Goal: Transaction & Acquisition: Book appointment/travel/reservation

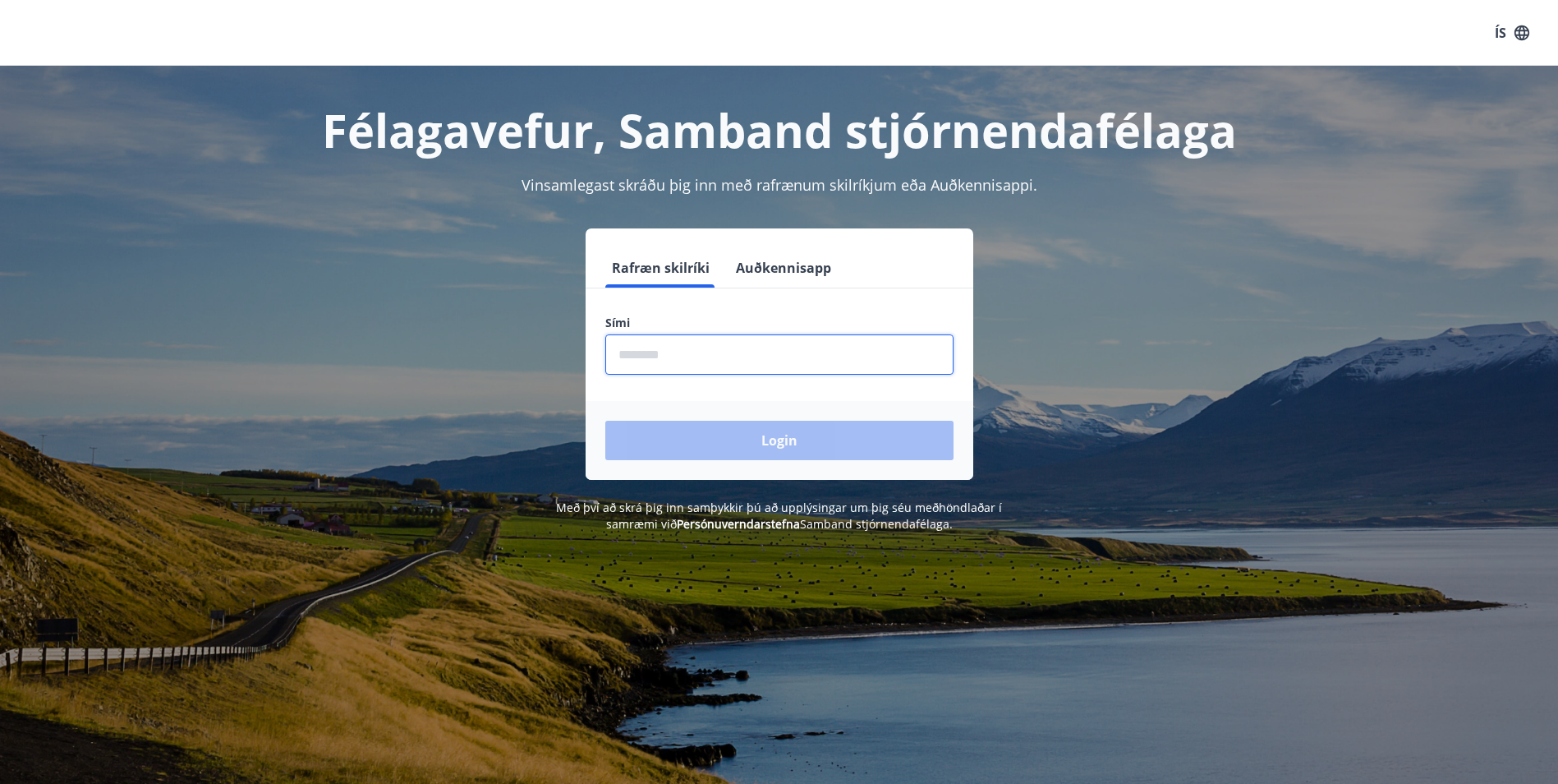
click at [719, 350] on input "phone" at bounding box center [779, 353] width 348 height 40
type input "********"
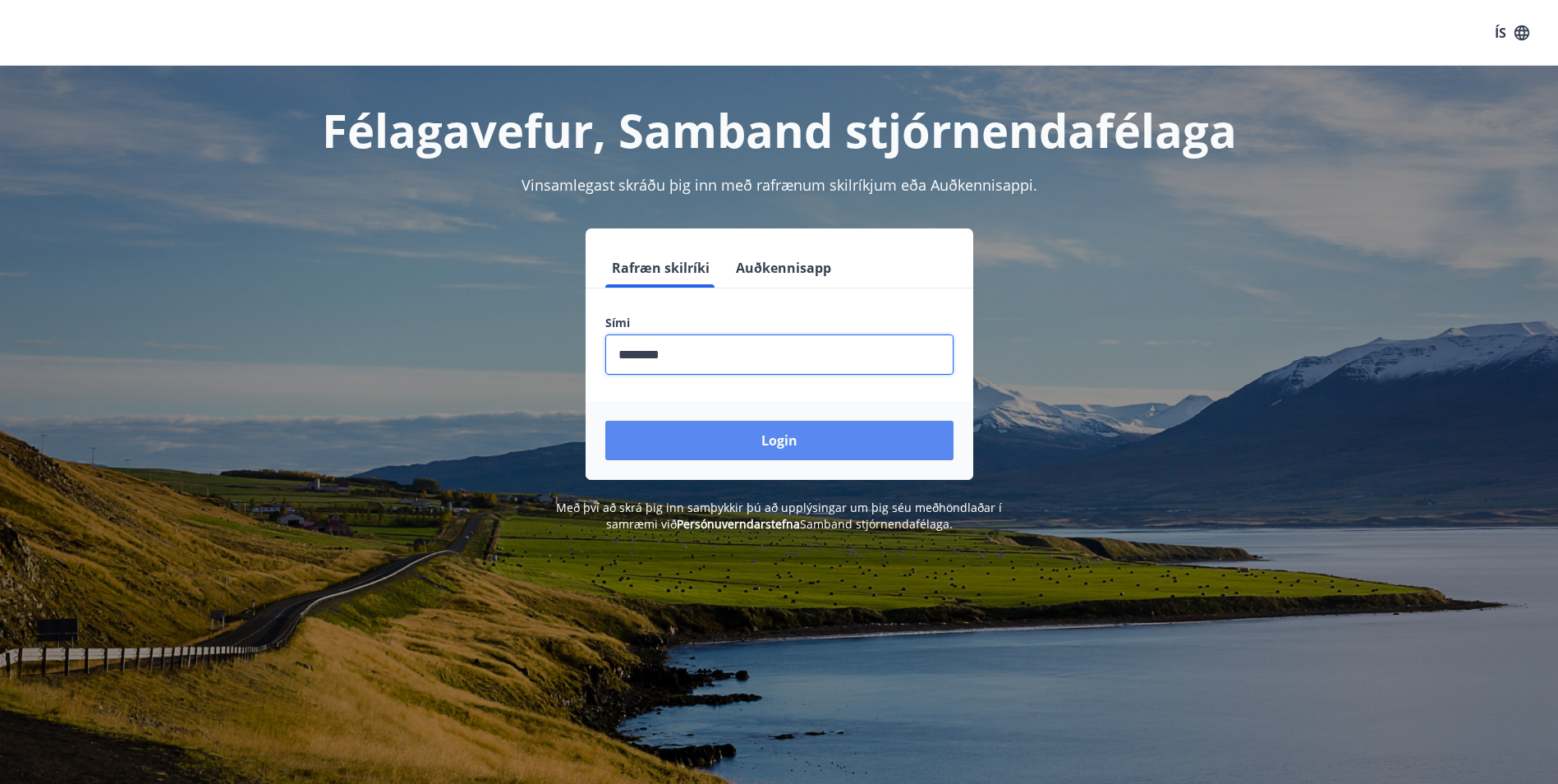
click at [778, 441] on button "Login" at bounding box center [779, 440] width 348 height 39
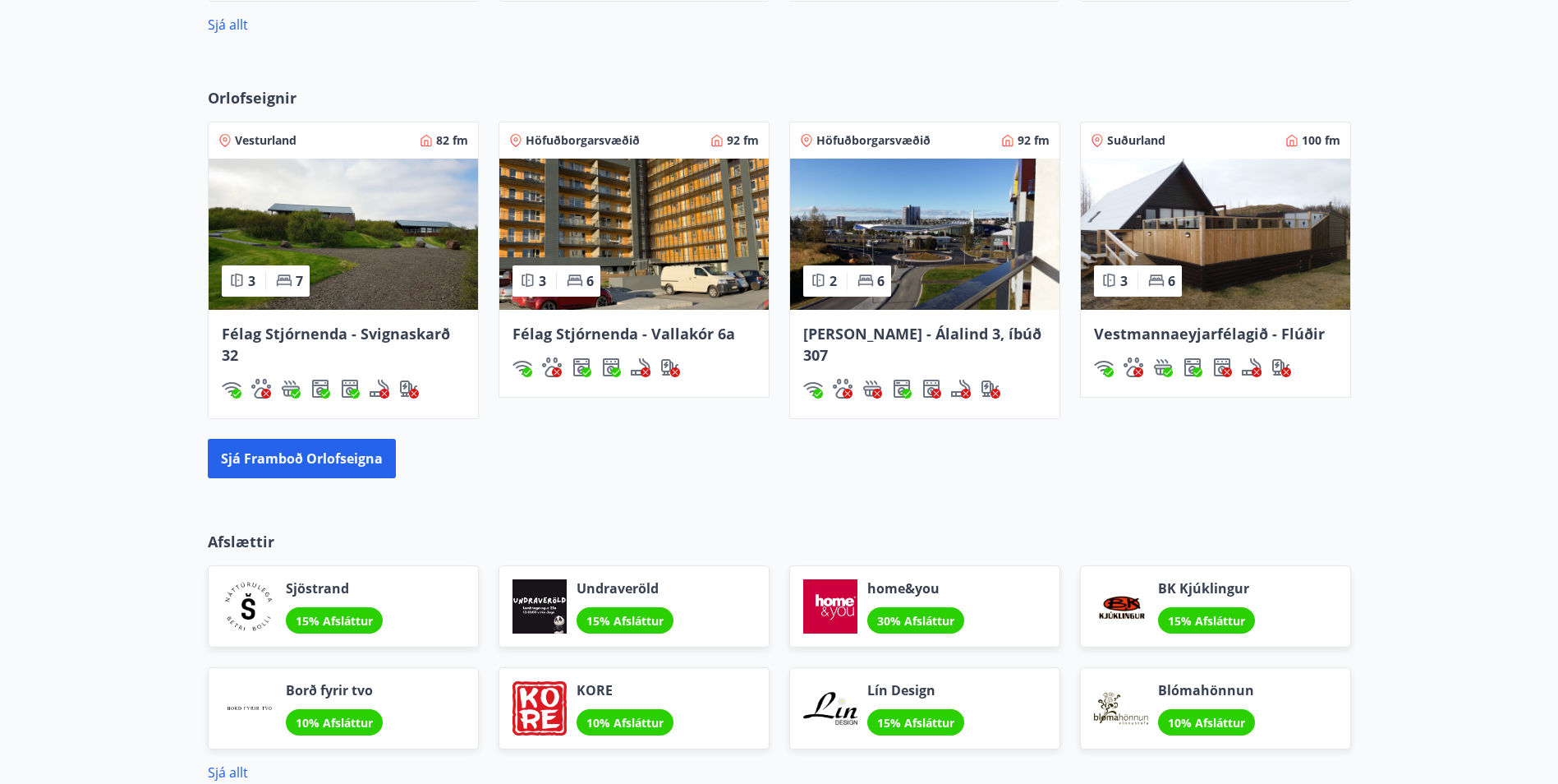
scroll to position [1150, 0]
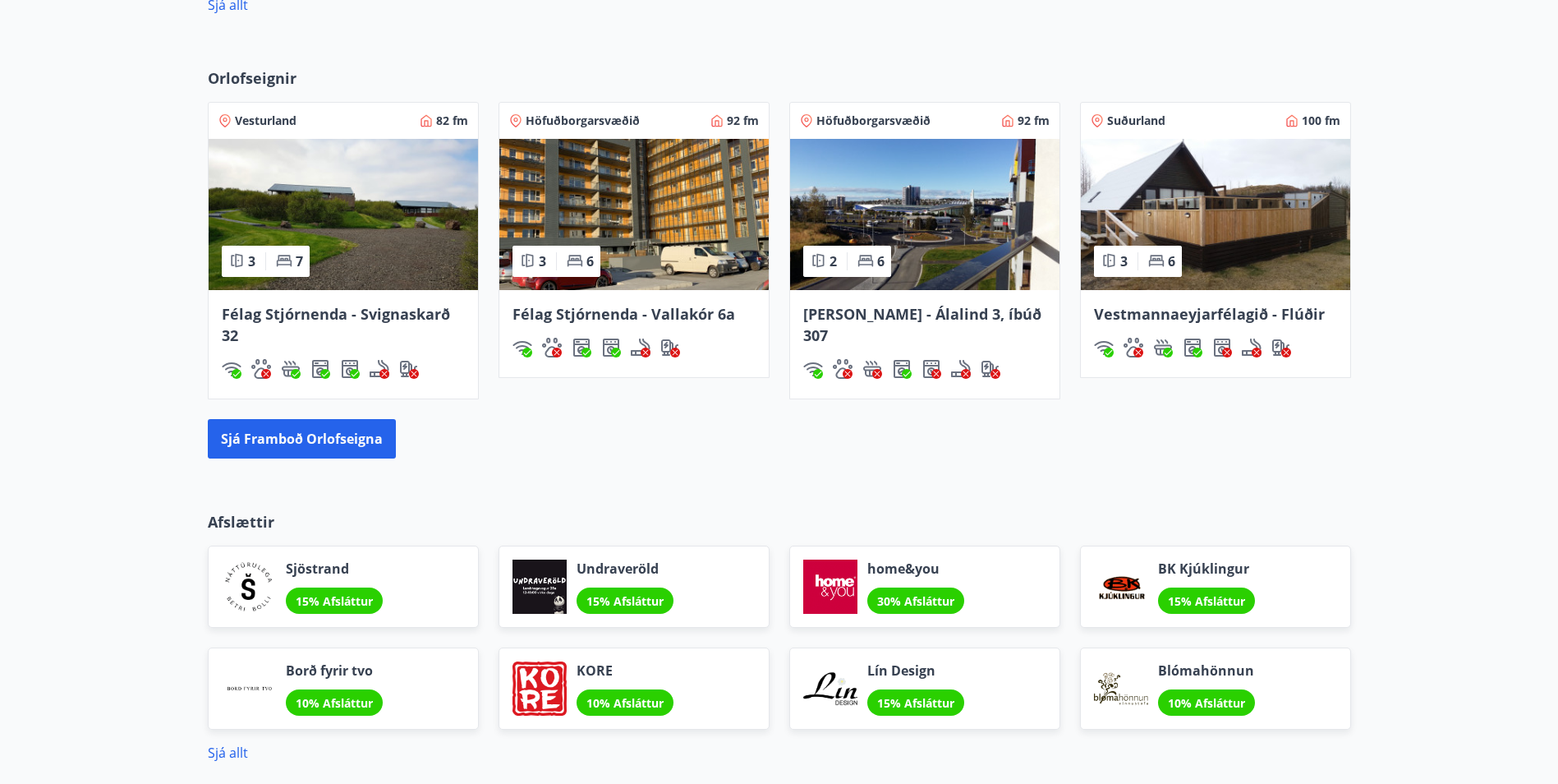
click at [704, 312] on span "Félag Stjórnenda - Vallakór 6a" at bounding box center [624, 314] width 223 height 19
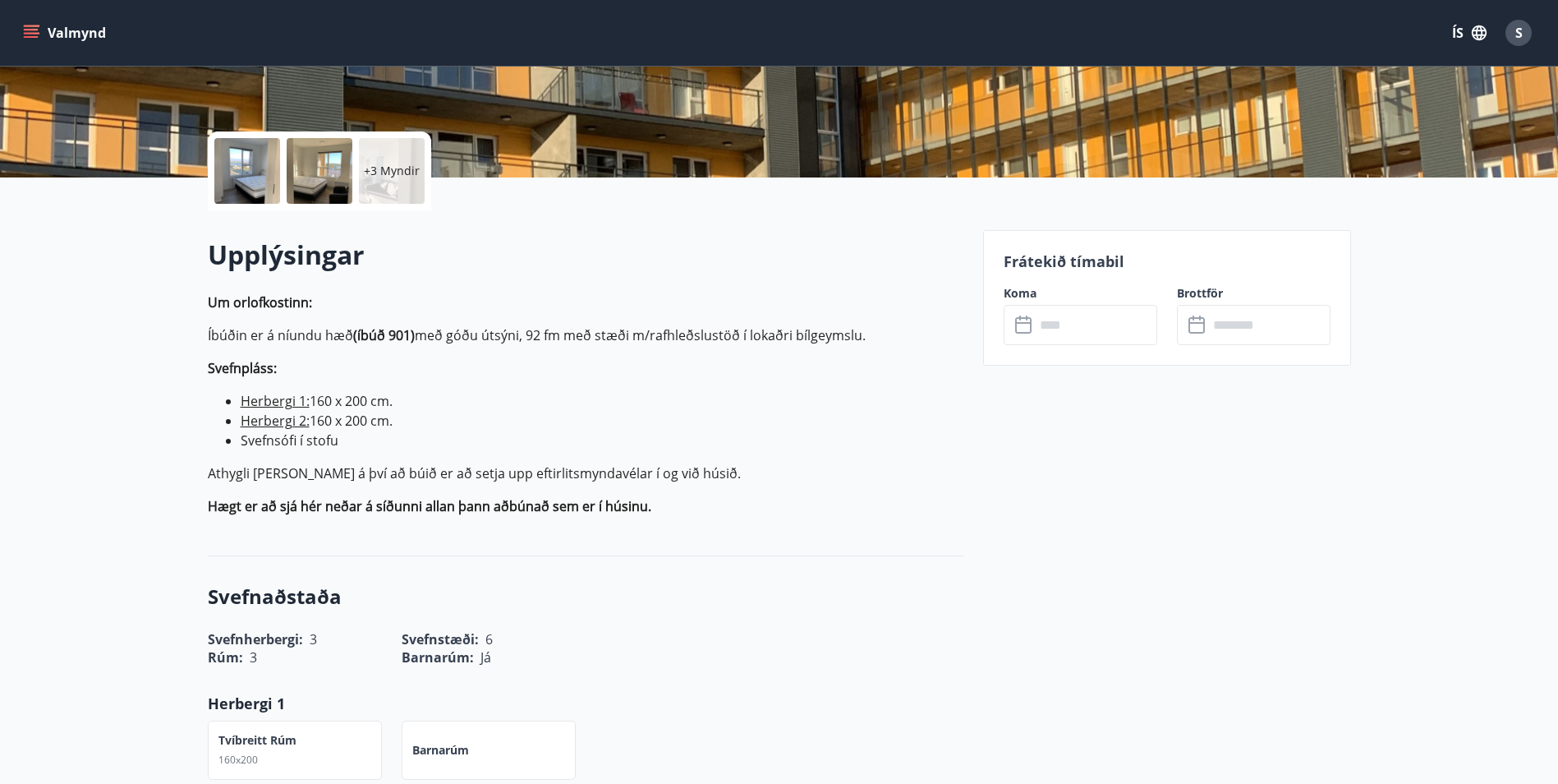
scroll to position [328, 0]
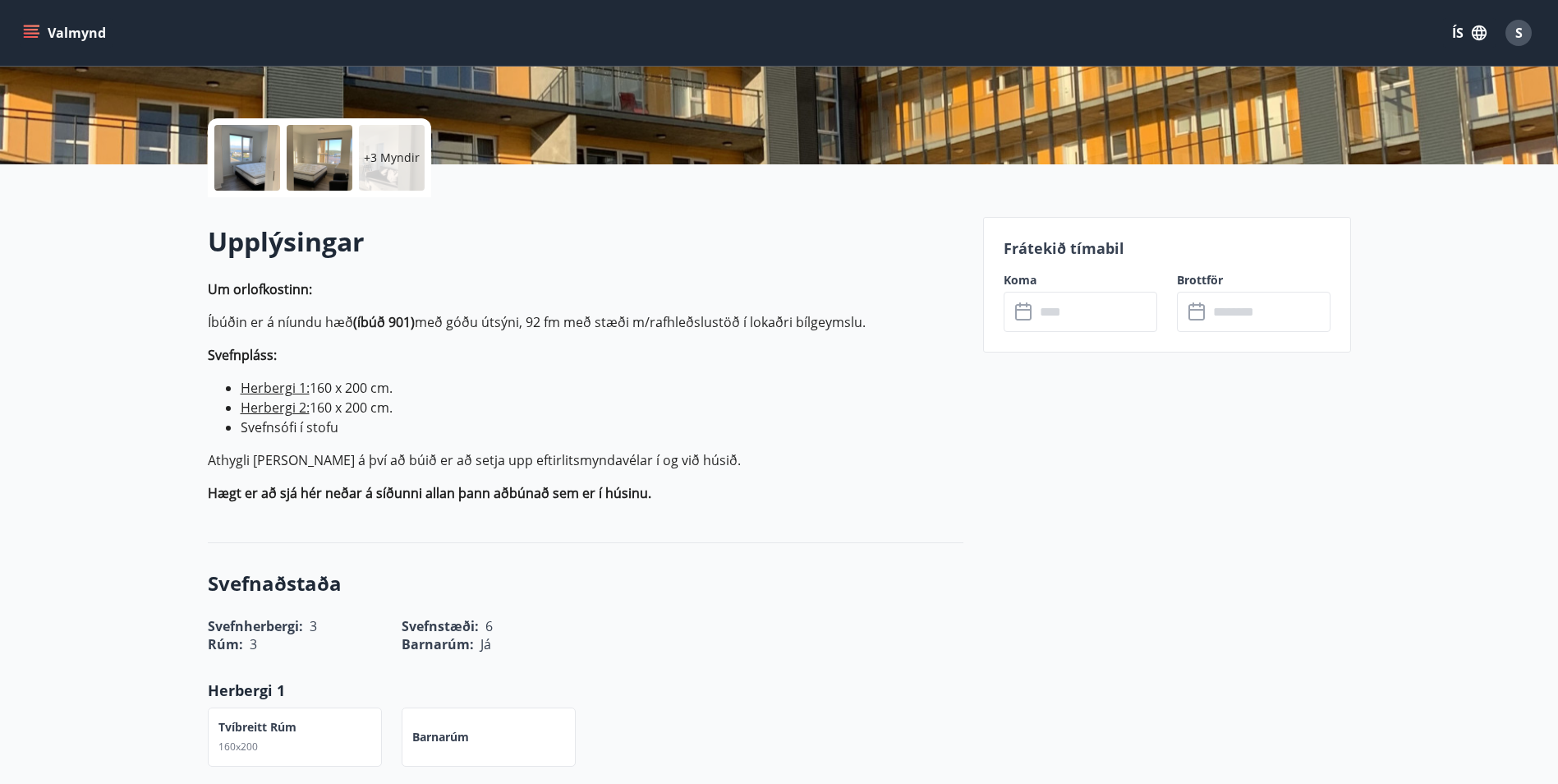
click at [1028, 307] on icon at bounding box center [1024, 312] width 19 height 19
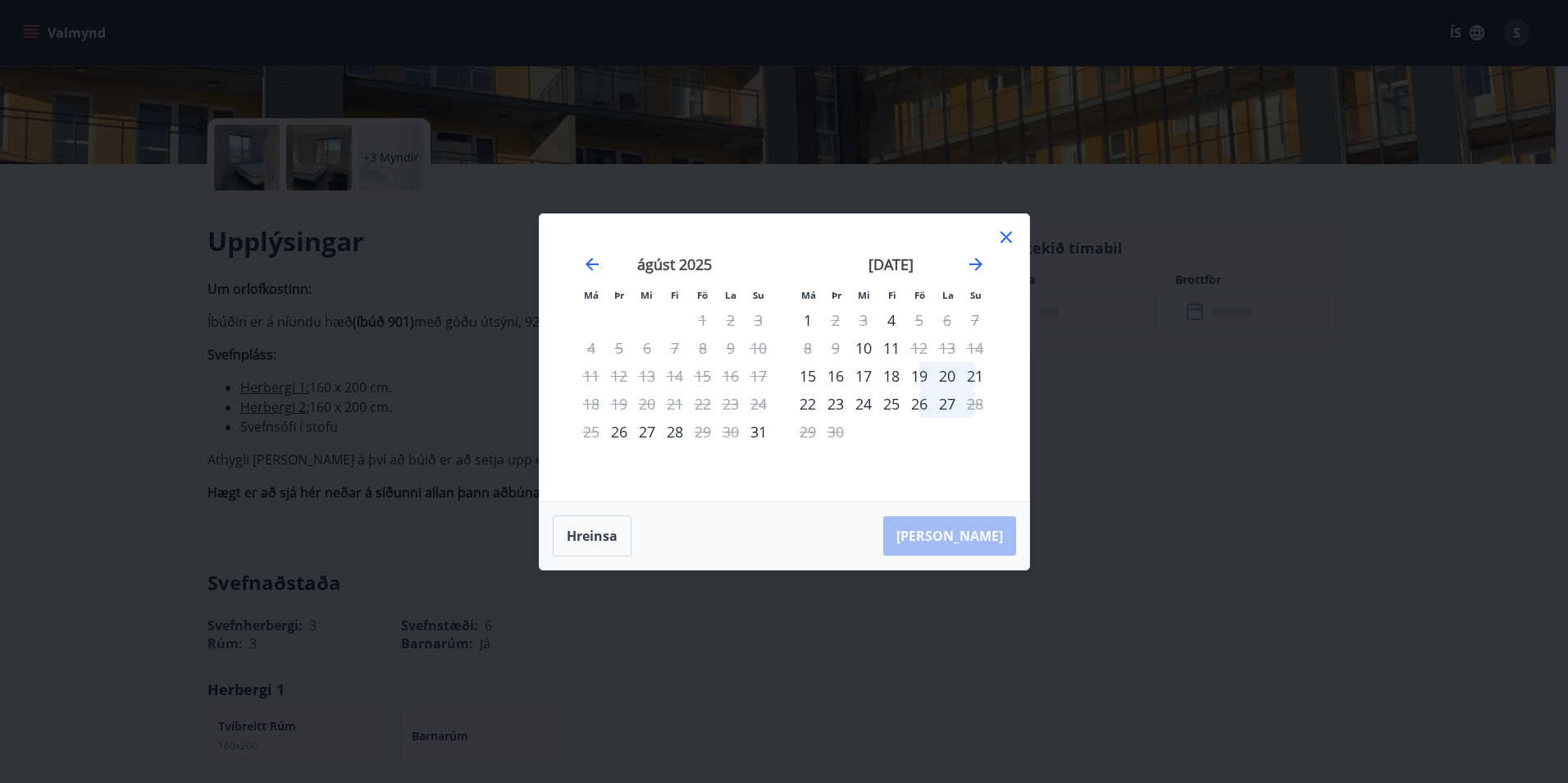
click at [1001, 237] on icon at bounding box center [1006, 236] width 19 height 19
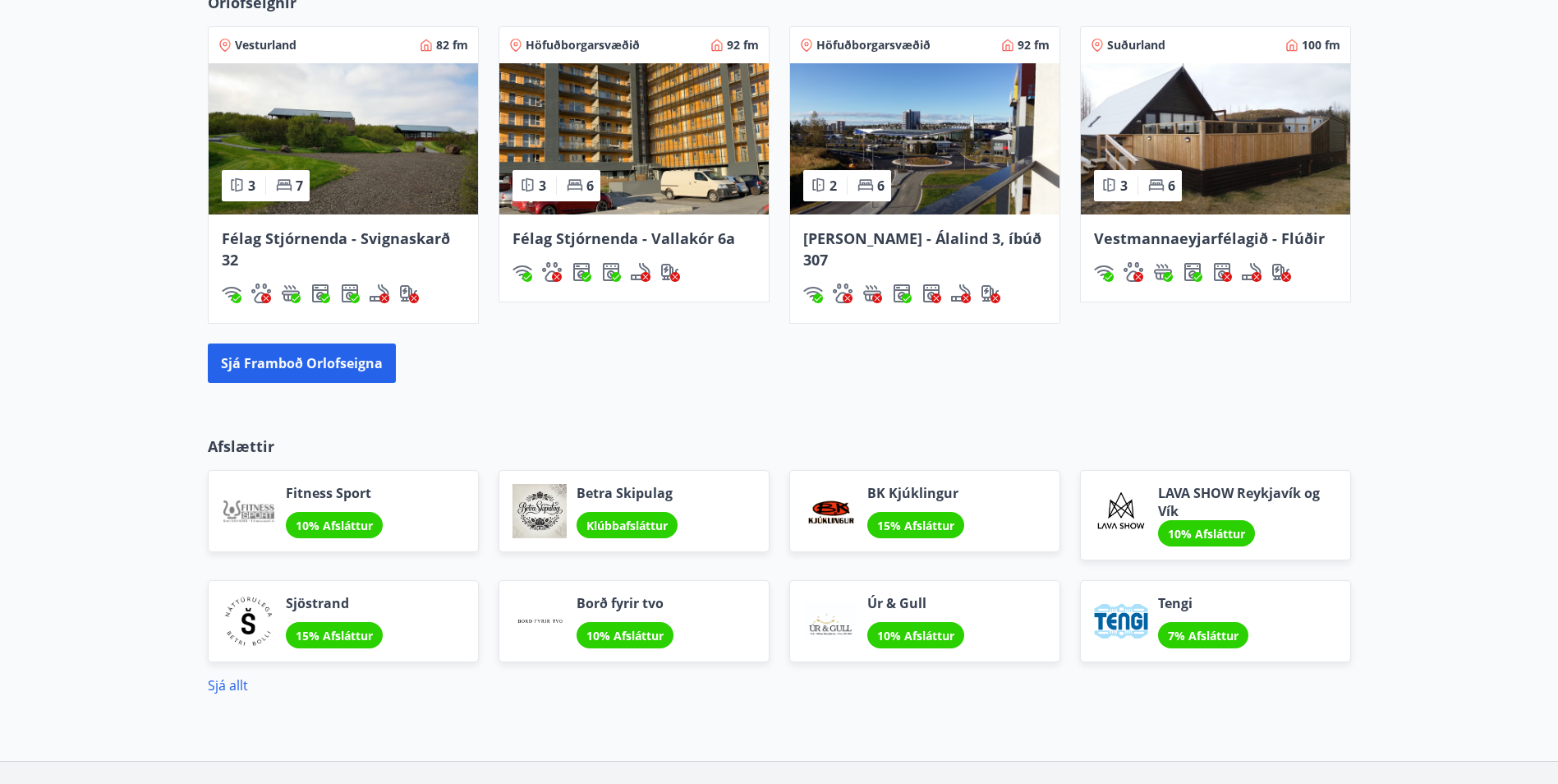
scroll to position [1232, 0]
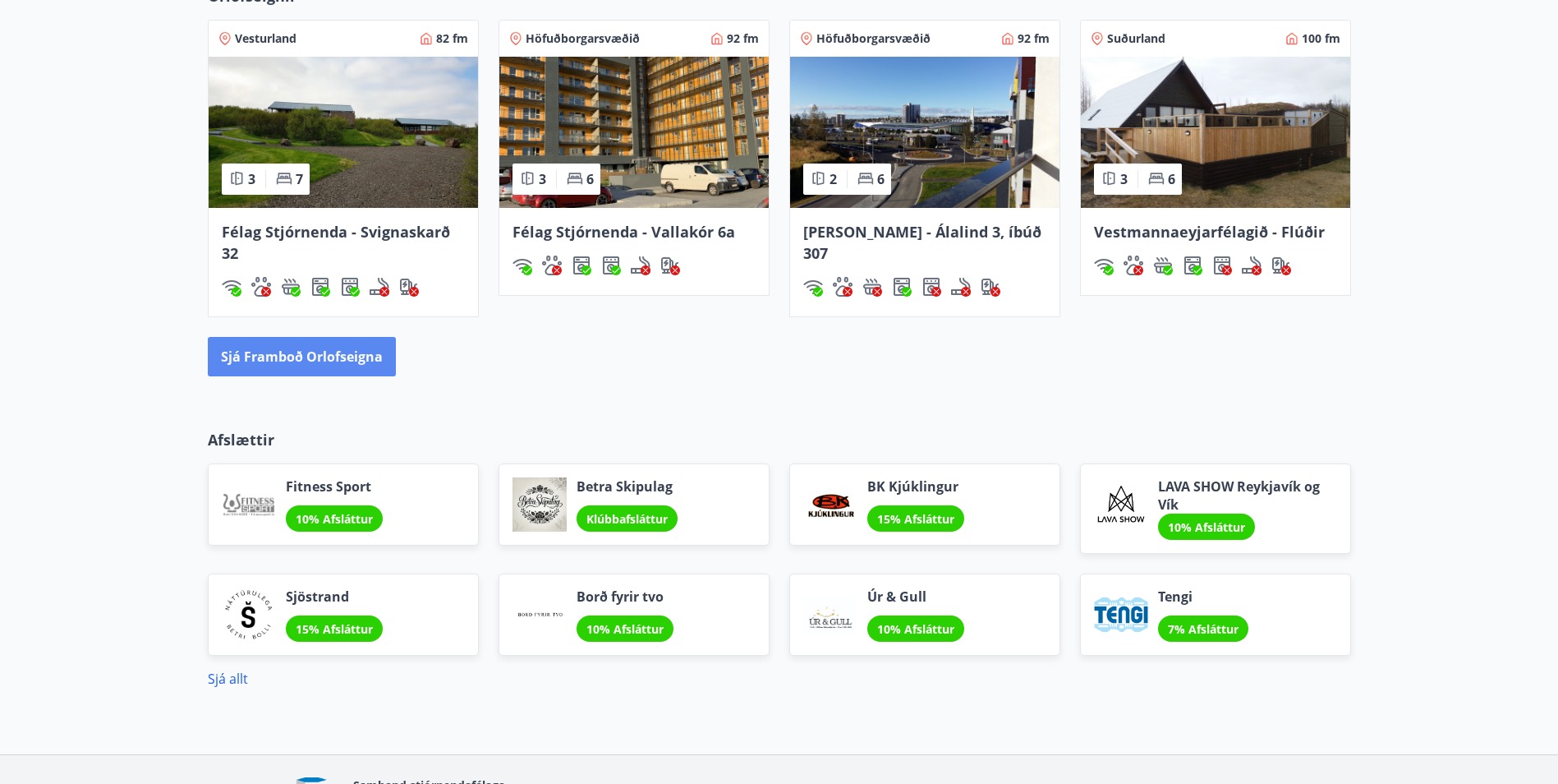
click at [300, 354] on button "Sjá framboð orlofseigna" at bounding box center [302, 356] width 188 height 39
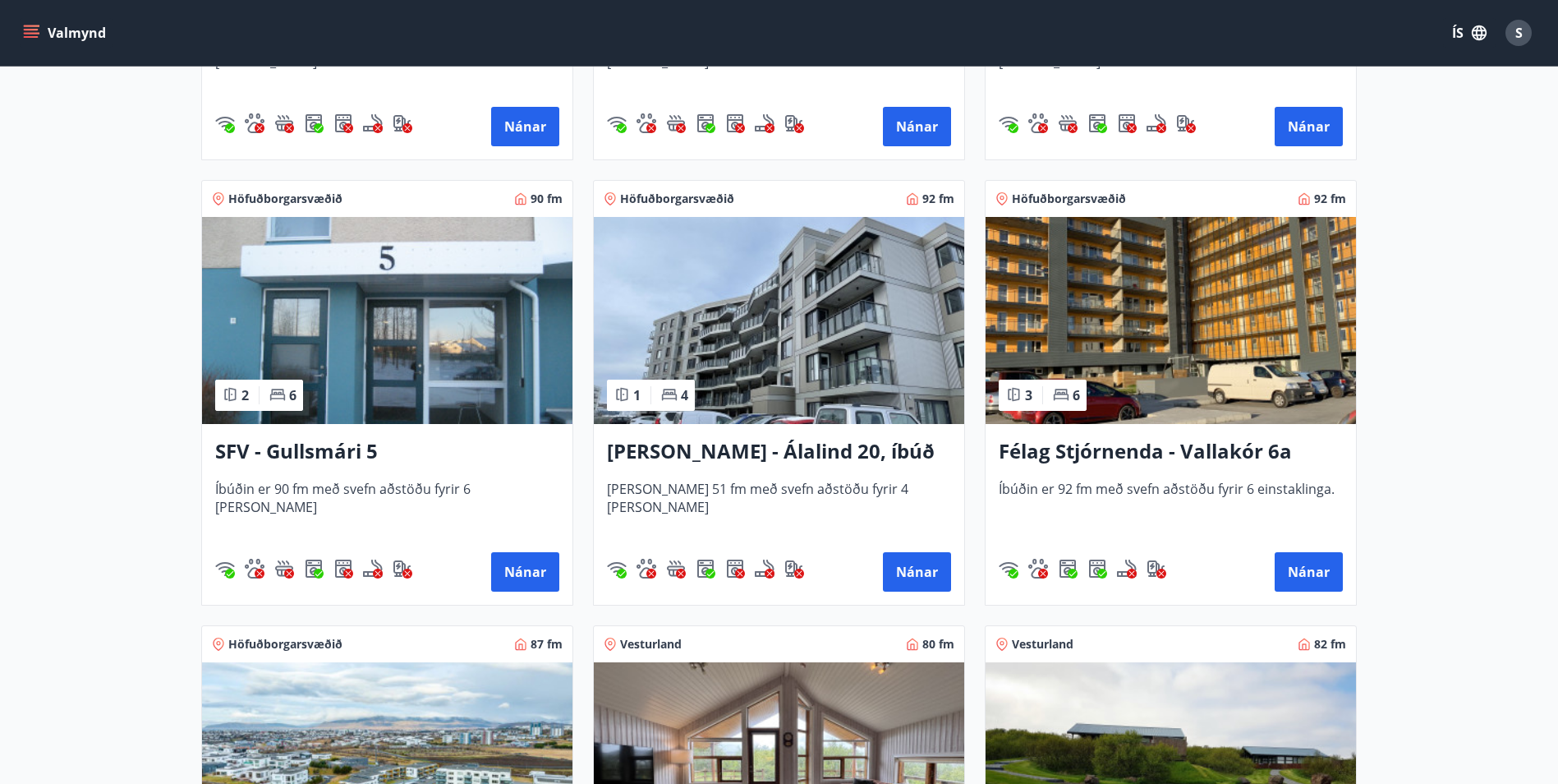
scroll to position [1972, 0]
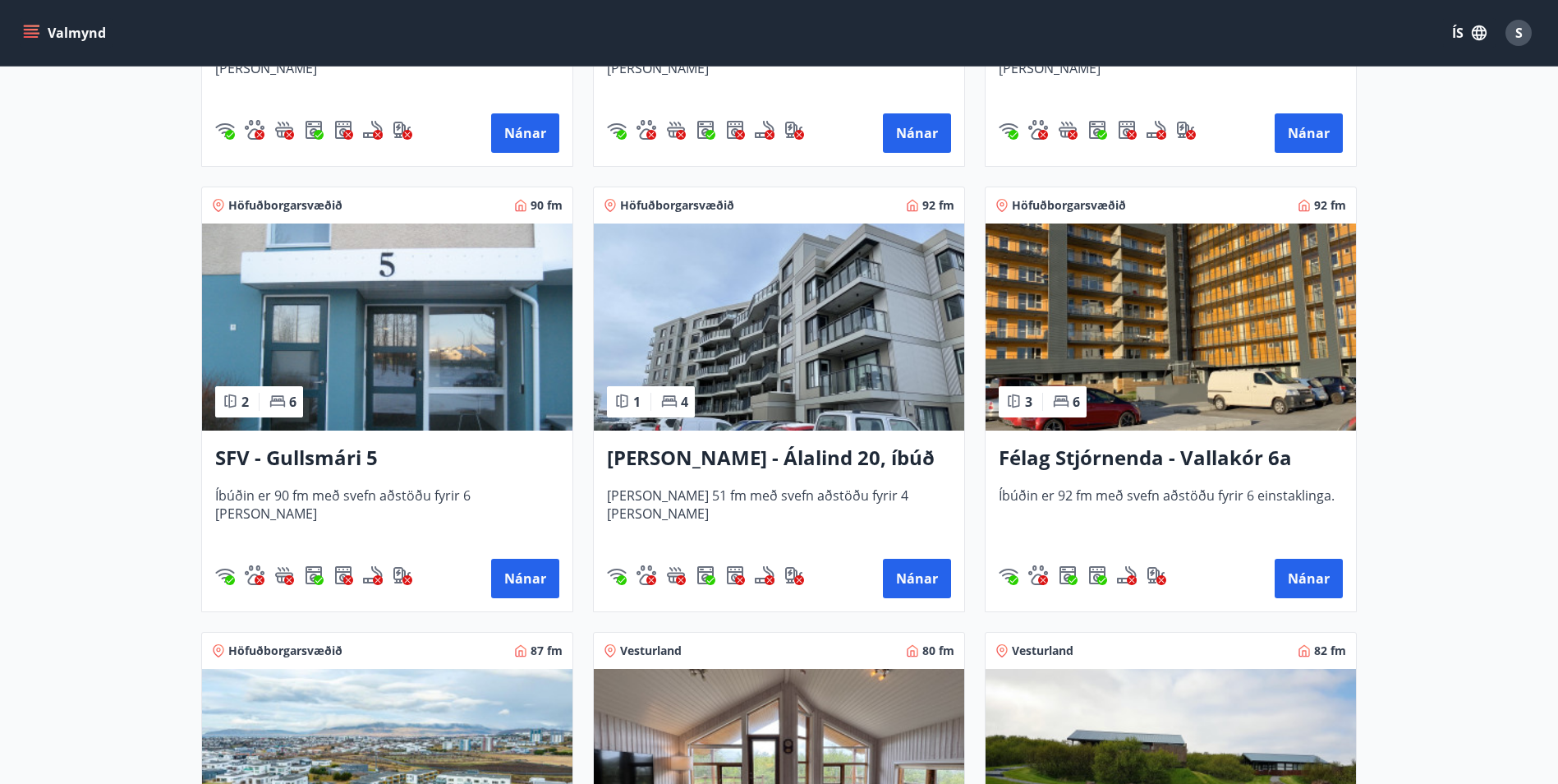
click at [721, 456] on h3 "[PERSON_NAME] - Álalind 20, íbúð 406" at bounding box center [779, 458] width 344 height 30
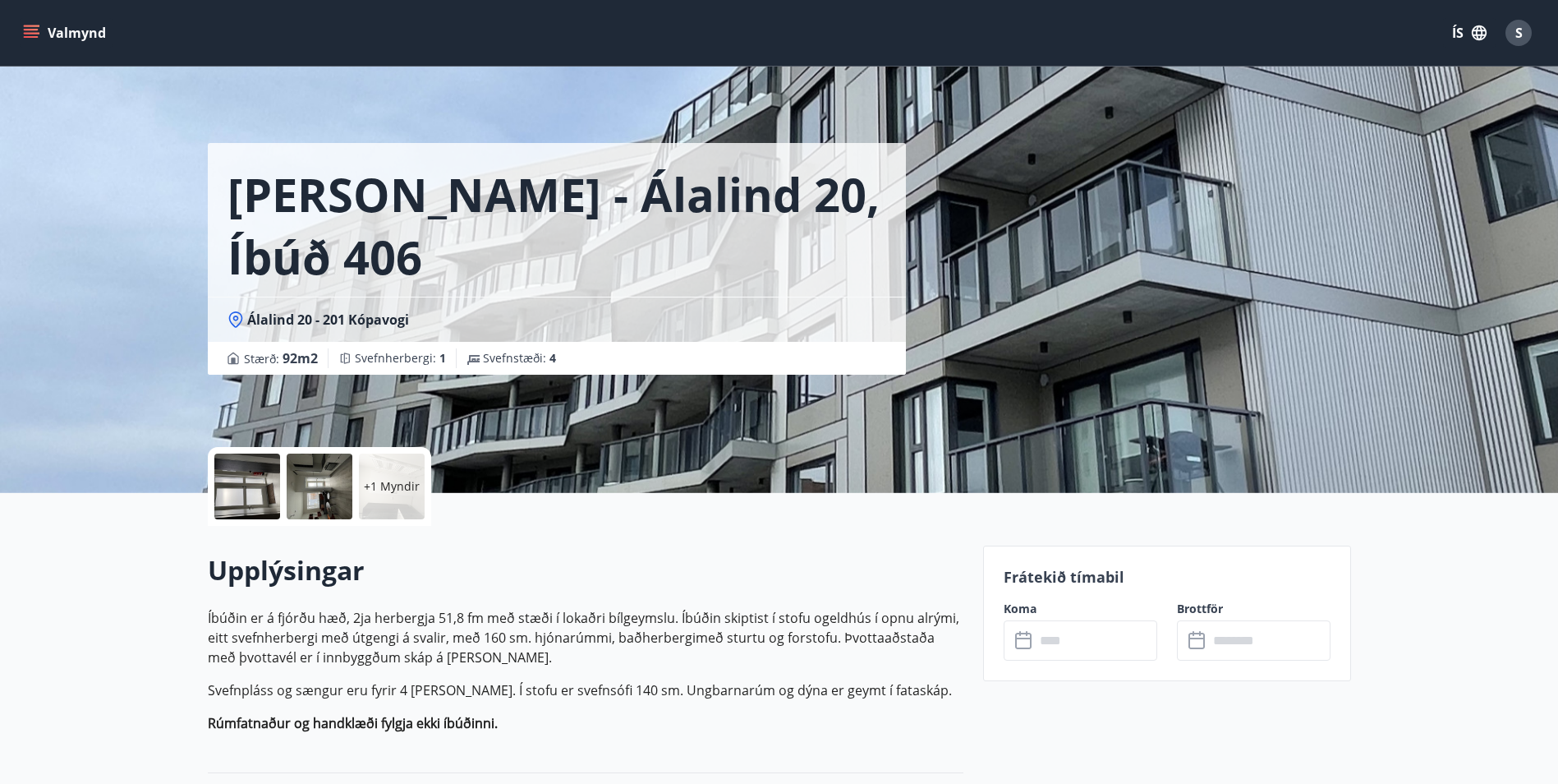
click at [1022, 641] on icon at bounding box center [1024, 640] width 19 height 19
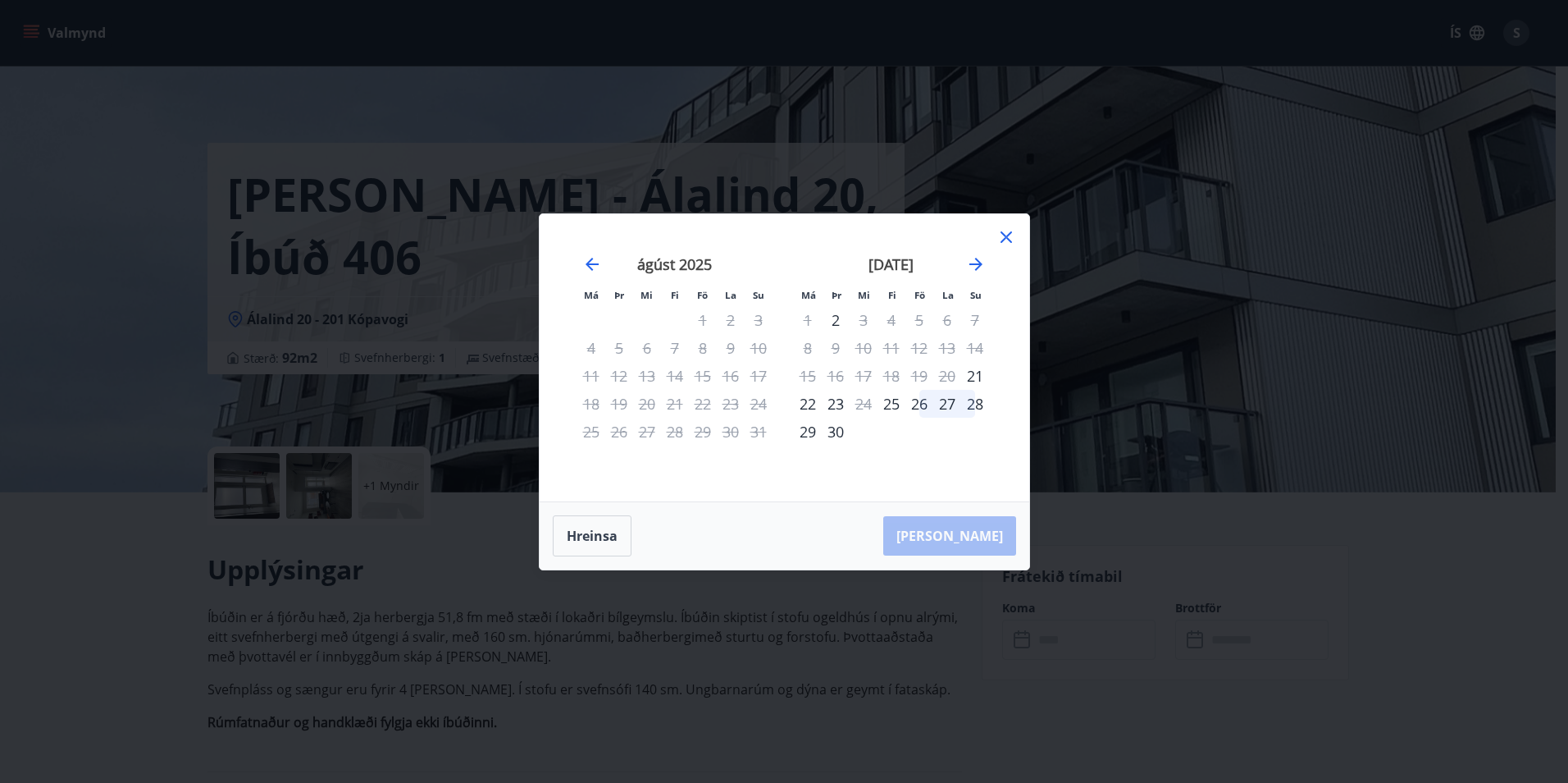
drag, startPoint x: 1003, startPoint y: 234, endPoint x: 1004, endPoint y: 244, distance: 10.0
click at [1002, 234] on icon at bounding box center [1006, 237] width 11 height 11
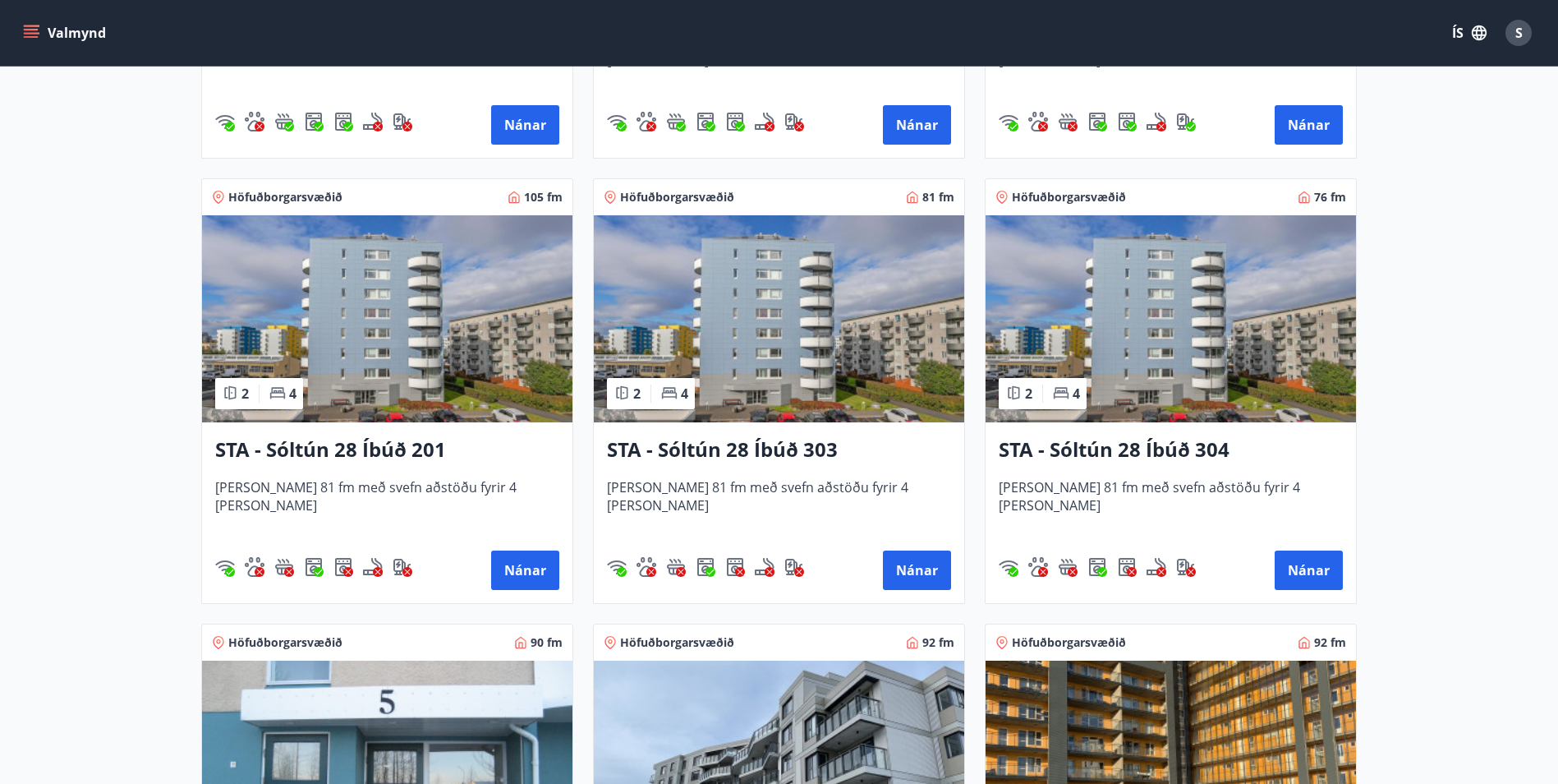
scroll to position [1561, 0]
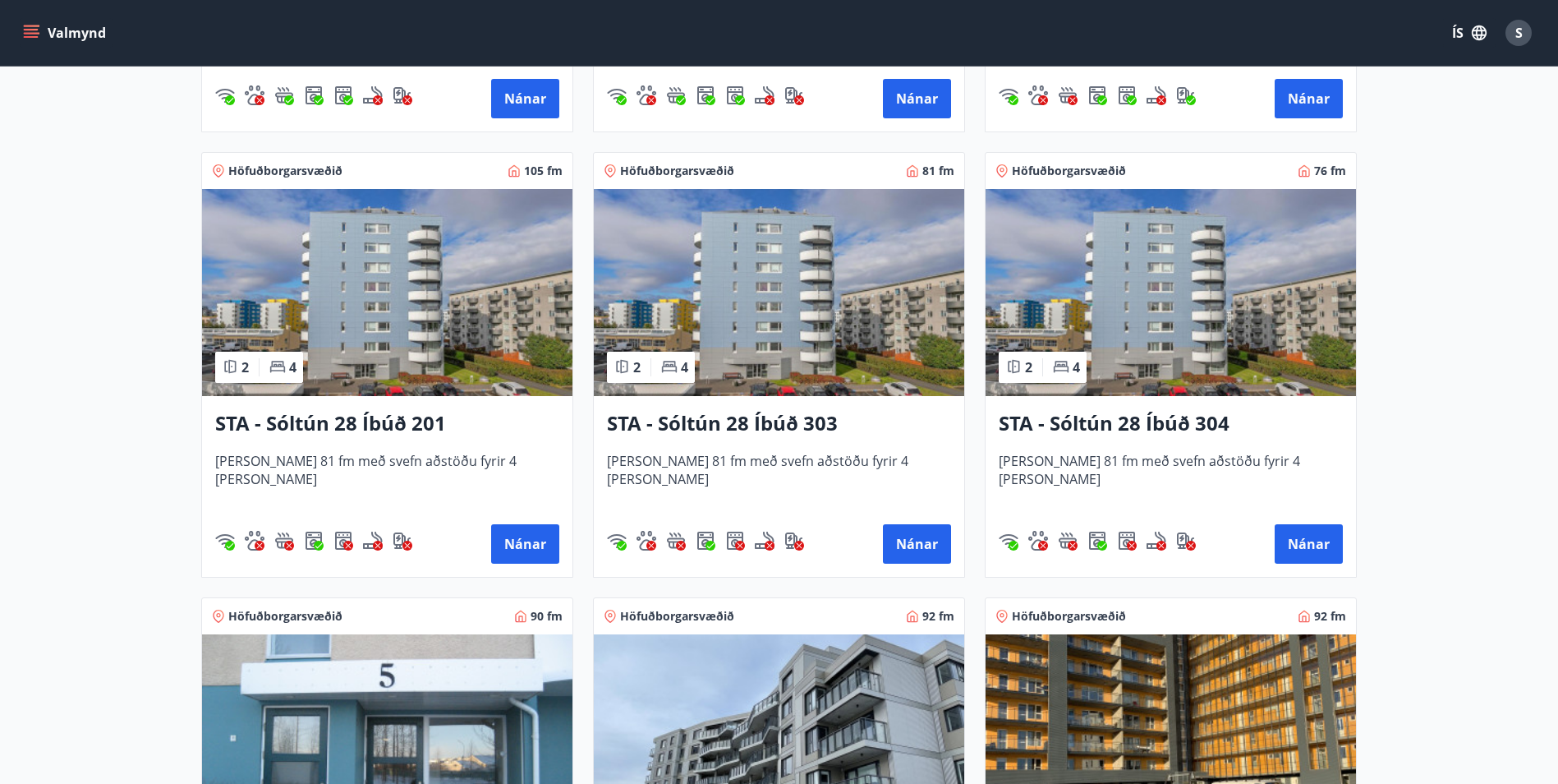
click at [284, 423] on h3 "STA - Sóltún 28 Íbúð 201" at bounding box center [387, 424] width 344 height 30
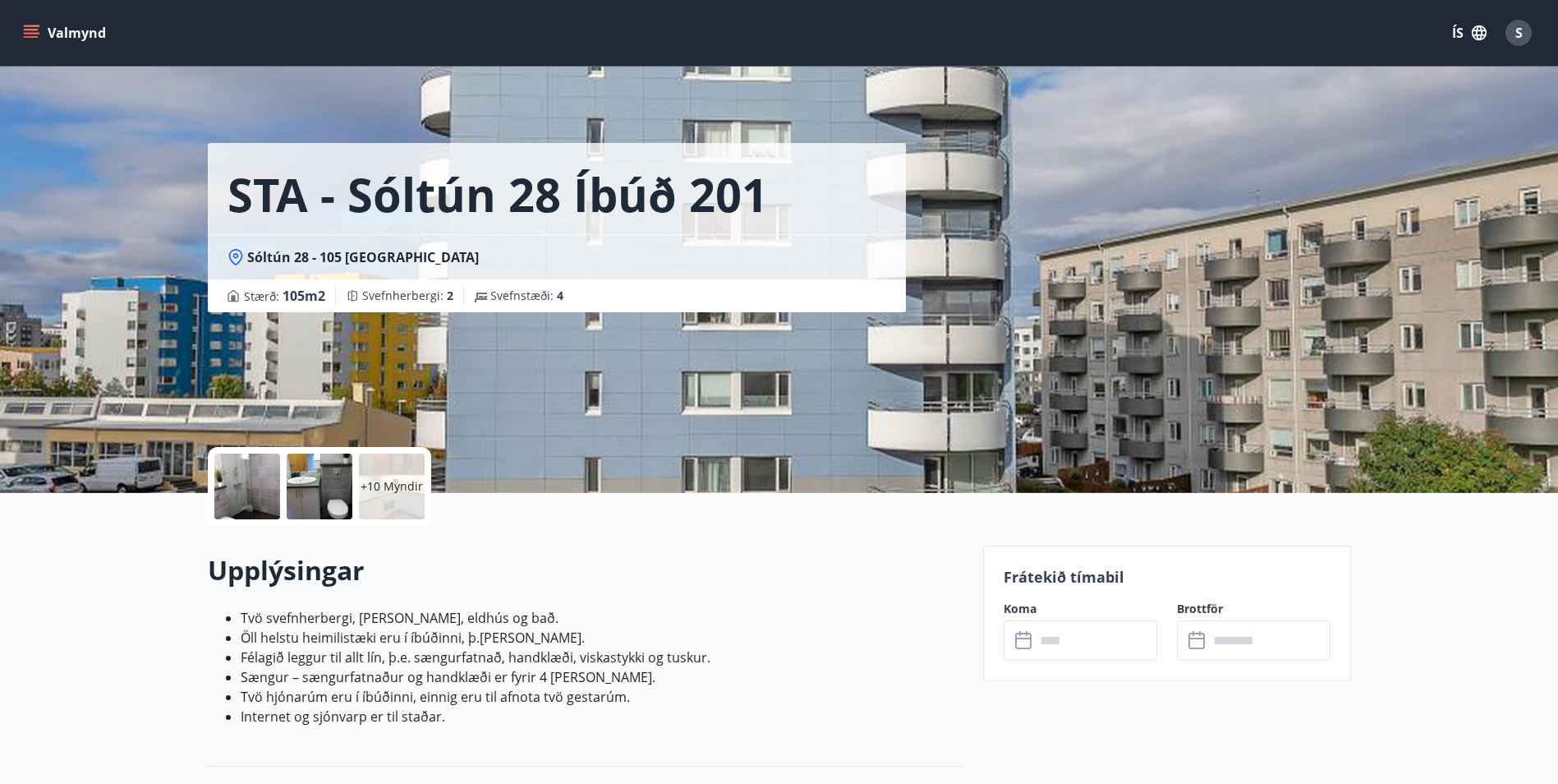
click at [1023, 634] on icon at bounding box center [1024, 641] width 17 height 17
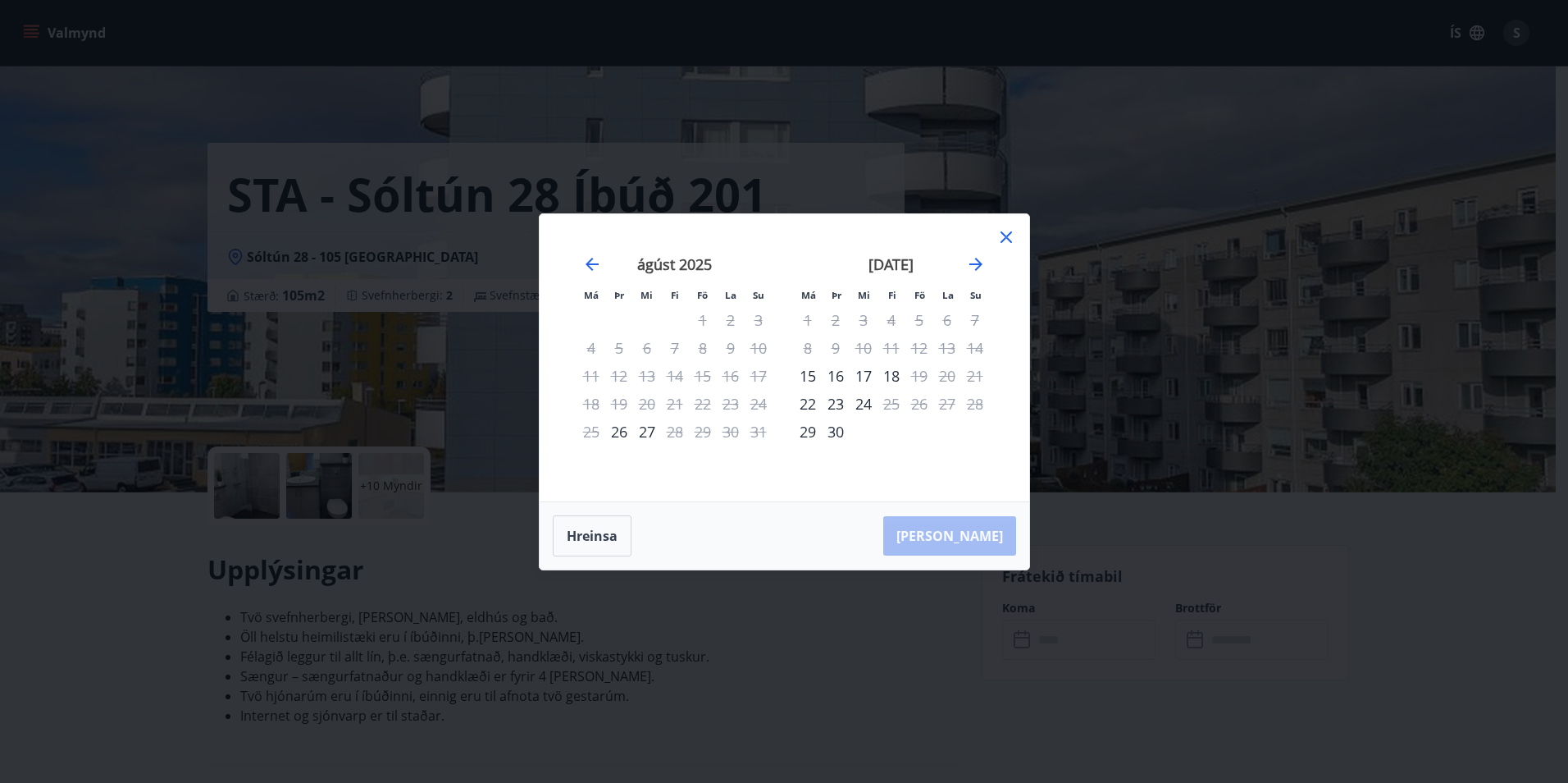
click at [997, 240] on icon at bounding box center [1006, 236] width 19 height 19
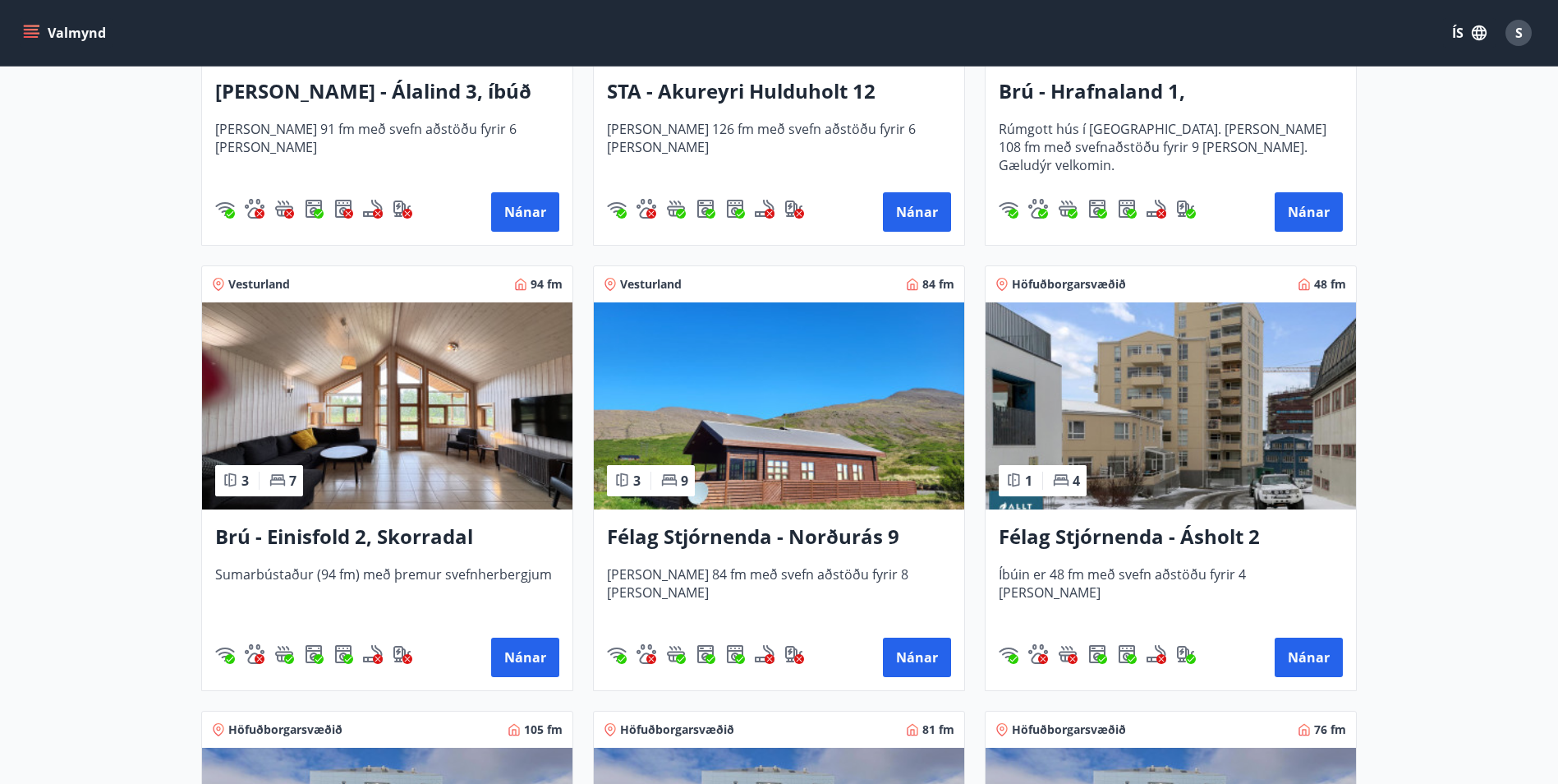
scroll to position [1399, 0]
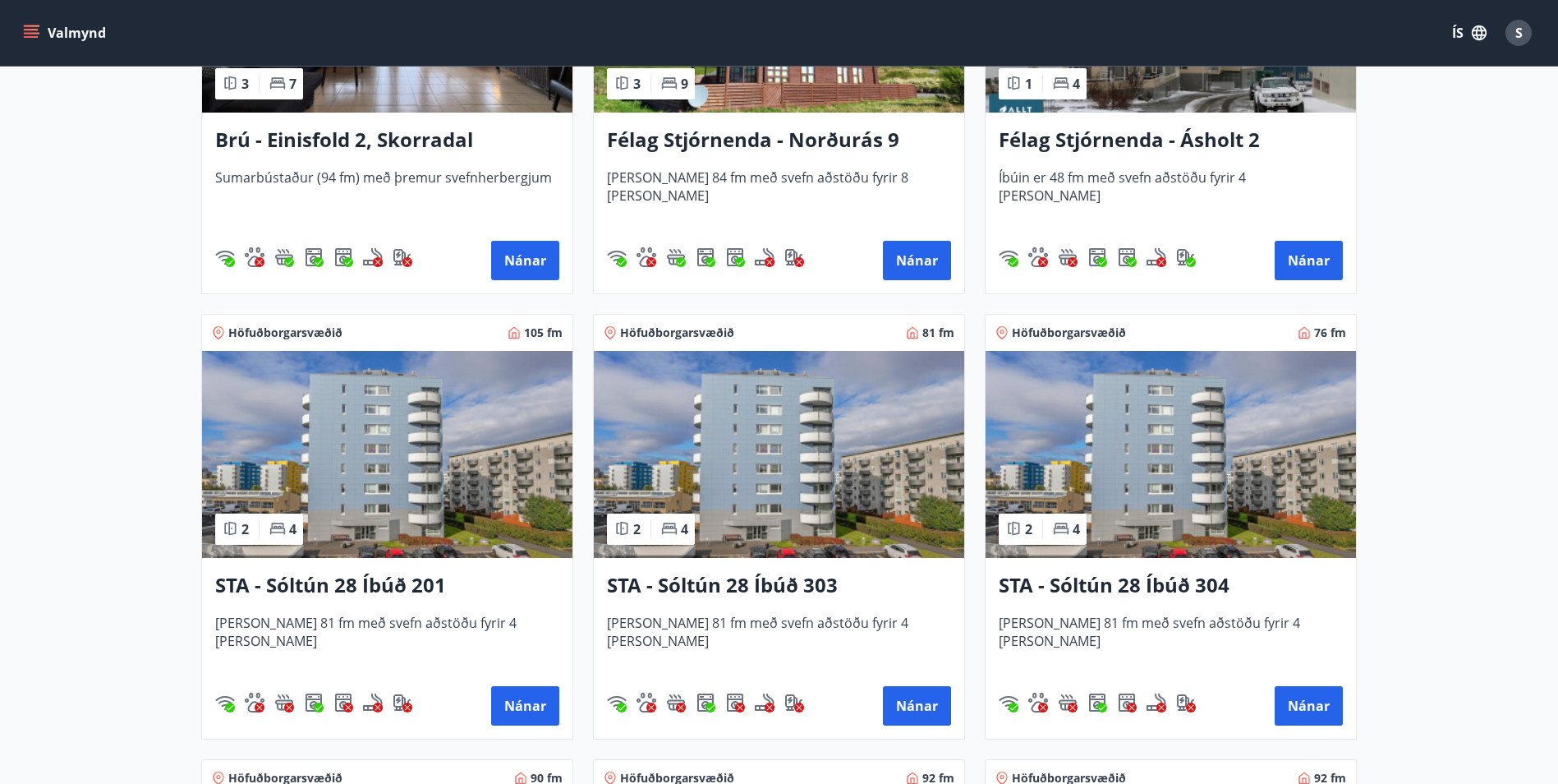
click at [793, 426] on img at bounding box center [779, 454] width 370 height 207
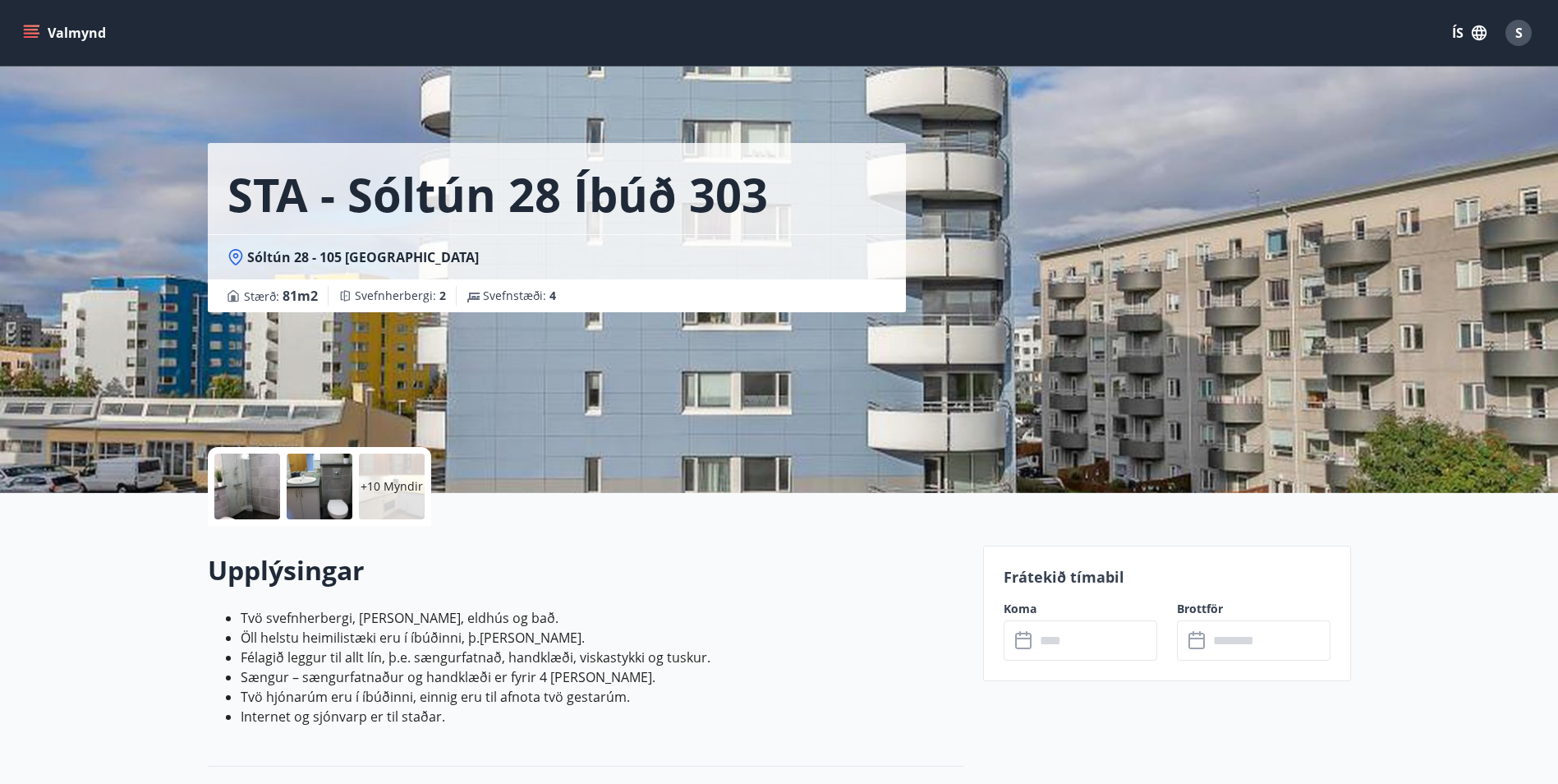
click at [1020, 643] on icon at bounding box center [1024, 640] width 19 height 19
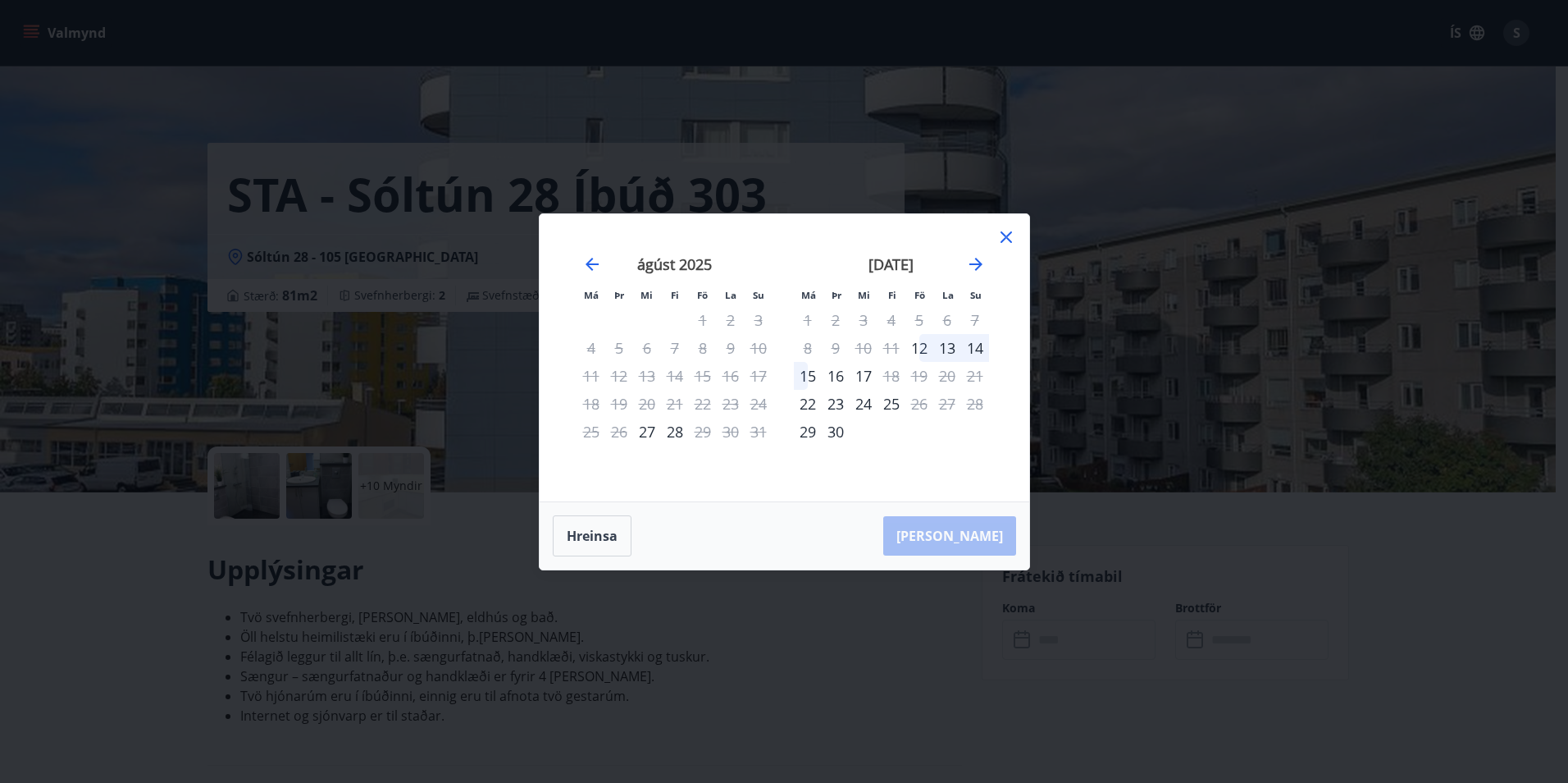
click at [1008, 236] on icon at bounding box center [1006, 236] width 19 height 19
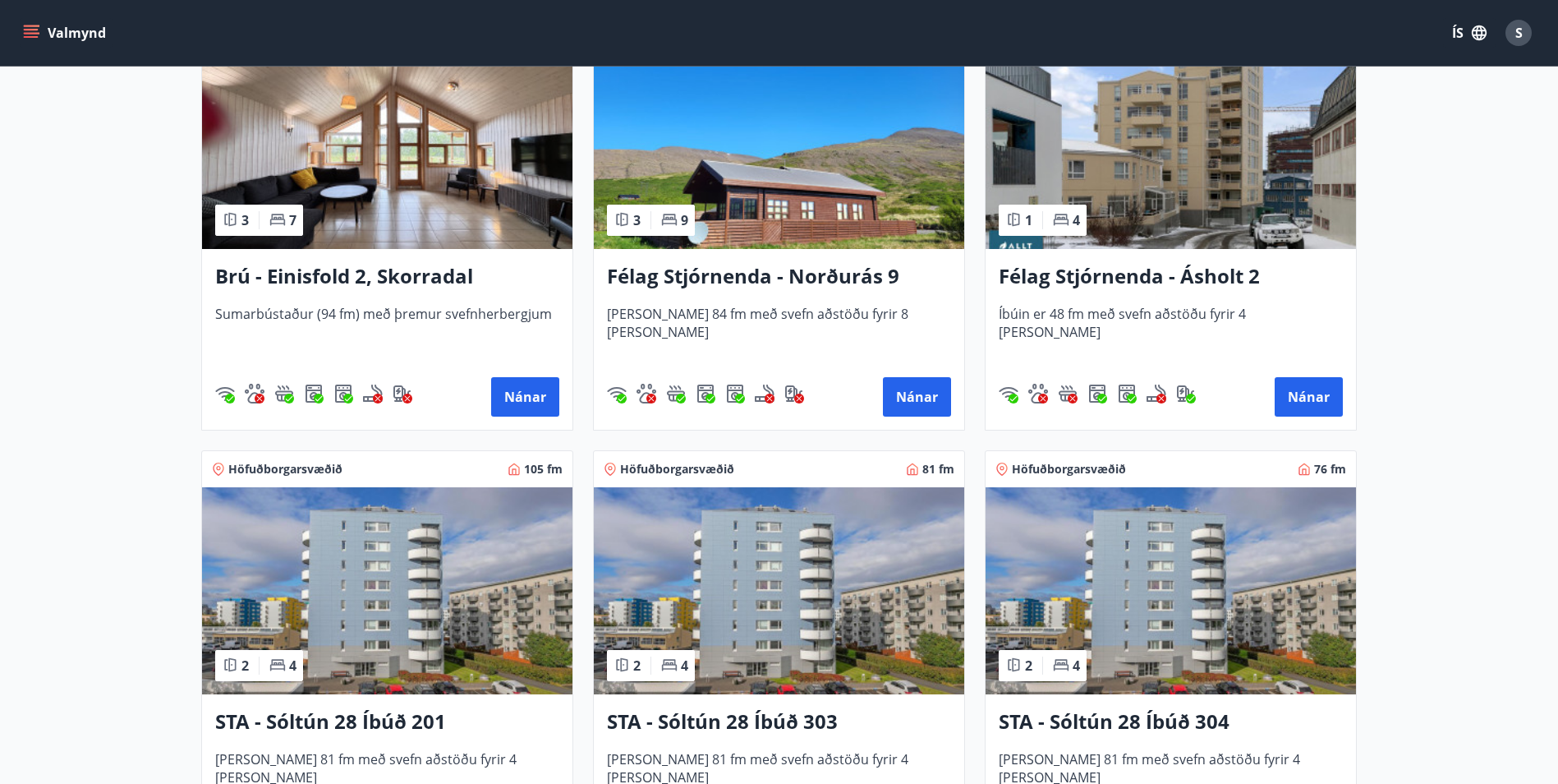
scroll to position [1314, 0]
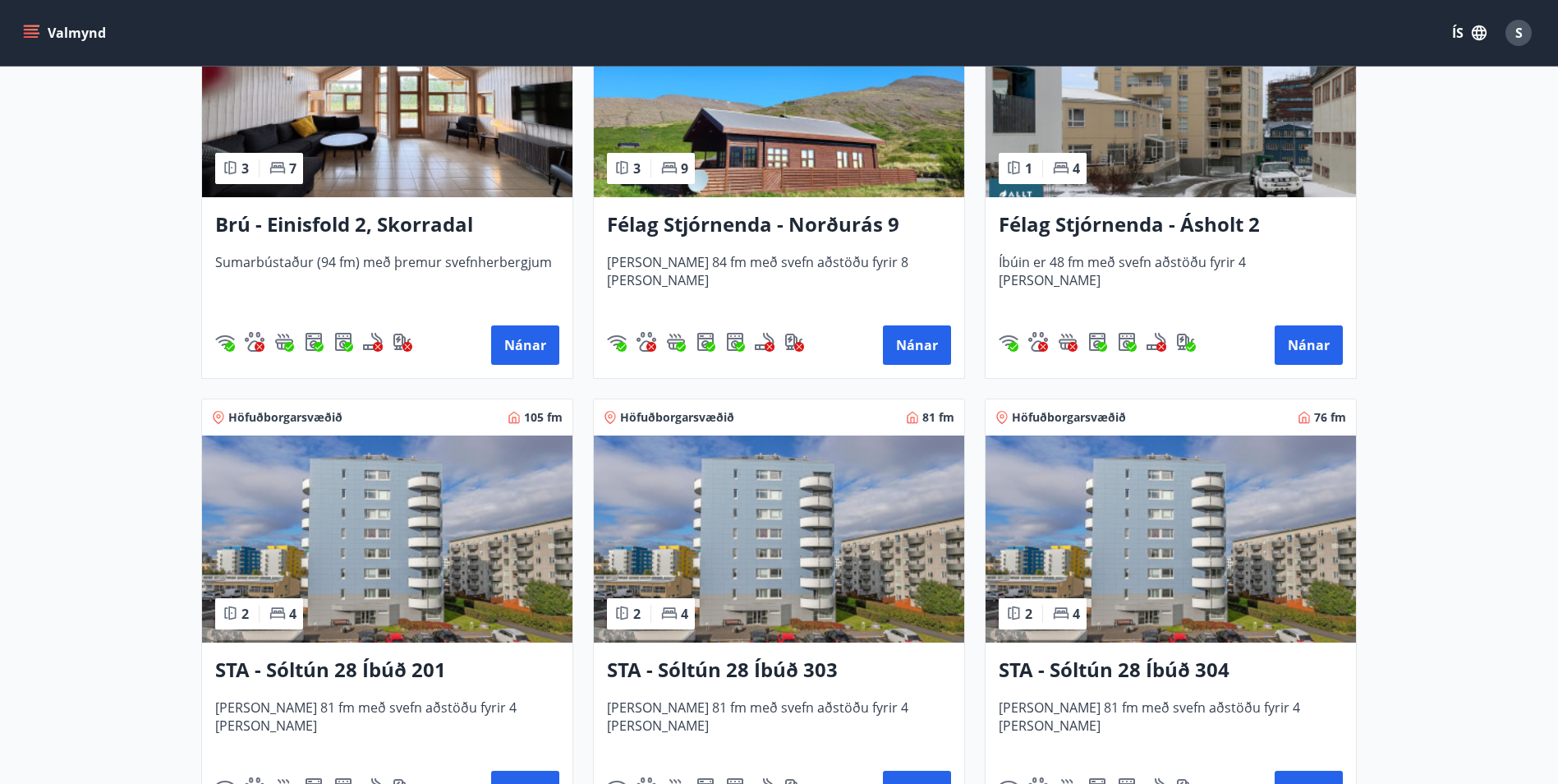
click at [1177, 546] on img at bounding box center [1170, 538] width 370 height 207
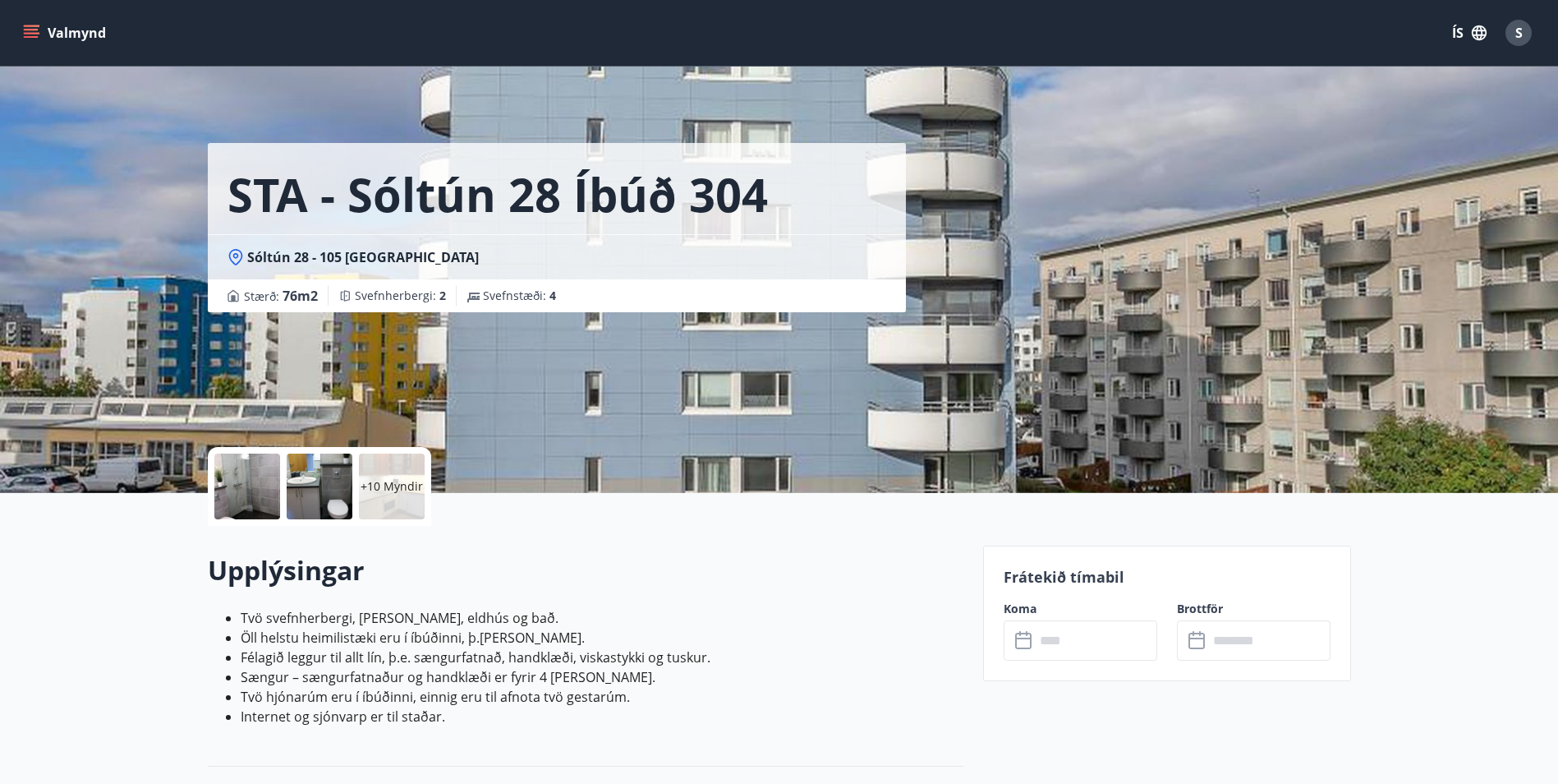
click at [1026, 643] on icon at bounding box center [1024, 640] width 19 height 19
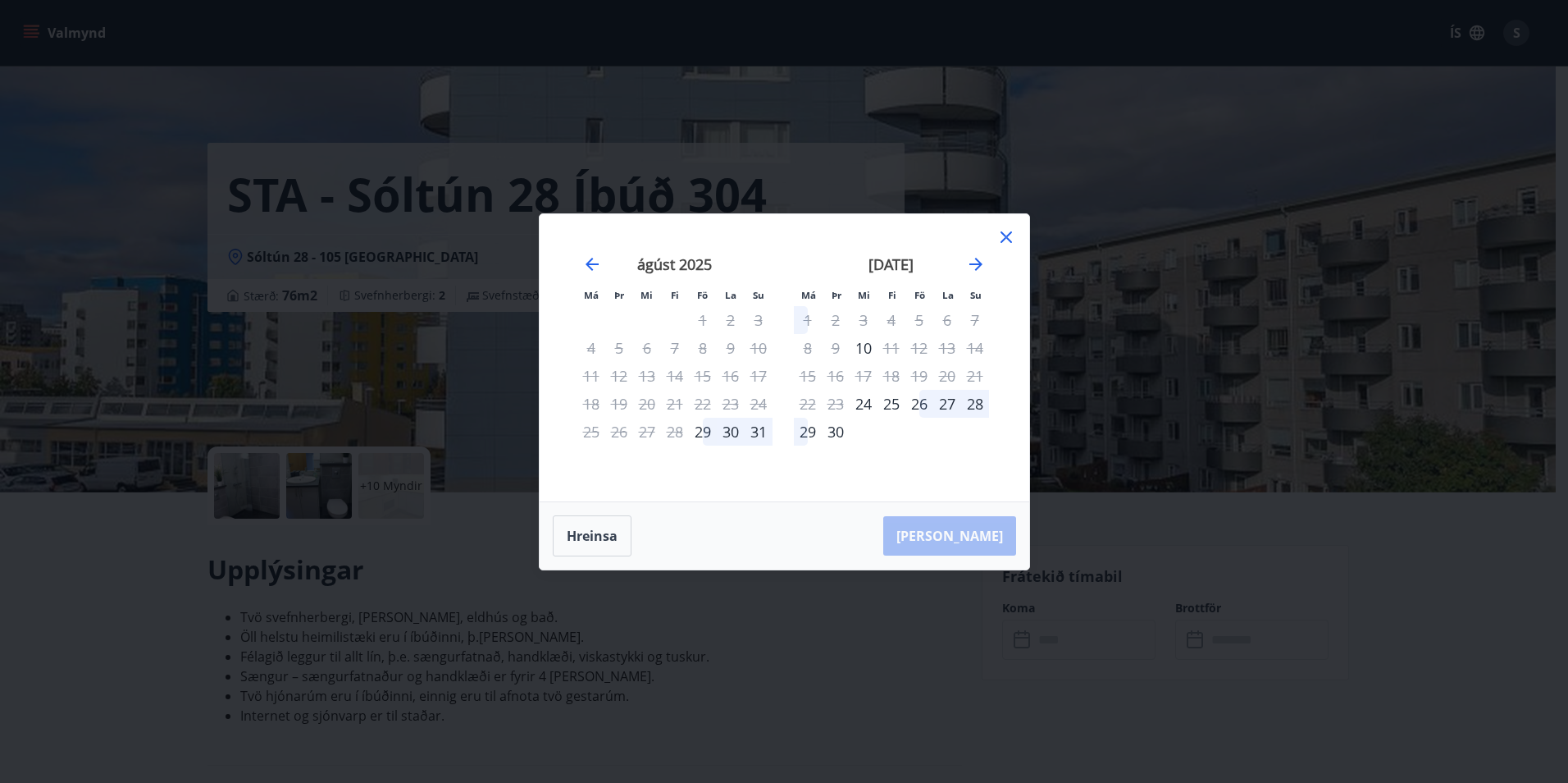
click at [1010, 240] on icon at bounding box center [1006, 236] width 19 height 19
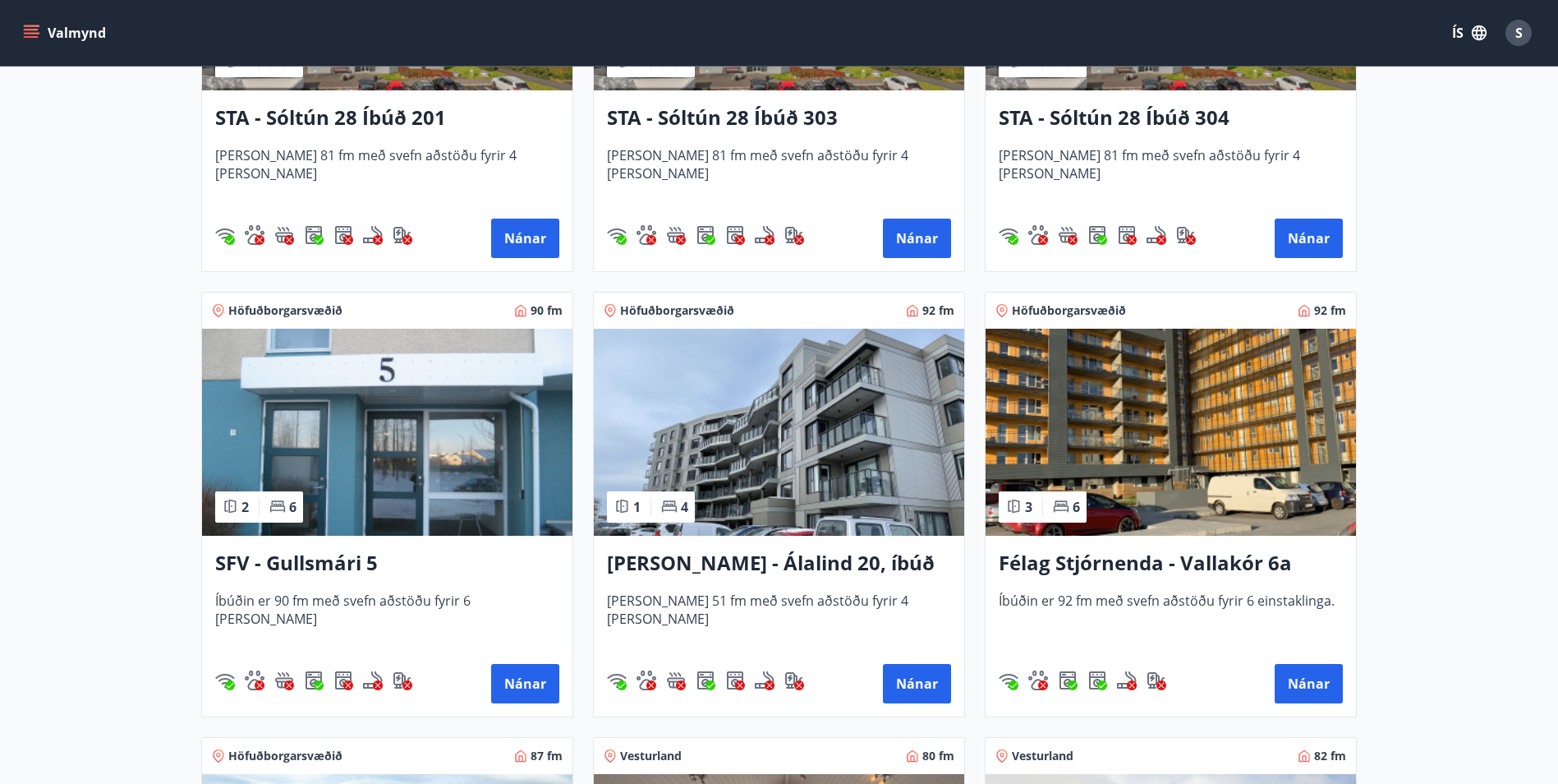
scroll to position [1889, 0]
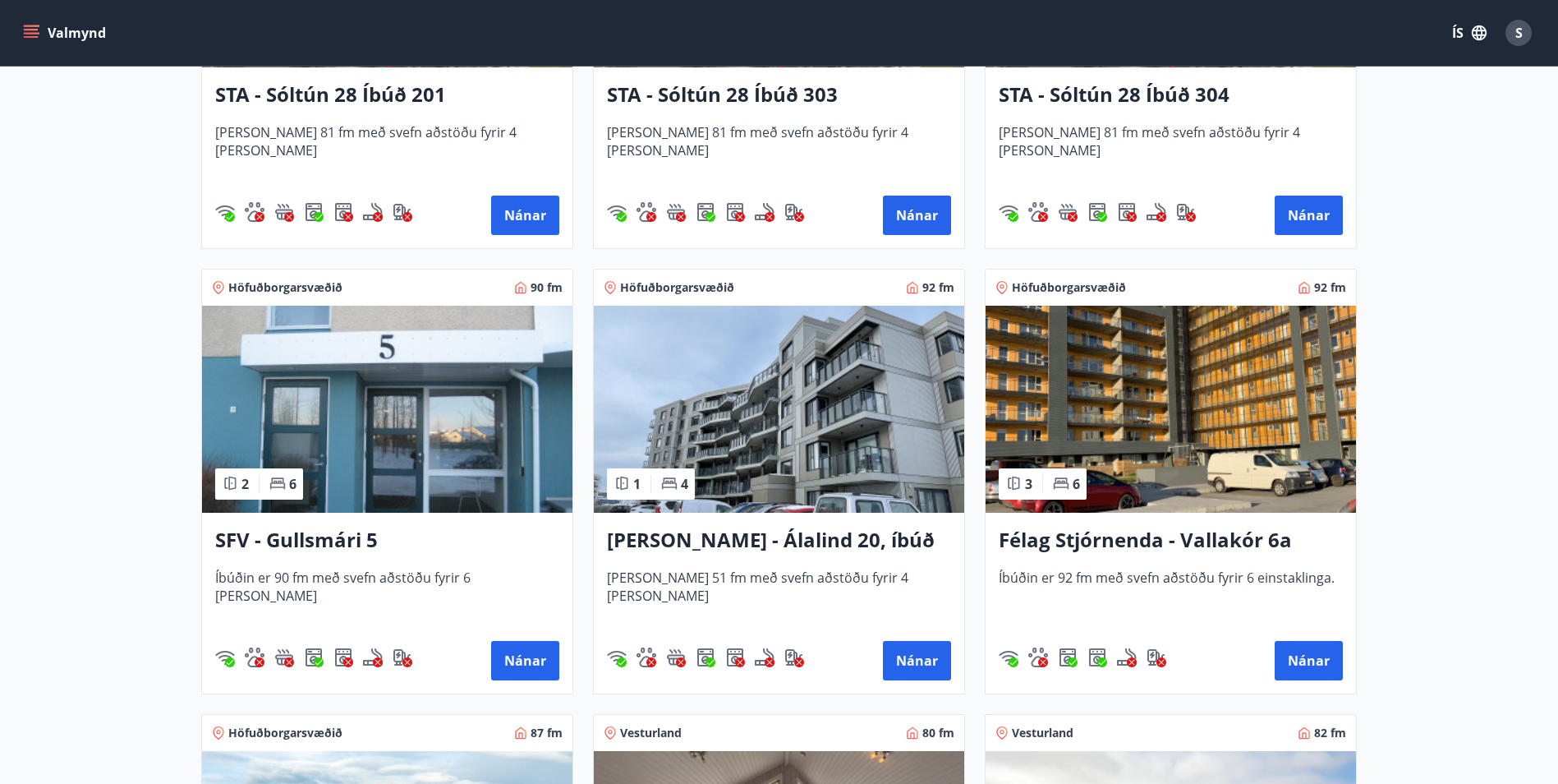
click at [1210, 538] on h3 "Félag Stjórnenda - Vallakór 6a" at bounding box center [1171, 541] width 344 height 30
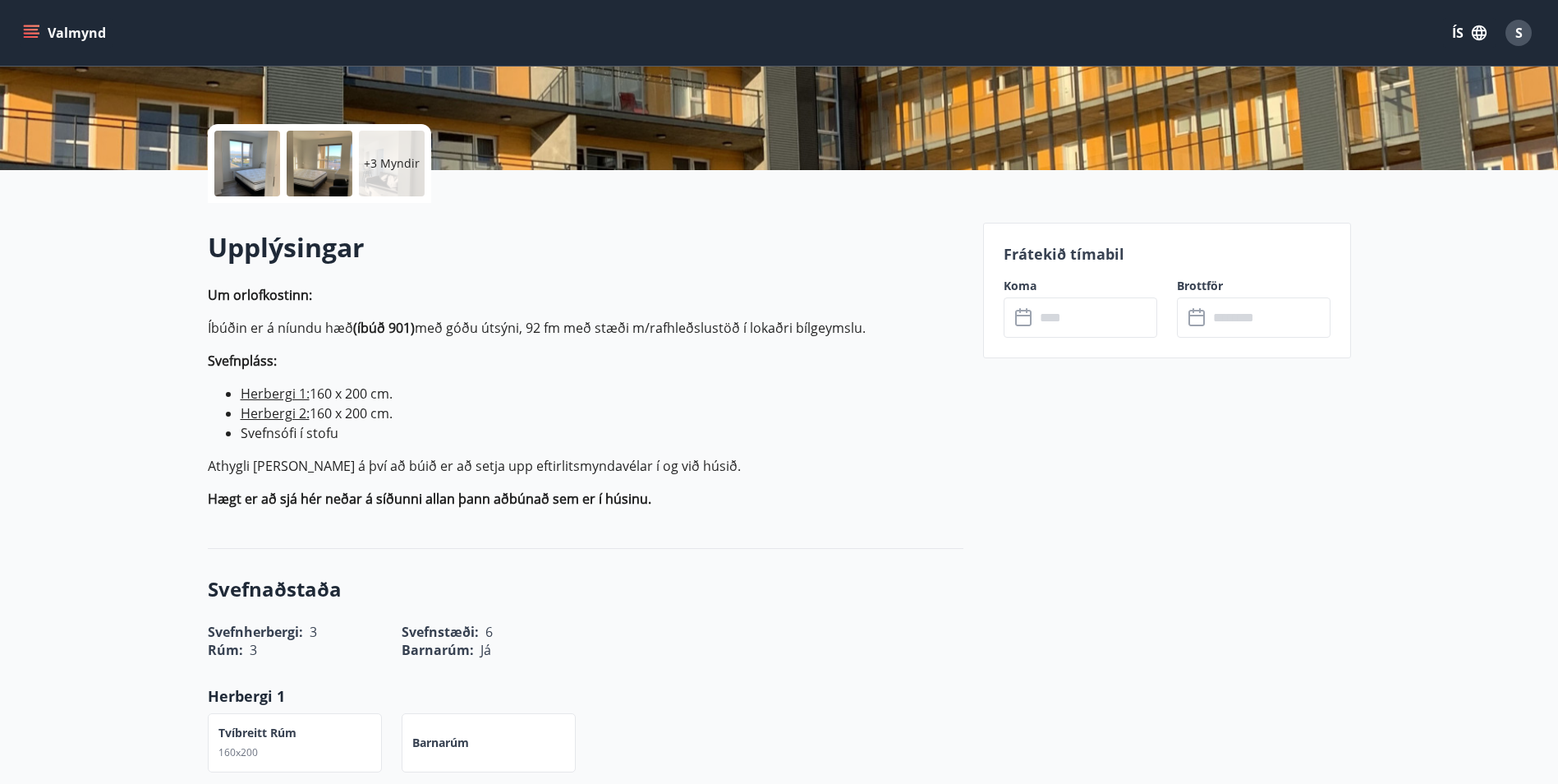
scroll to position [328, 0]
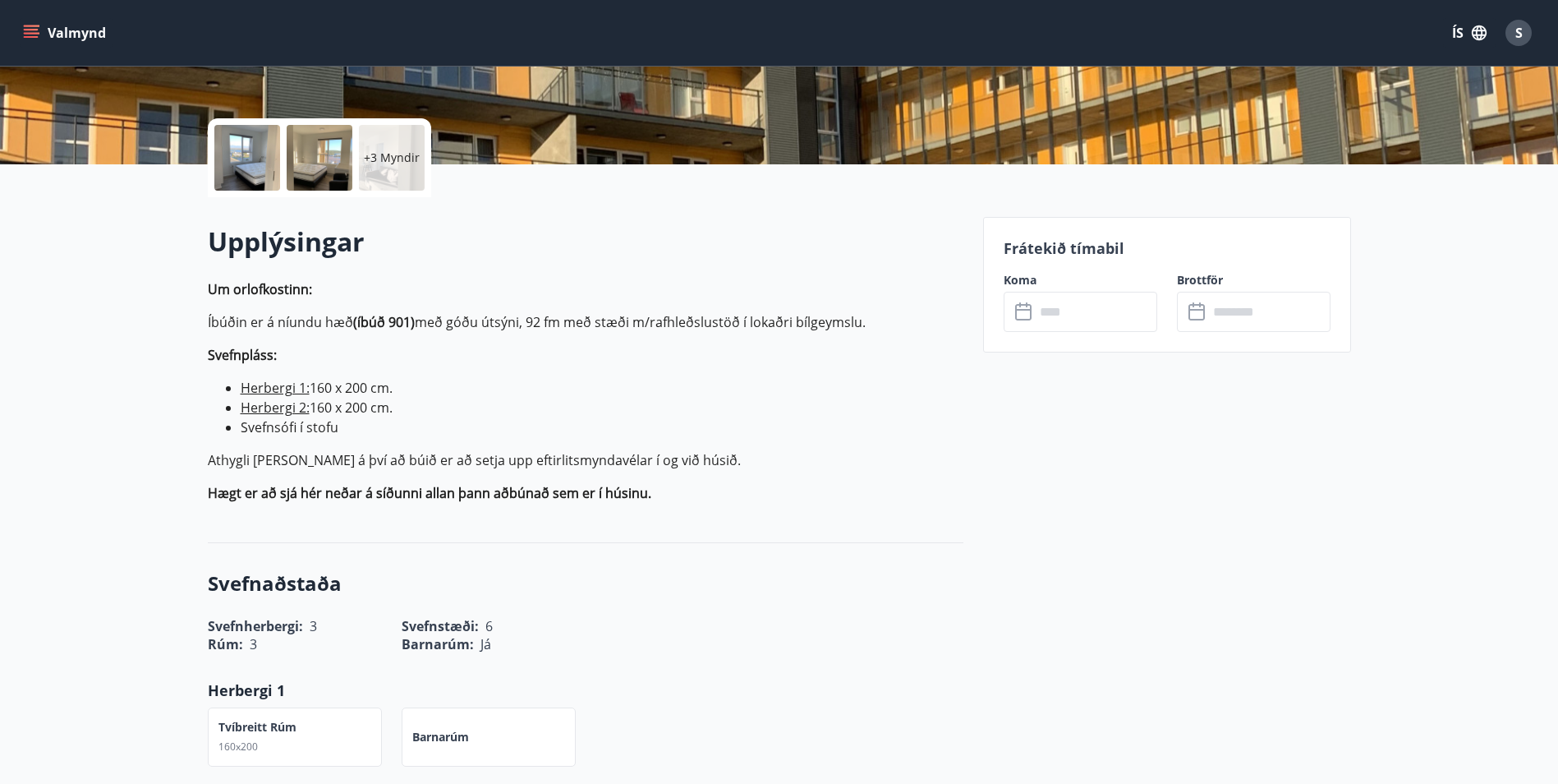
click at [1020, 315] on icon at bounding box center [1024, 312] width 19 height 19
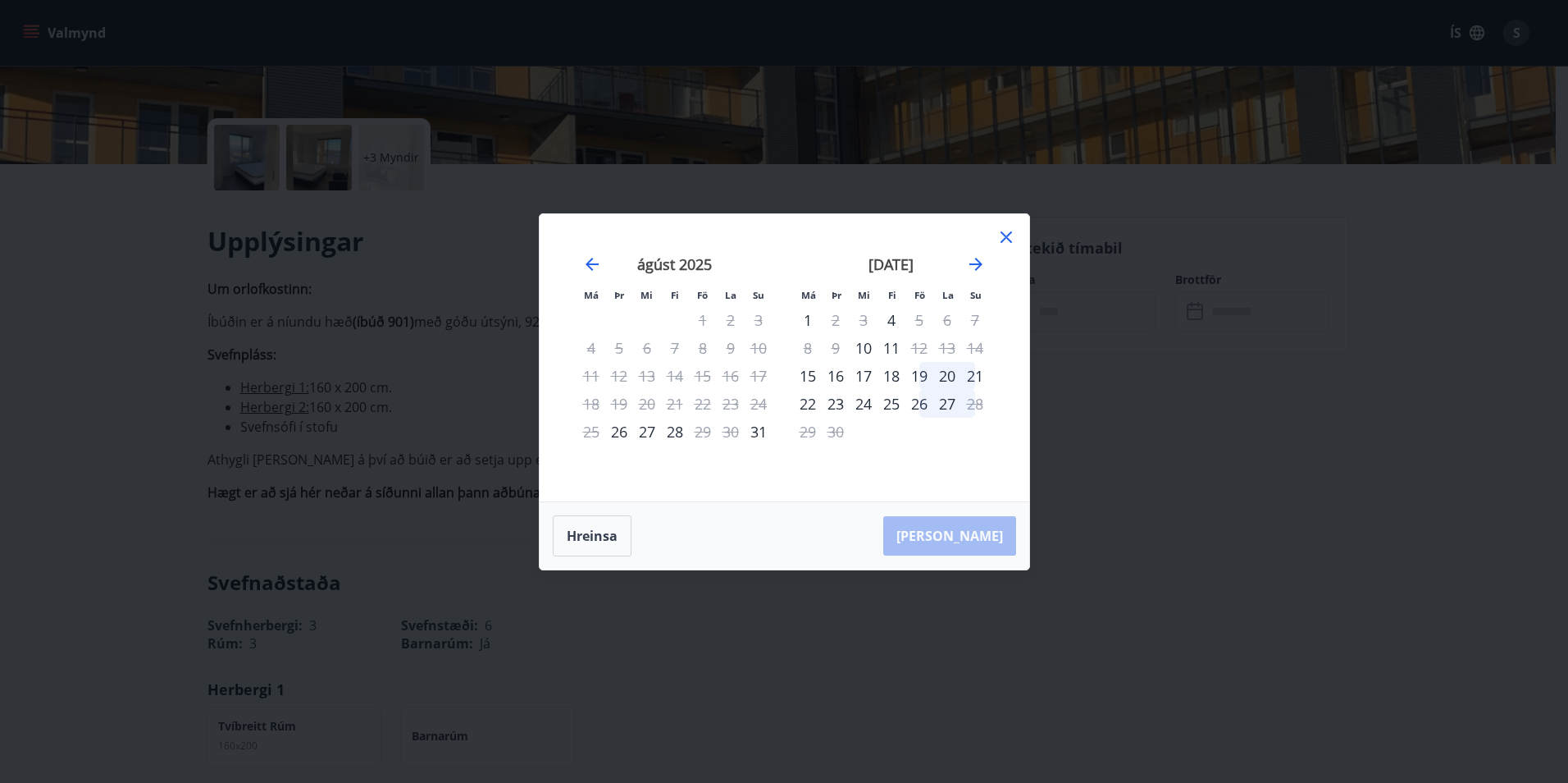
click at [1010, 234] on icon at bounding box center [1006, 236] width 19 height 19
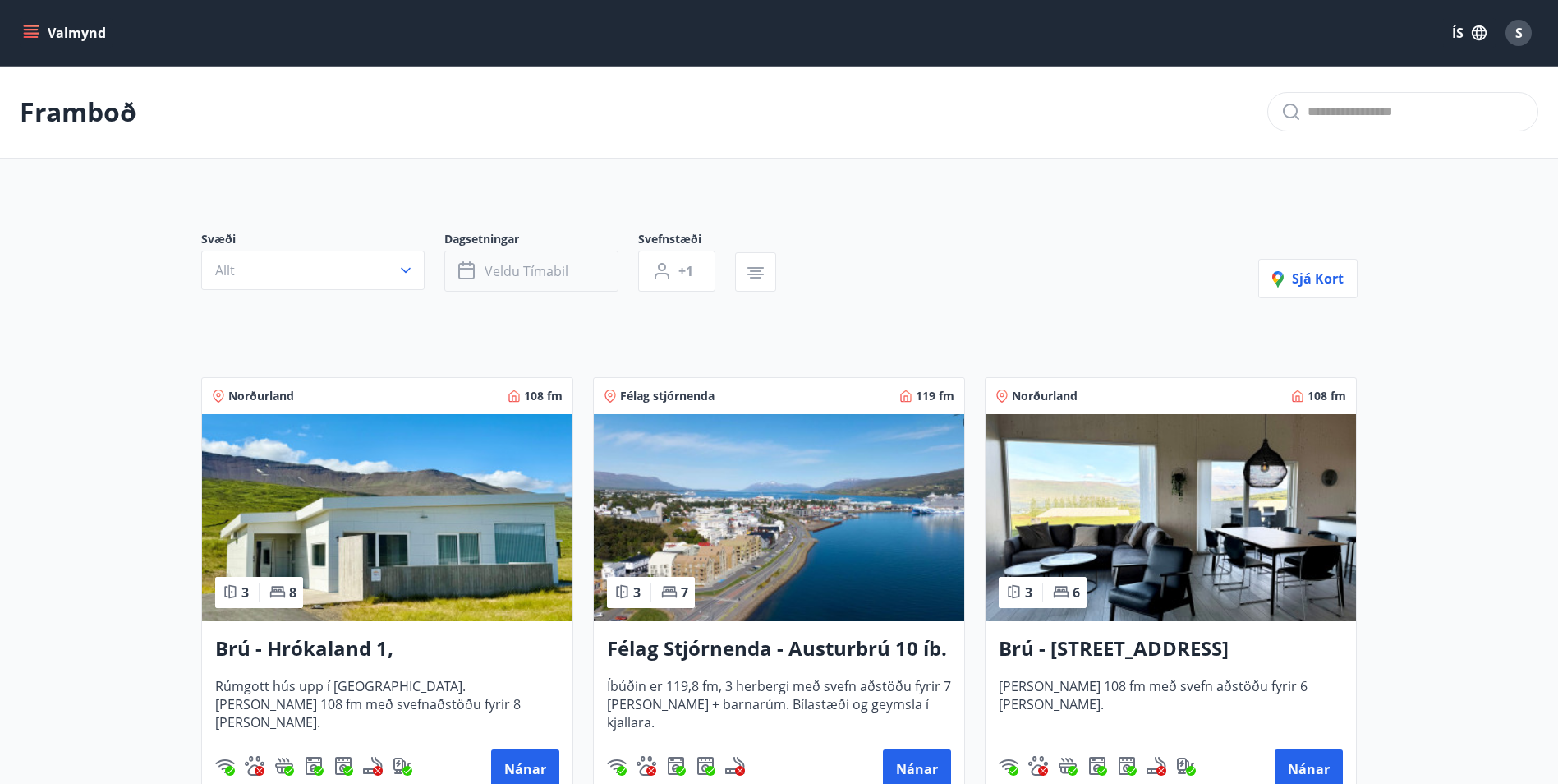
click at [515, 272] on span "Veldu tímabil" at bounding box center [526, 270] width 84 height 18
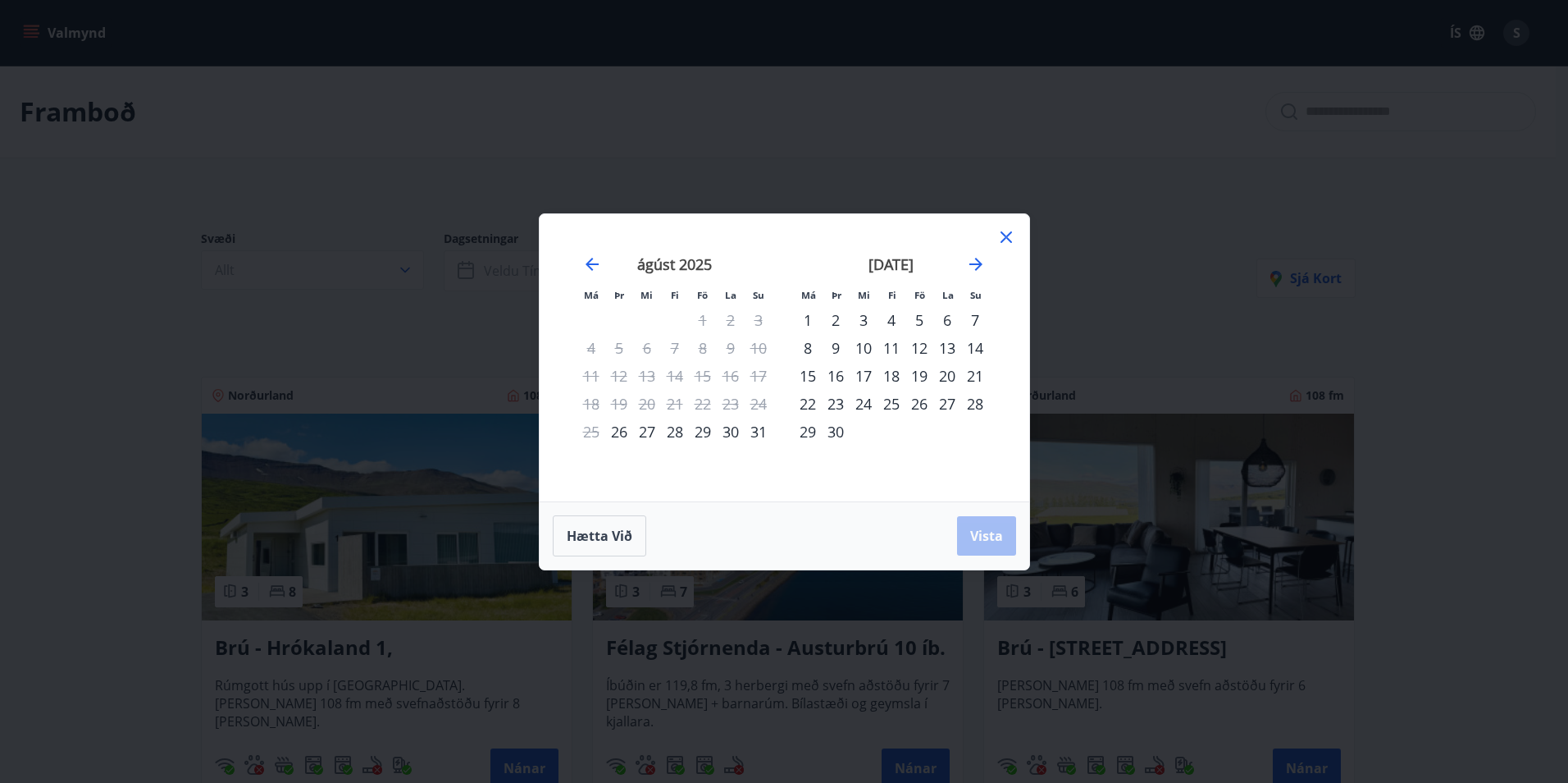
click at [1007, 236] on icon at bounding box center [1006, 237] width 11 height 11
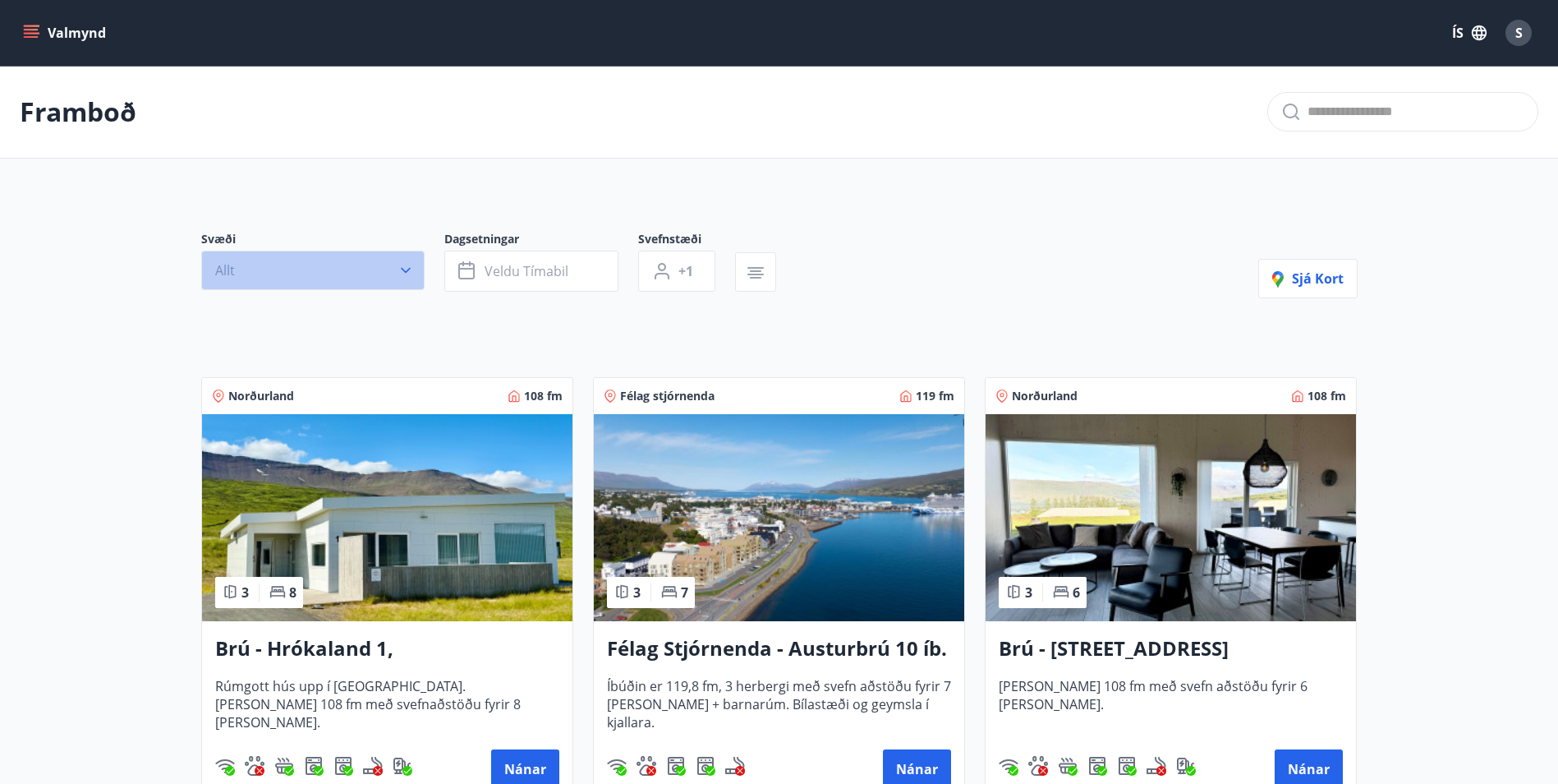
click at [406, 265] on icon "button" at bounding box center [406, 270] width 17 height 17
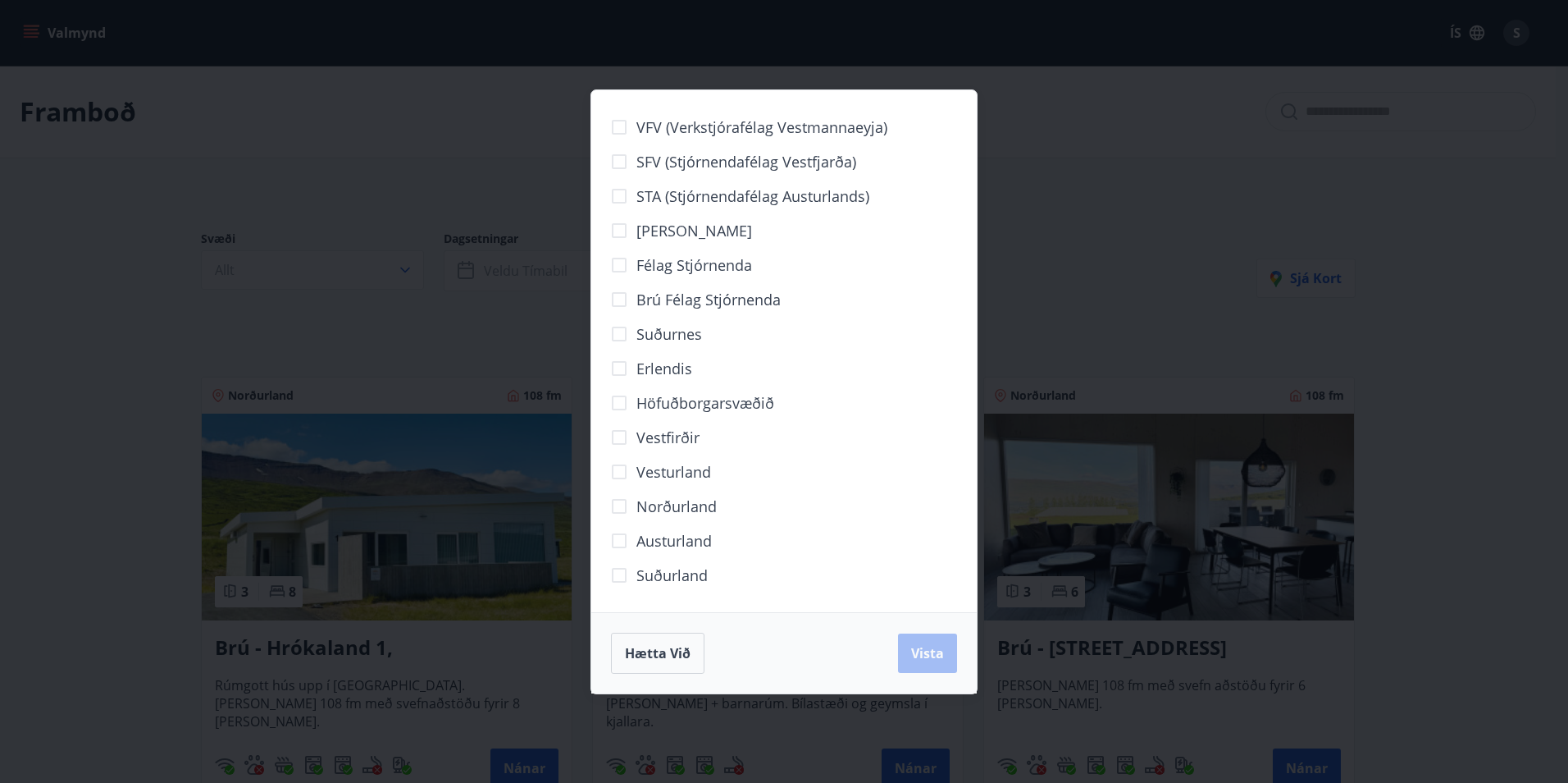
click at [704, 409] on span "Höfuðborgarsvæðið" at bounding box center [705, 402] width 138 height 21
click at [925, 650] on span "Vista" at bounding box center [927, 652] width 32 height 18
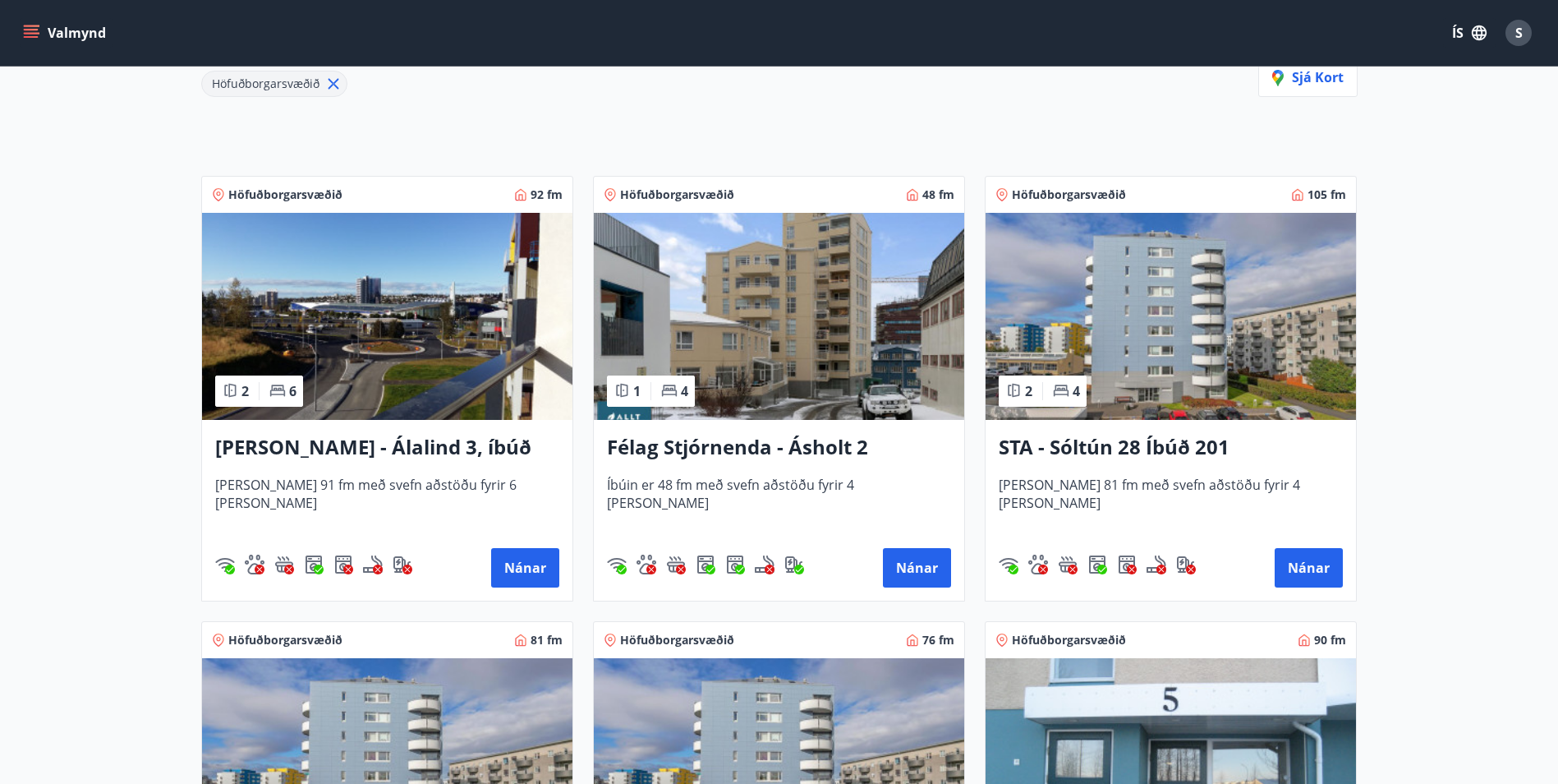
scroll to position [247, 0]
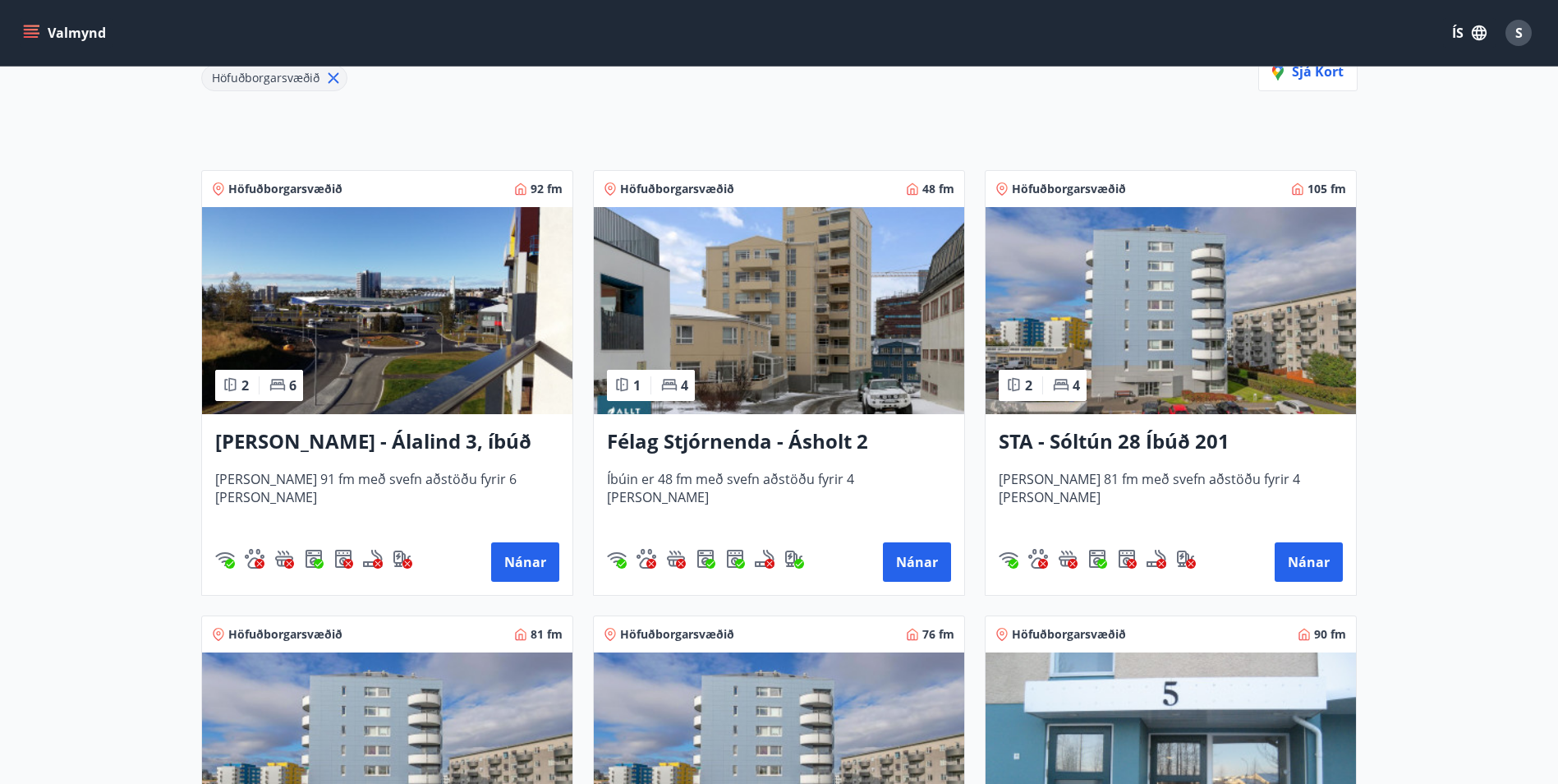
click at [319, 440] on h3 "[PERSON_NAME] - Álalind 3, íbúð 307" at bounding box center [387, 442] width 344 height 30
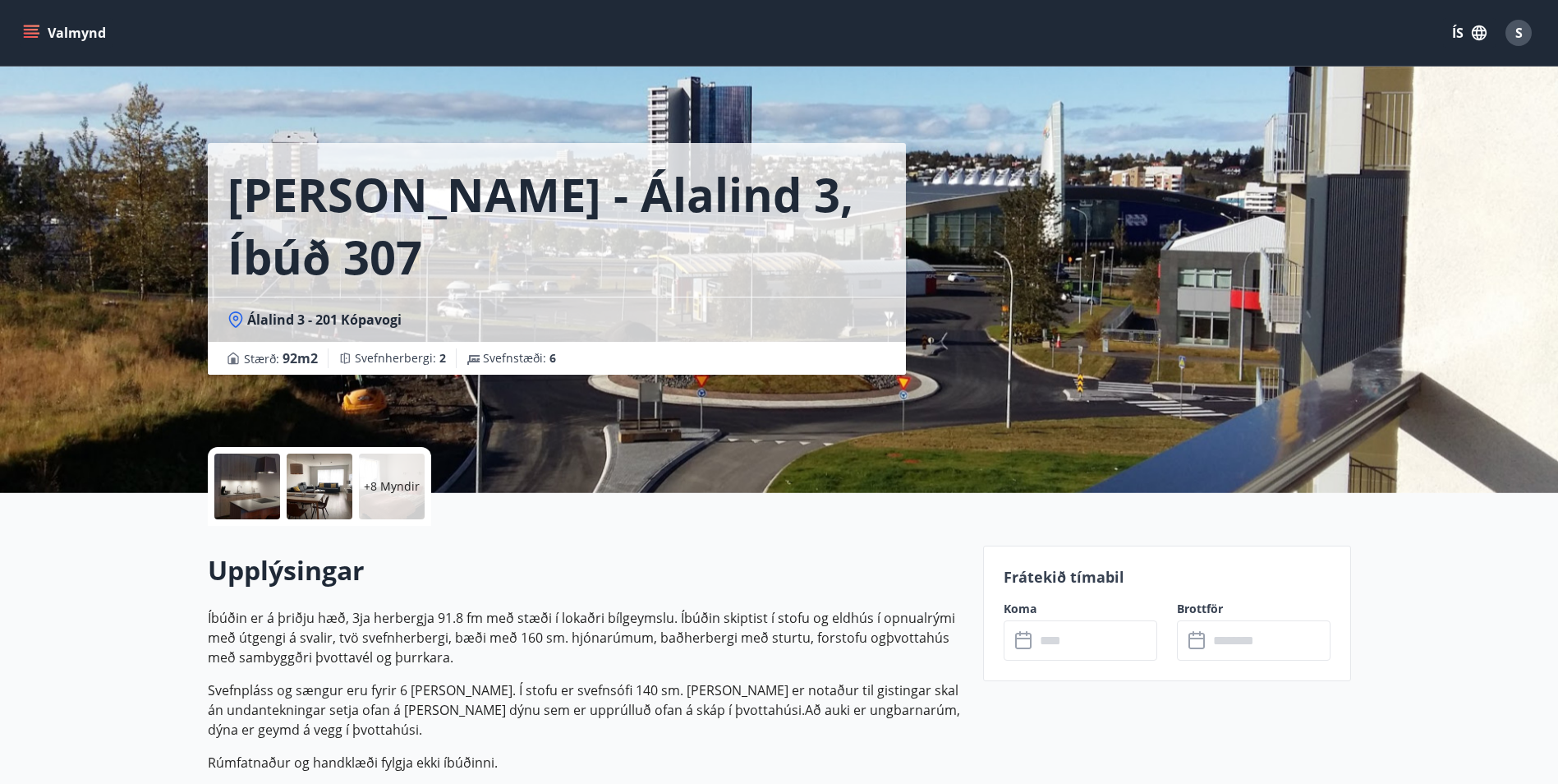
click at [1022, 641] on icon at bounding box center [1024, 640] width 19 height 19
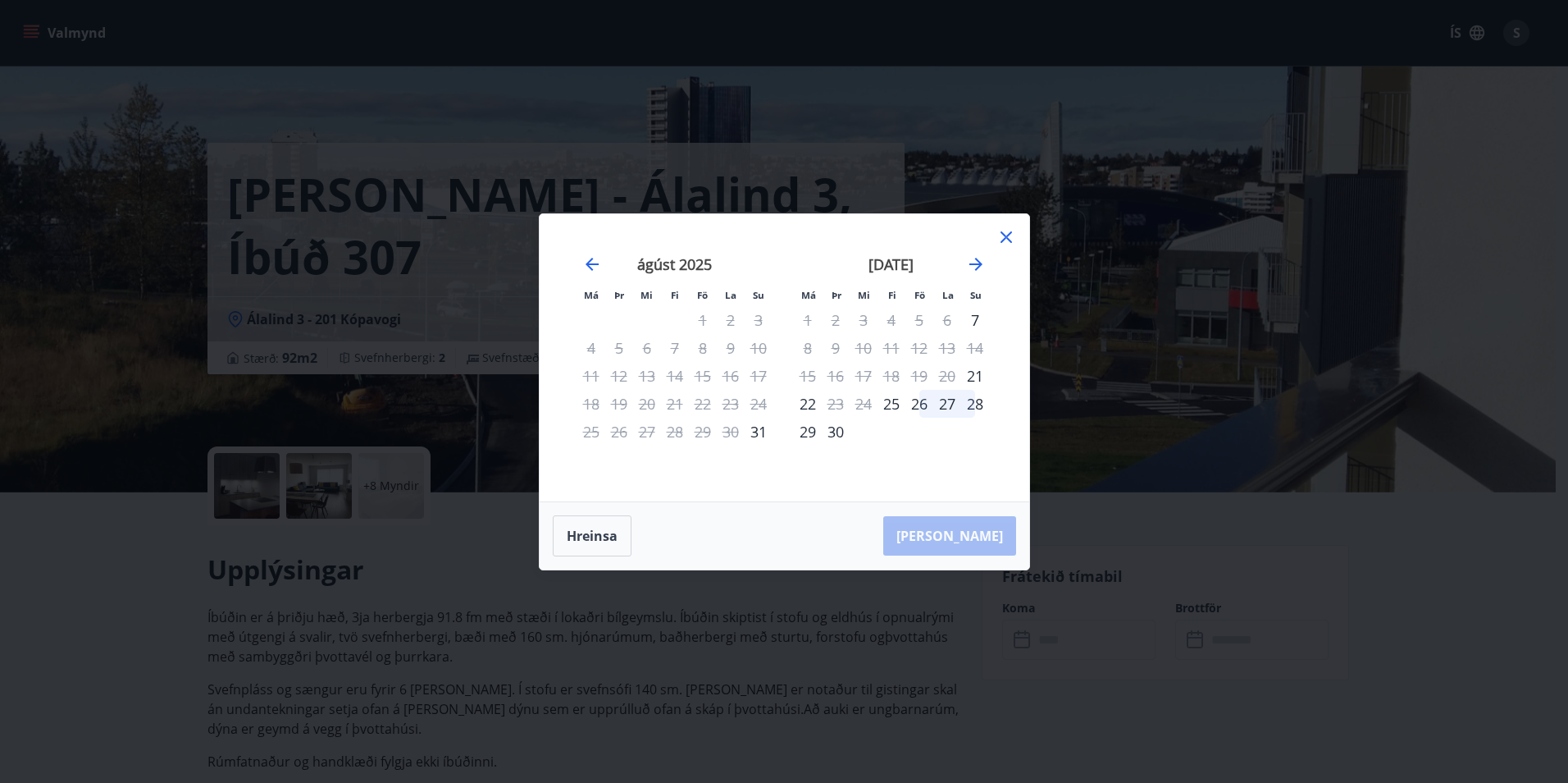
click at [1010, 234] on icon at bounding box center [1006, 237] width 11 height 11
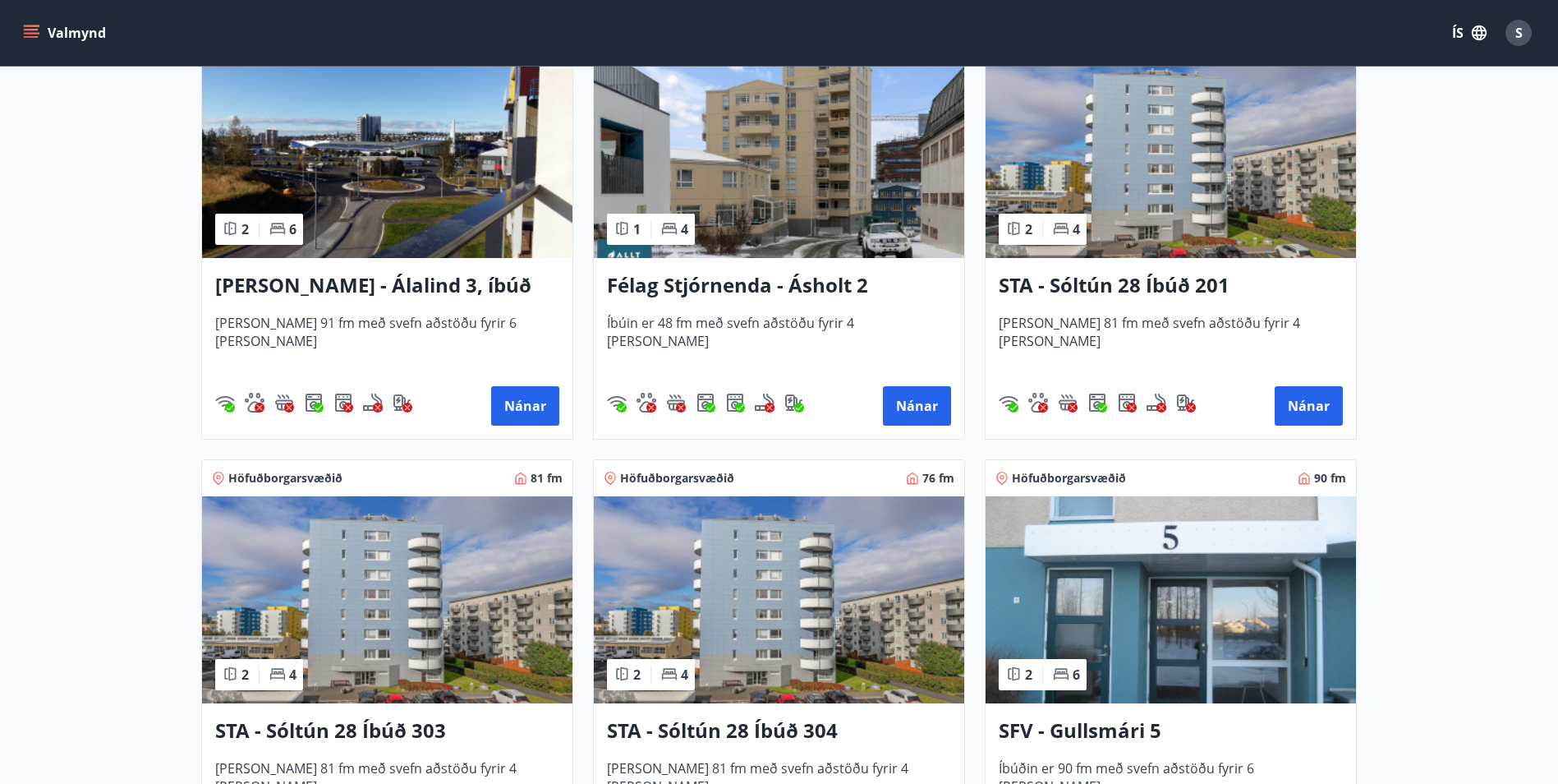
scroll to position [657, 0]
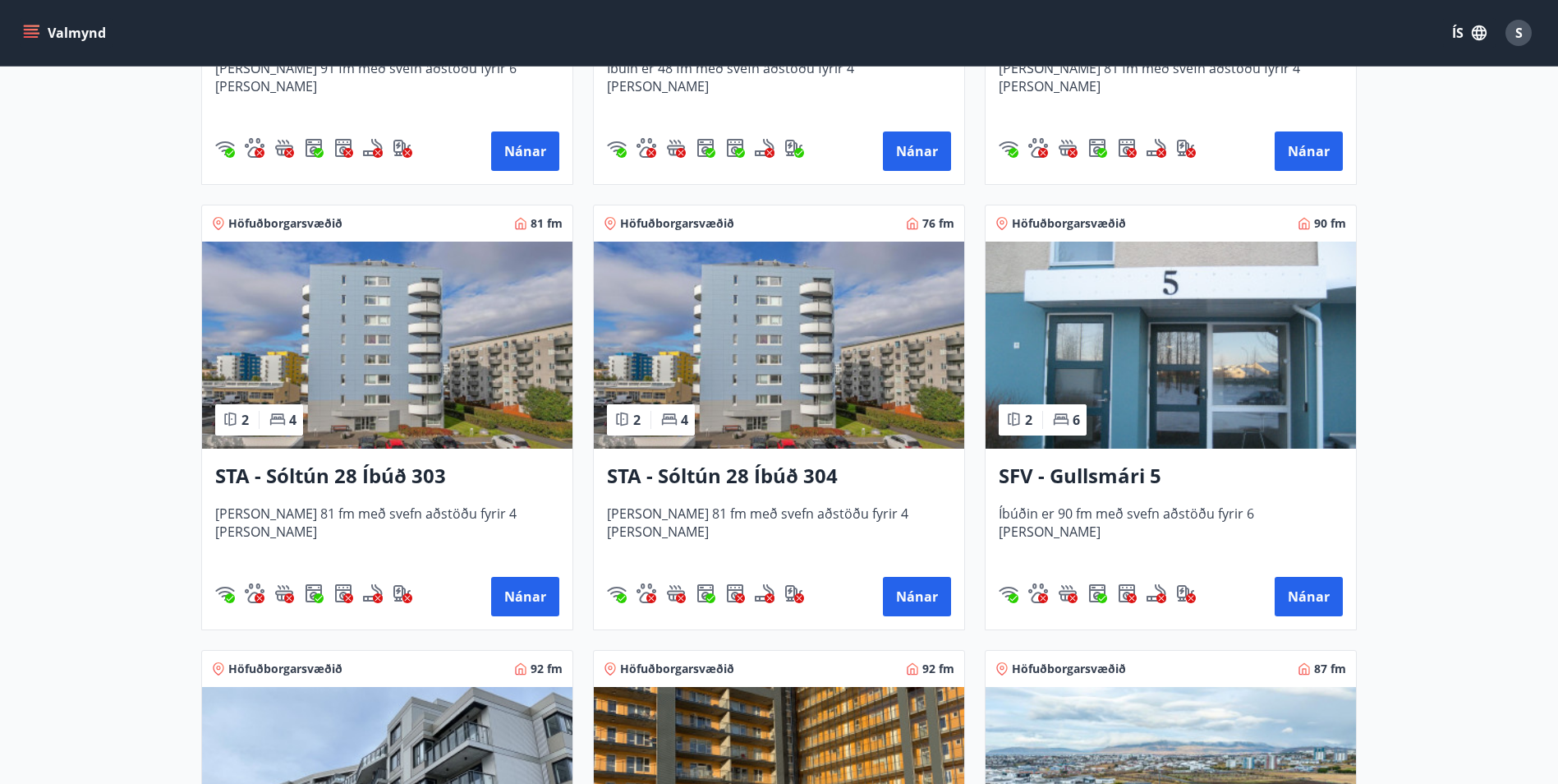
click at [750, 471] on h3 "STA - Sóltún 28 Íbúð 304" at bounding box center [779, 477] width 344 height 30
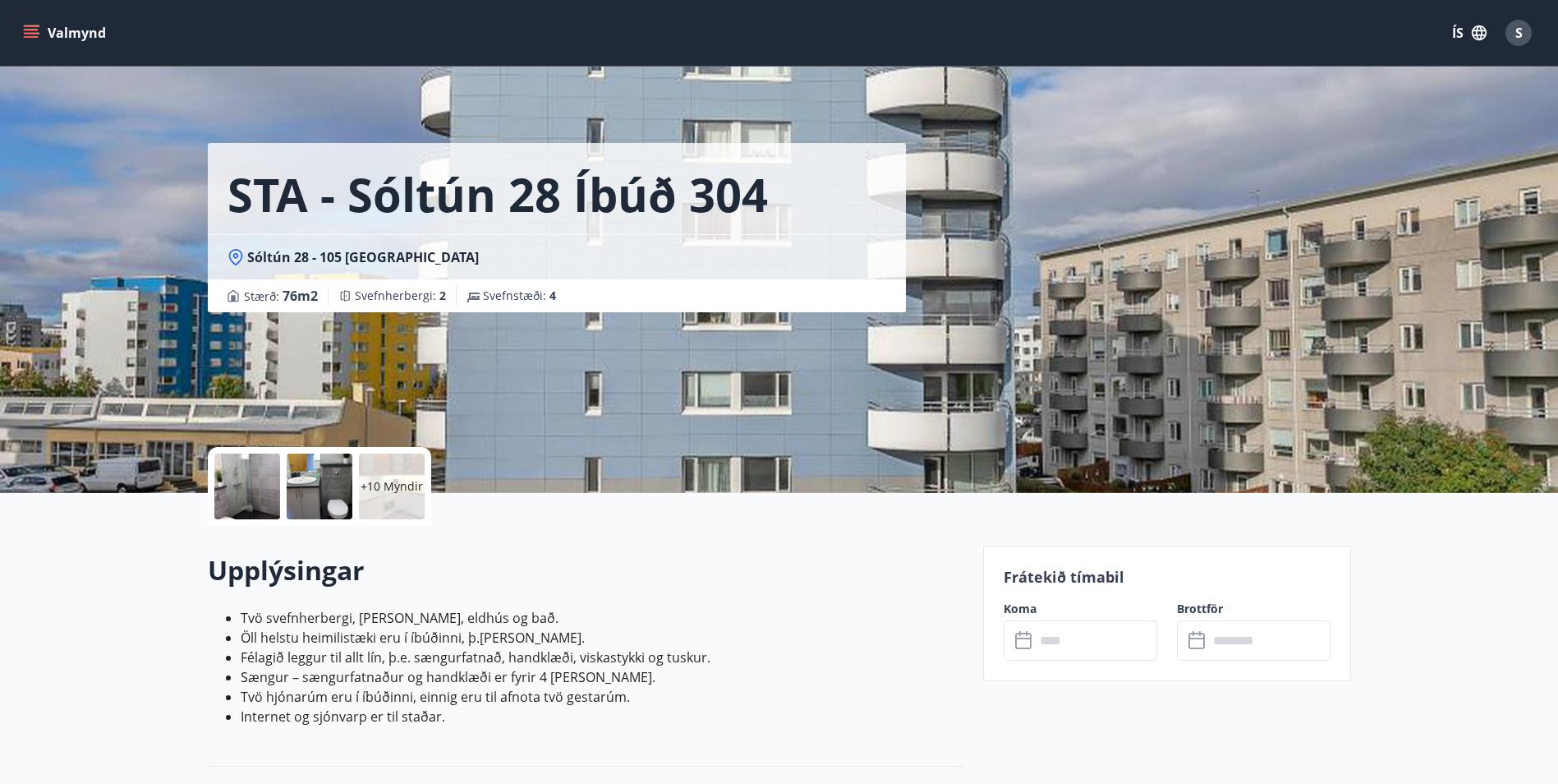
click at [1020, 637] on icon at bounding box center [1024, 640] width 19 height 19
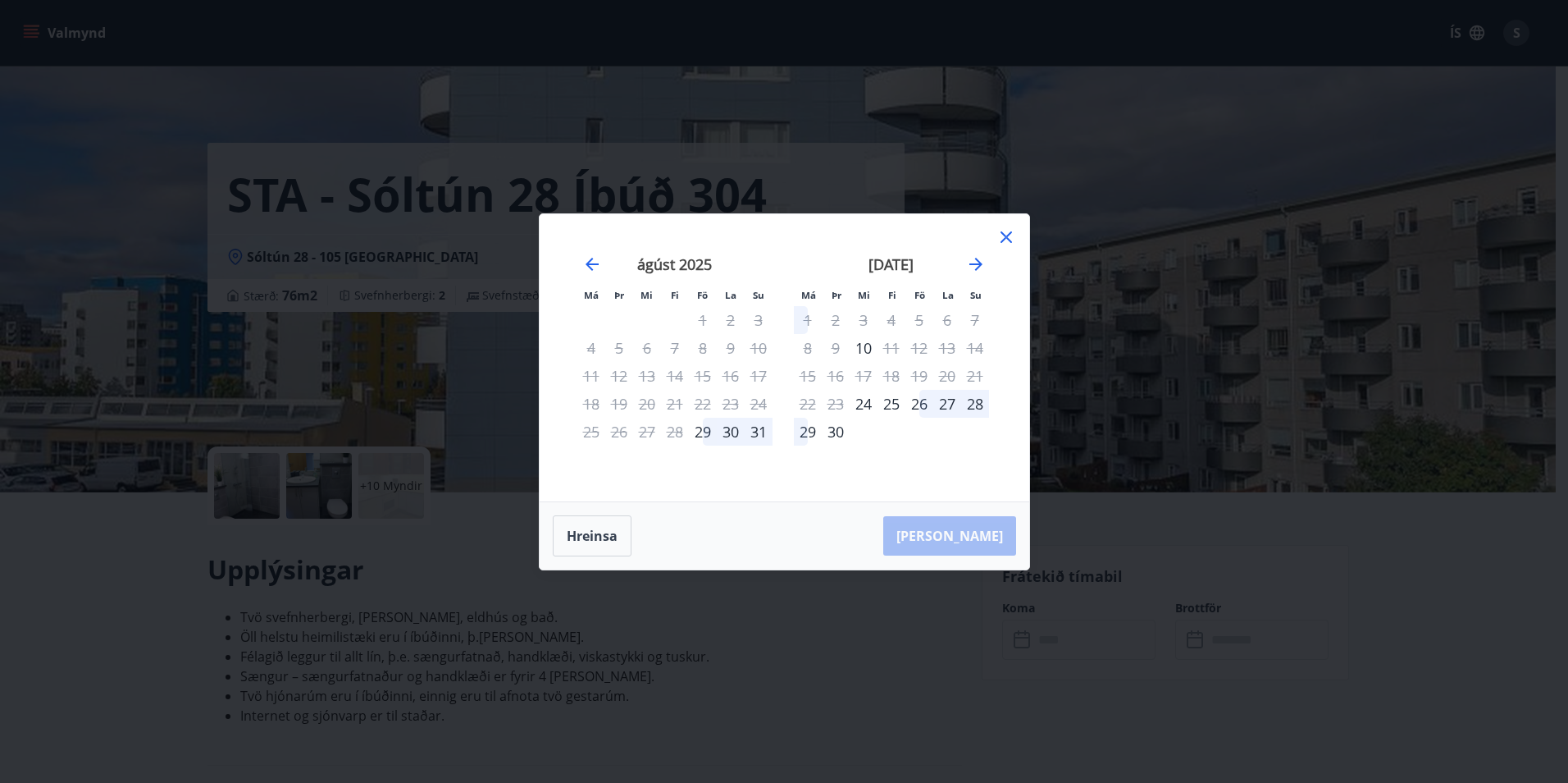
drag, startPoint x: 999, startPoint y: 232, endPoint x: 1009, endPoint y: 236, distance: 10.8
click at [1009, 236] on icon at bounding box center [1006, 236] width 19 height 19
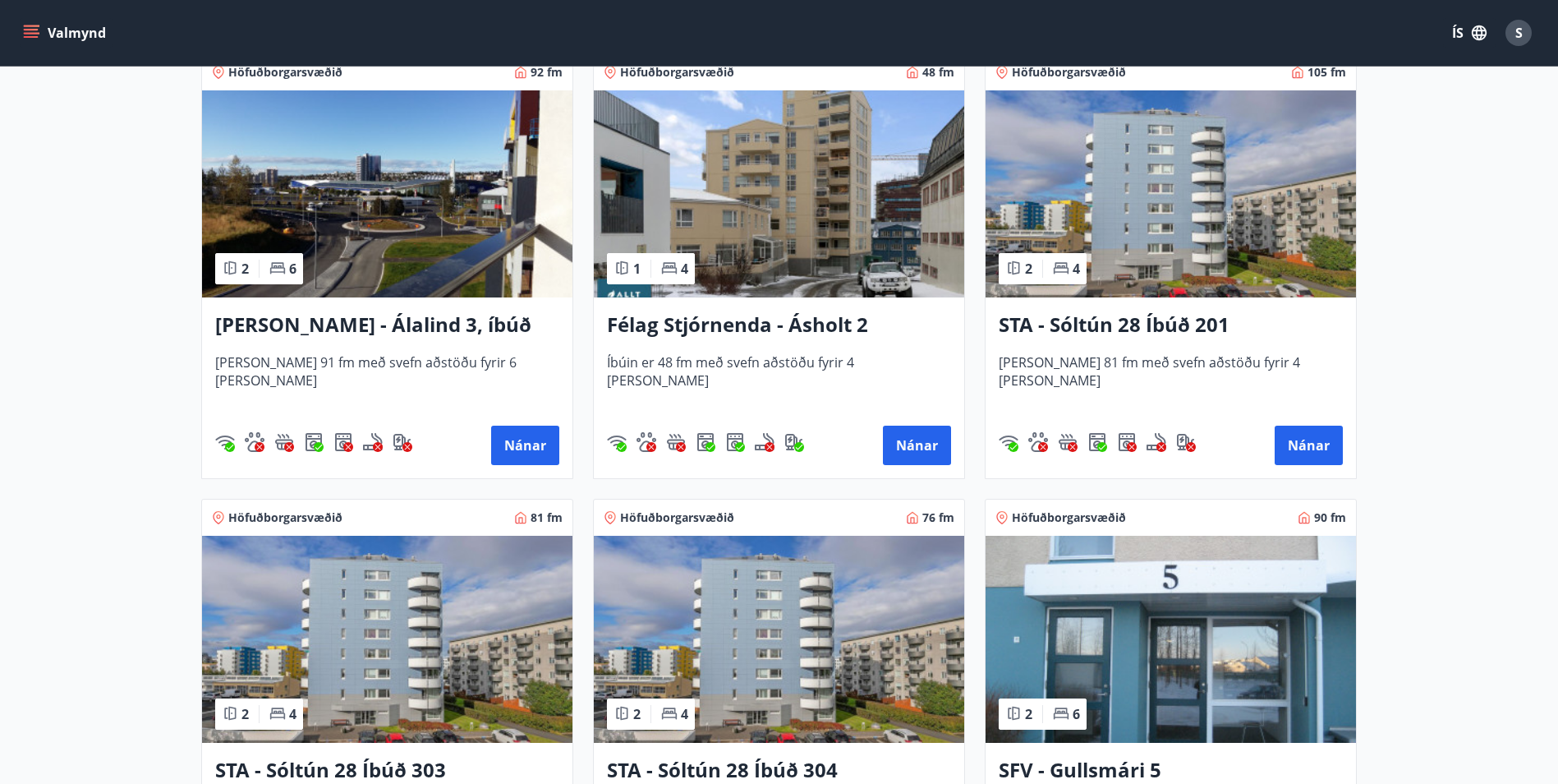
scroll to position [411, 0]
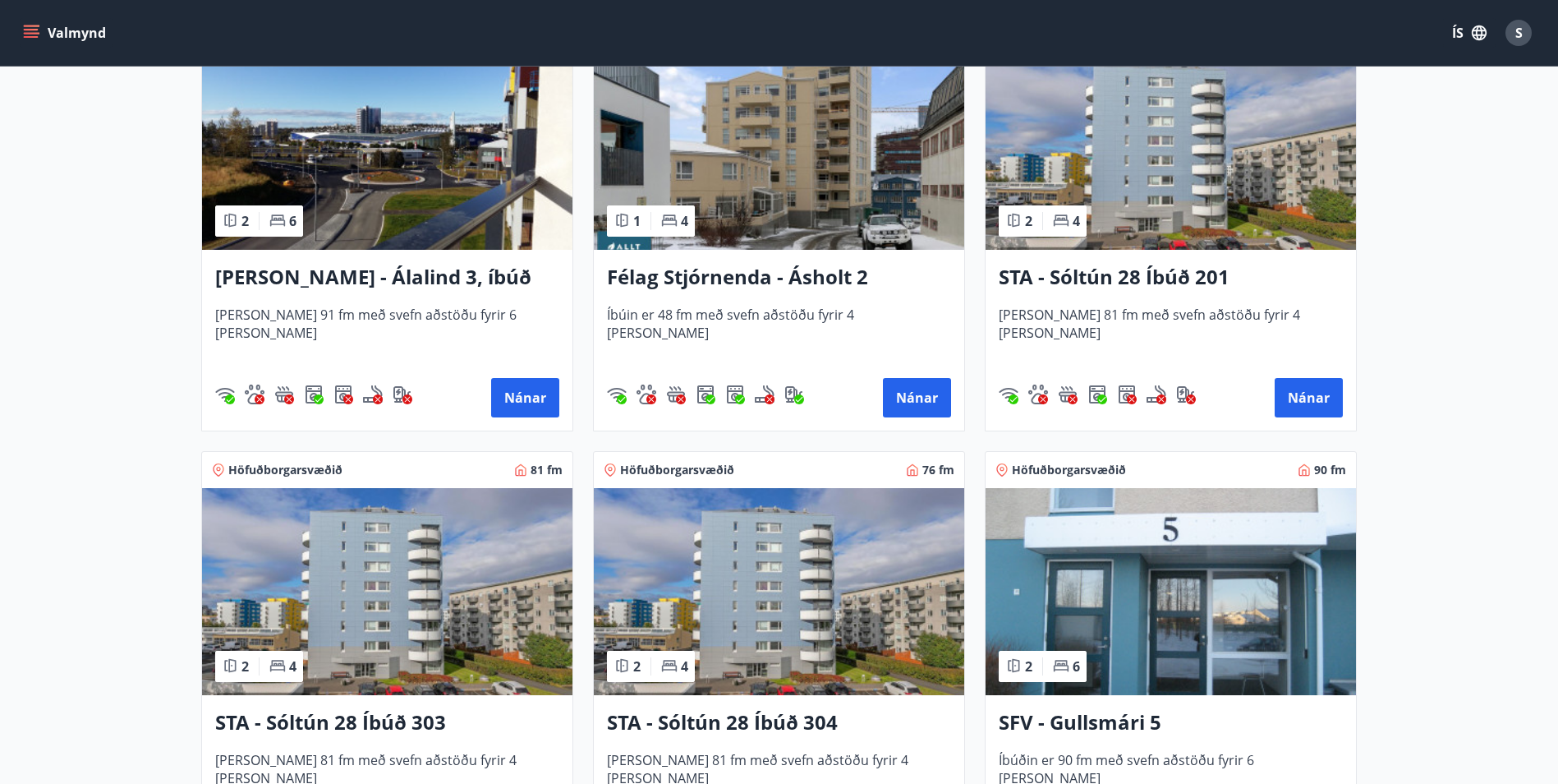
click at [757, 723] on h3 "STA - Sóltún 28 Íbúð 304" at bounding box center [779, 723] width 344 height 30
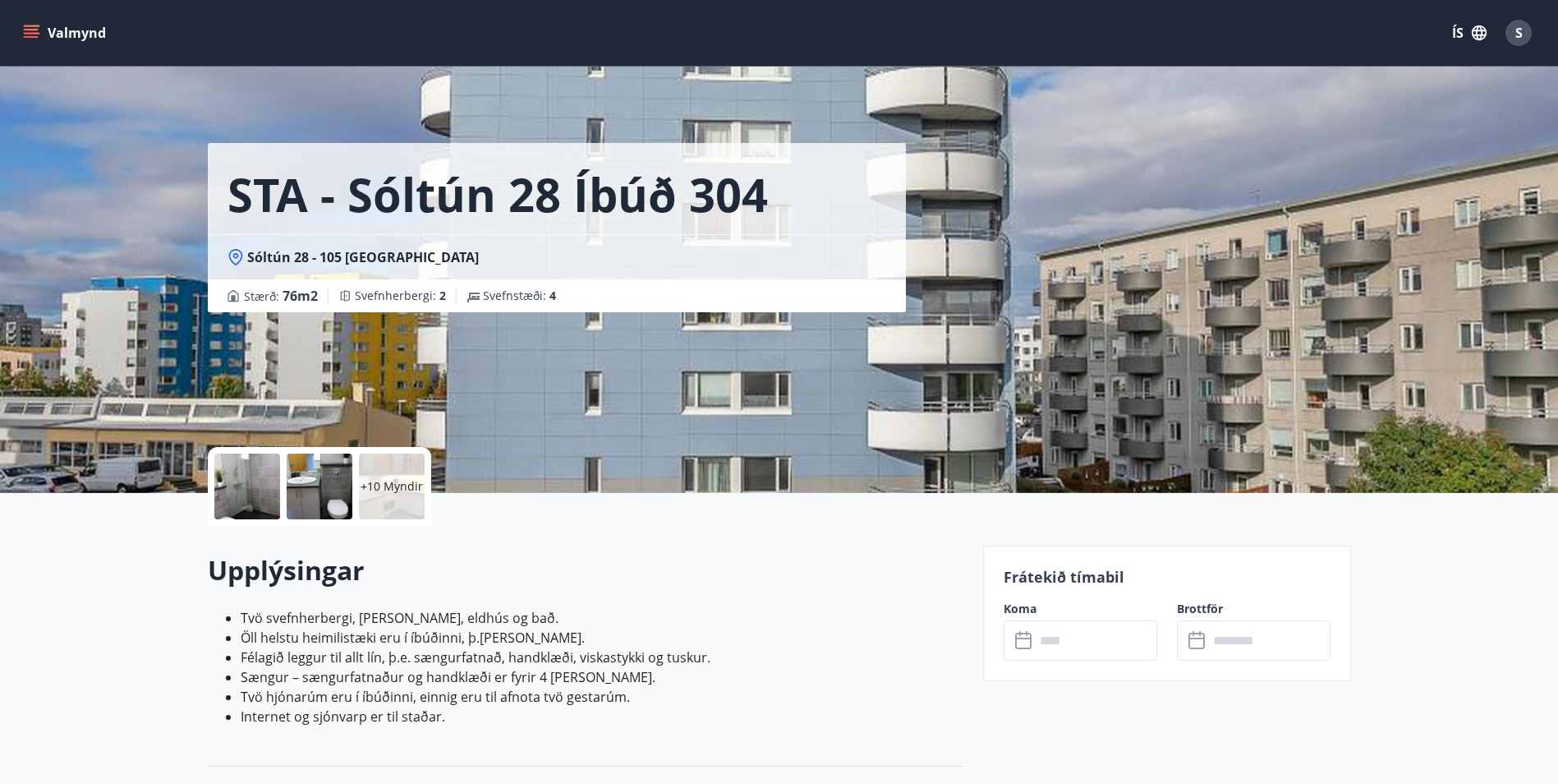
click at [1022, 640] on icon at bounding box center [1024, 640] width 19 height 19
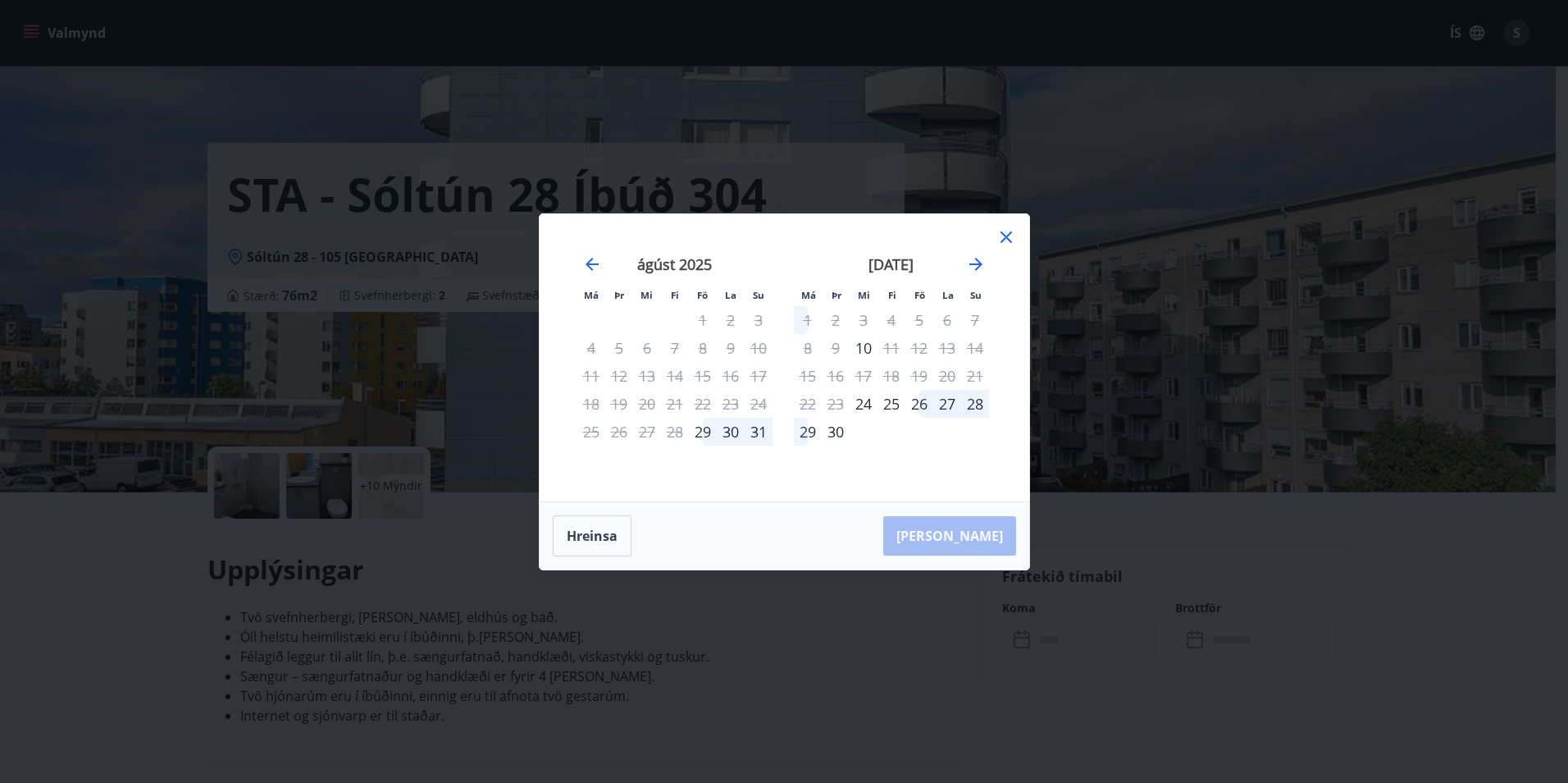
click at [1005, 237] on icon at bounding box center [1006, 237] width 11 height 11
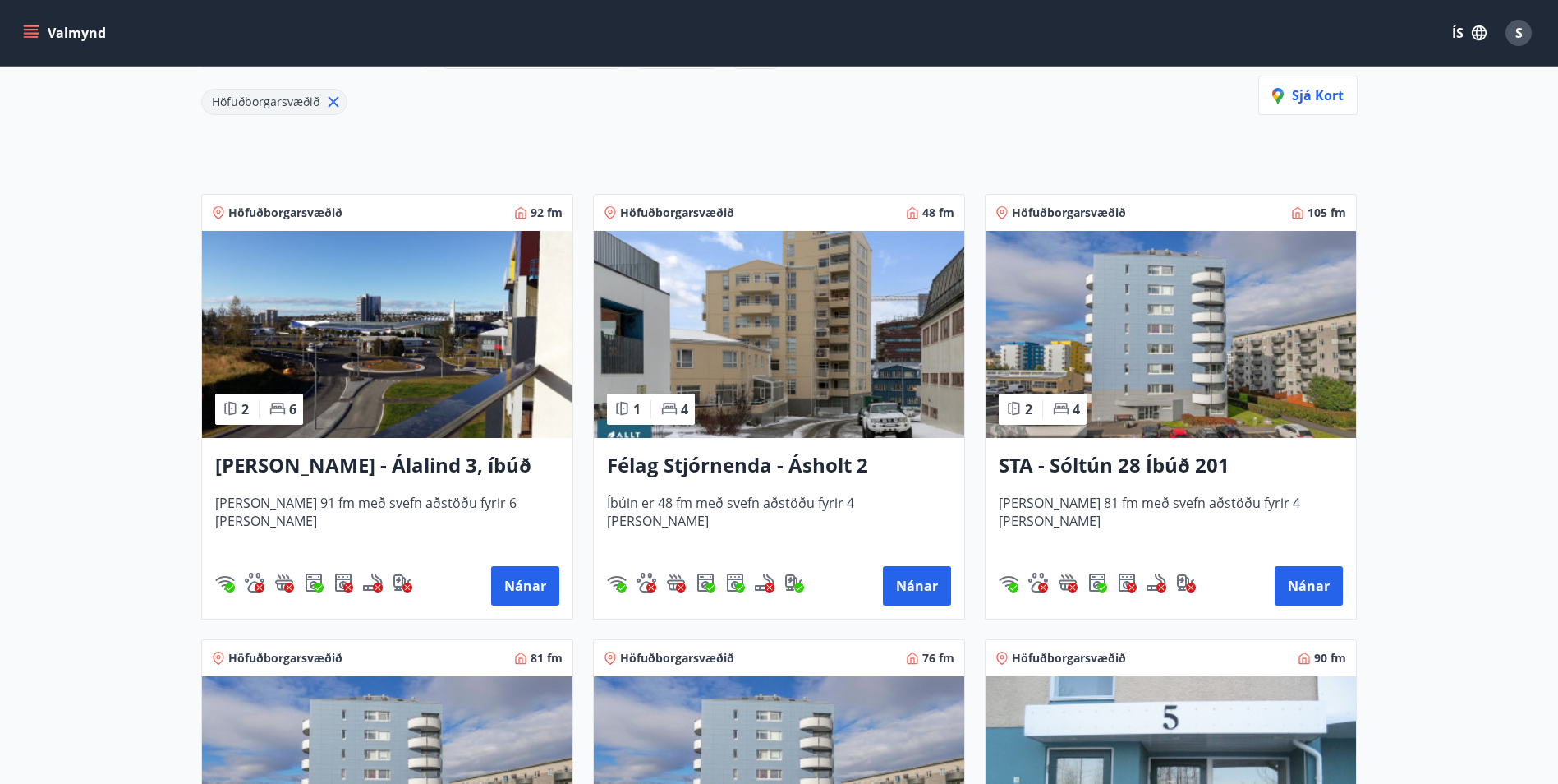
scroll to position [575, 0]
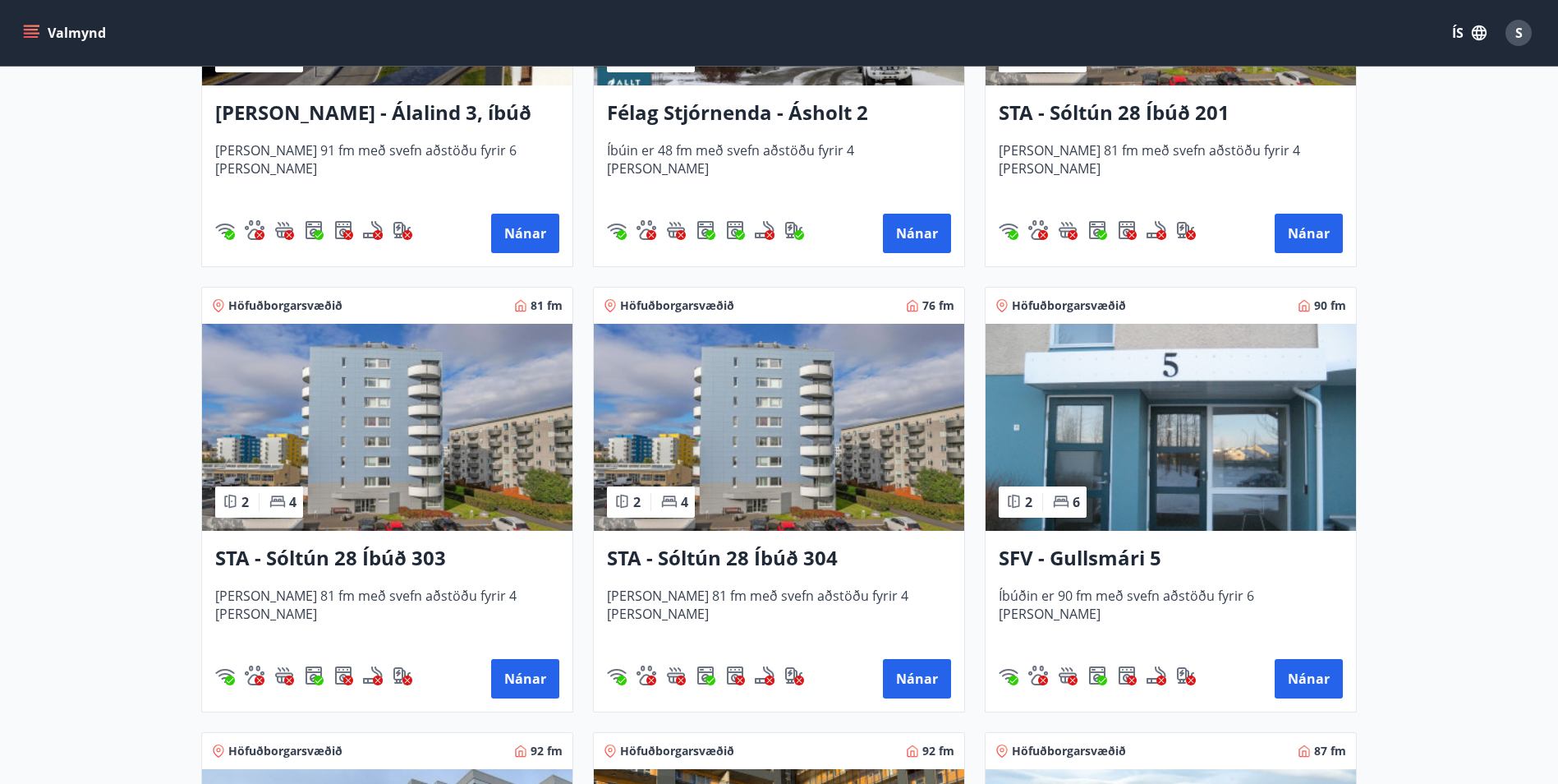
click at [399, 558] on h3 "STA - Sóltún 28 Íbúð 303" at bounding box center [387, 559] width 344 height 30
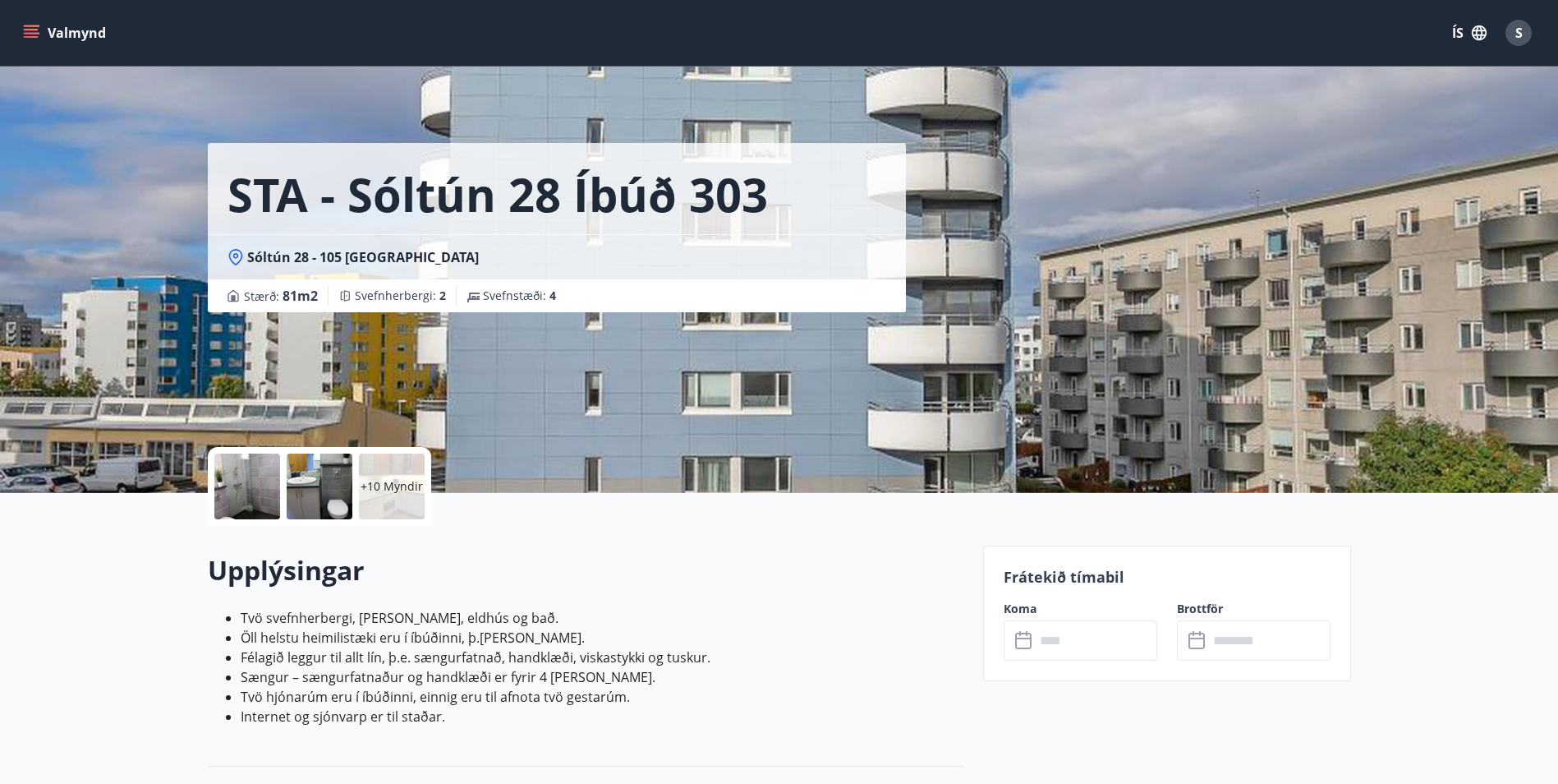
click at [1028, 641] on icon at bounding box center [1024, 640] width 19 height 19
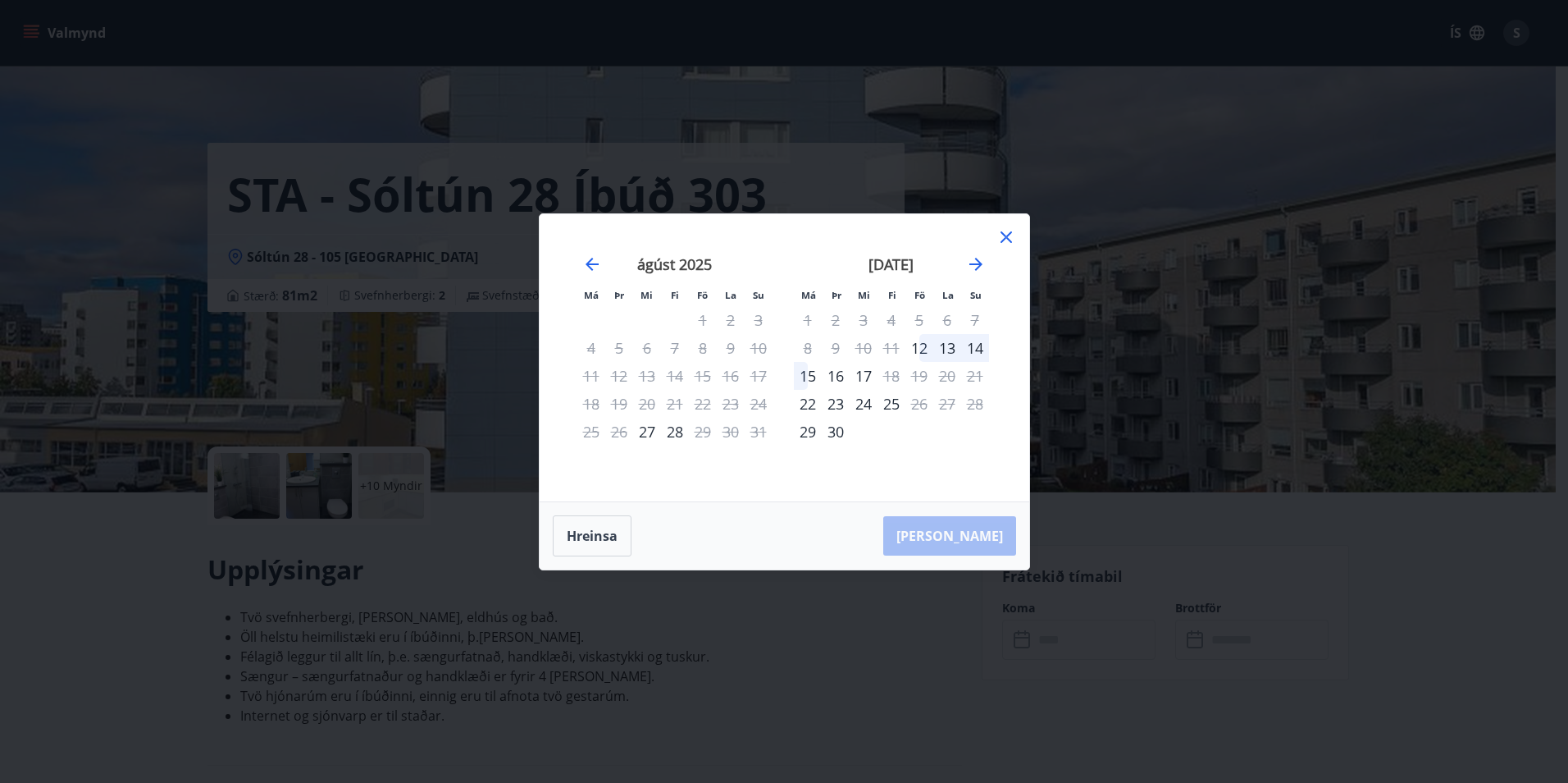
click at [1003, 234] on icon at bounding box center [1006, 237] width 11 height 11
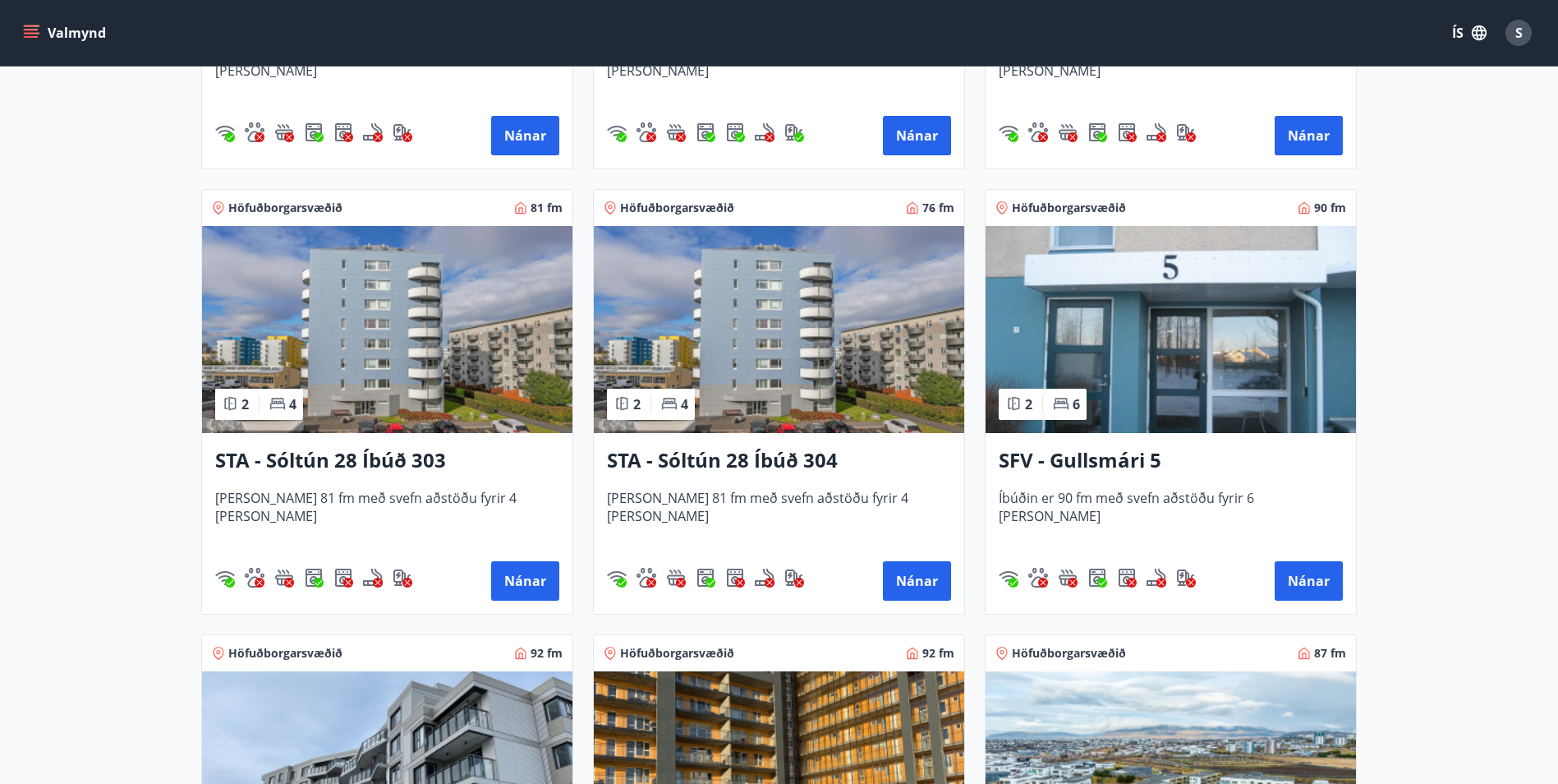
scroll to position [739, 0]
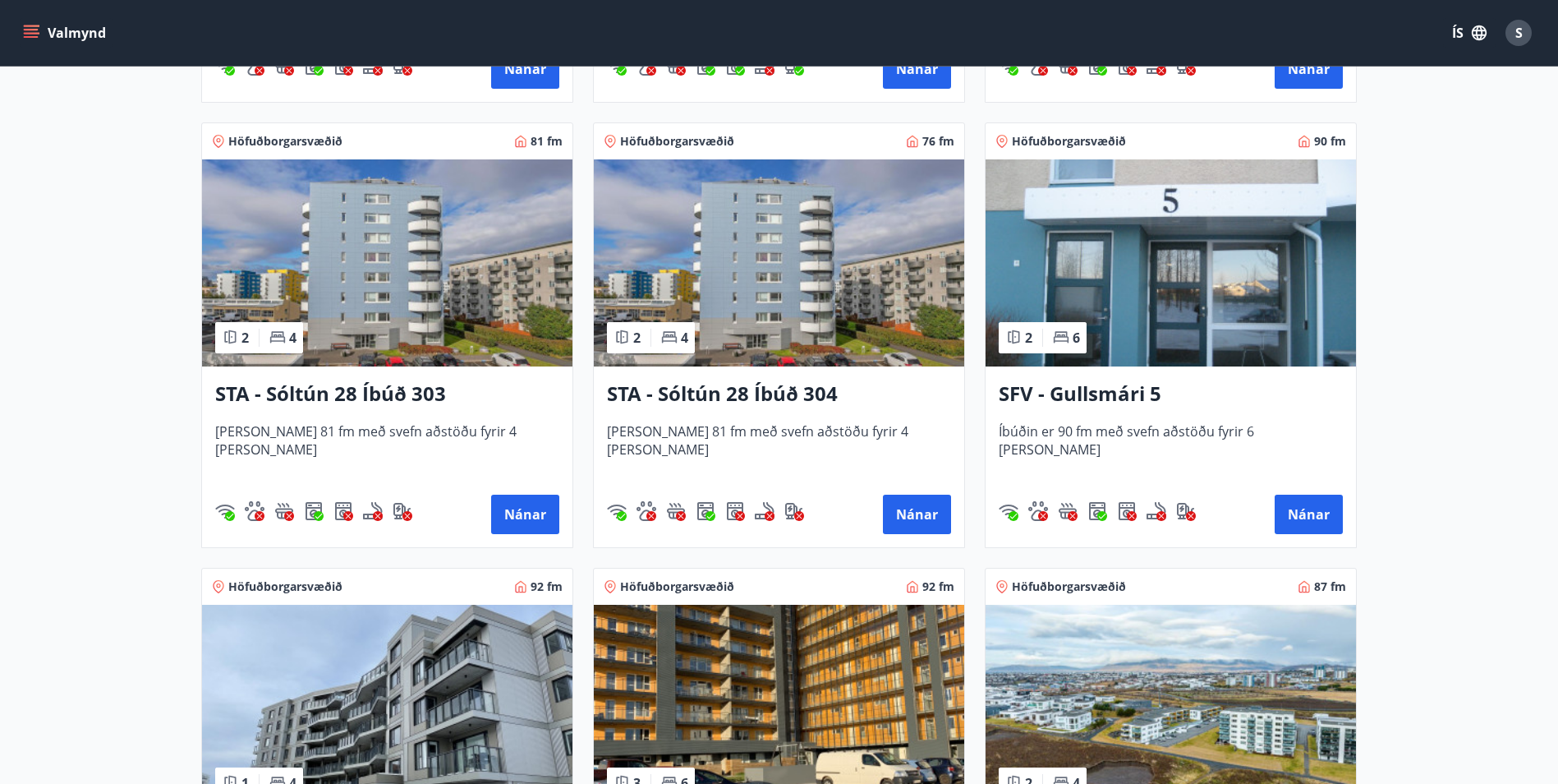
click at [1120, 392] on h3 "SFV - Gullsmári 5" at bounding box center [1171, 394] width 344 height 30
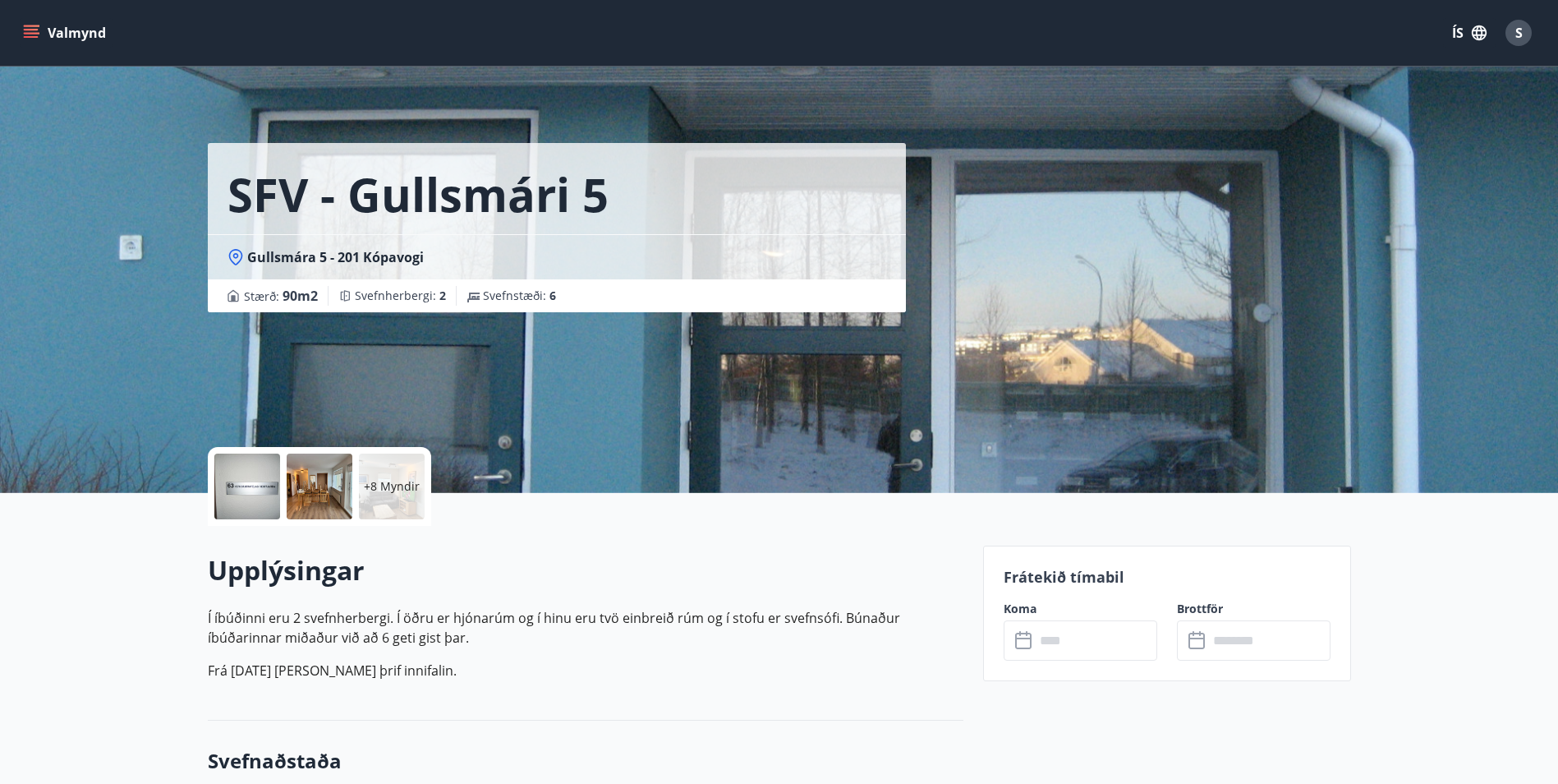
click at [1060, 647] on input "text" at bounding box center [1096, 639] width 122 height 40
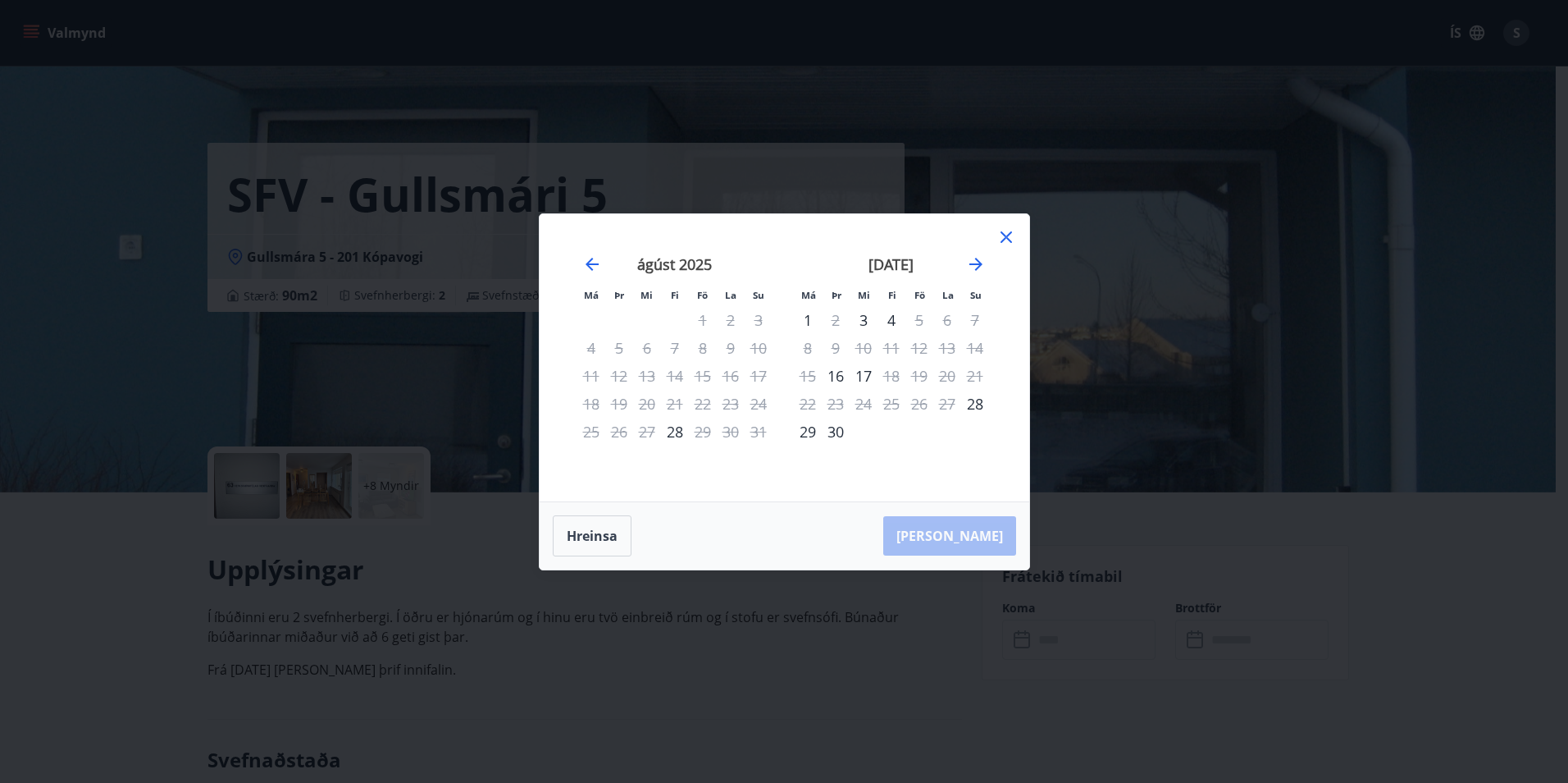
click at [1000, 229] on icon at bounding box center [1006, 236] width 19 height 19
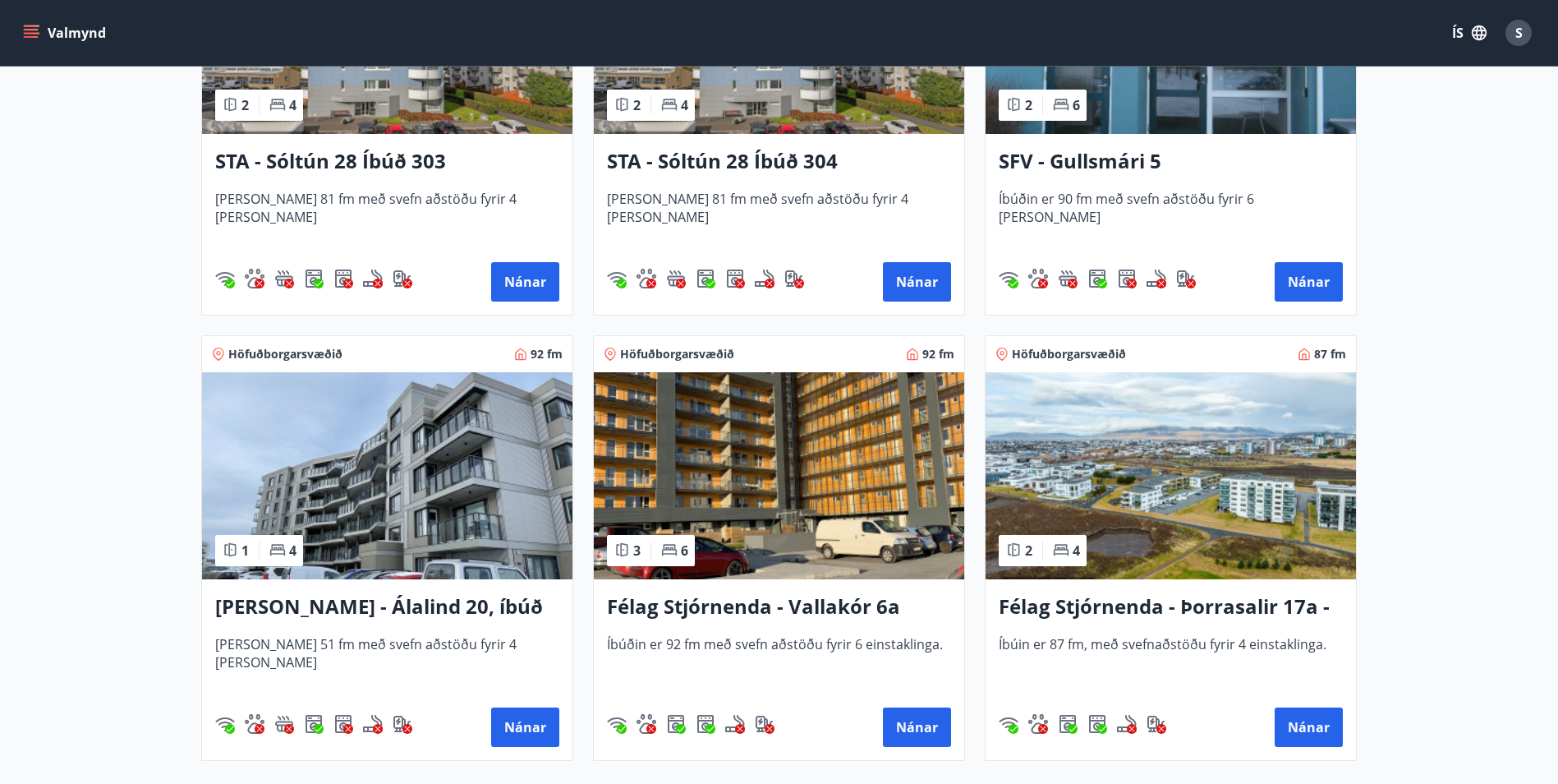
scroll to position [985, 0]
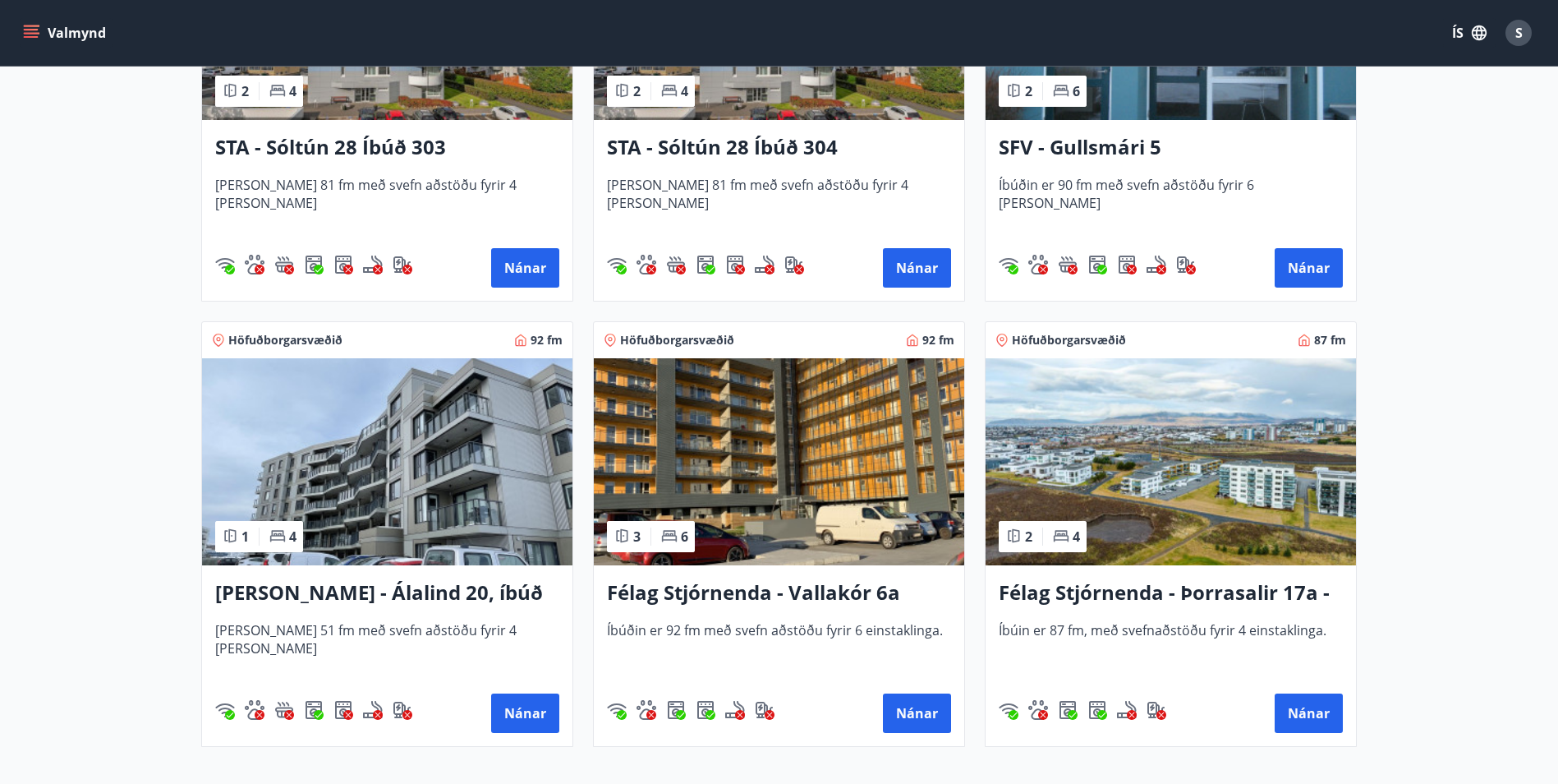
click at [1240, 595] on h3 "Félag Stjórnenda - Þorrasalir 17a - 211" at bounding box center [1171, 593] width 344 height 30
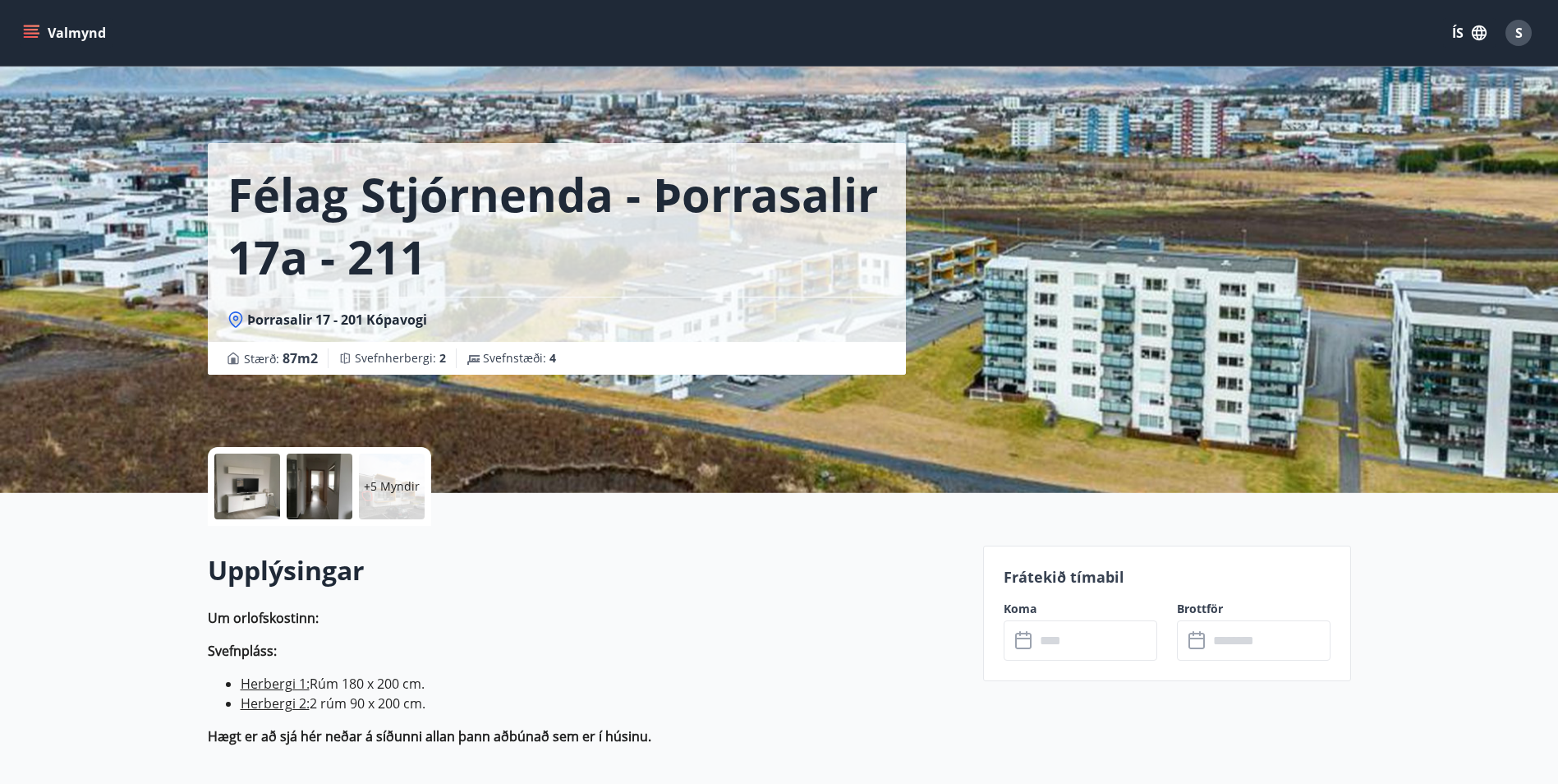
click at [1021, 641] on icon at bounding box center [1024, 640] width 19 height 19
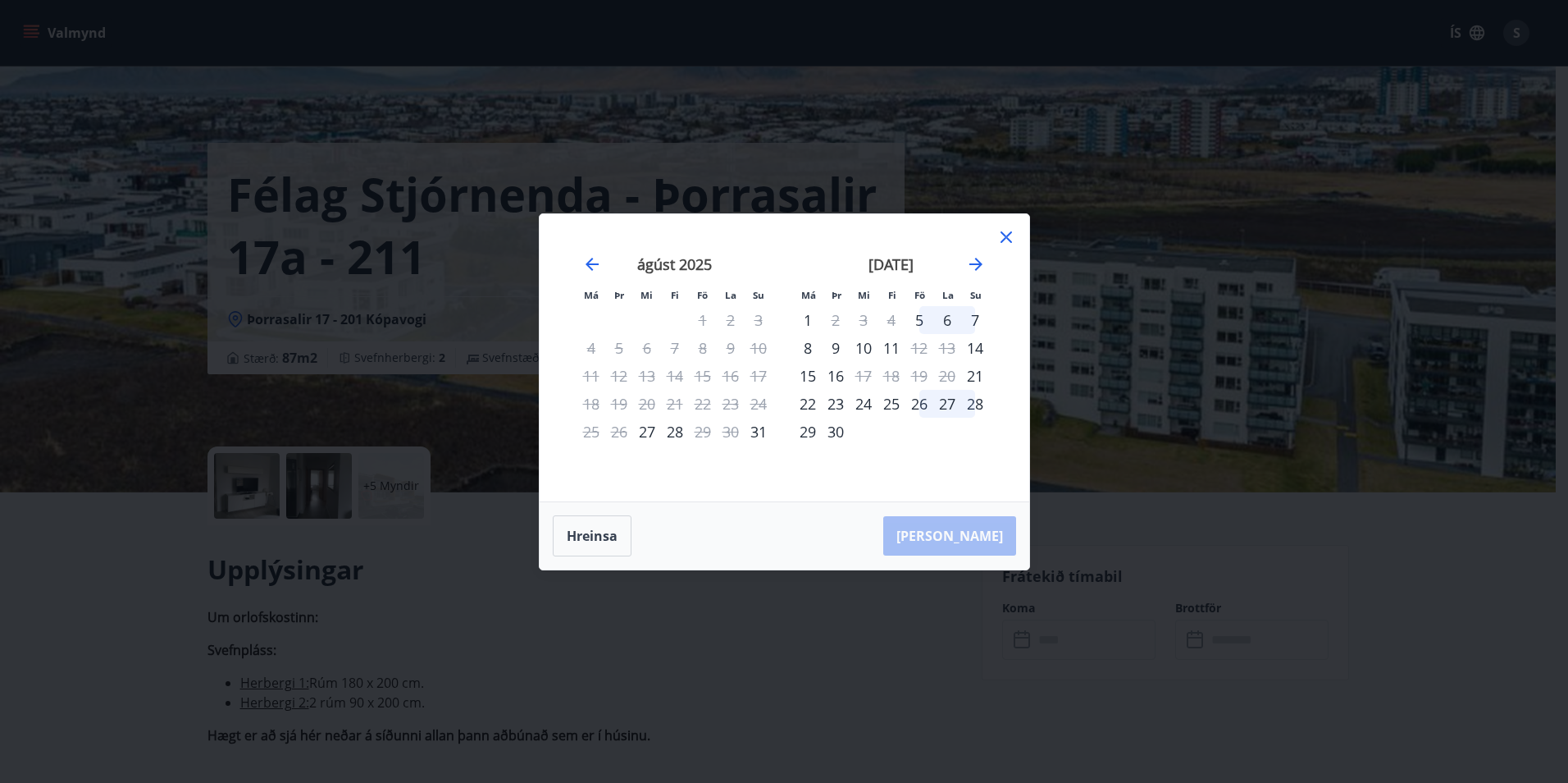
click at [1010, 234] on icon at bounding box center [1006, 236] width 19 height 19
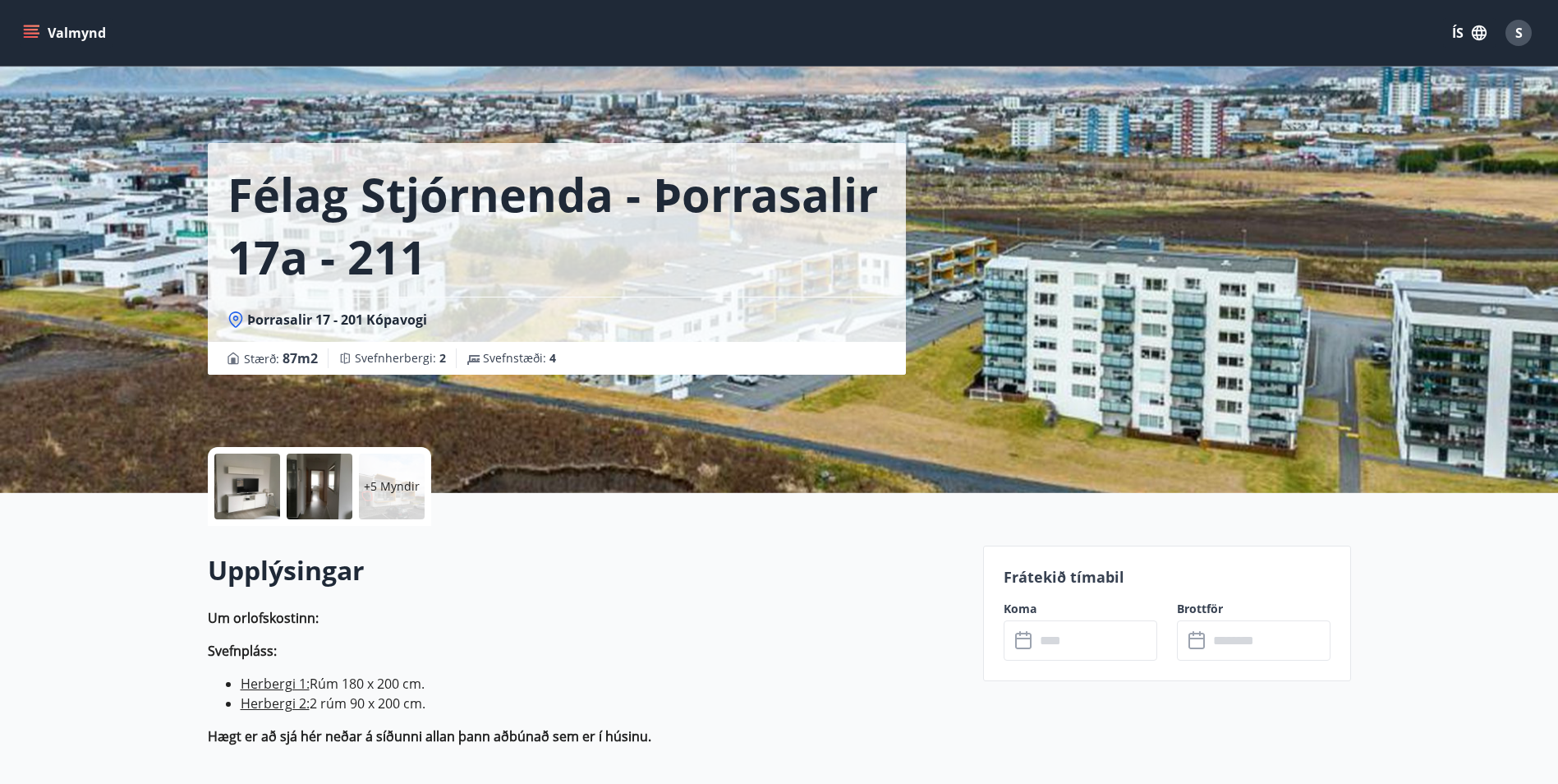
click at [1025, 648] on icon at bounding box center [1024, 641] width 17 height 17
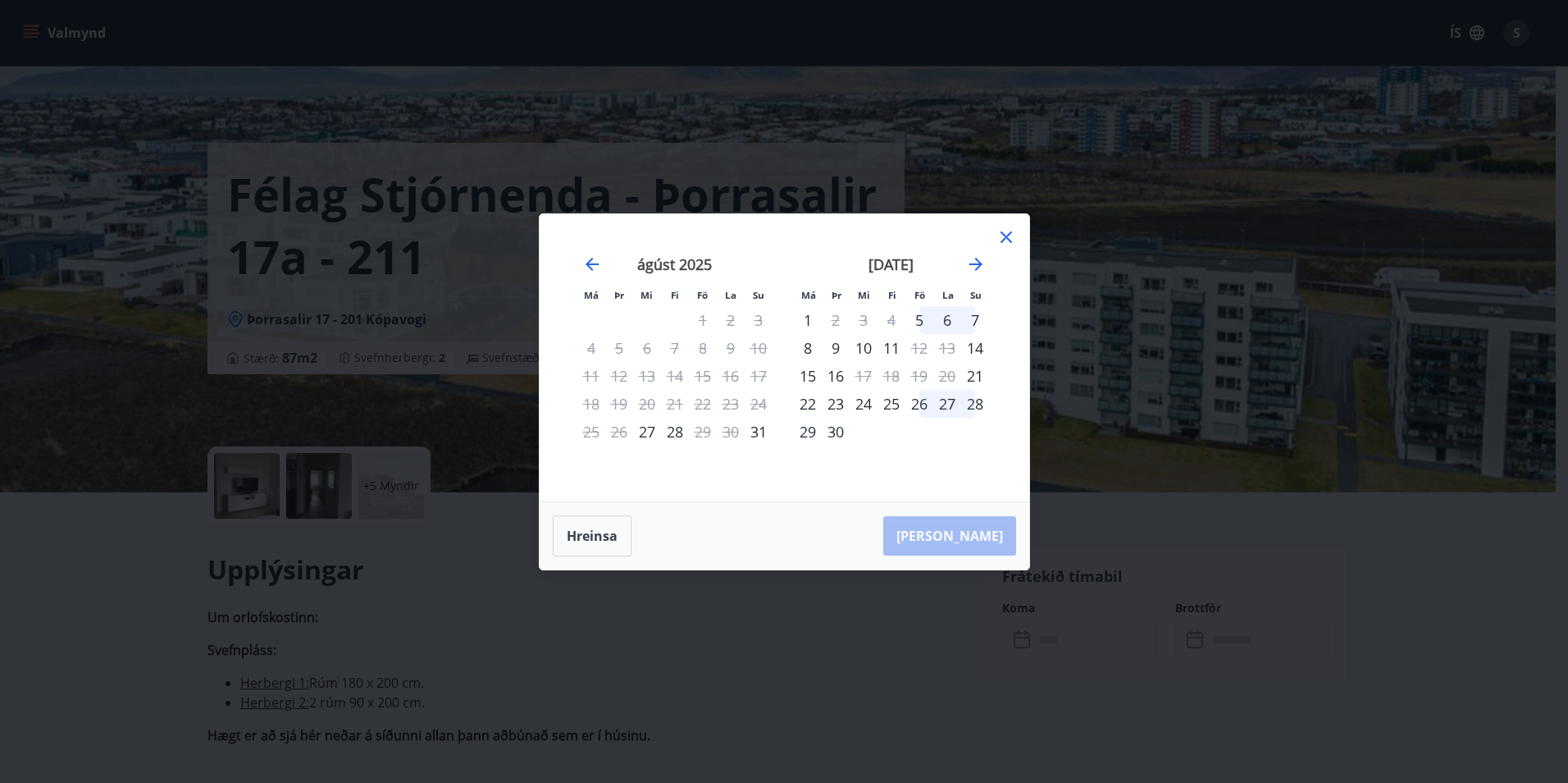
click at [1009, 233] on icon at bounding box center [1006, 237] width 11 height 11
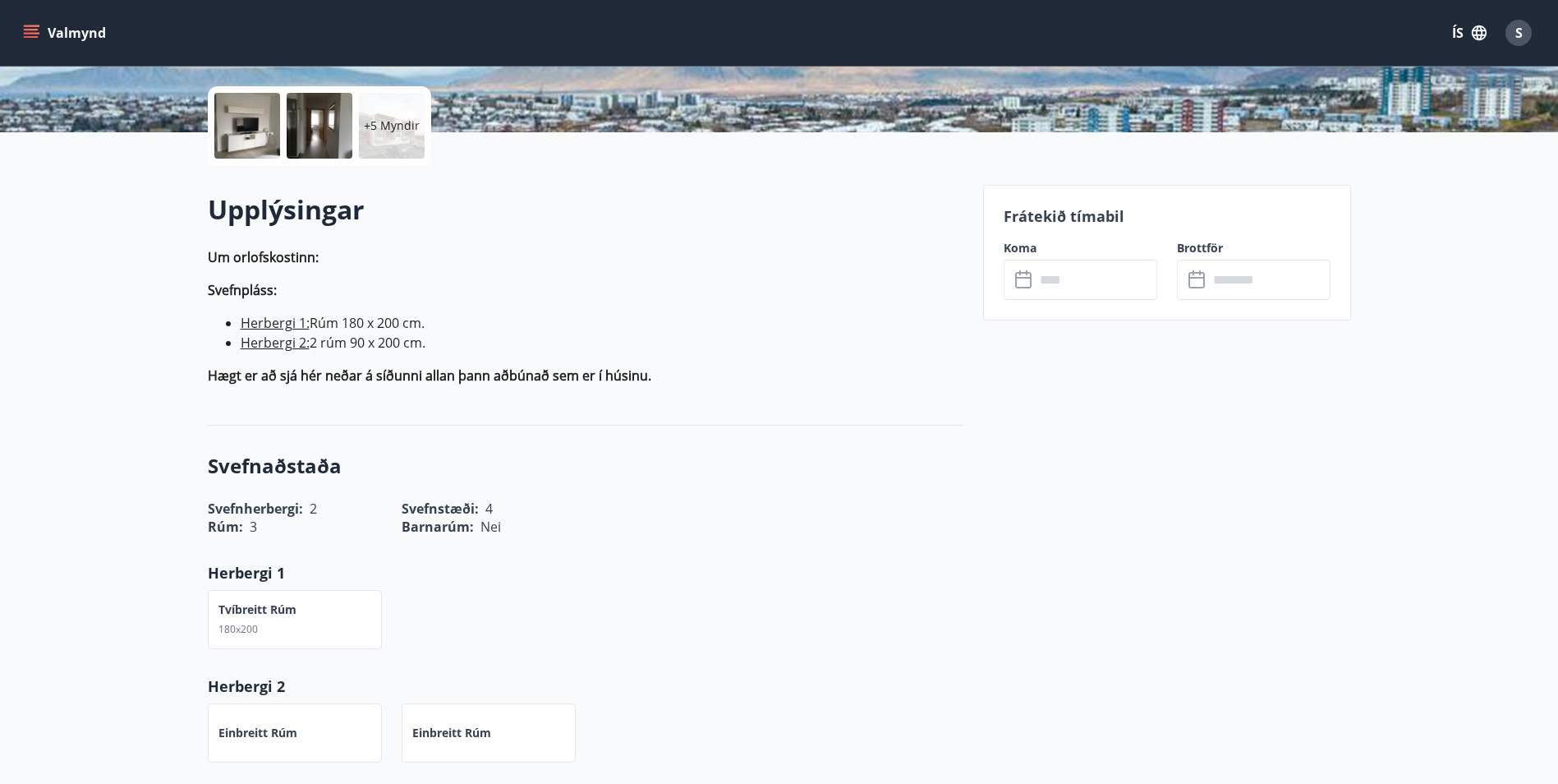
drag, startPoint x: 669, startPoint y: 512, endPoint x: 447, endPoint y: 676, distance: 276.0
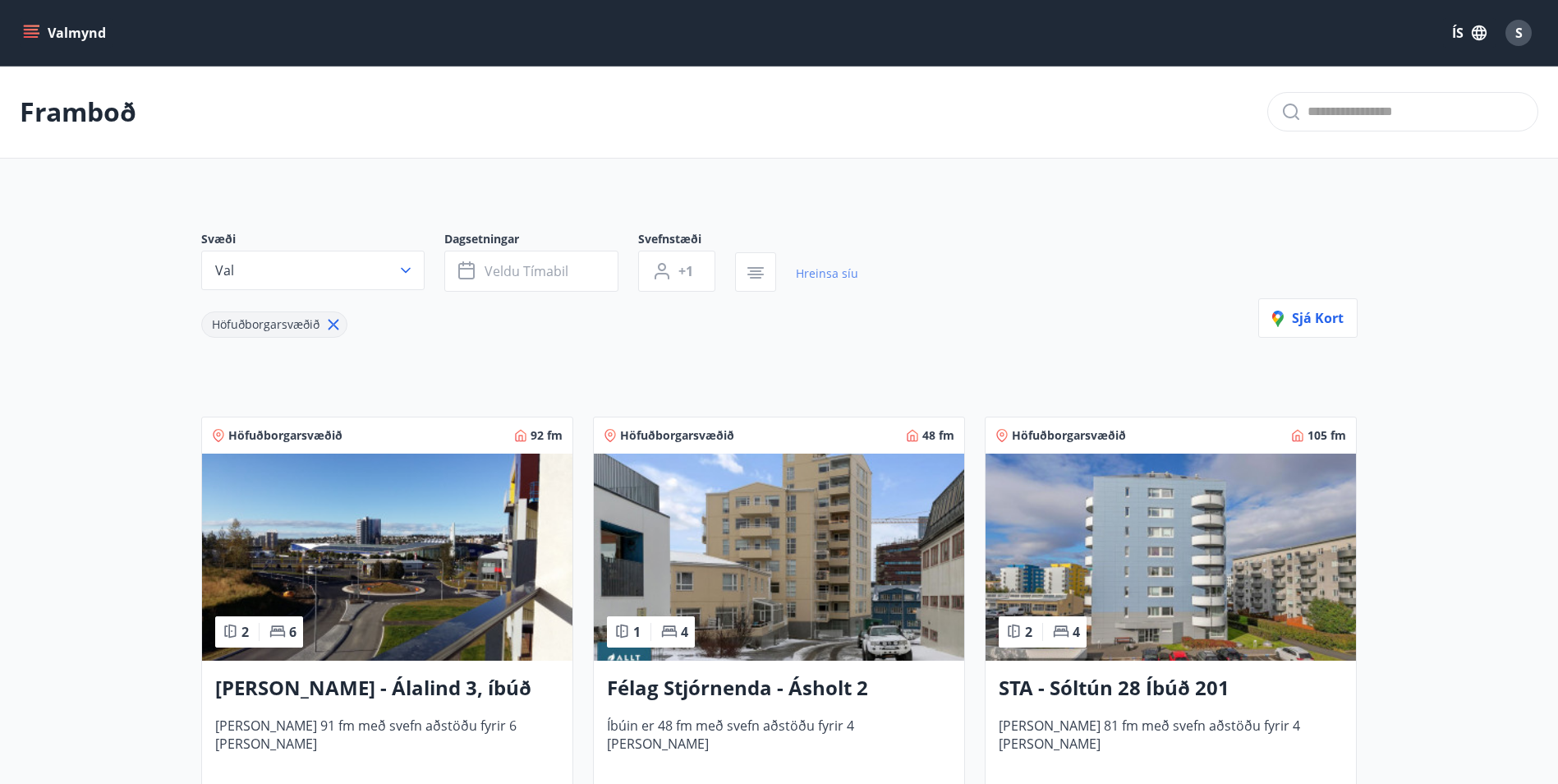
click at [843, 275] on link "Hreinsa síu" at bounding box center [827, 273] width 62 height 36
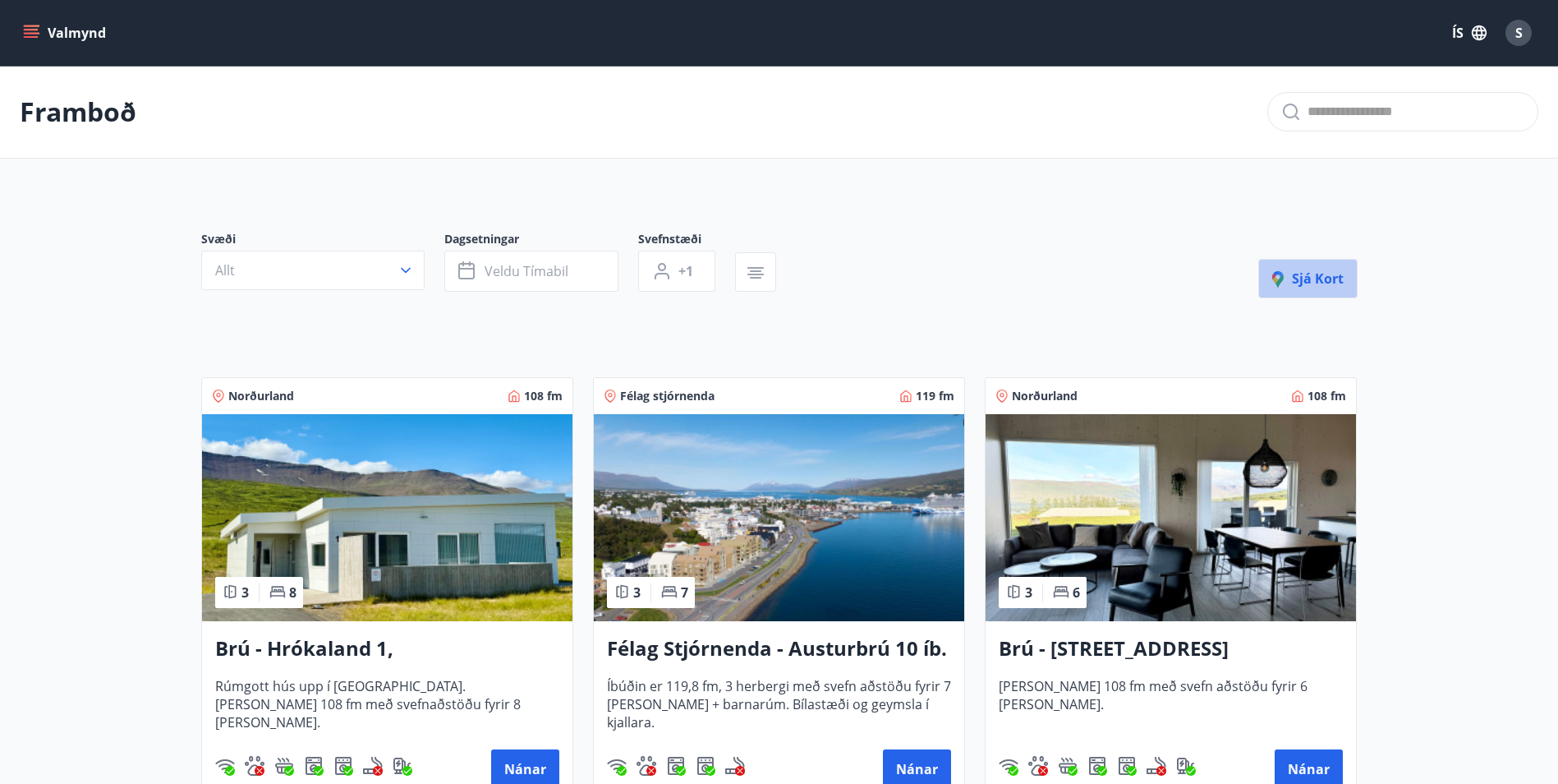
click at [1321, 279] on span "Sjá kort" at bounding box center [1307, 277] width 71 height 18
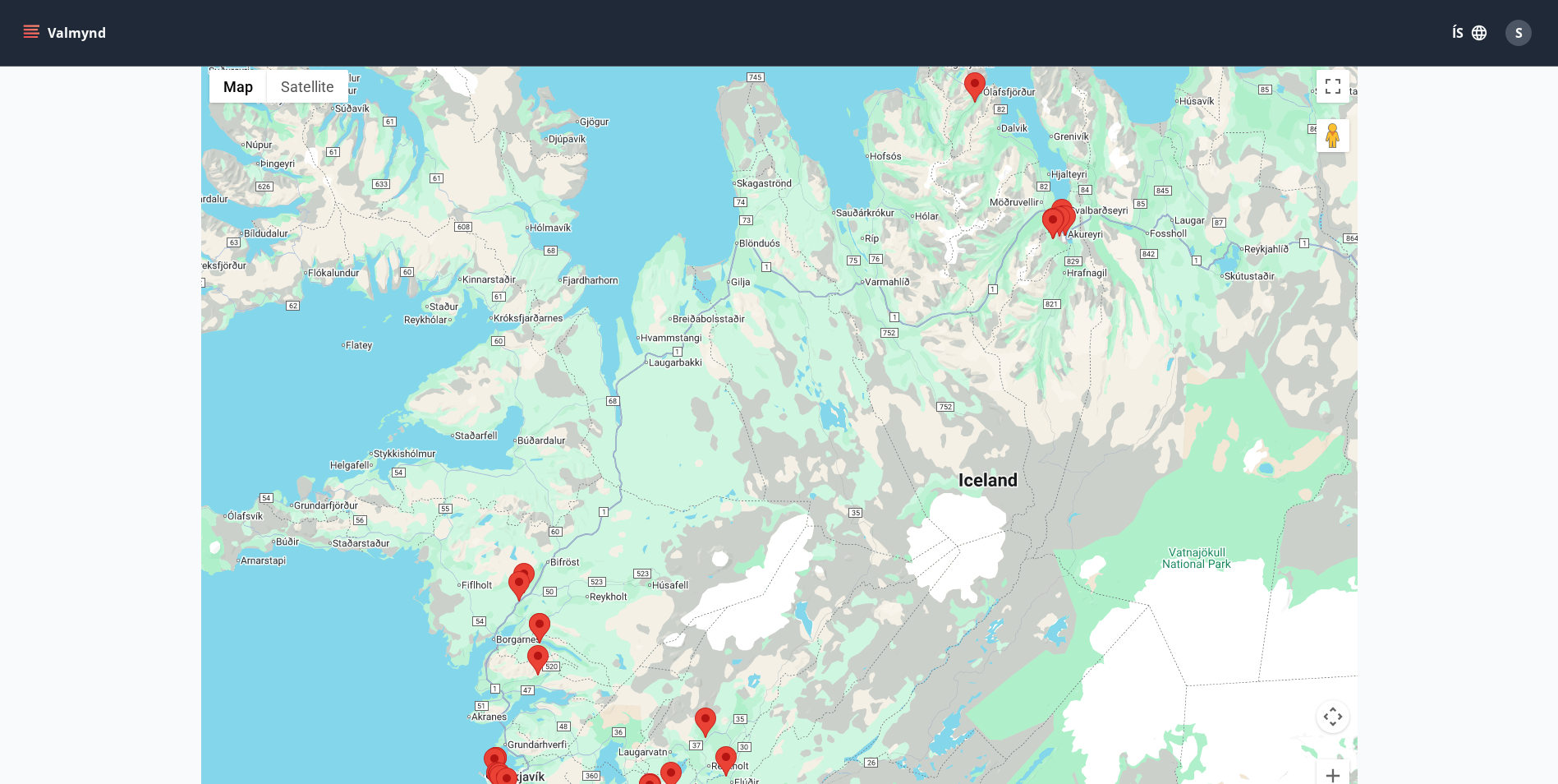
scroll to position [247, 0]
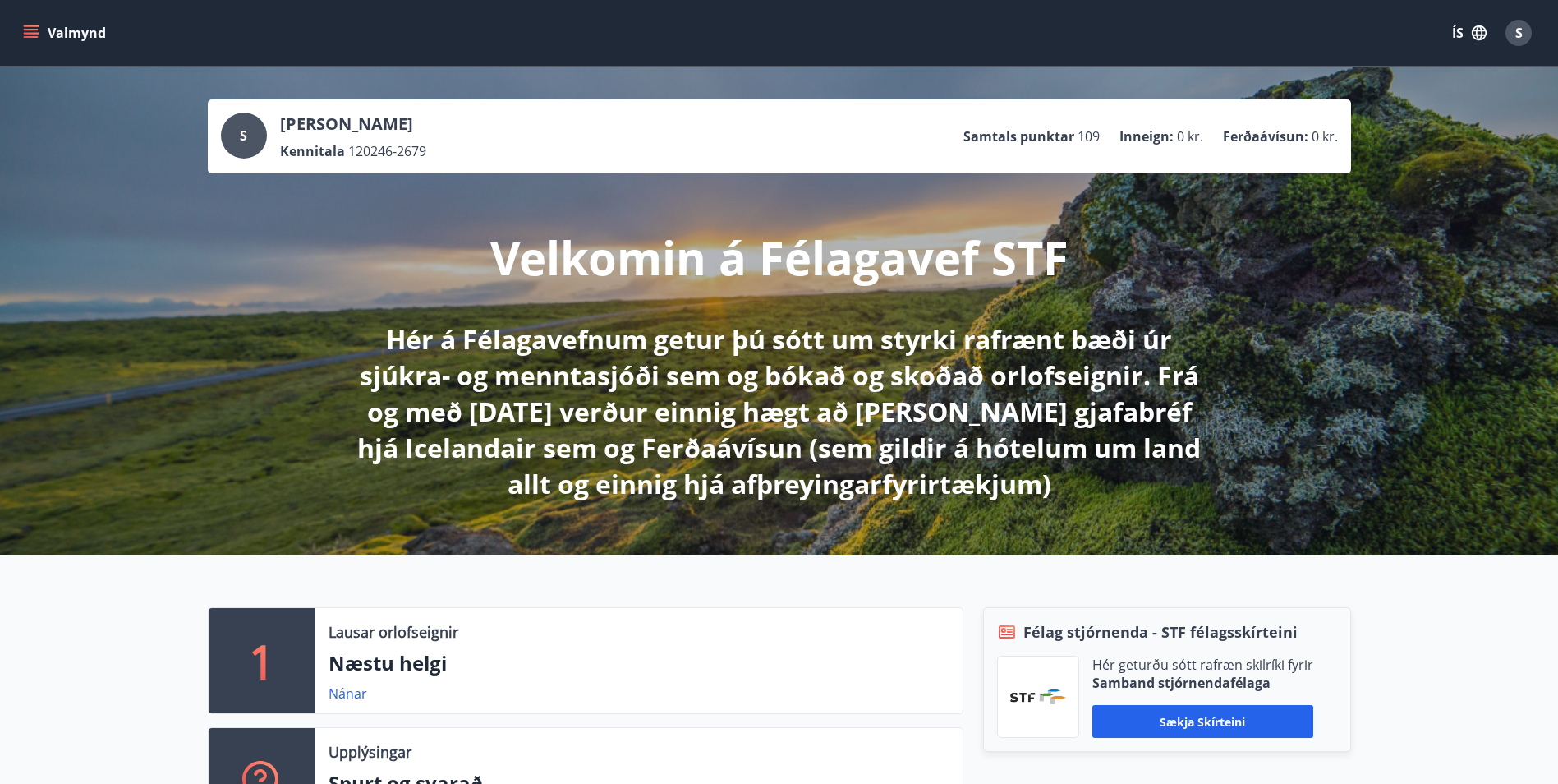
click at [26, 30] on icon "menu" at bounding box center [32, 30] width 15 height 2
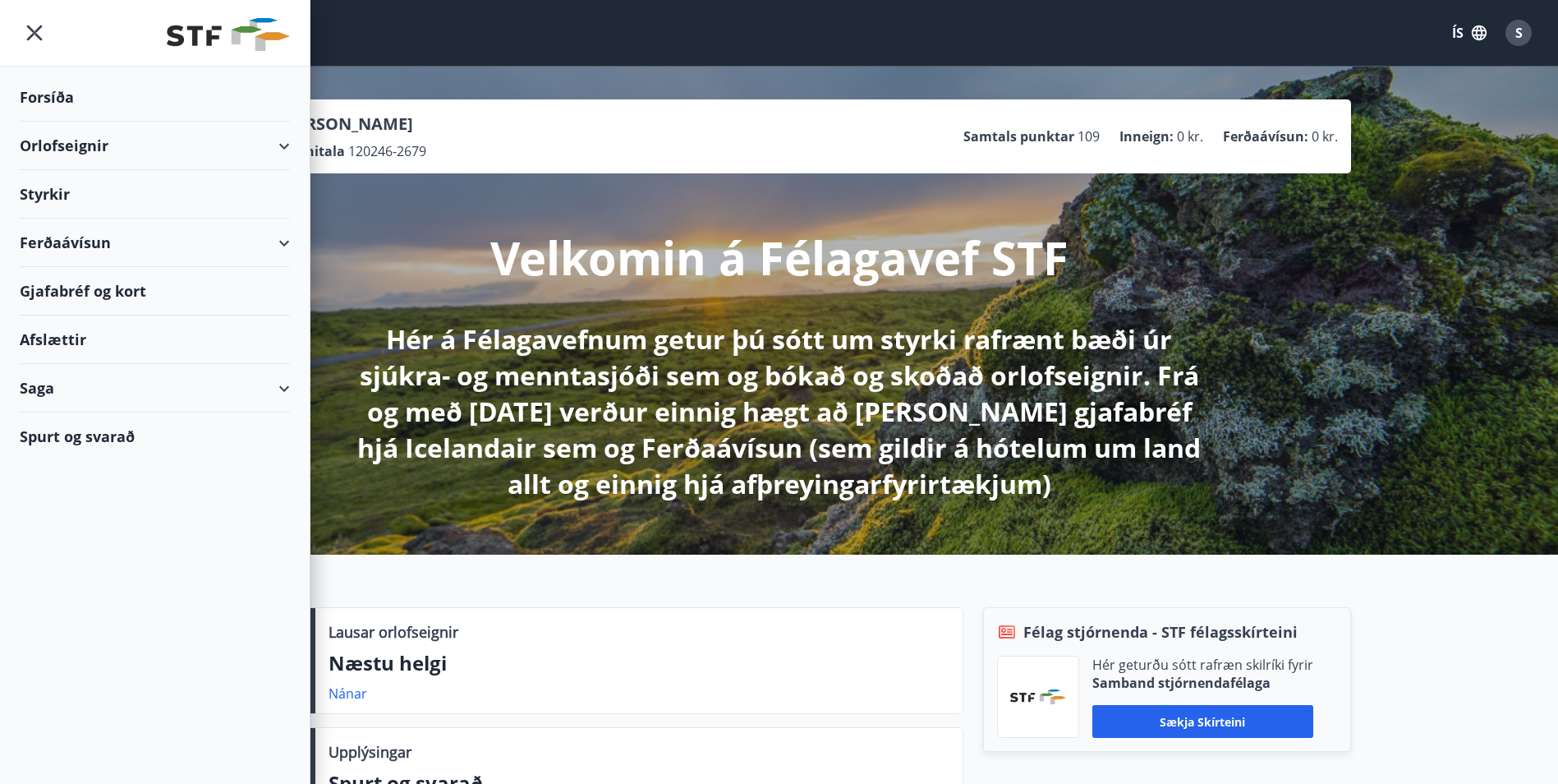
click at [49, 146] on div "Orlofseignir" at bounding box center [154, 146] width 270 height 48
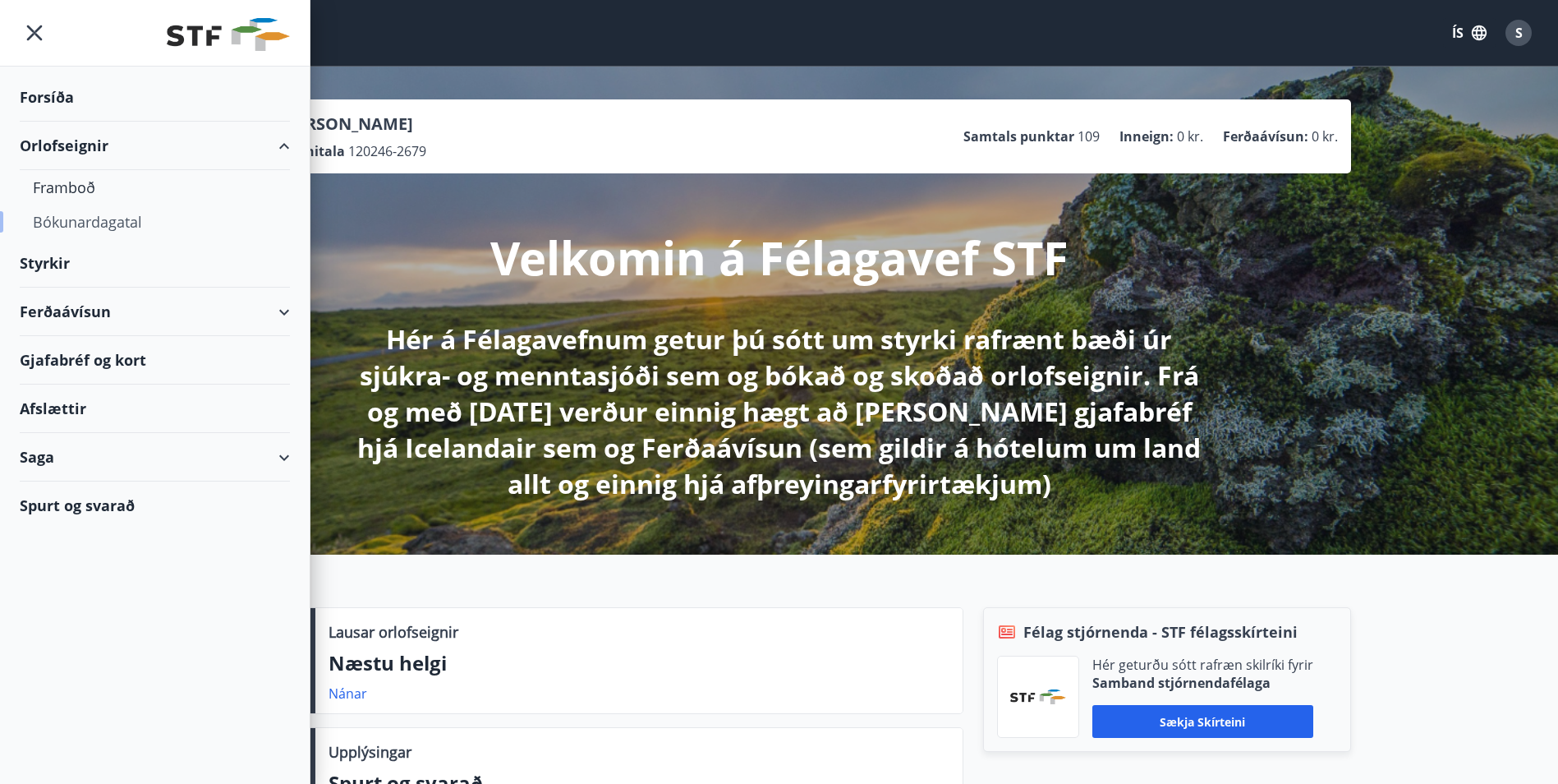
click at [82, 225] on div "Bókunardagatal" at bounding box center [154, 221] width 244 height 34
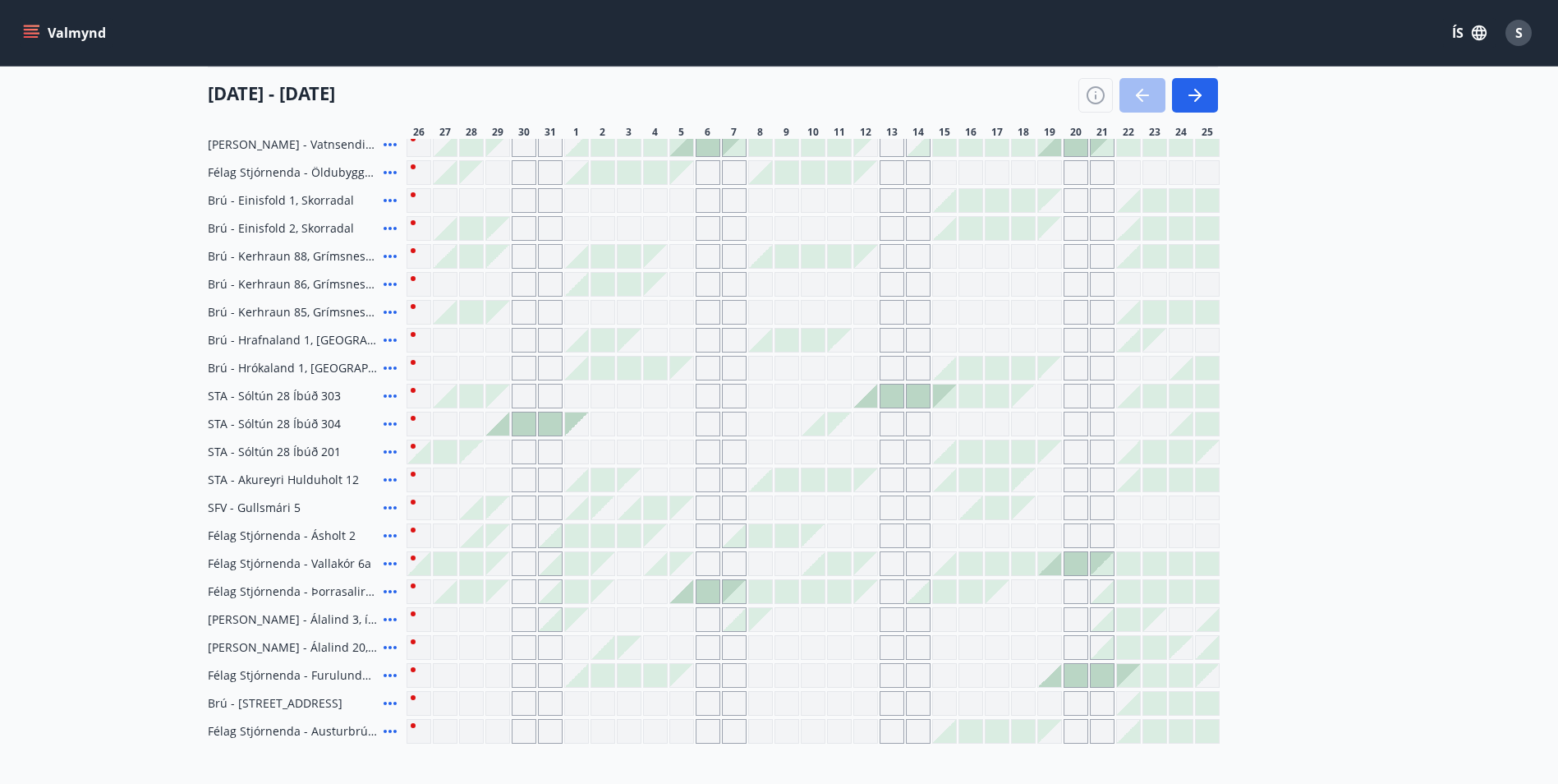
scroll to position [411, 0]
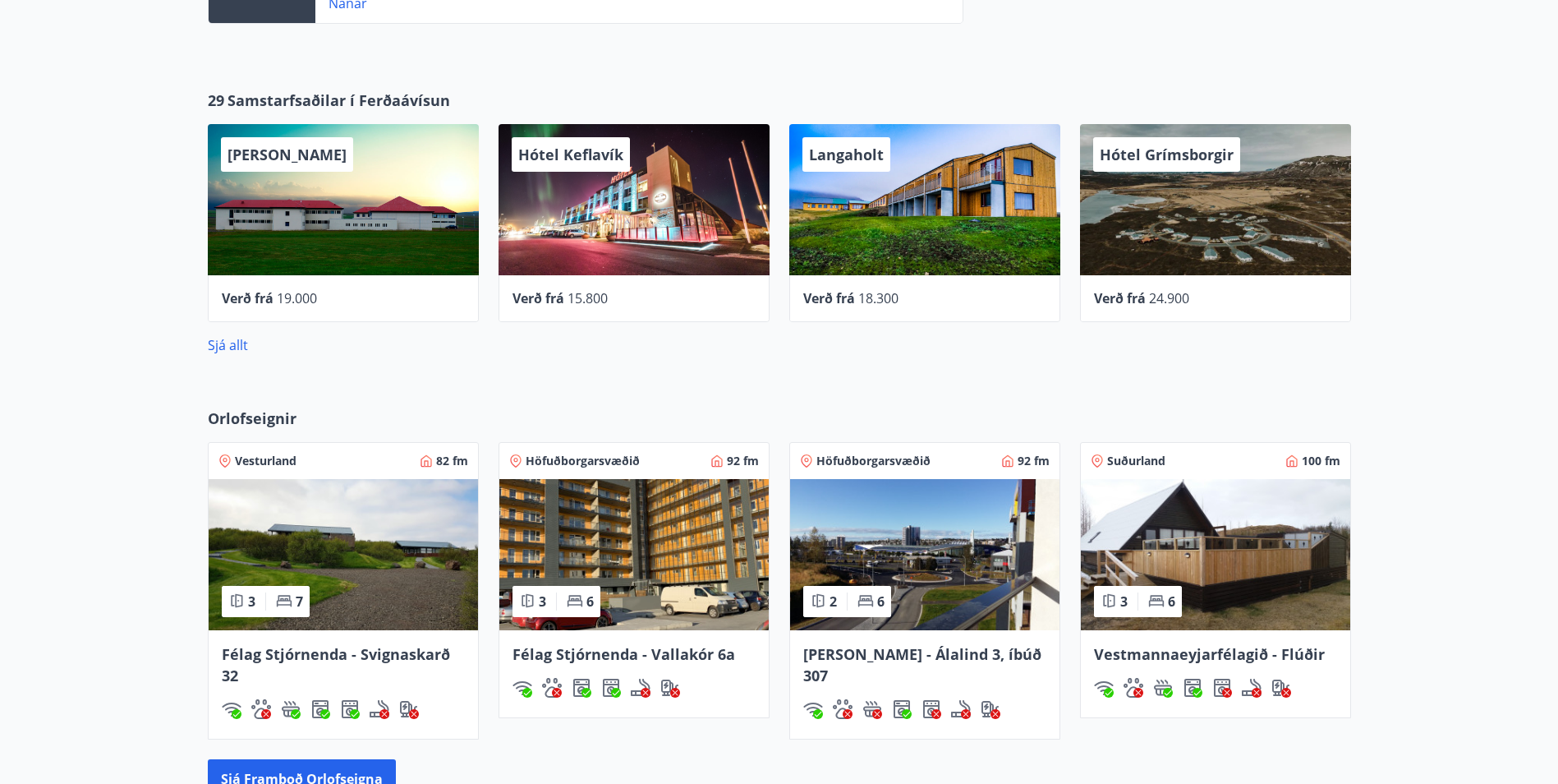
scroll to position [930, 0]
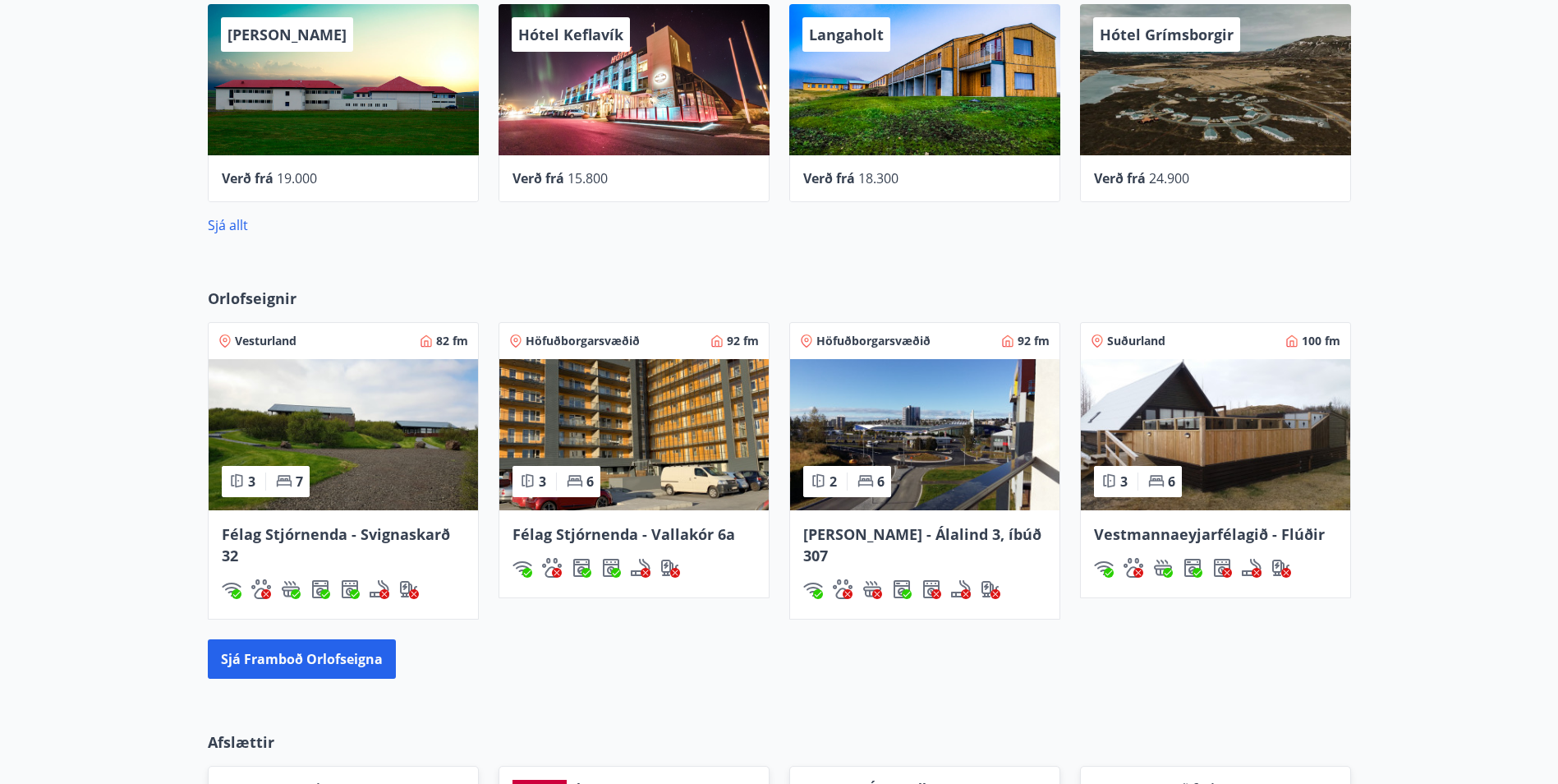
click at [600, 444] on img at bounding box center [634, 434] width 269 height 151
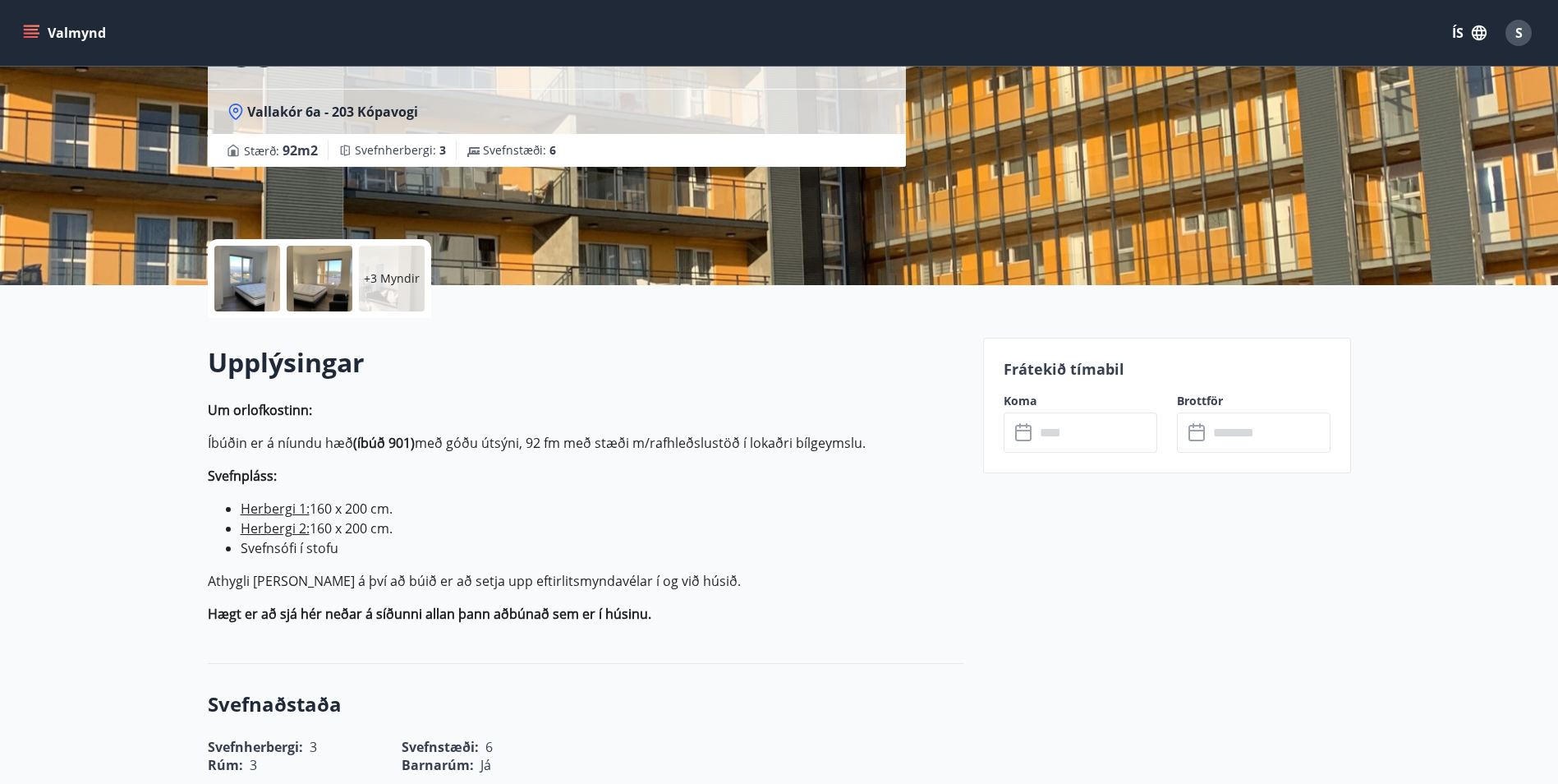
scroll to position [247, 0]
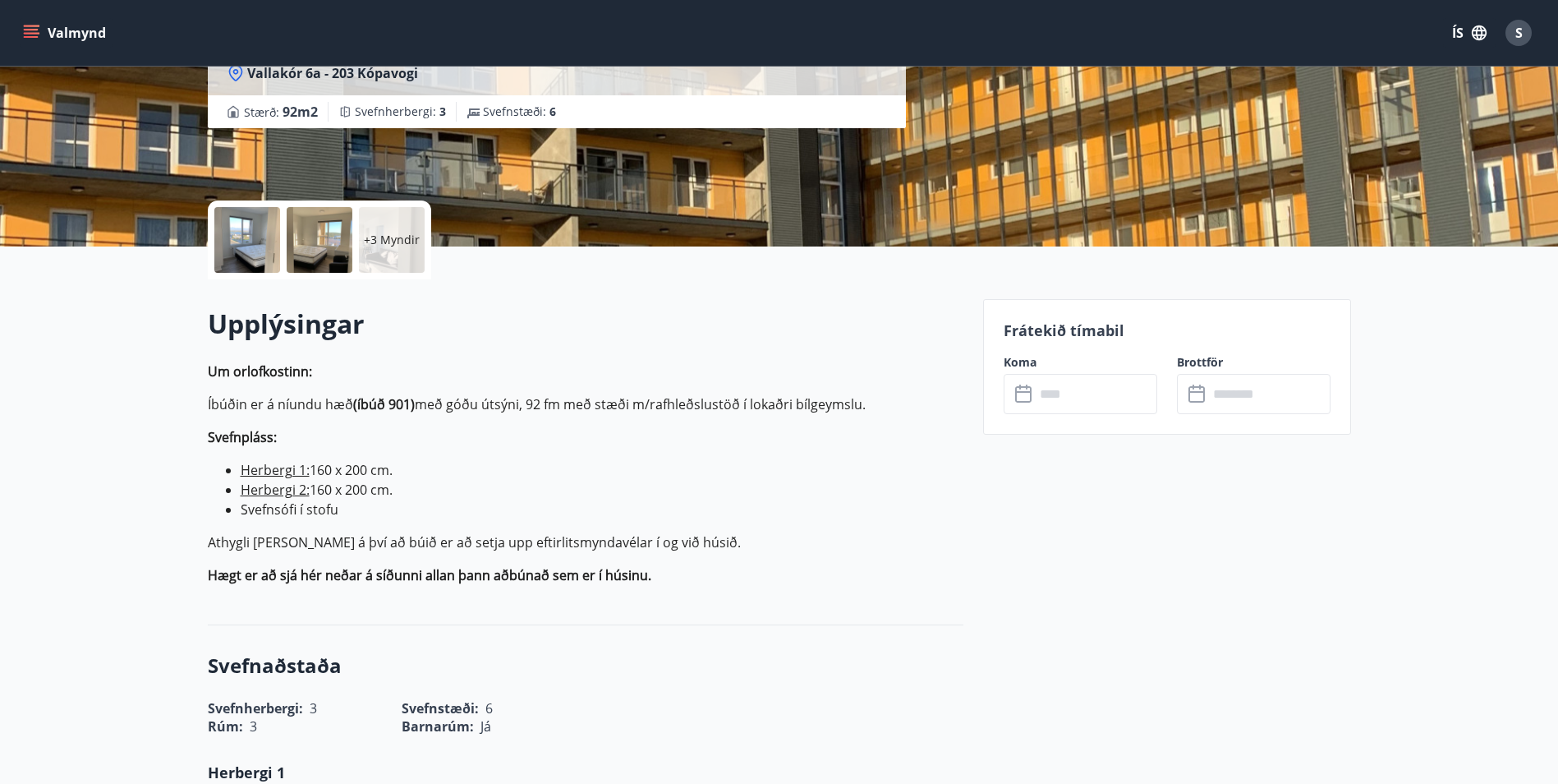
click at [1027, 391] on icon at bounding box center [1024, 393] width 19 height 19
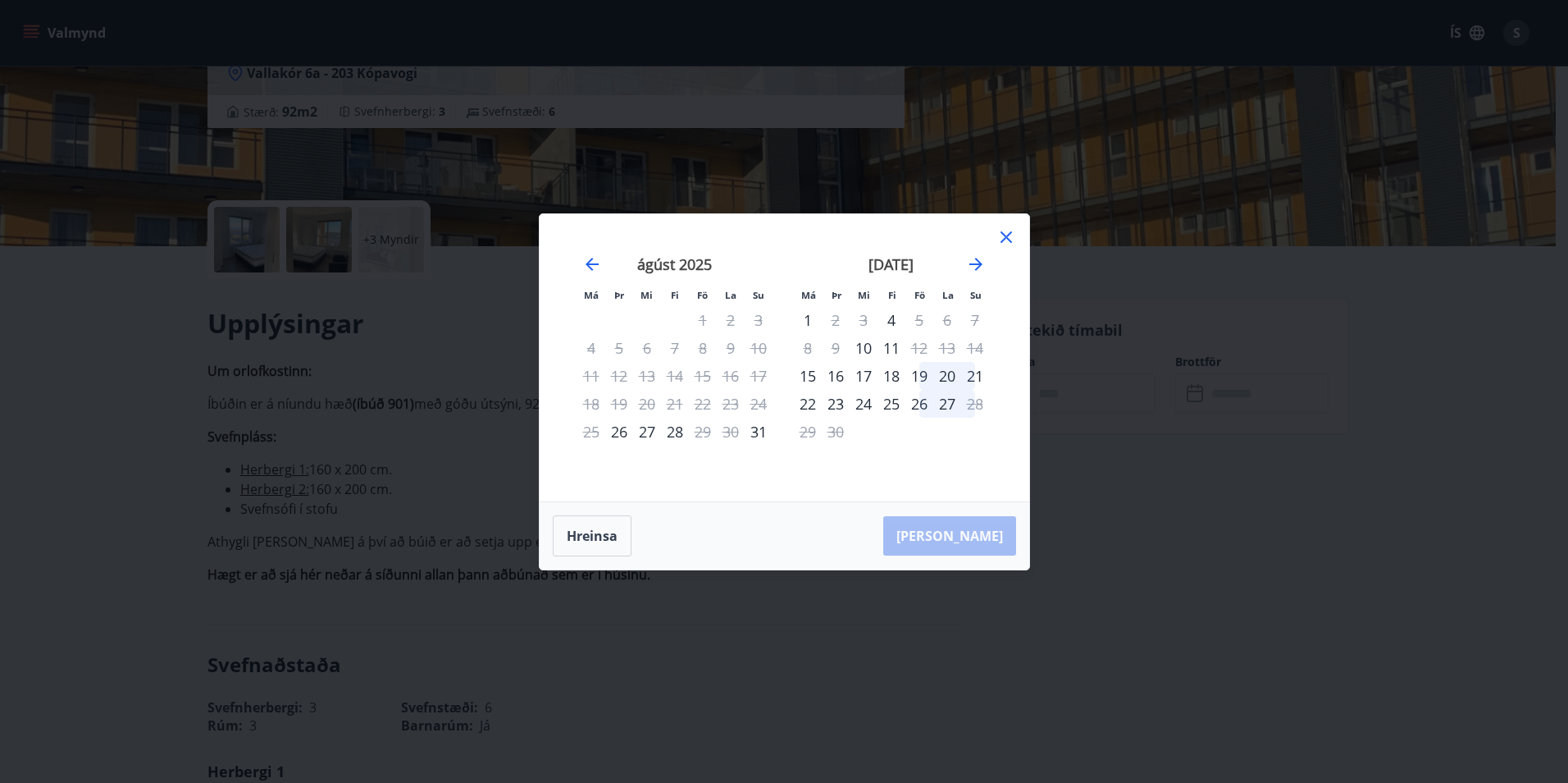
click at [1008, 237] on icon at bounding box center [1006, 236] width 19 height 19
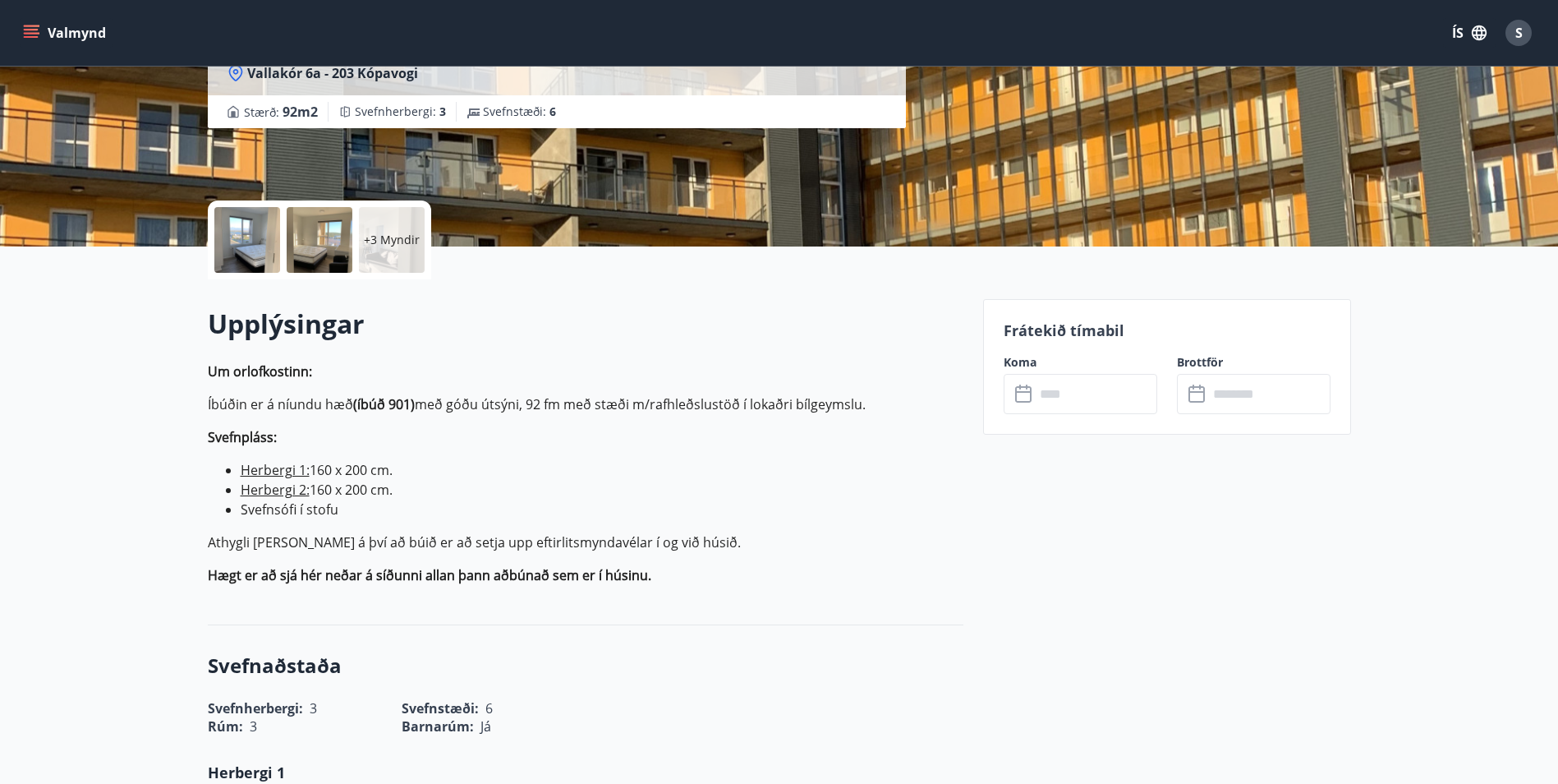
click at [32, 26] on icon "menu" at bounding box center [32, 26] width 18 height 2
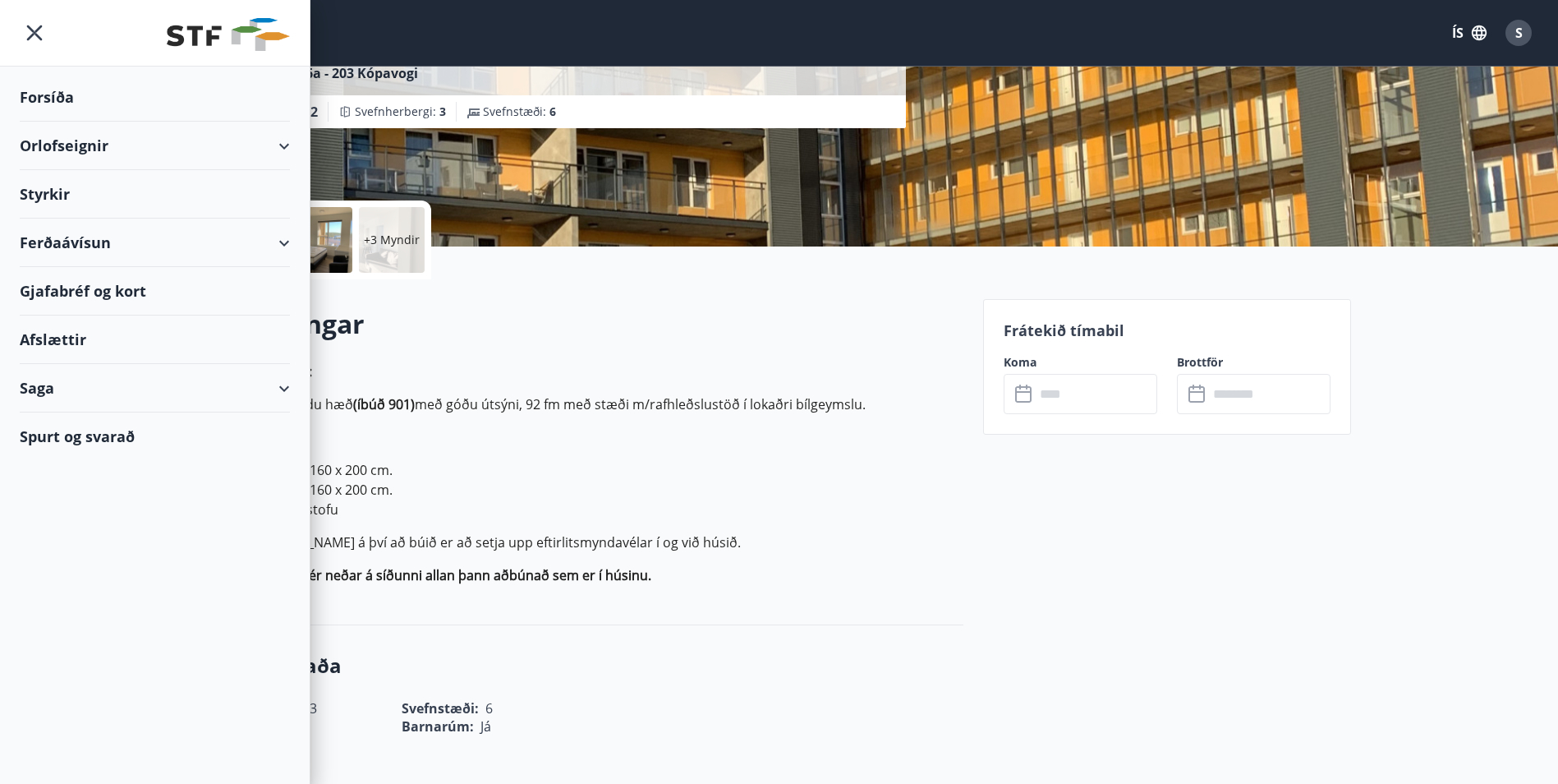
click at [83, 150] on div "Orlofseignir" at bounding box center [154, 146] width 270 height 48
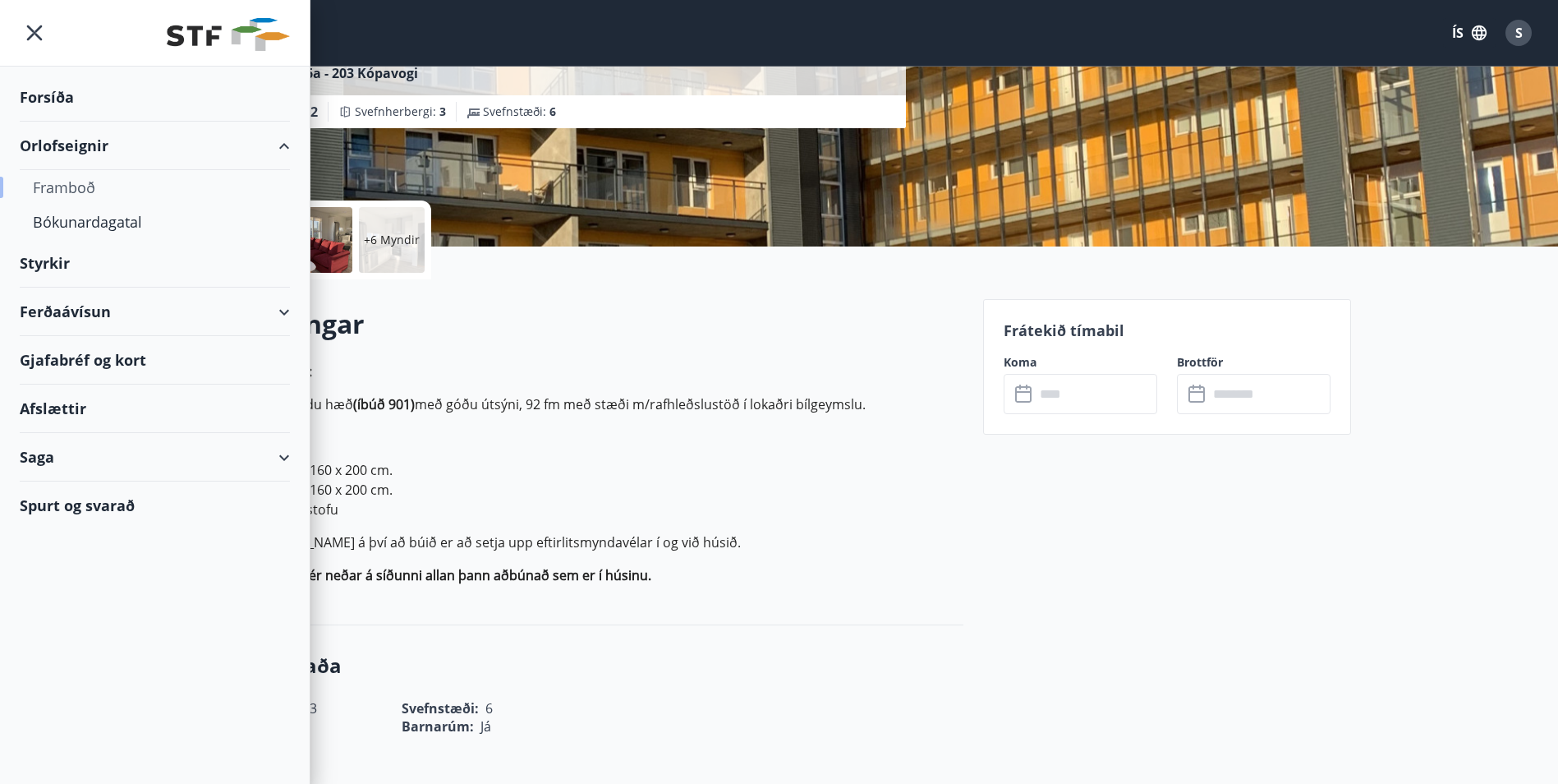
click at [69, 189] on div "Framboð" at bounding box center [154, 186] width 244 height 34
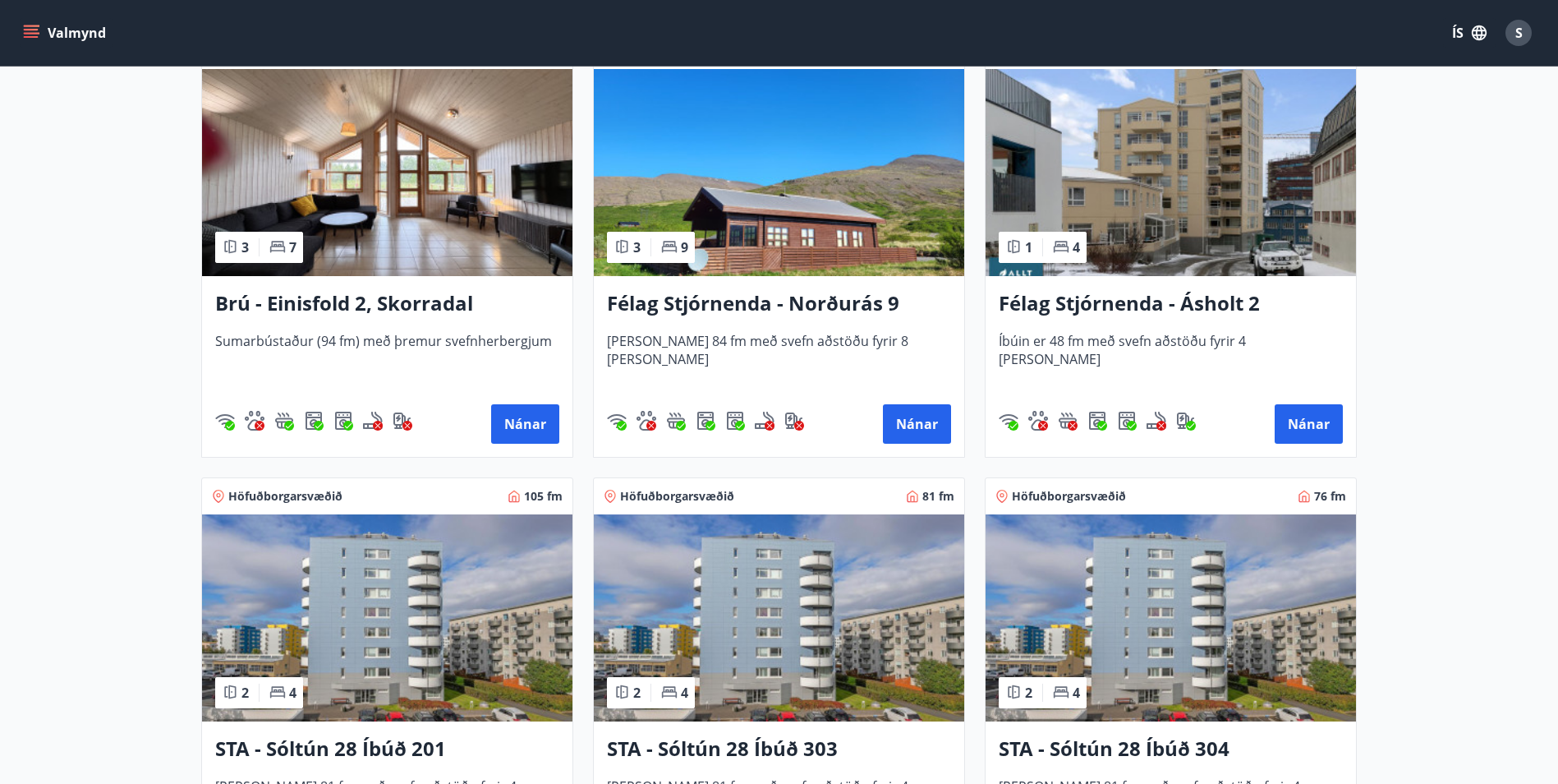
scroll to position [1314, 0]
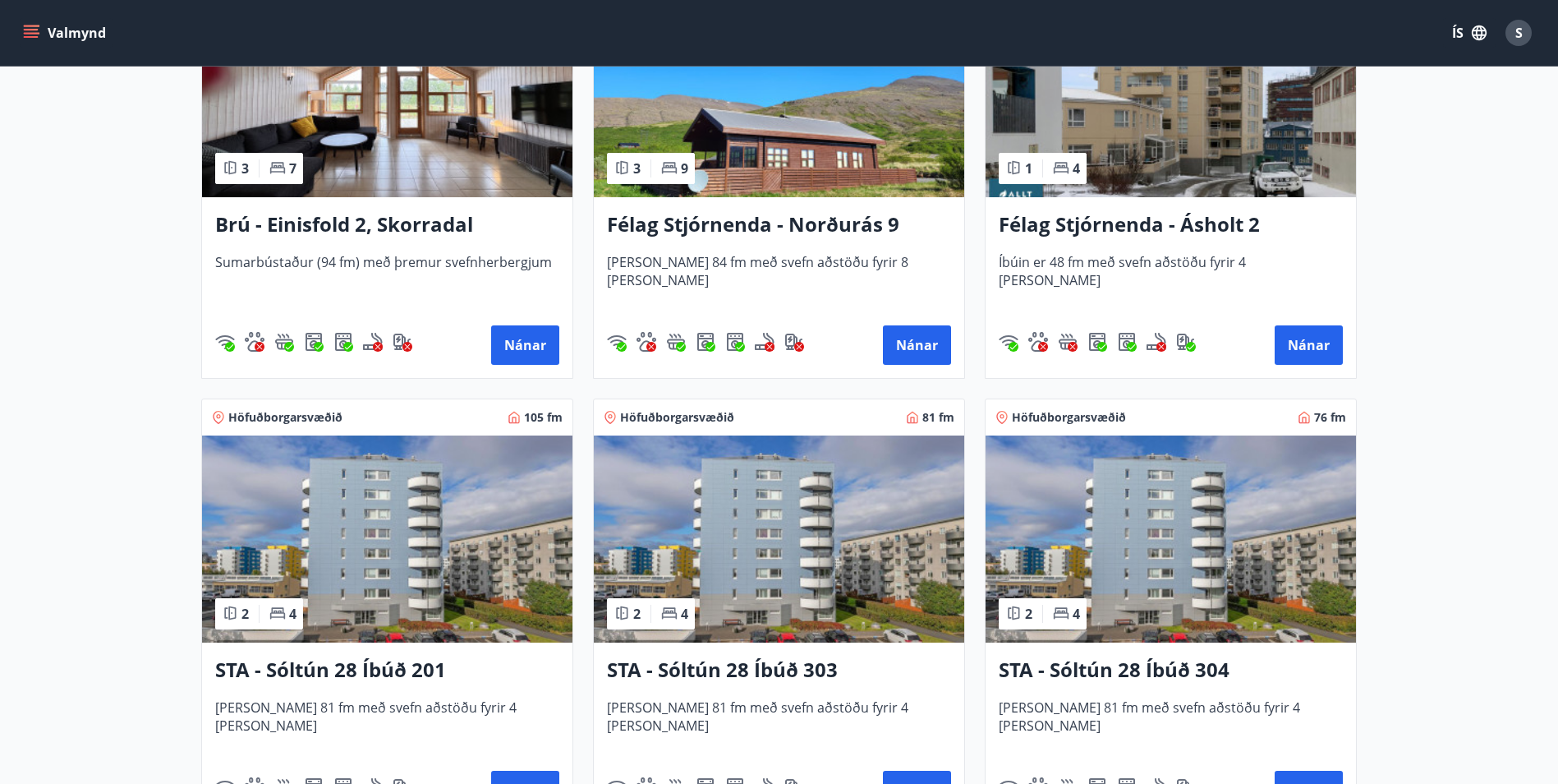
click at [1161, 582] on img at bounding box center [1170, 538] width 370 height 207
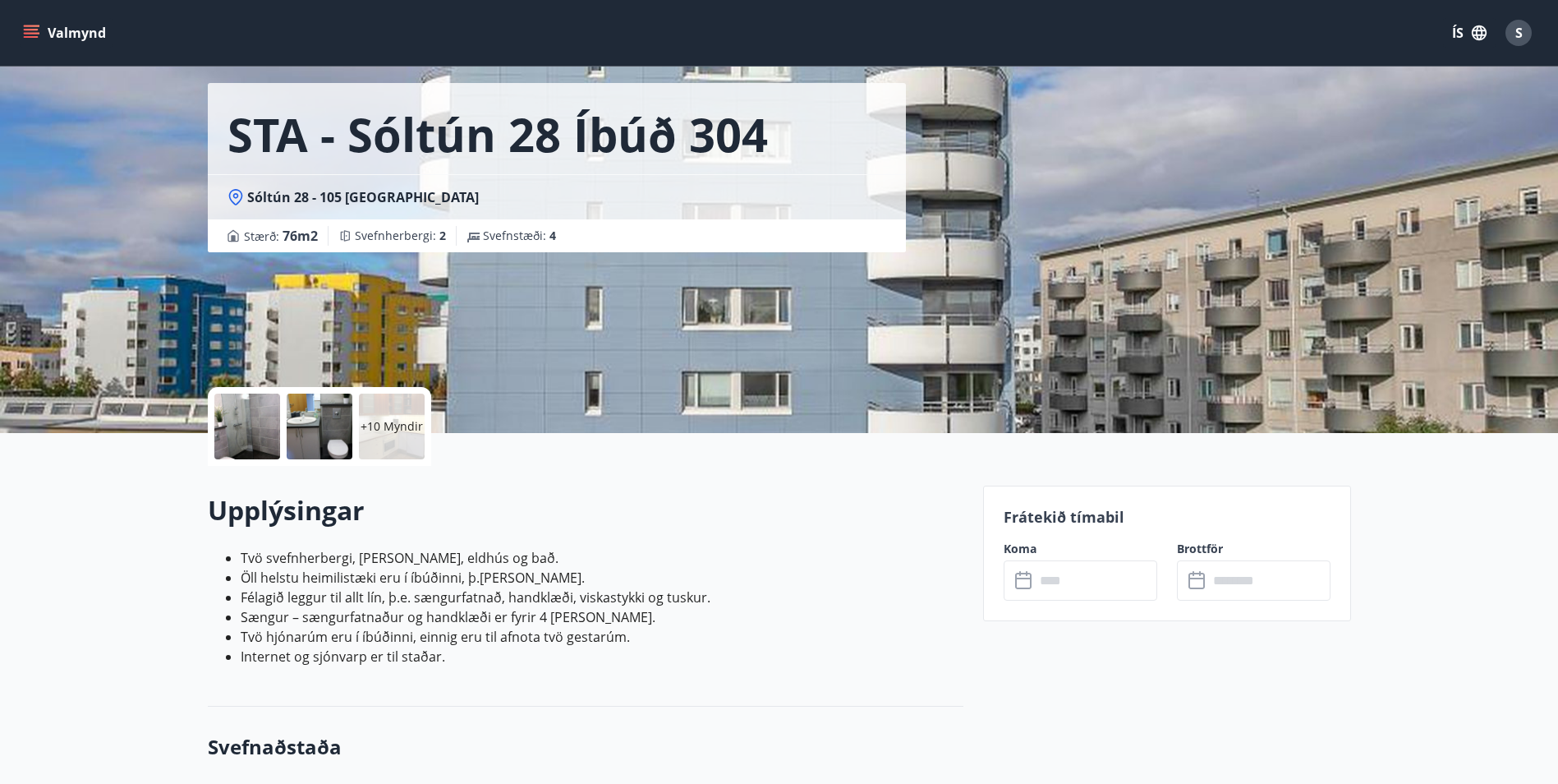
scroll to position [328, 0]
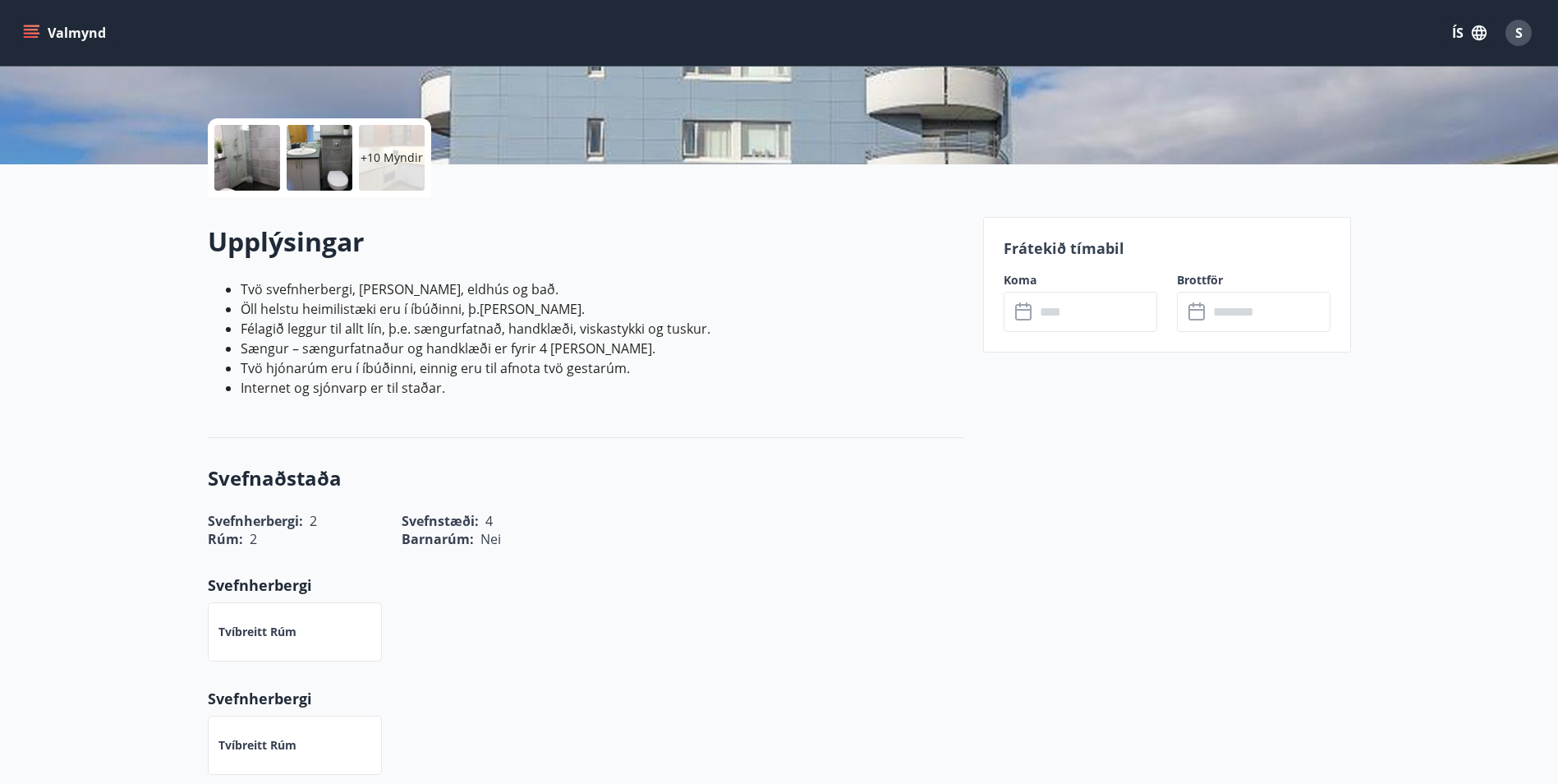
click at [1022, 309] on icon at bounding box center [1024, 310] width 17 height 2
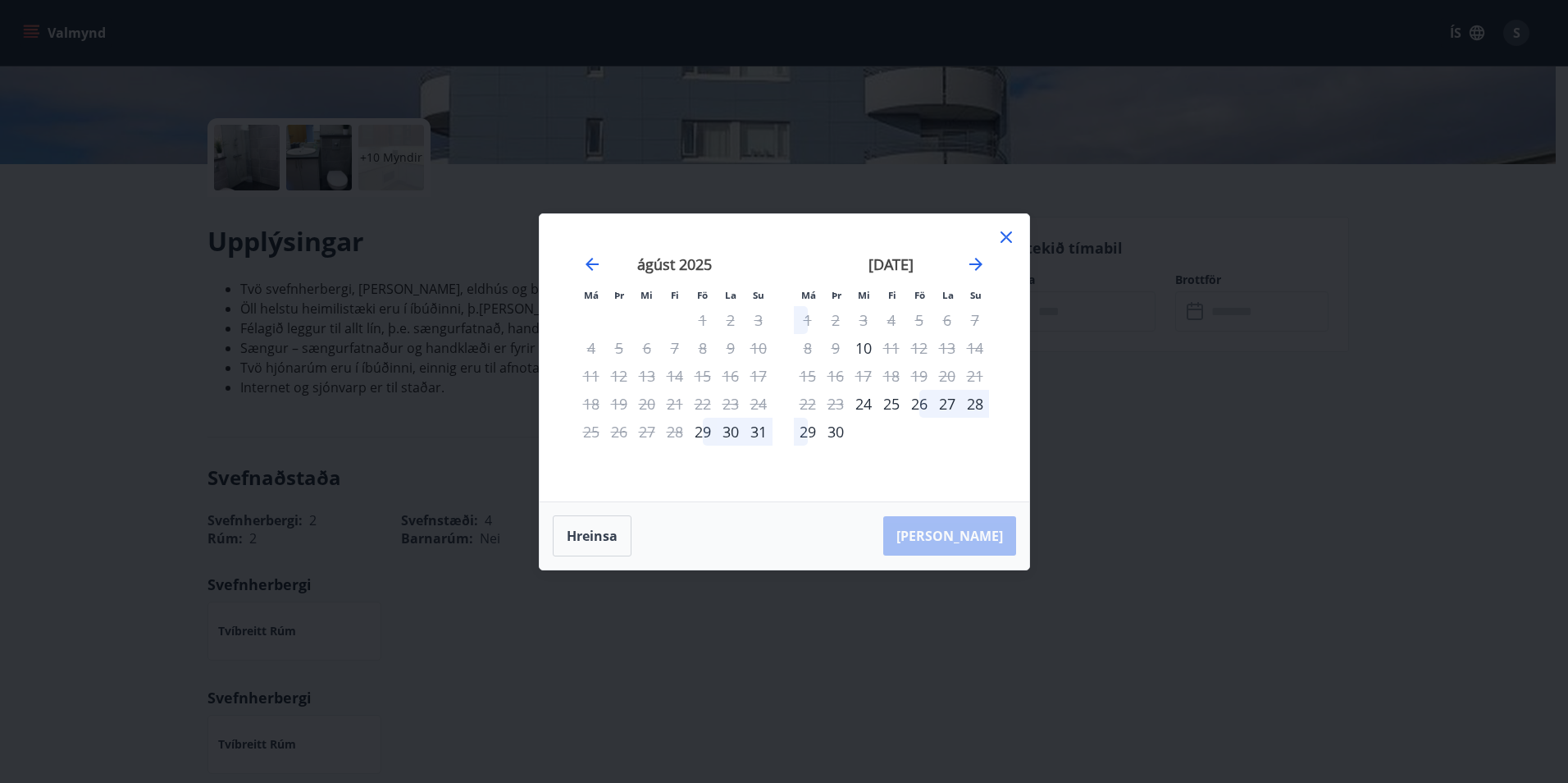
click at [1007, 235] on icon at bounding box center [1006, 237] width 11 height 11
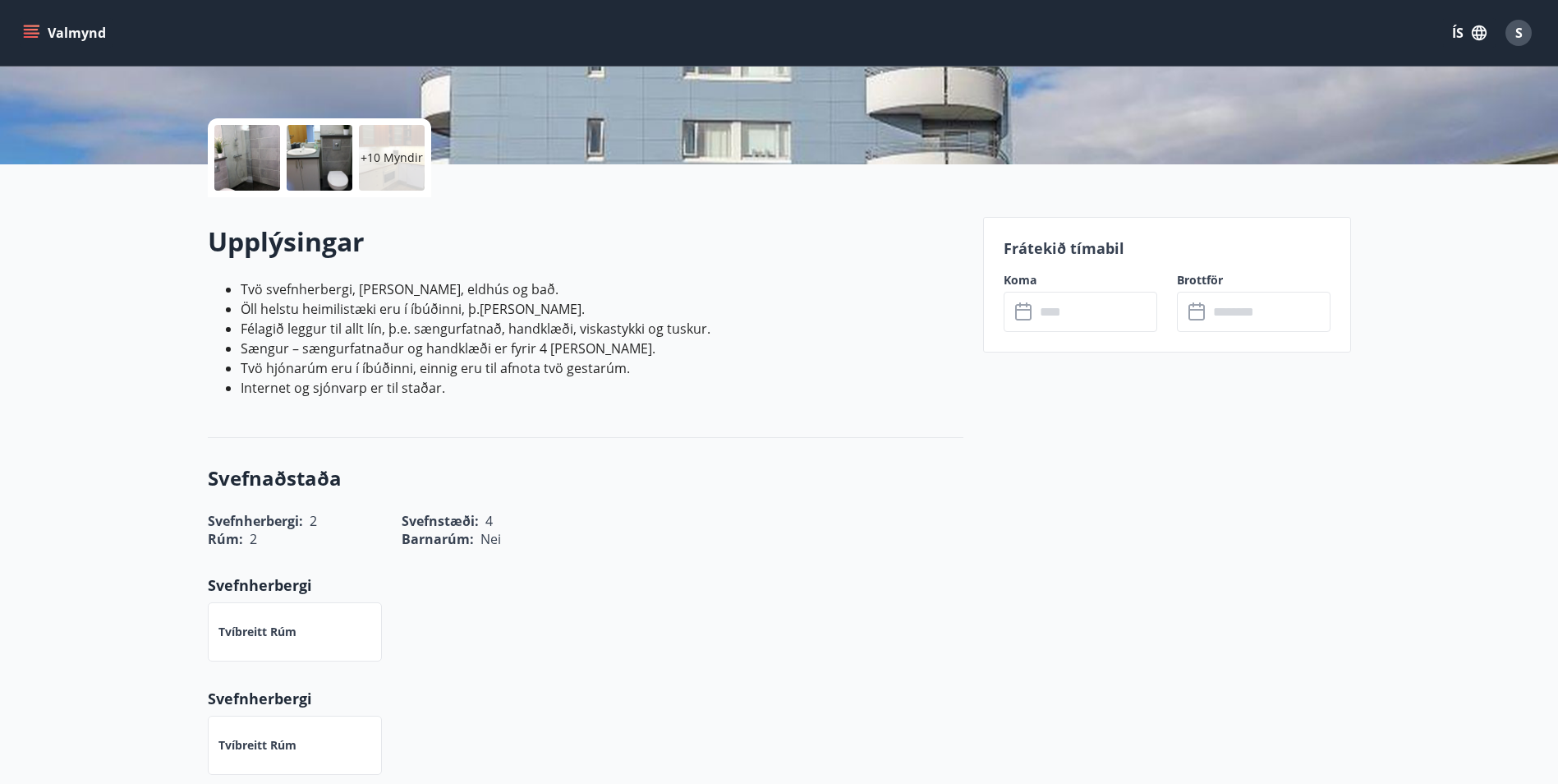
click at [31, 30] on icon "menu" at bounding box center [32, 30] width 15 height 2
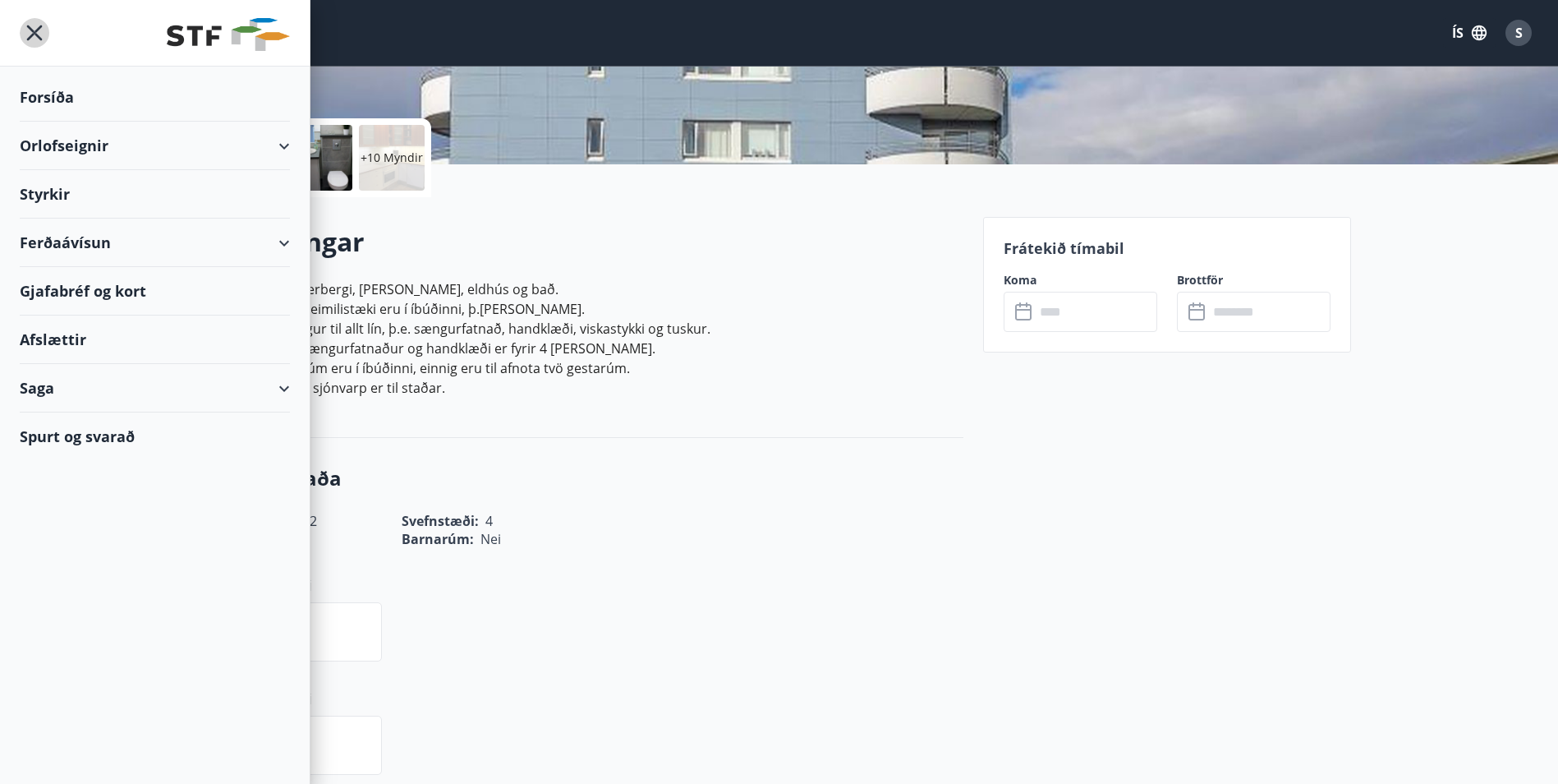
click at [30, 30] on icon "menu" at bounding box center [34, 32] width 30 height 30
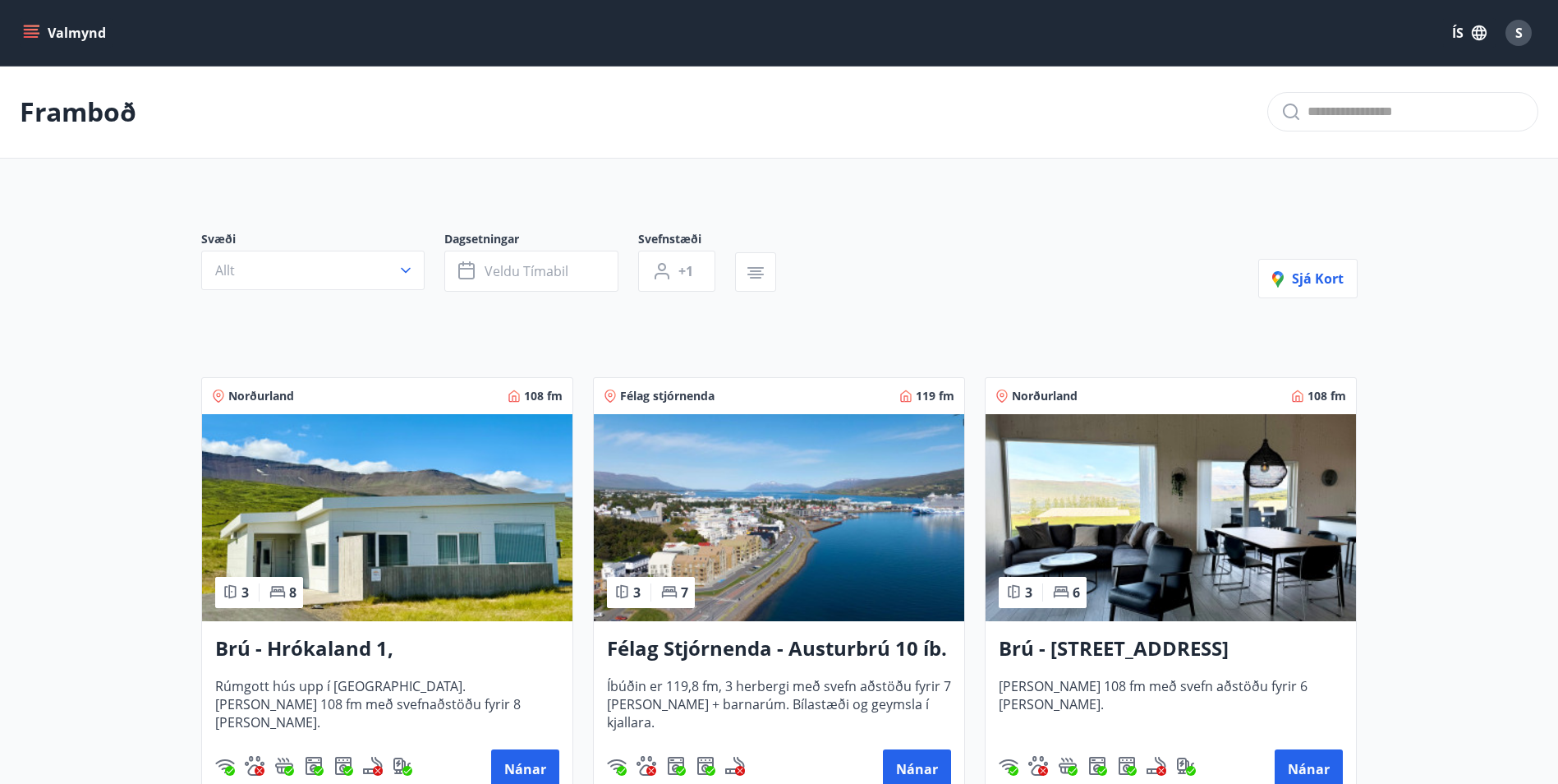
click at [37, 28] on icon "menu" at bounding box center [32, 33] width 17 height 17
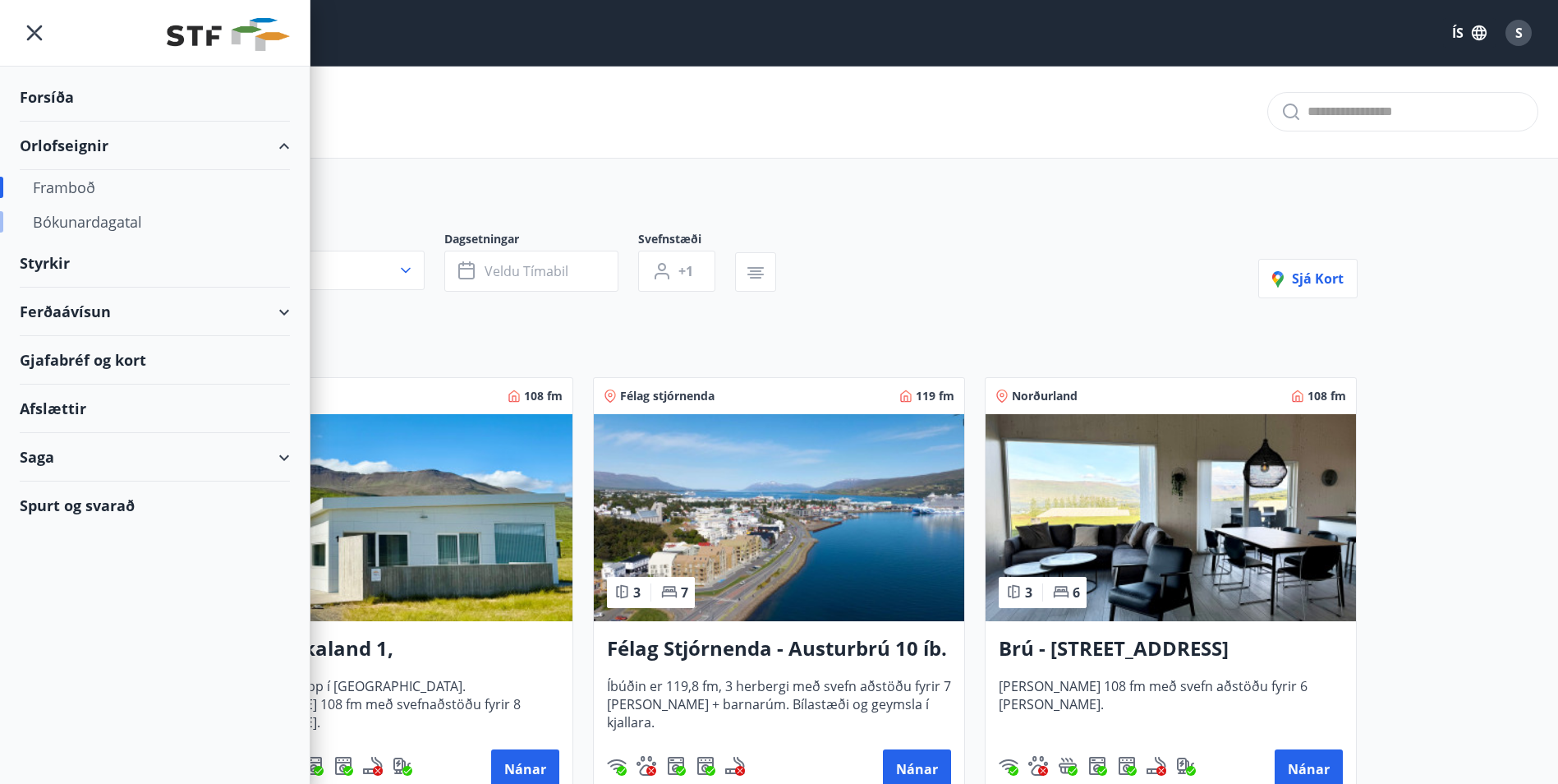
click at [84, 223] on div "Bókunardagatal" at bounding box center [154, 221] width 244 height 34
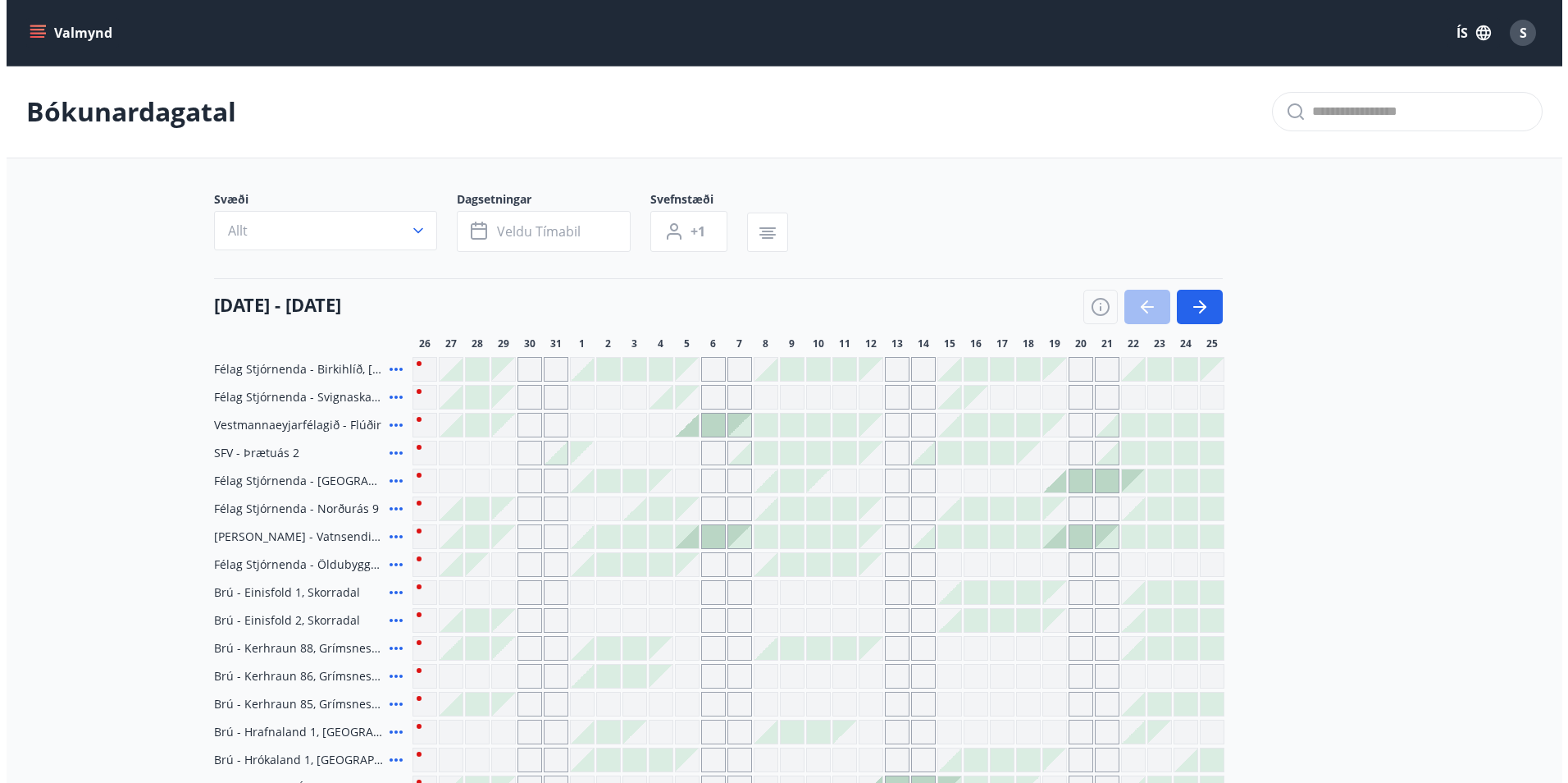
scroll to position [328, 0]
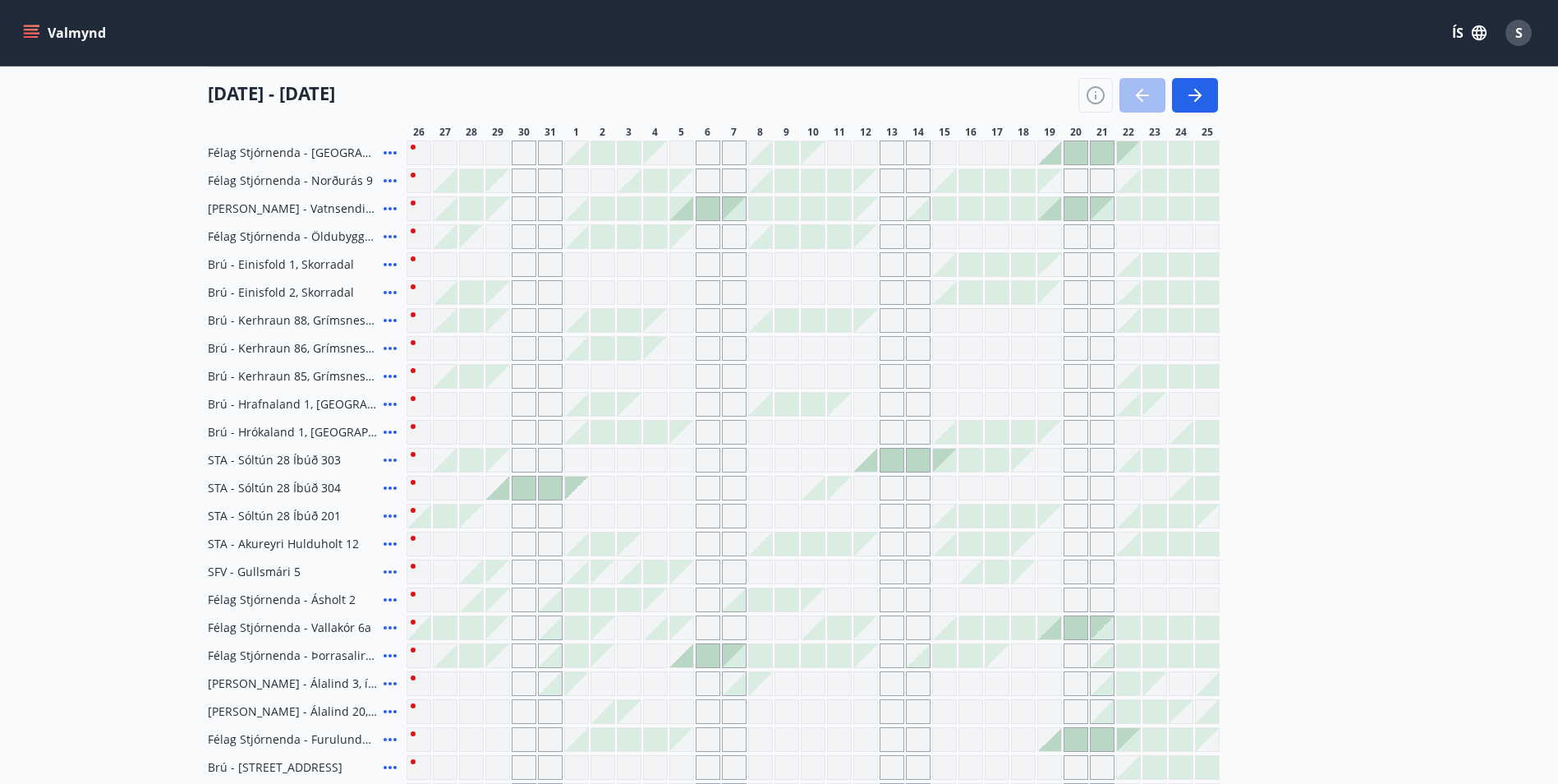
click at [847, 489] on div "Gráir dagar eru ekki bókanlegir" at bounding box center [839, 487] width 23 height 23
click at [866, 487] on div "Gráir dagar eru ekki bókanlegir" at bounding box center [866, 488] width 25 height 25
click at [899, 485] on div "Gráir dagar eru ekki bókanlegir" at bounding box center [892, 488] width 25 height 25
click at [926, 490] on div "Gráir dagar eru ekki bókanlegir" at bounding box center [918, 488] width 25 height 25
click at [895, 461] on div "Félag Stjórnenda - [GEOGRAPHIC_DATA], [GEOGRAPHIC_DATA] Félag Stjórnenda - Svig…" at bounding box center [779, 418] width 1143 height 778
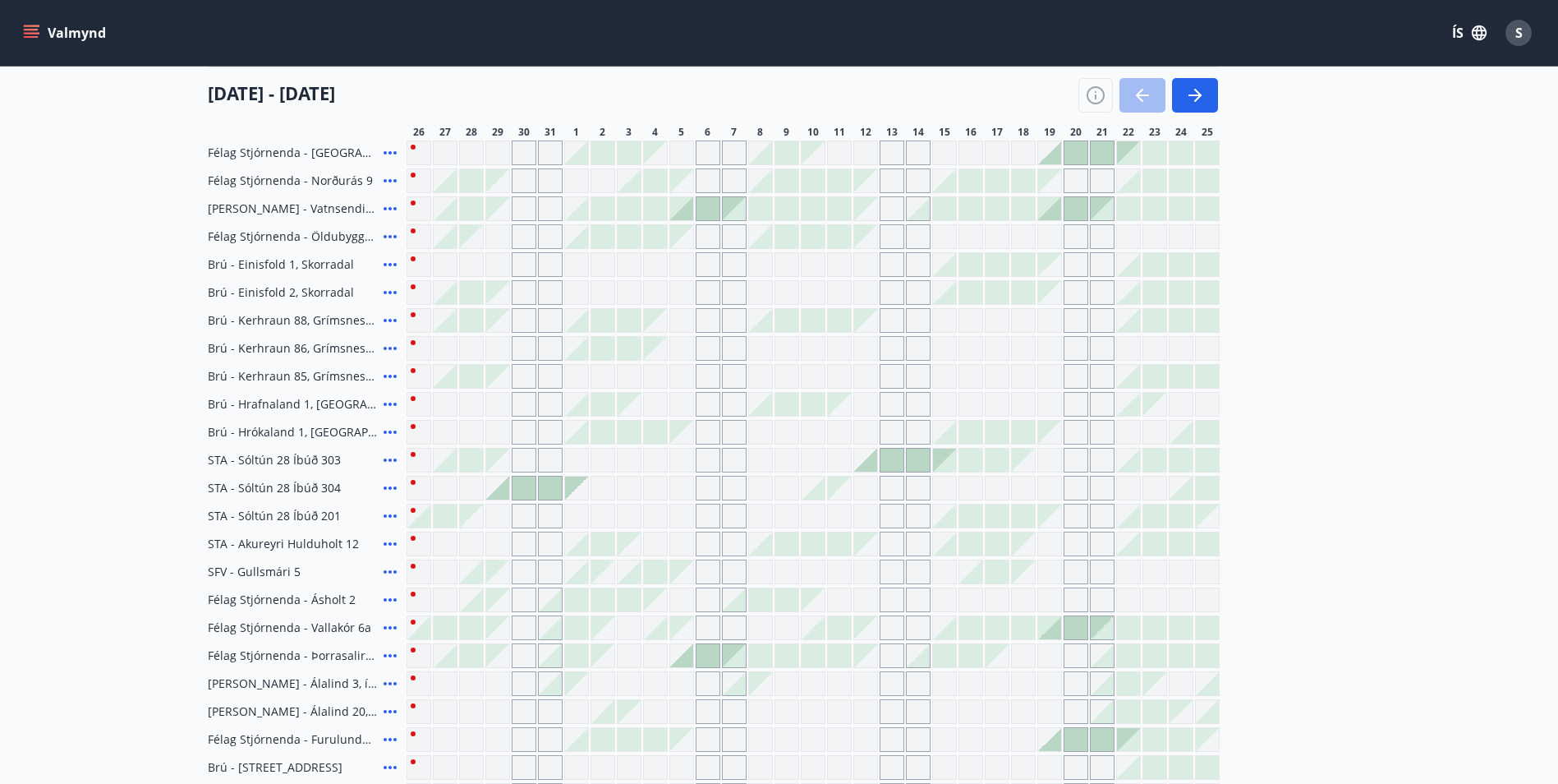
click at [927, 465] on div at bounding box center [918, 459] width 23 height 23
click at [942, 454] on div at bounding box center [945, 459] width 23 height 23
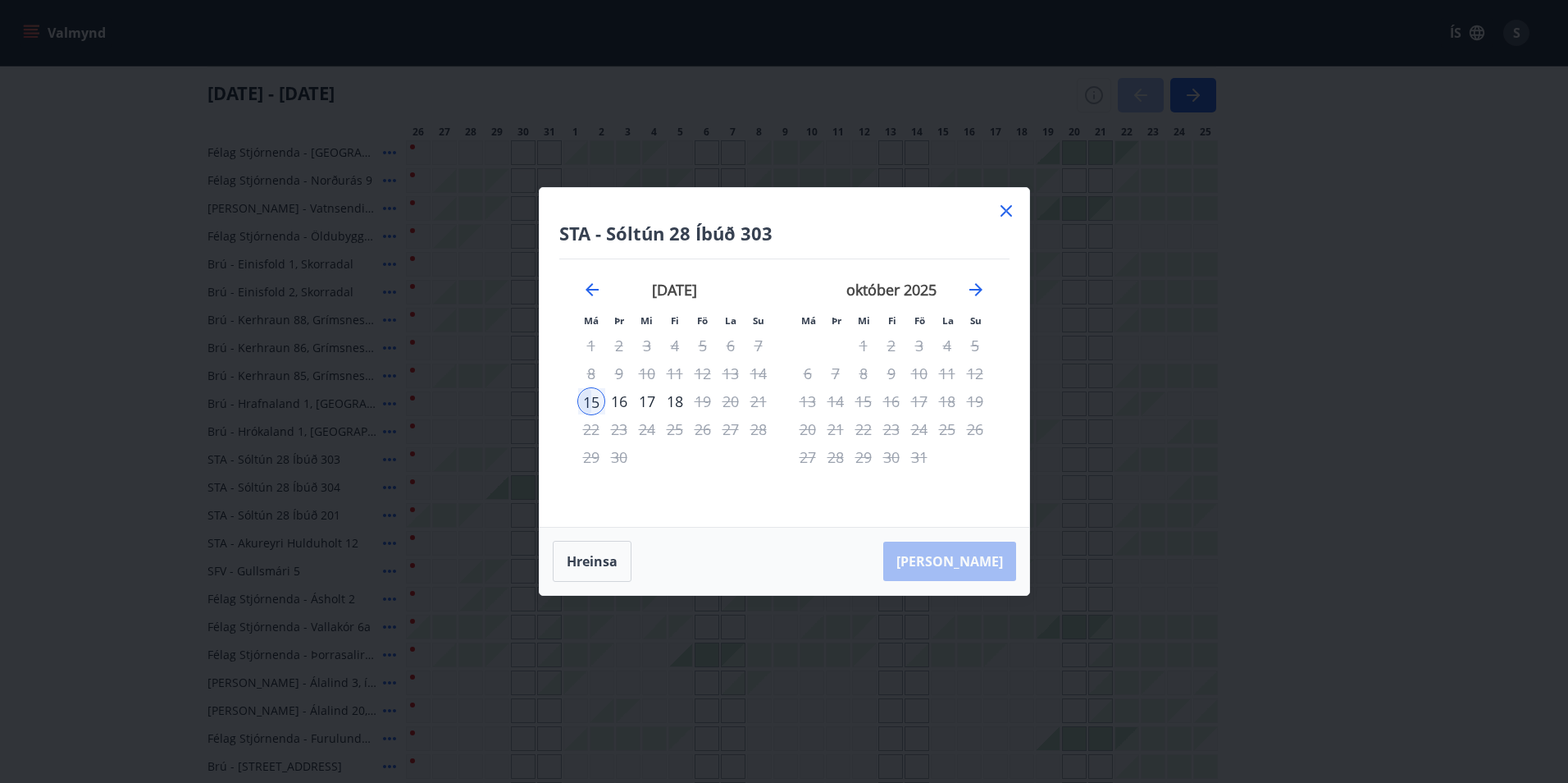
click at [999, 211] on icon at bounding box center [1006, 210] width 19 height 19
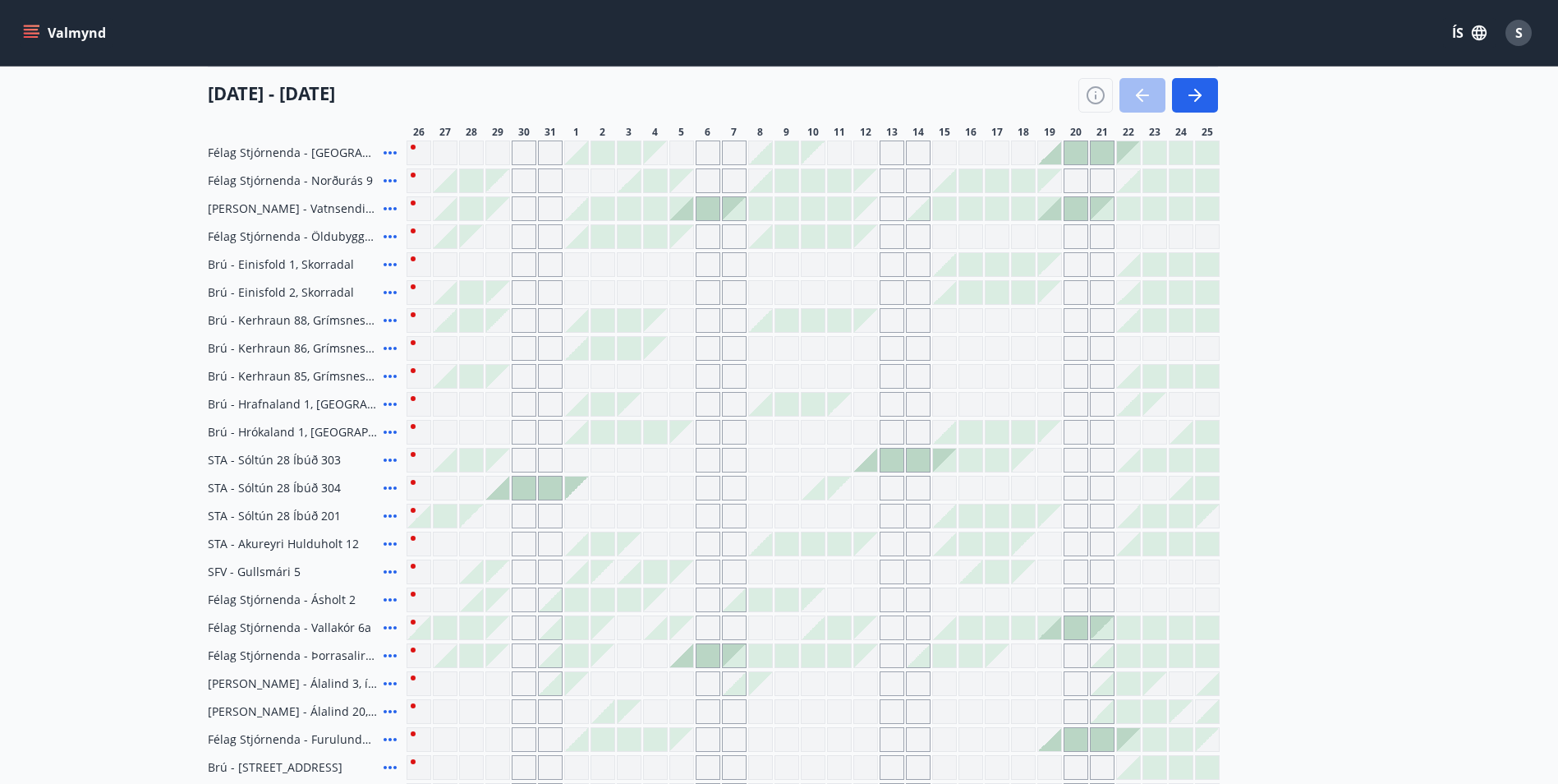
click at [869, 487] on div "Gráir dagar eru ekki bókanlegir" at bounding box center [866, 488] width 25 height 25
click at [896, 487] on div "Gráir dagar eru ekki bókanlegir" at bounding box center [892, 488] width 25 height 25
click at [921, 487] on div "Gráir dagar eru ekki bókanlegir" at bounding box center [918, 488] width 25 height 25
click at [938, 486] on div "Gráir dagar eru ekki bókanlegir" at bounding box center [945, 488] width 25 height 25
click at [1274, 451] on div "Félag Stjórnenda - [GEOGRAPHIC_DATA], [GEOGRAPHIC_DATA] Félag Stjórnenda - Svig…" at bounding box center [779, 418] width 1143 height 778
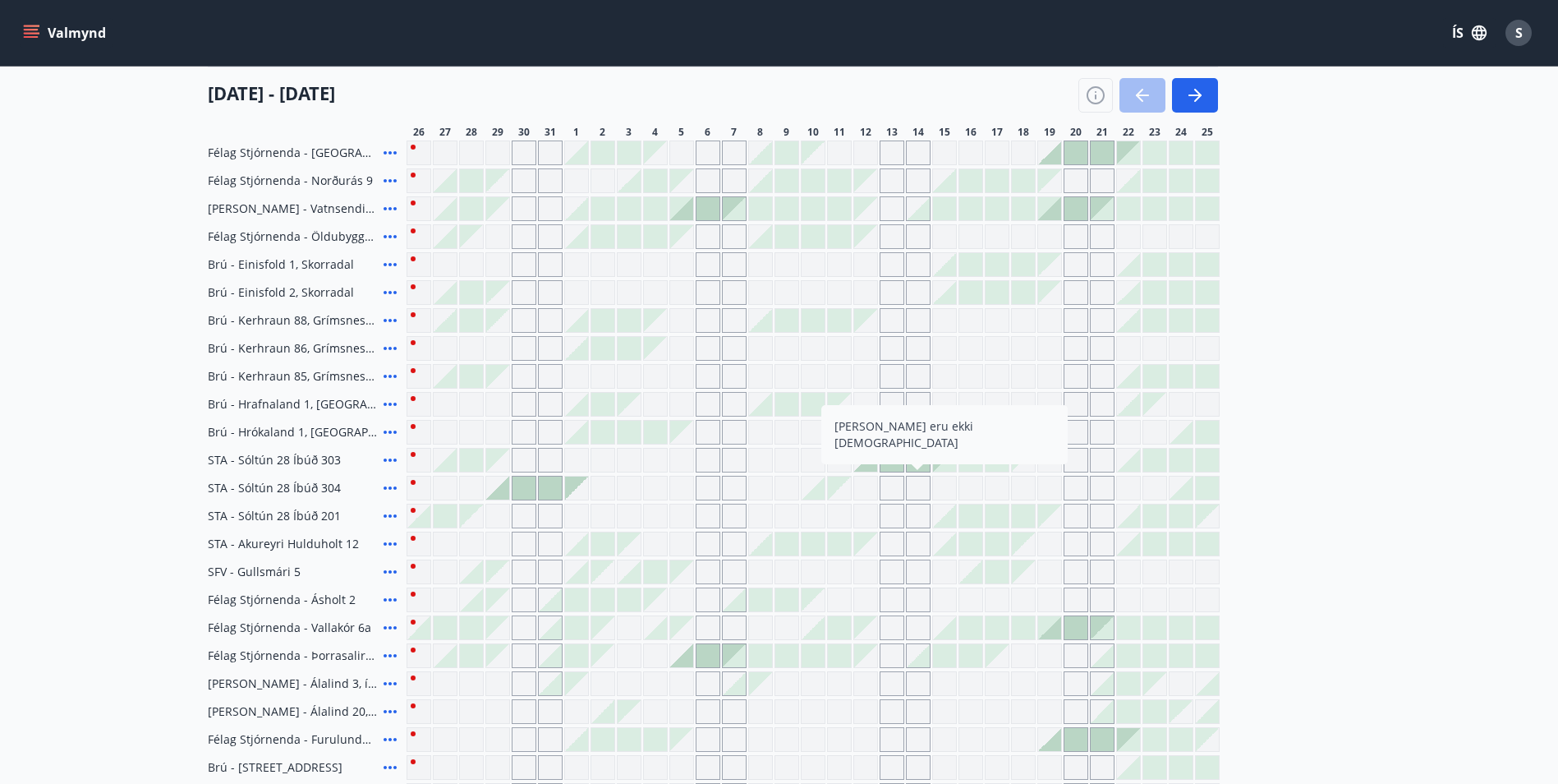
click at [968, 430] on div at bounding box center [971, 431] width 23 height 23
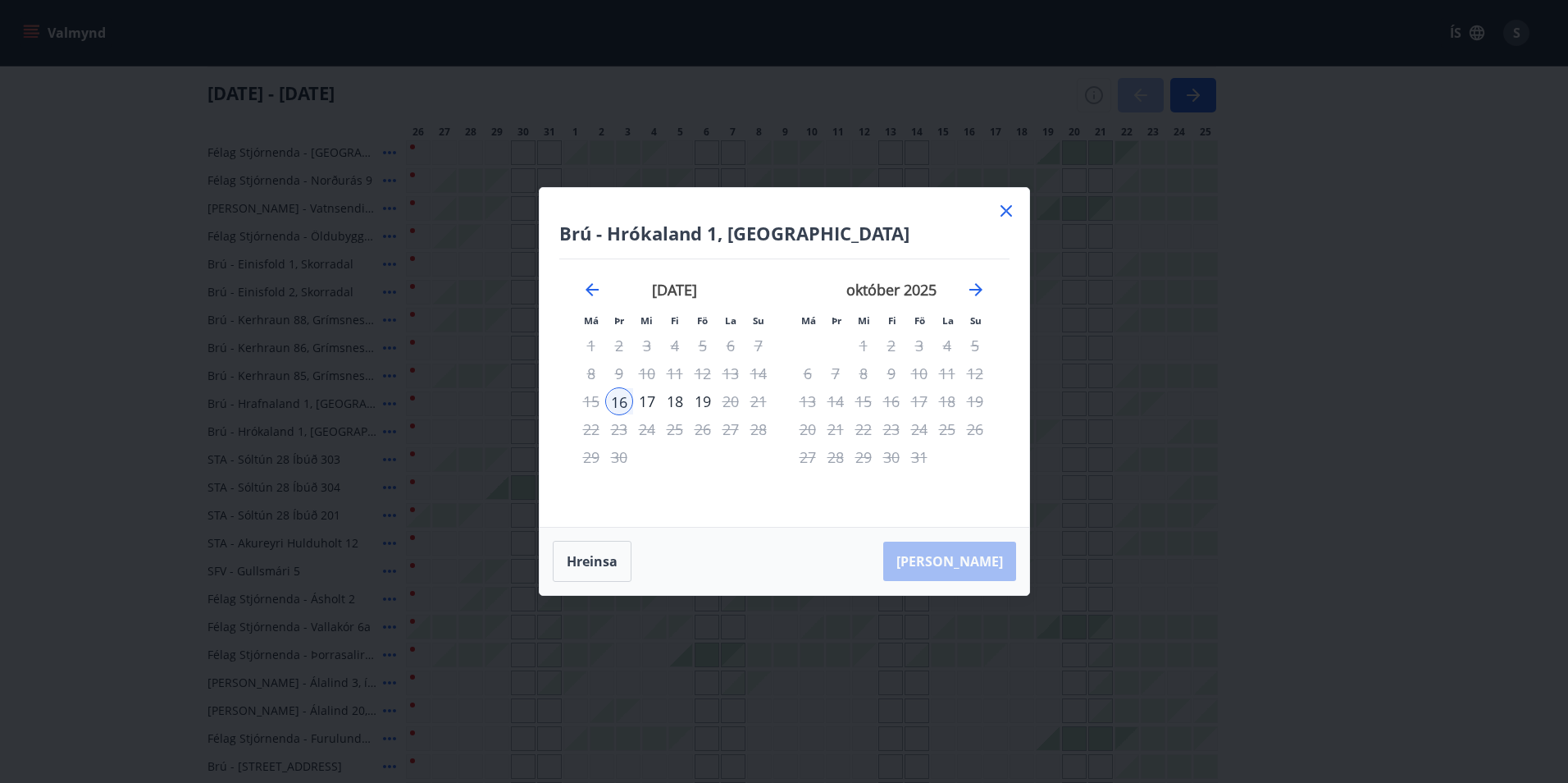
click at [1255, 239] on div "Brú - Hrókaland 1, Akureyri Má Þr Mi Fi Fö La Su Má Þr Mi Fi Fö La Su [DATE] 1 …" at bounding box center [784, 391] width 1568 height 783
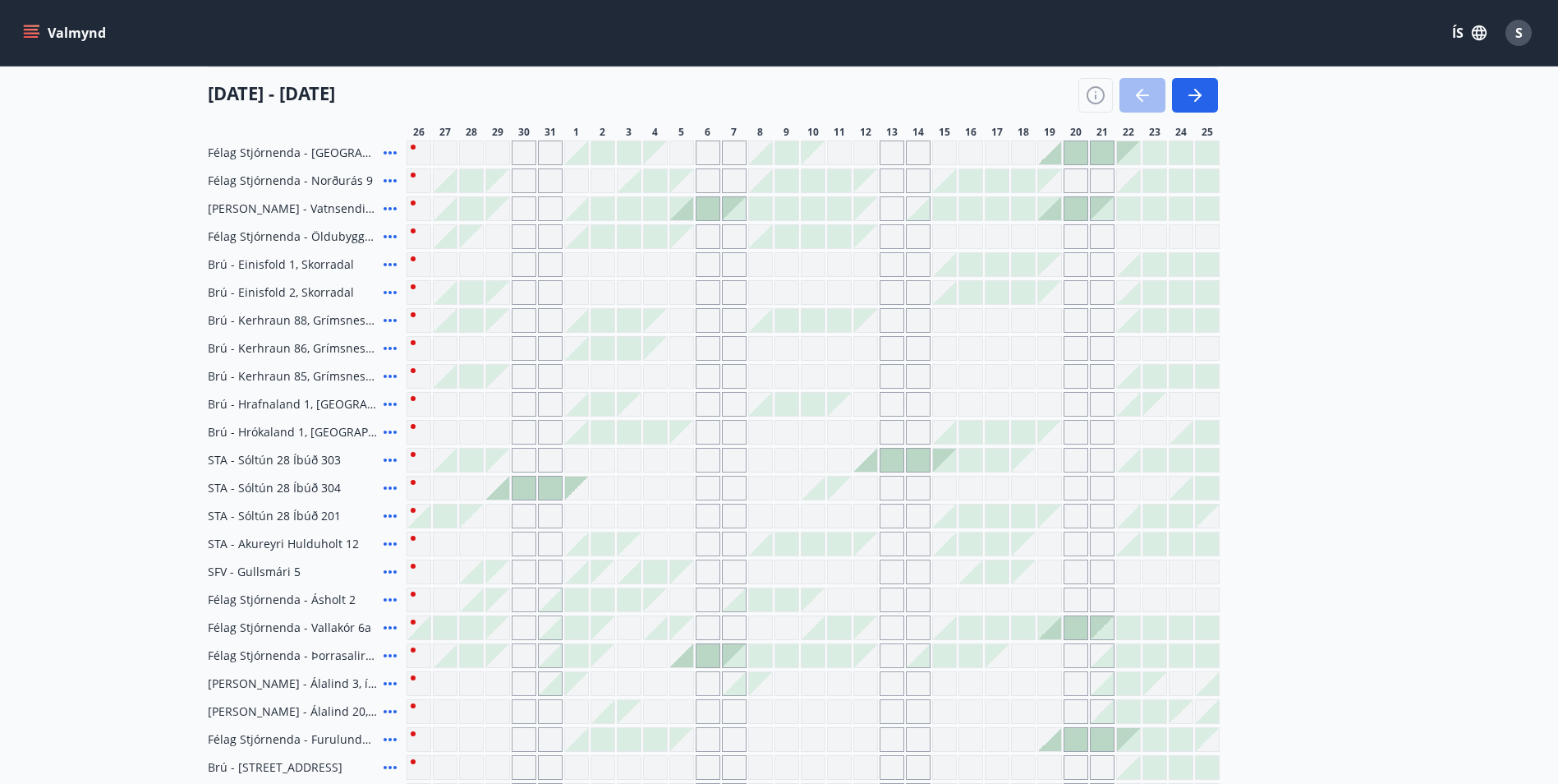
click at [897, 464] on div at bounding box center [892, 459] width 23 height 23
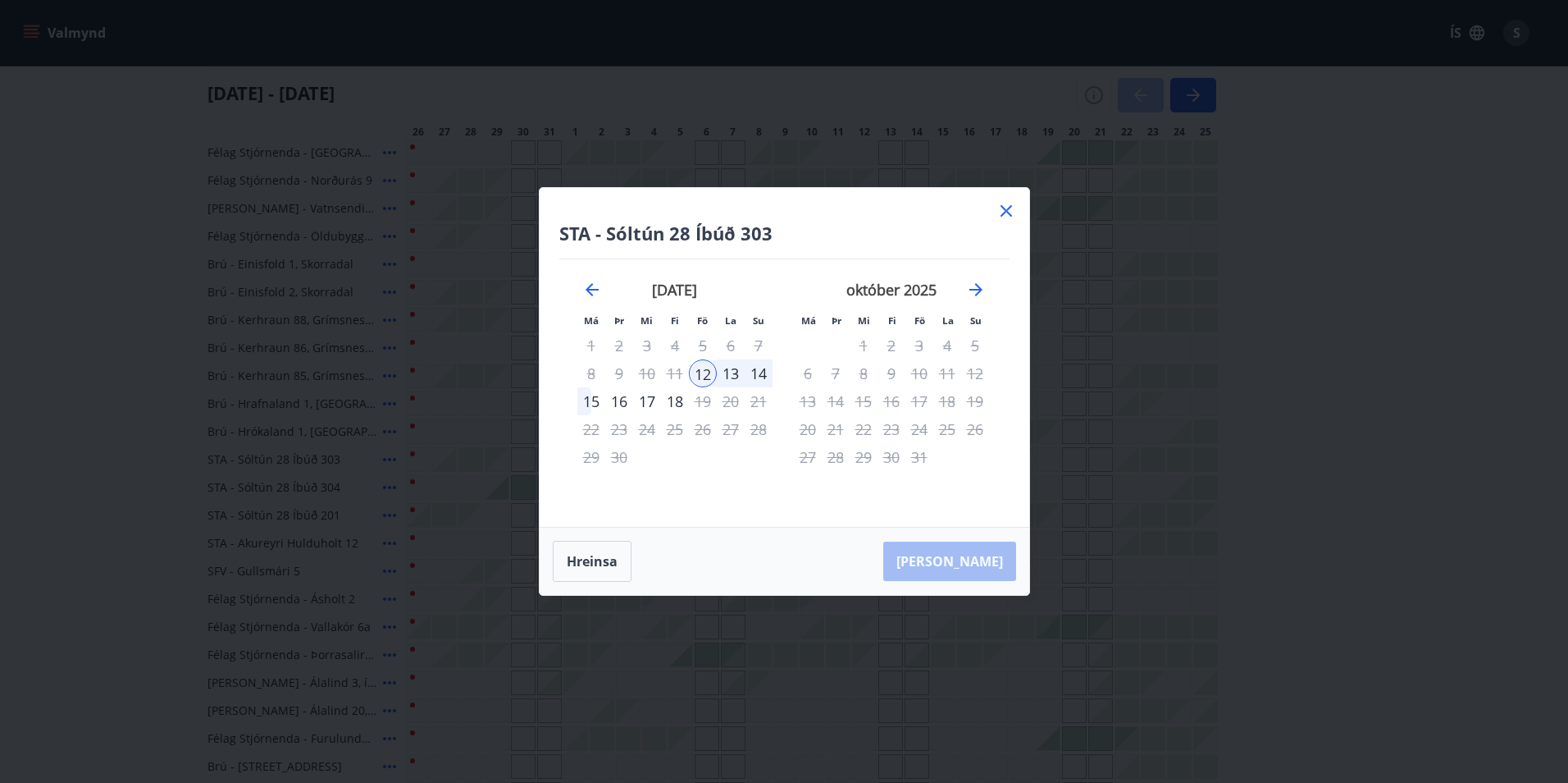
click at [737, 378] on div "13" at bounding box center [731, 373] width 28 height 28
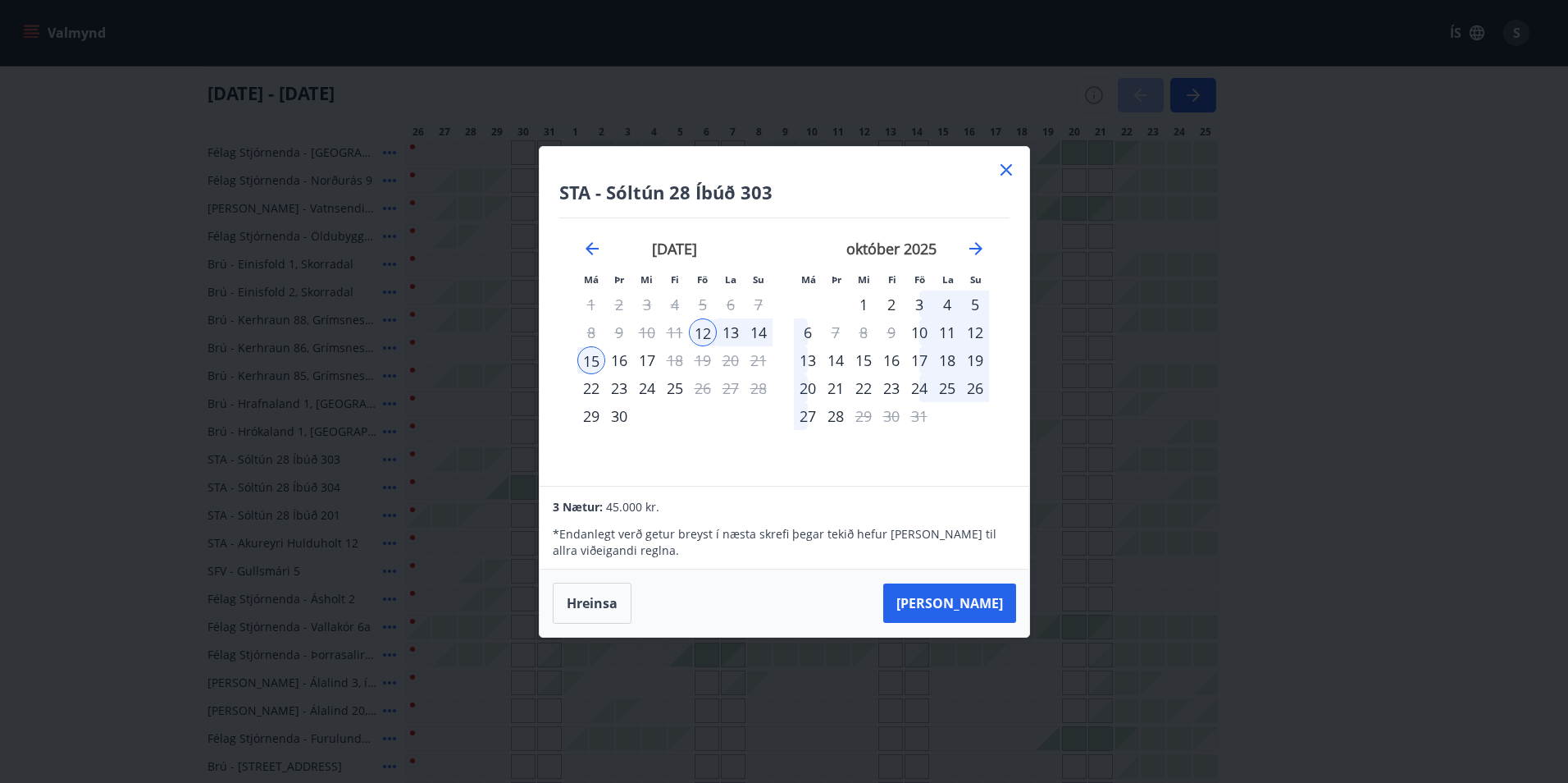
click at [733, 334] on div "13" at bounding box center [731, 333] width 28 height 28
click at [763, 333] on div "14" at bounding box center [759, 333] width 28 height 28
click at [755, 334] on div "14" at bounding box center [759, 333] width 28 height 28
click at [985, 599] on button "[PERSON_NAME]" at bounding box center [948, 602] width 132 height 39
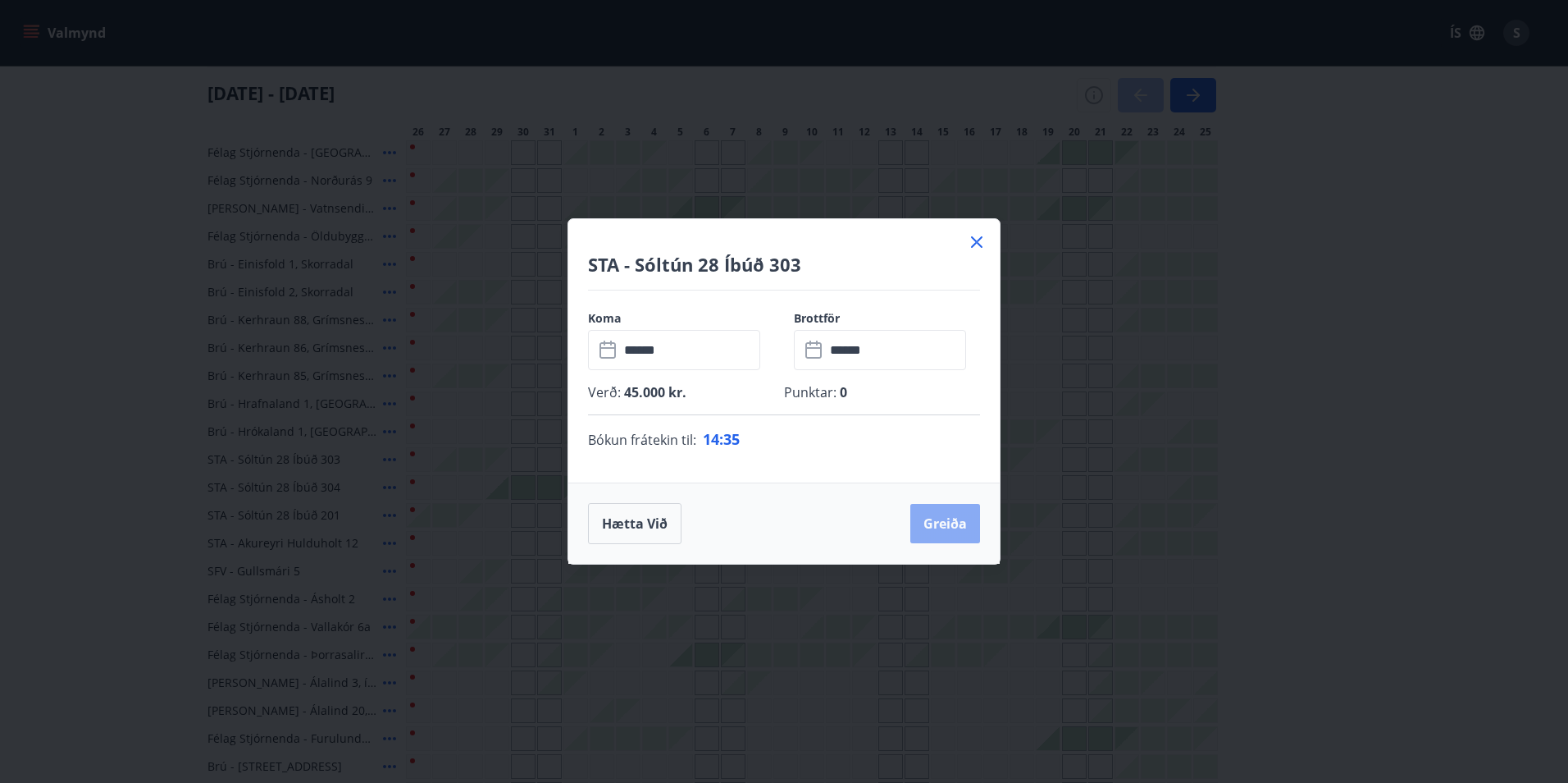
click at [933, 524] on button "Greiða" at bounding box center [945, 524] width 69 height 39
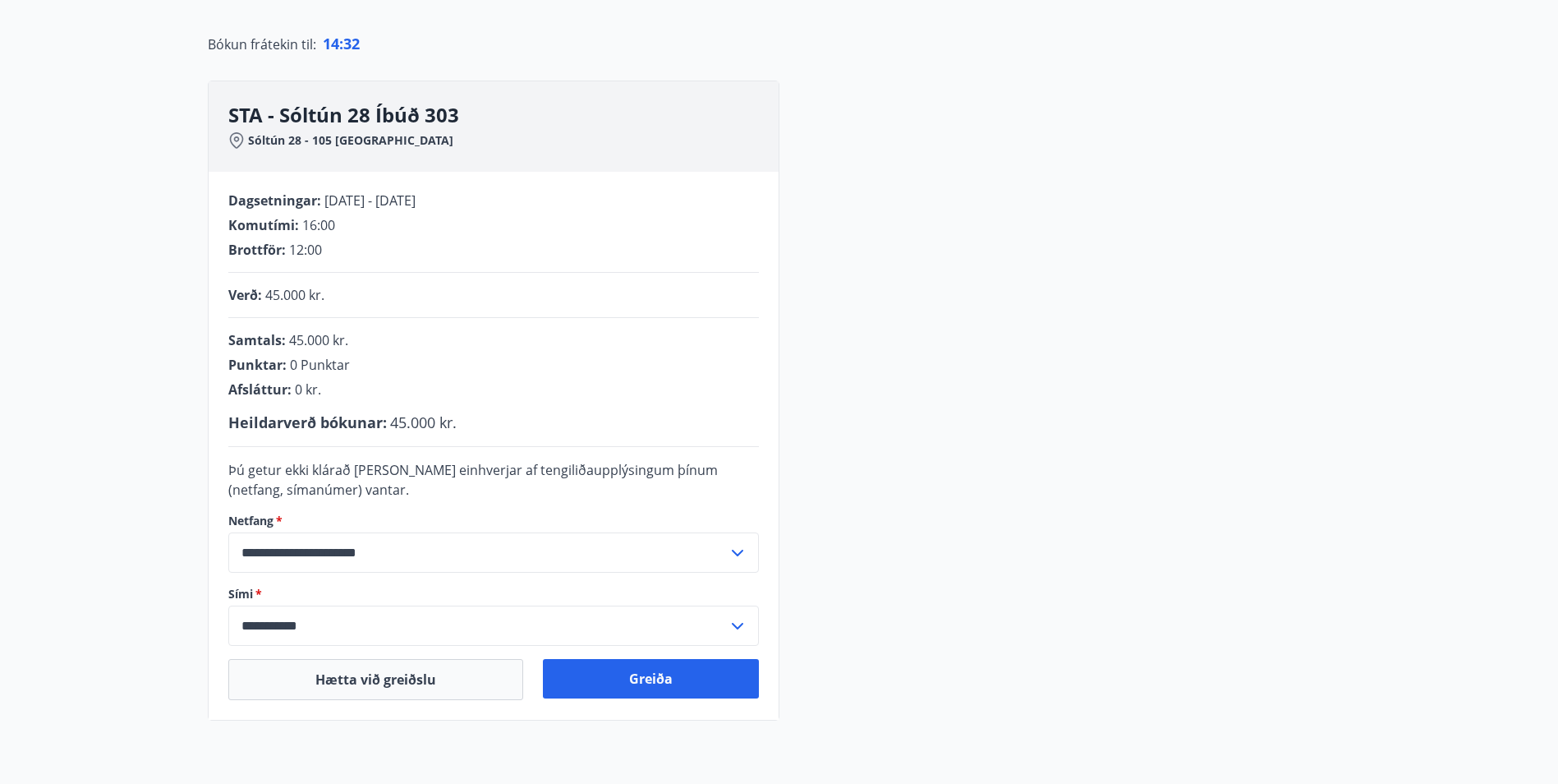
scroll to position [167, 0]
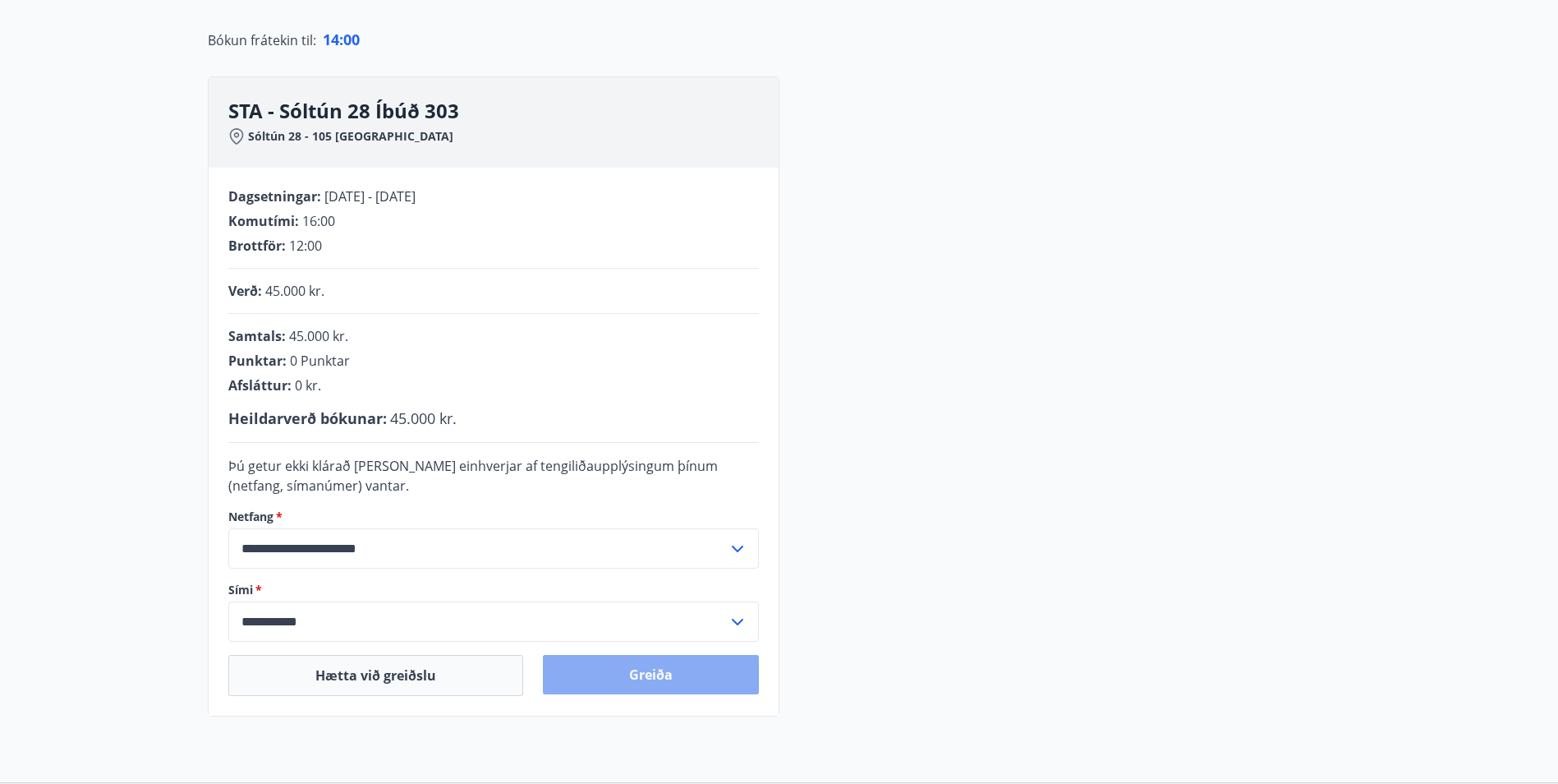
click at [646, 675] on button "Greiða" at bounding box center [650, 675] width 216 height 39
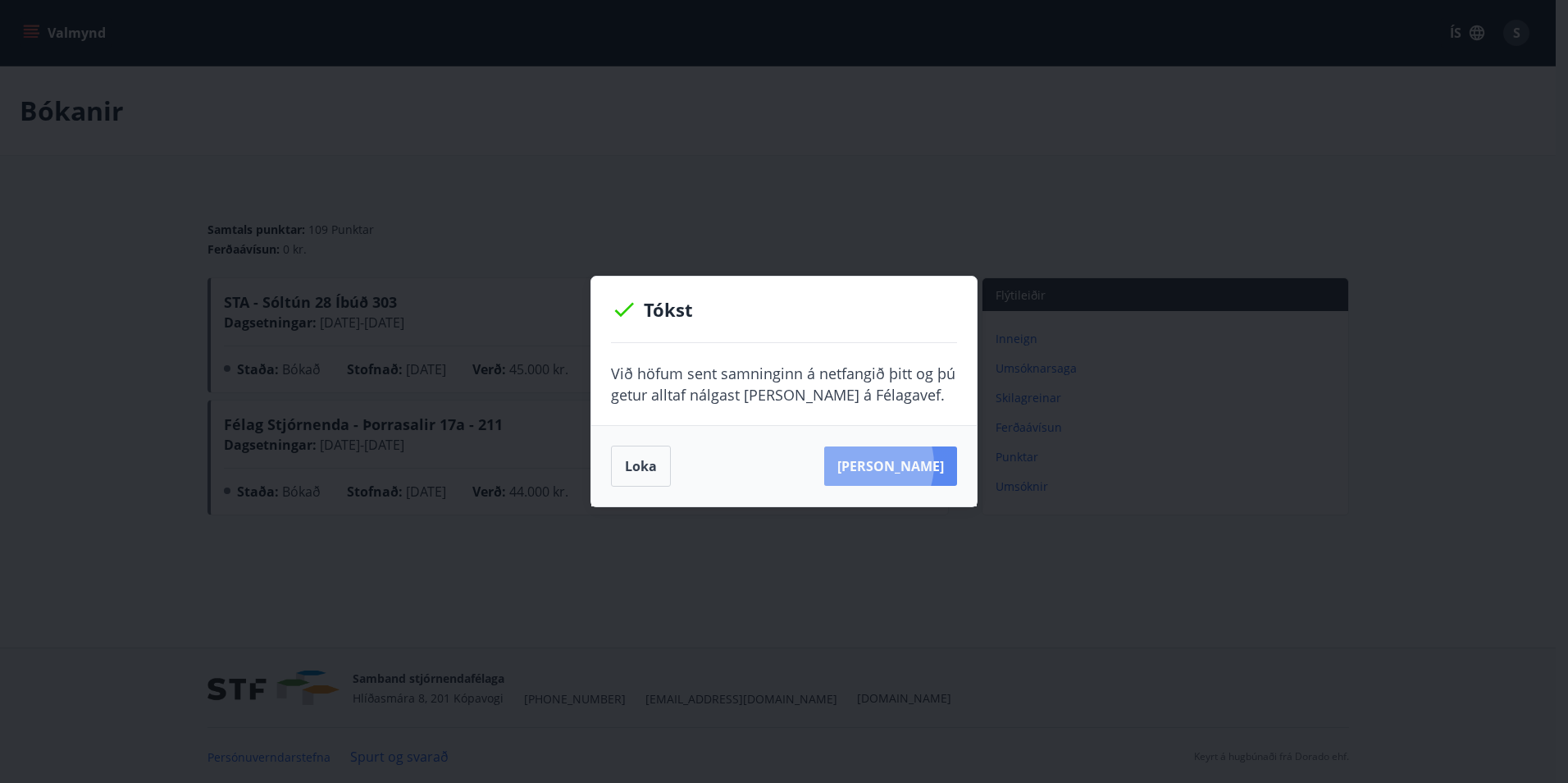
click at [886, 463] on button "Sjá samning" at bounding box center [890, 466] width 132 height 39
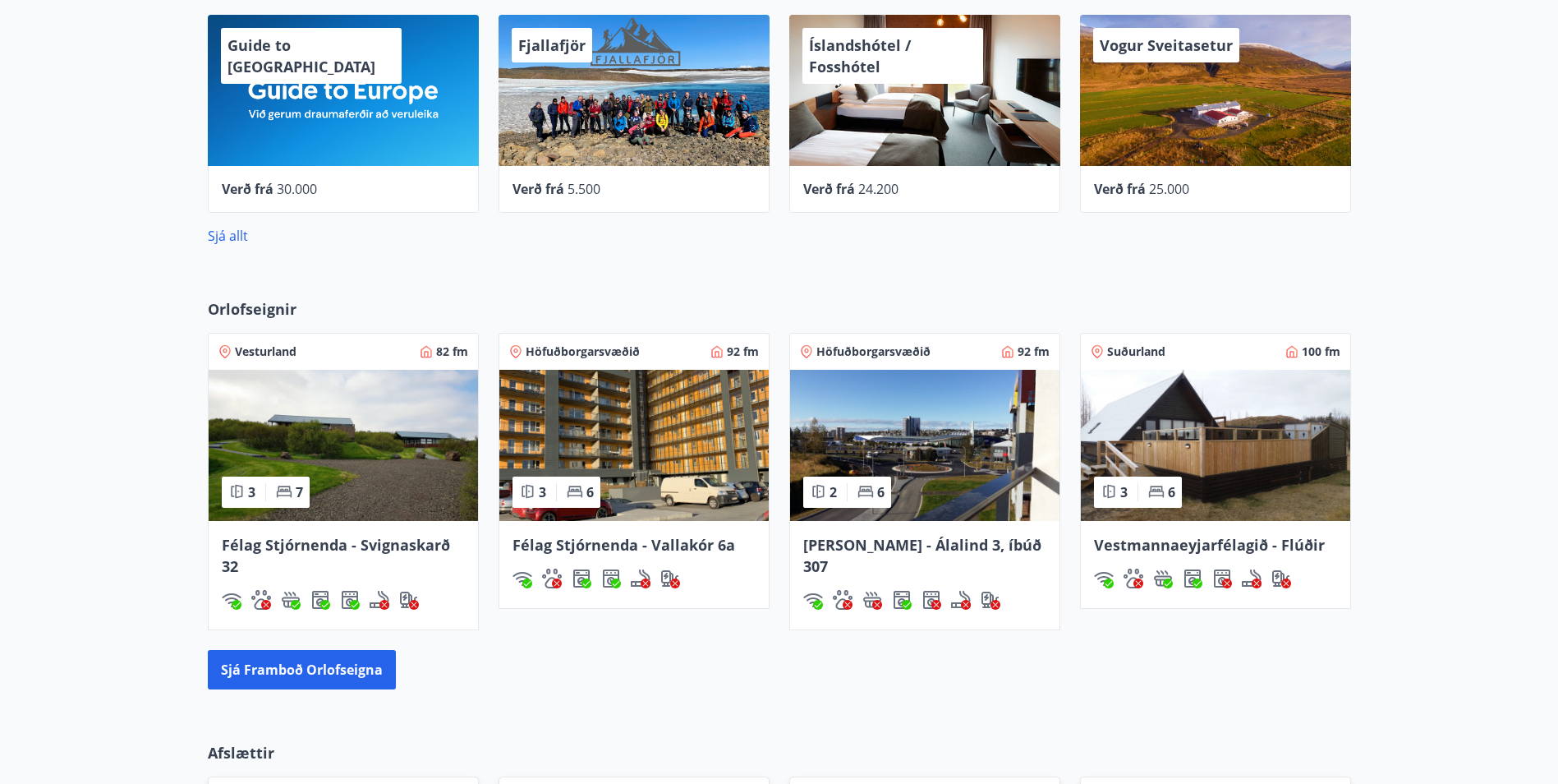
scroll to position [1132, 0]
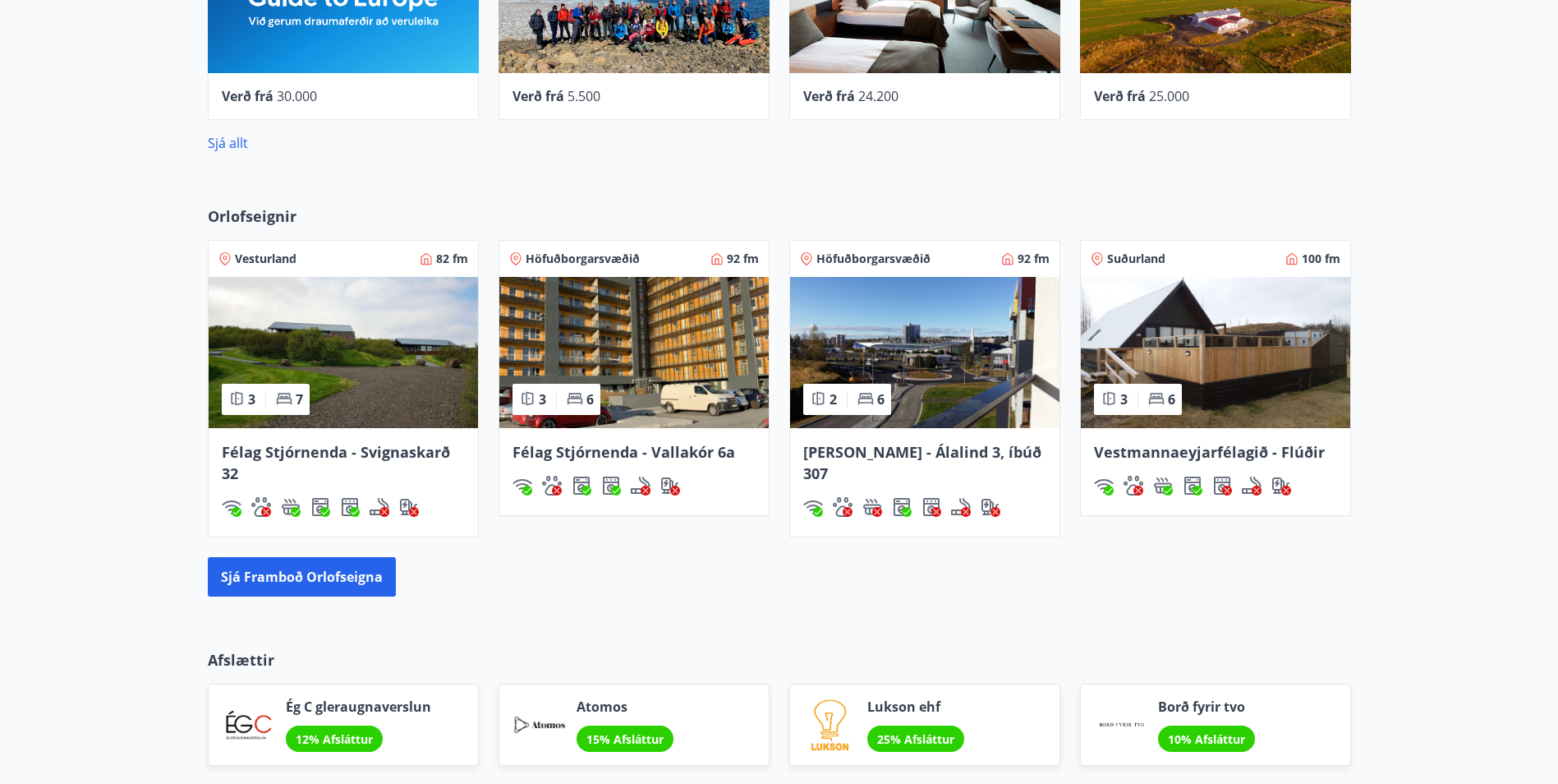
click at [691, 369] on img at bounding box center [634, 352] width 269 height 151
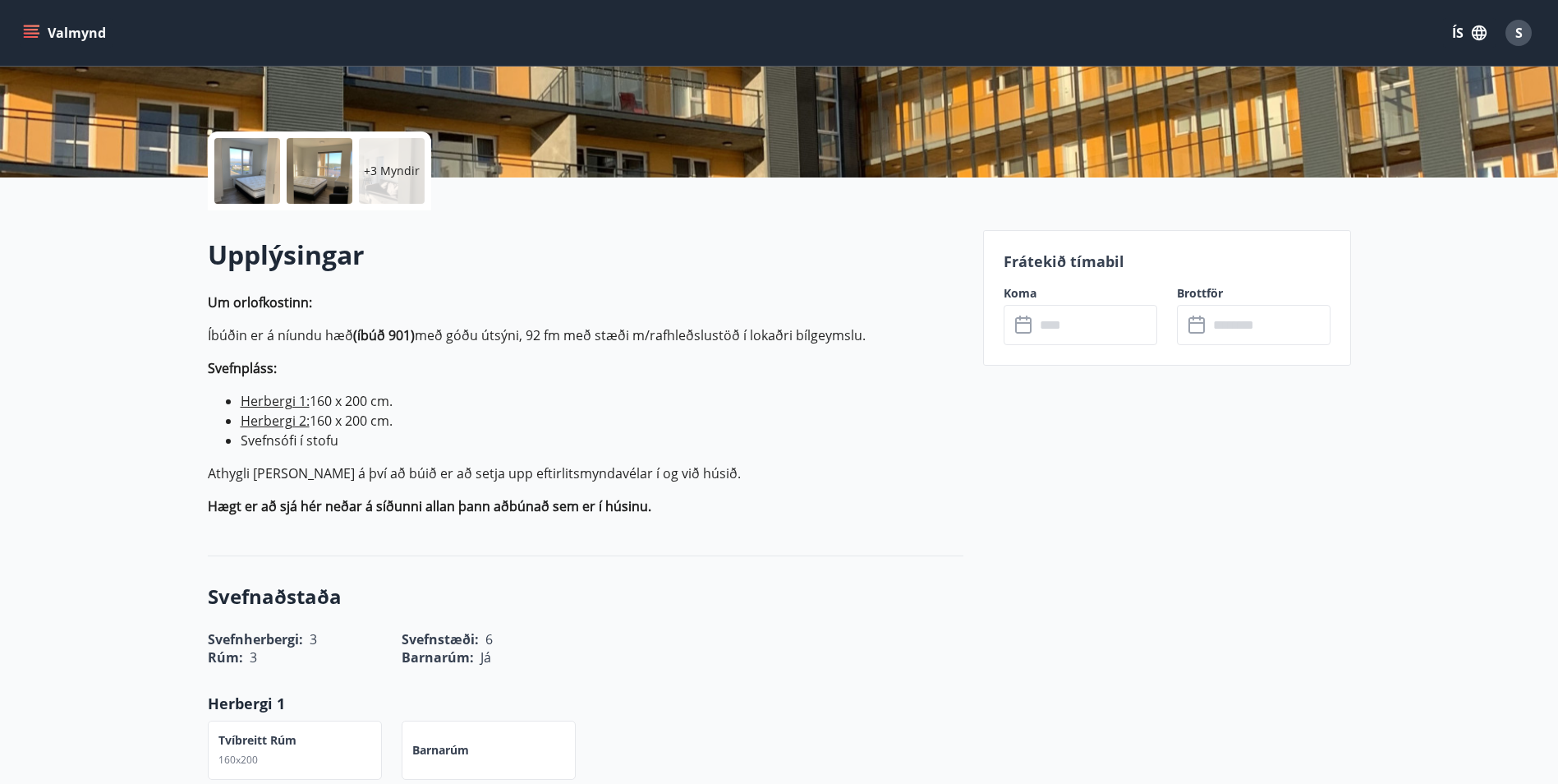
scroll to position [328, 0]
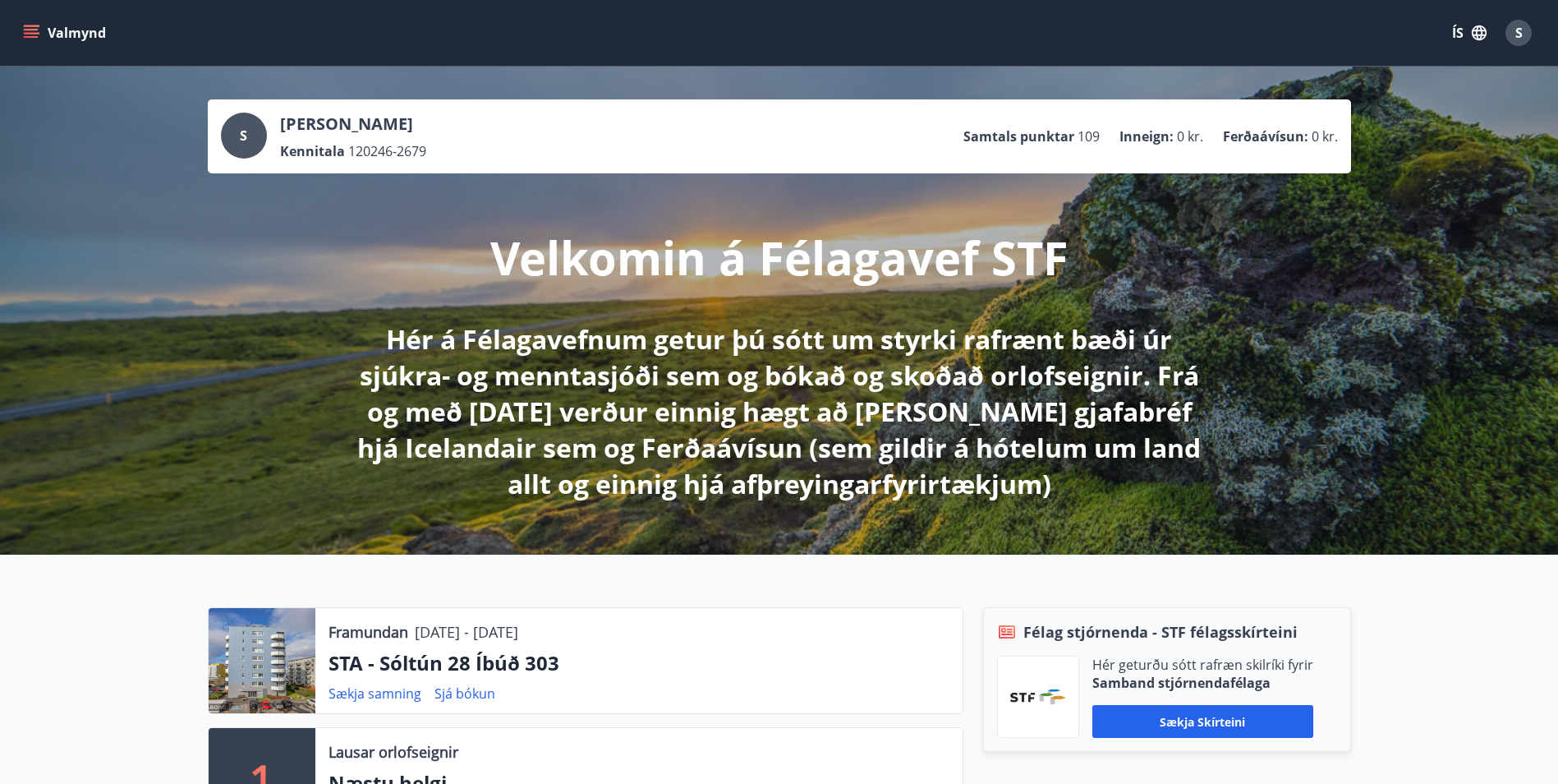
click at [25, 34] on icon "menu" at bounding box center [32, 33] width 17 height 17
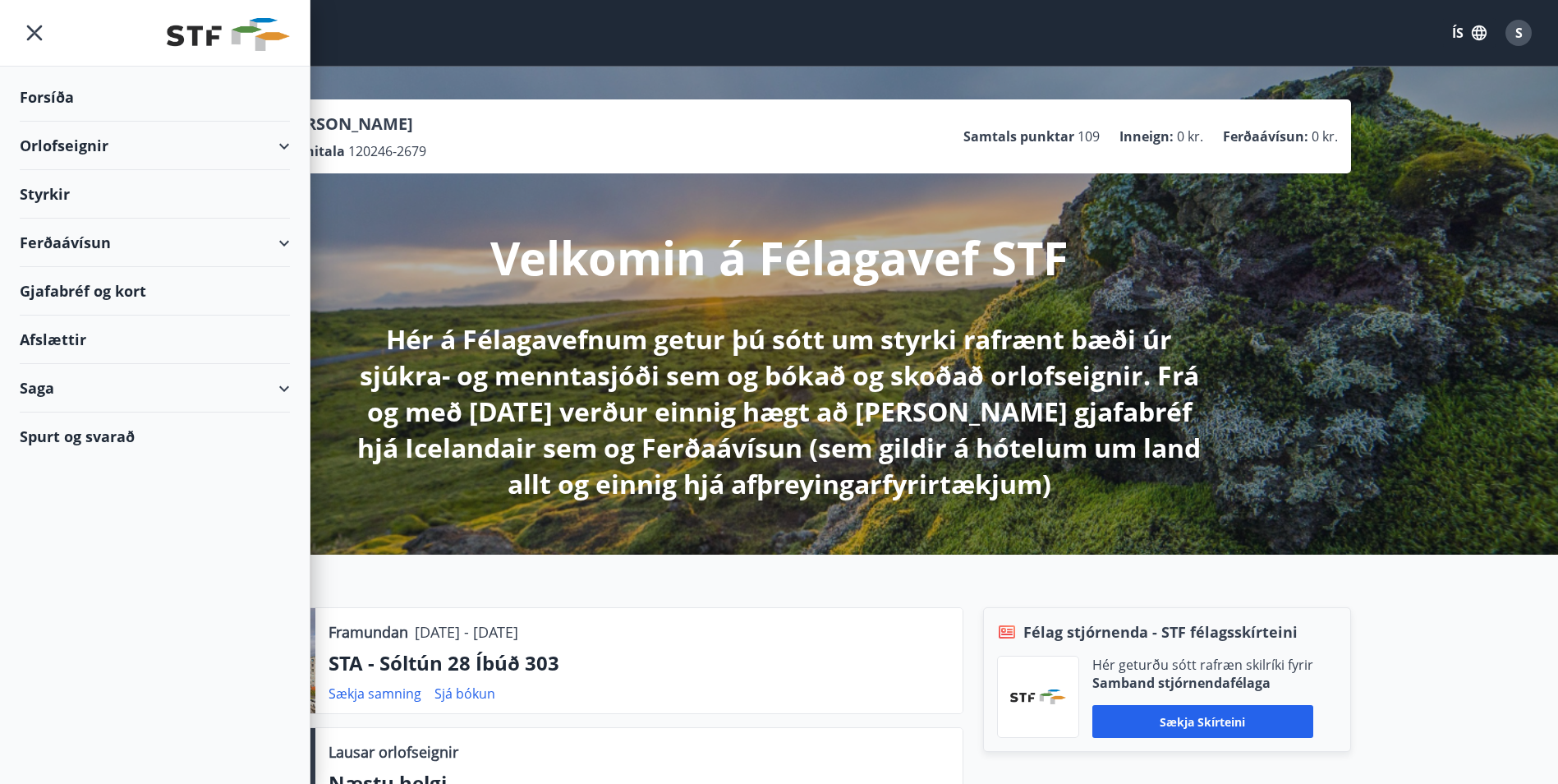
click at [72, 147] on div "Orlofseignir" at bounding box center [154, 146] width 270 height 48
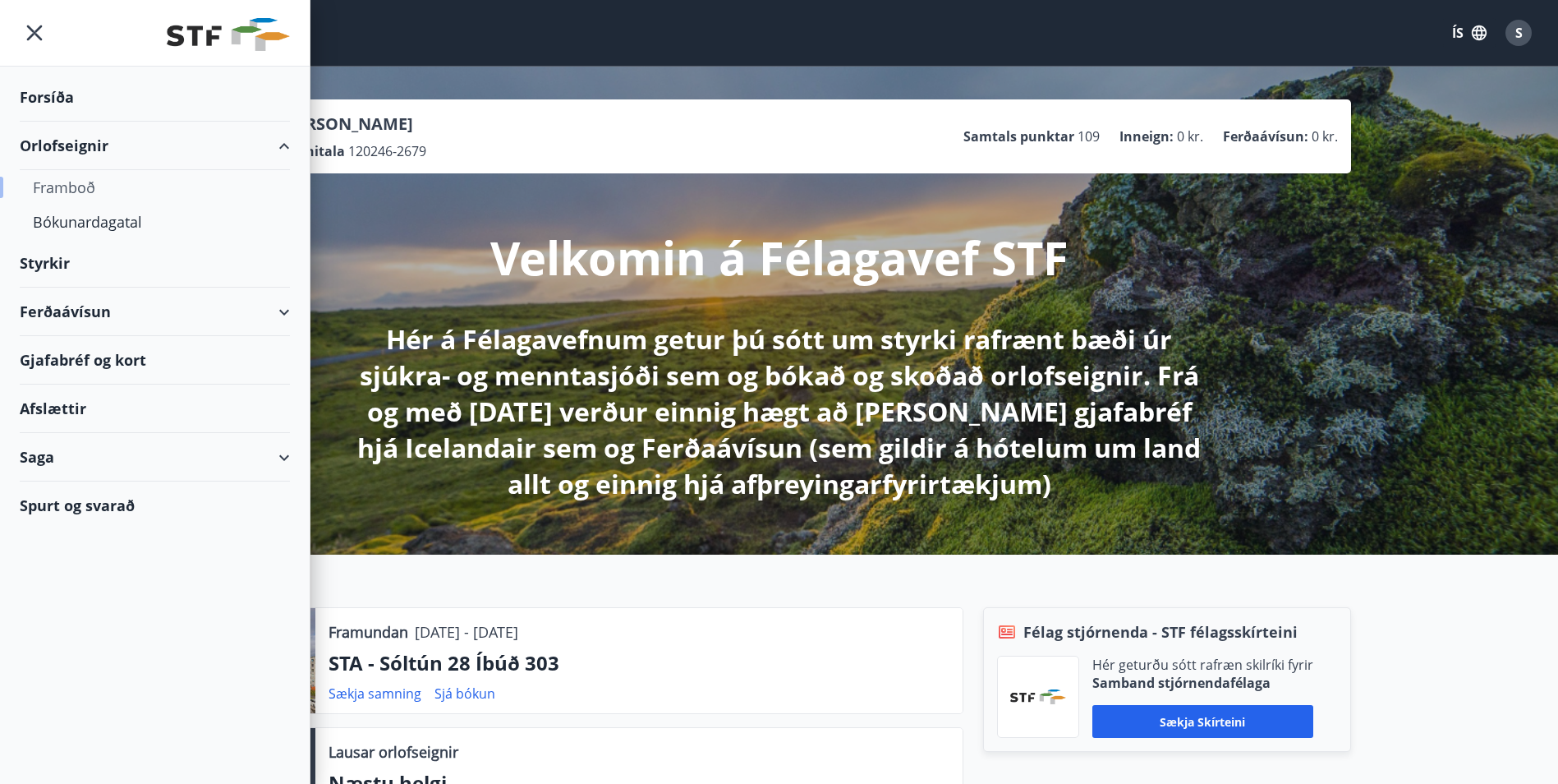
click at [86, 191] on div "Framboð" at bounding box center [154, 186] width 244 height 34
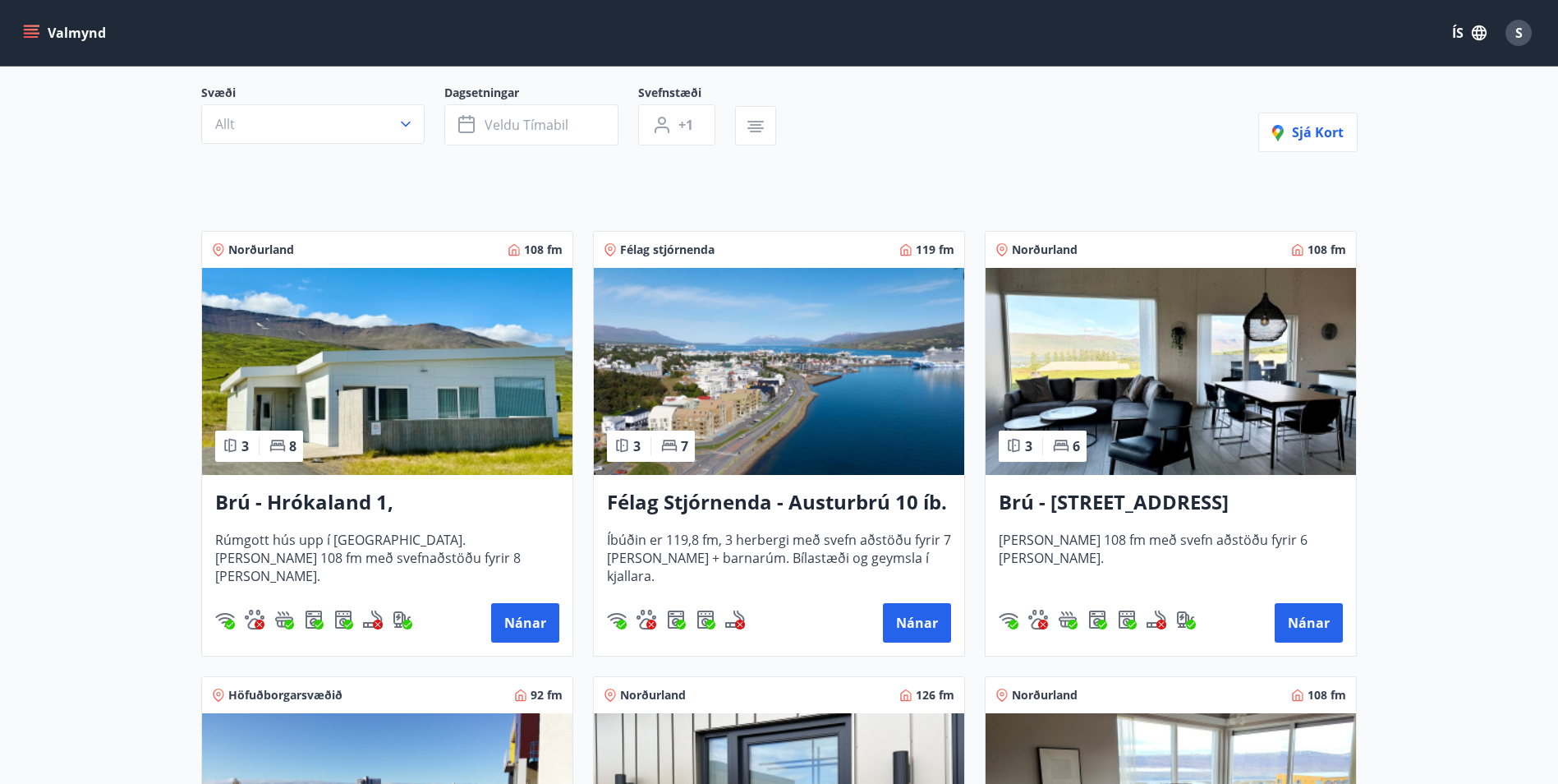
scroll to position [328, 0]
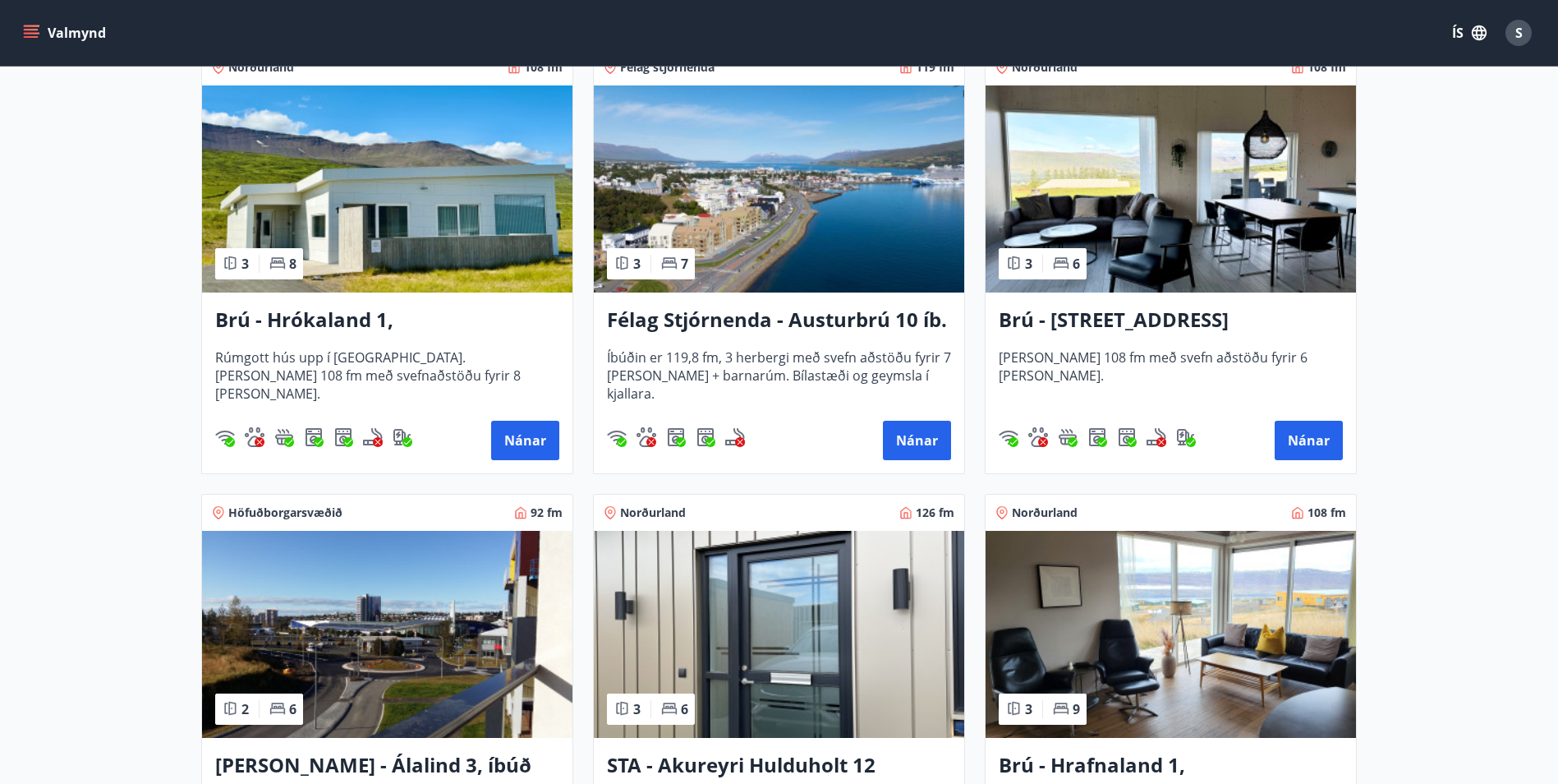
click at [334, 321] on h3 "Brú - Hrókaland 1, [GEOGRAPHIC_DATA]" at bounding box center [387, 320] width 344 height 30
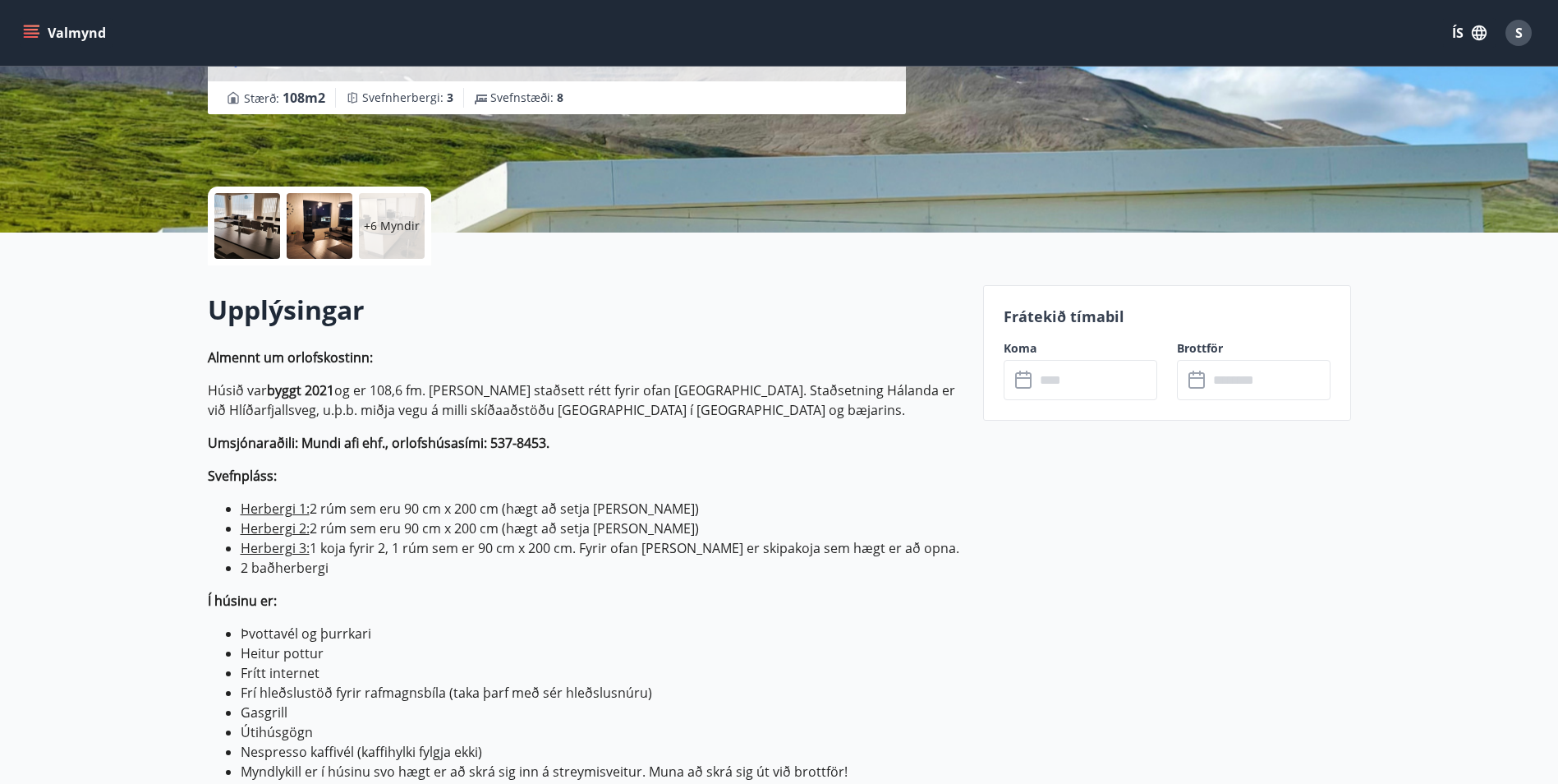
scroll to position [328, 0]
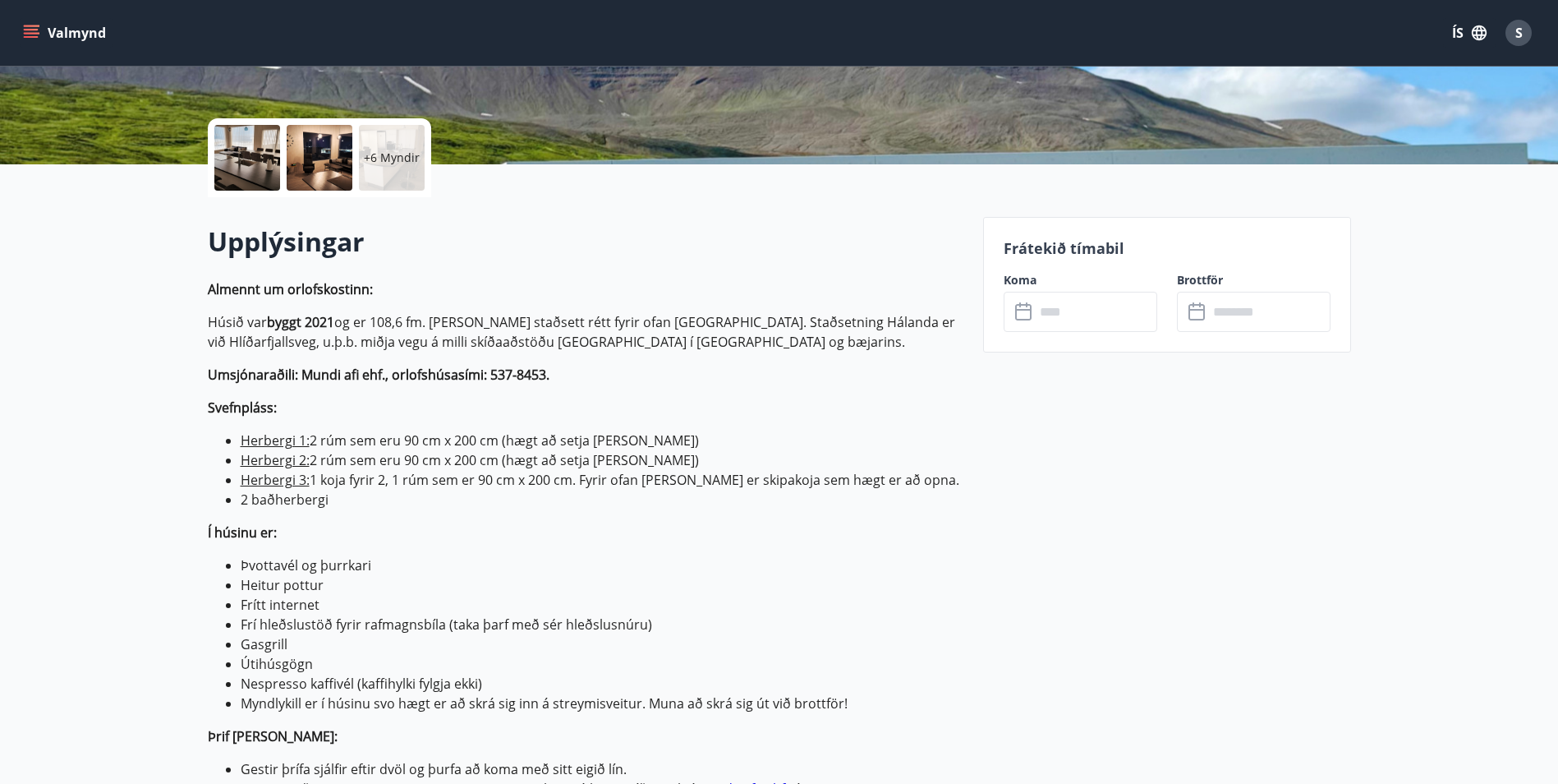
click at [1028, 315] on icon at bounding box center [1024, 312] width 19 height 19
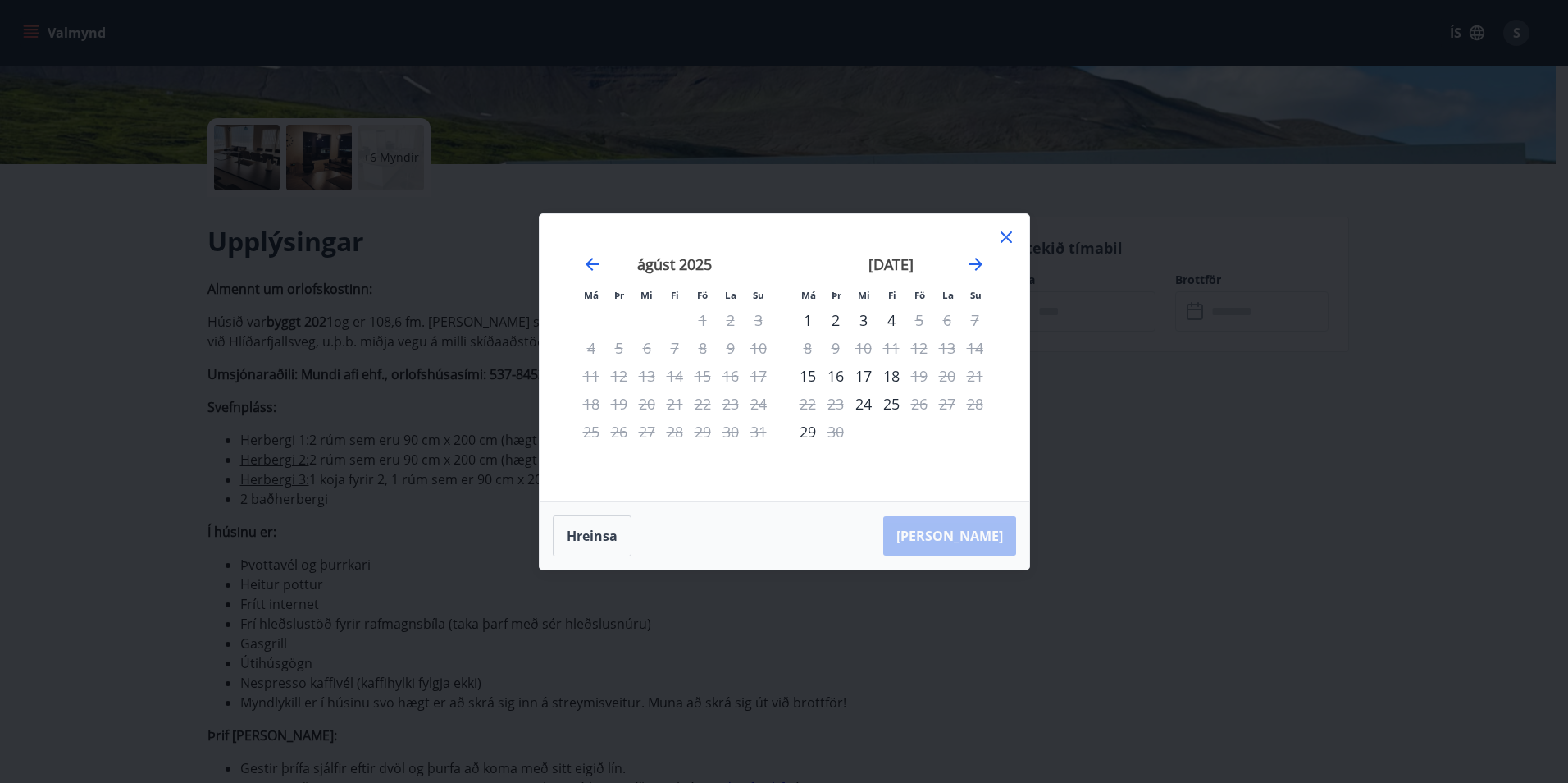
click at [1013, 234] on icon at bounding box center [1006, 236] width 19 height 19
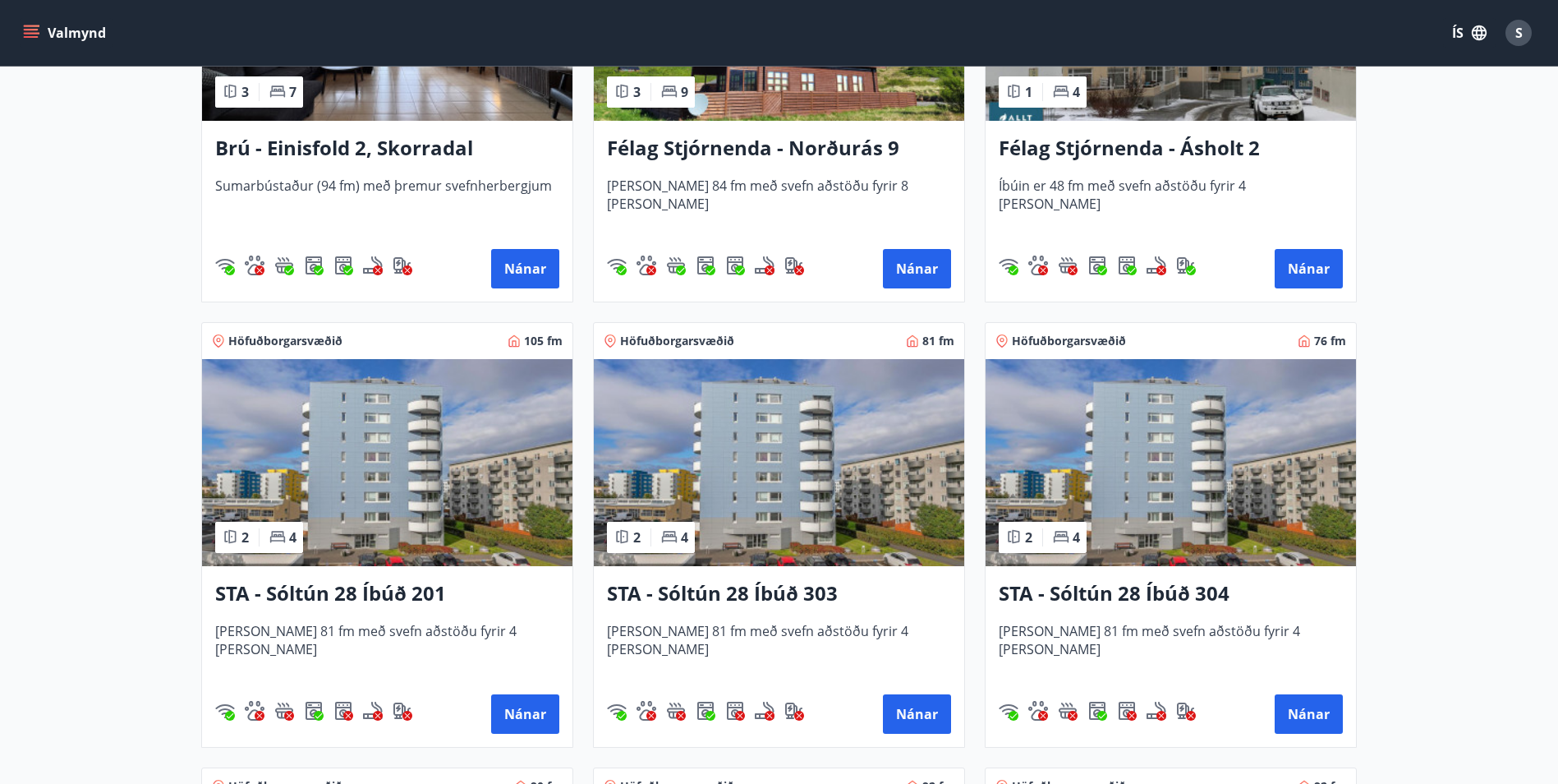
scroll to position [1396, 0]
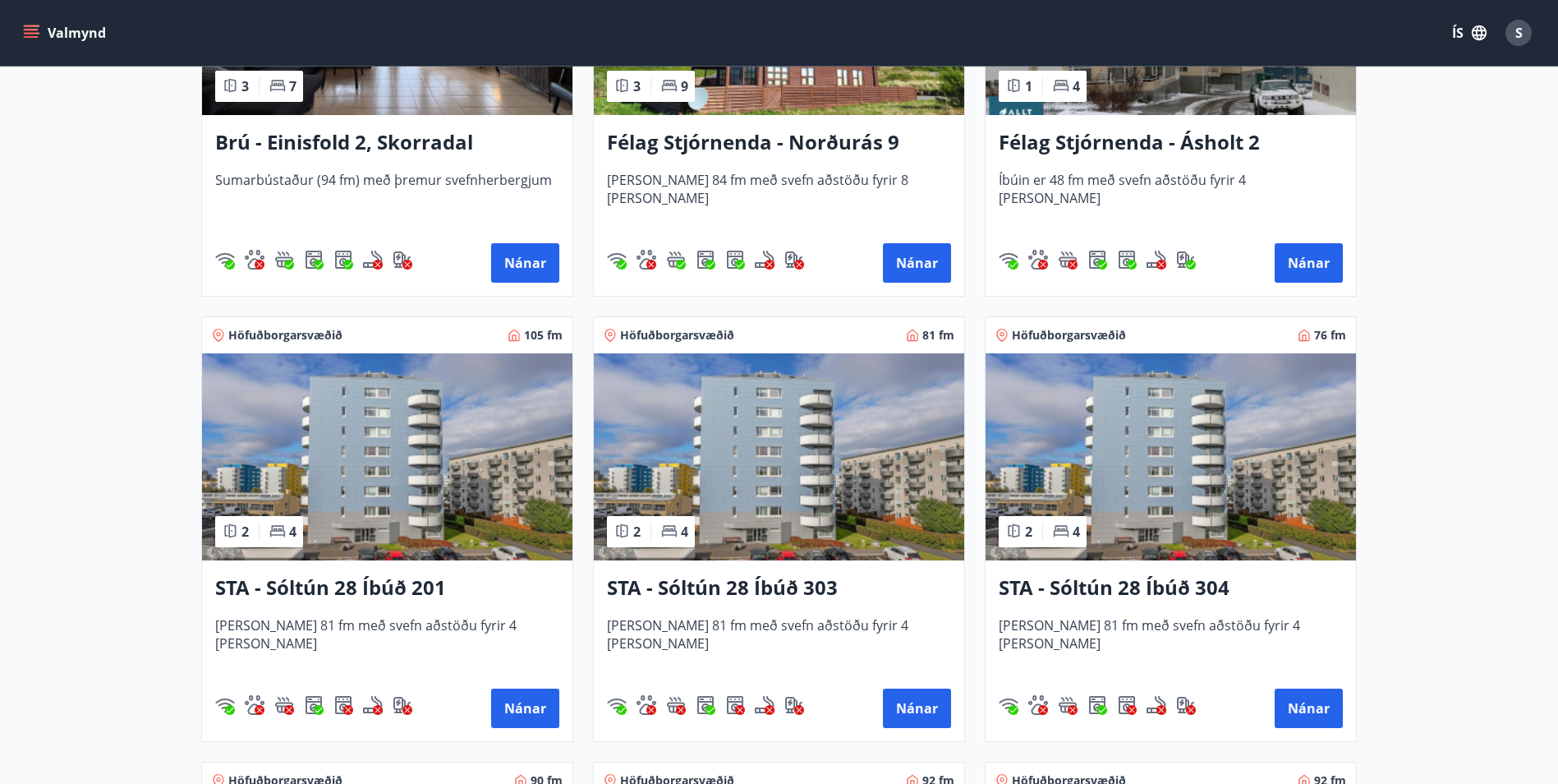
click at [1107, 591] on h3 "STA - Sóltún 28 Íbúð 304" at bounding box center [1171, 588] width 344 height 30
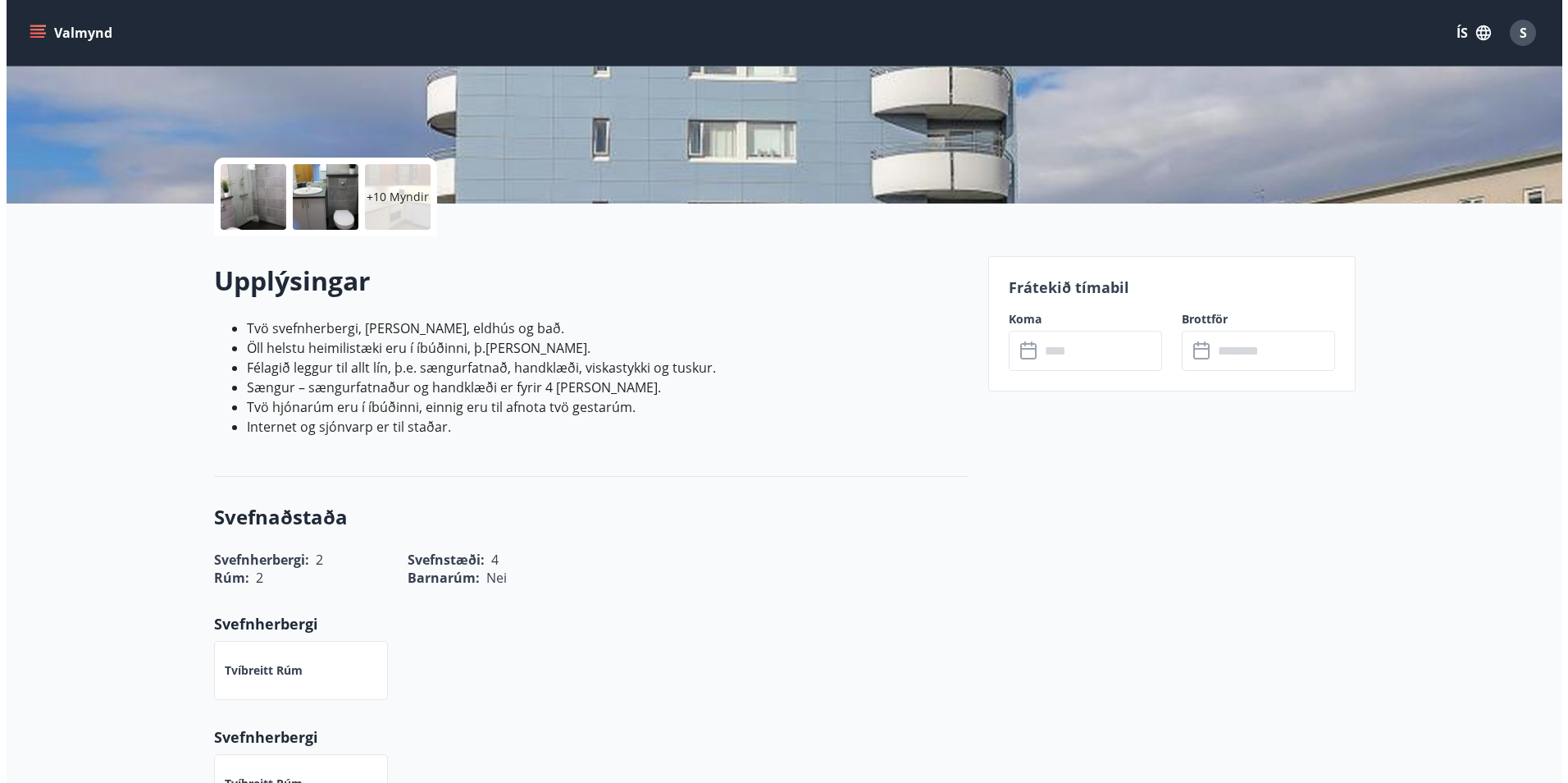
scroll to position [246, 0]
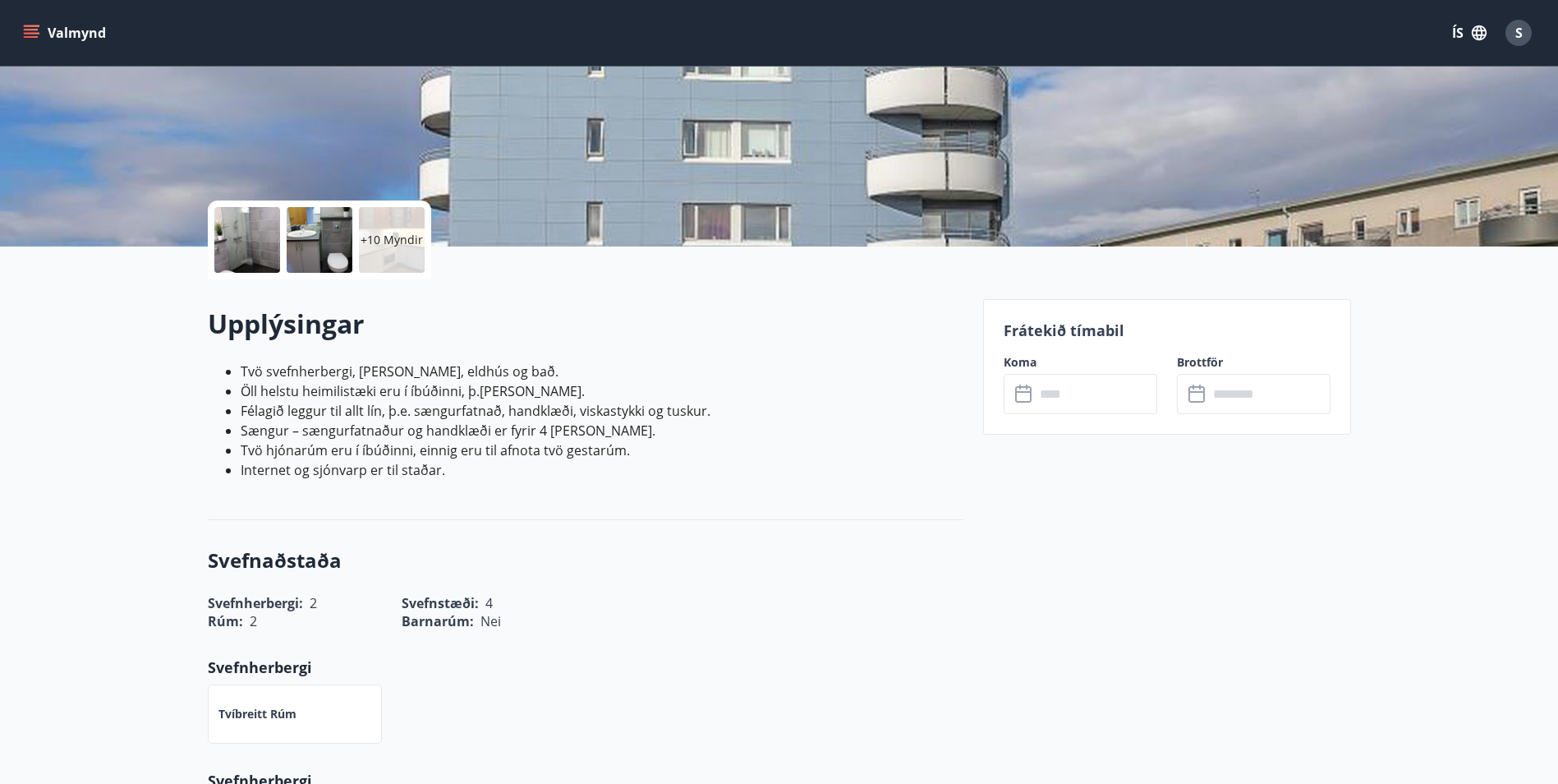
click at [251, 258] on div at bounding box center [247, 239] width 66 height 66
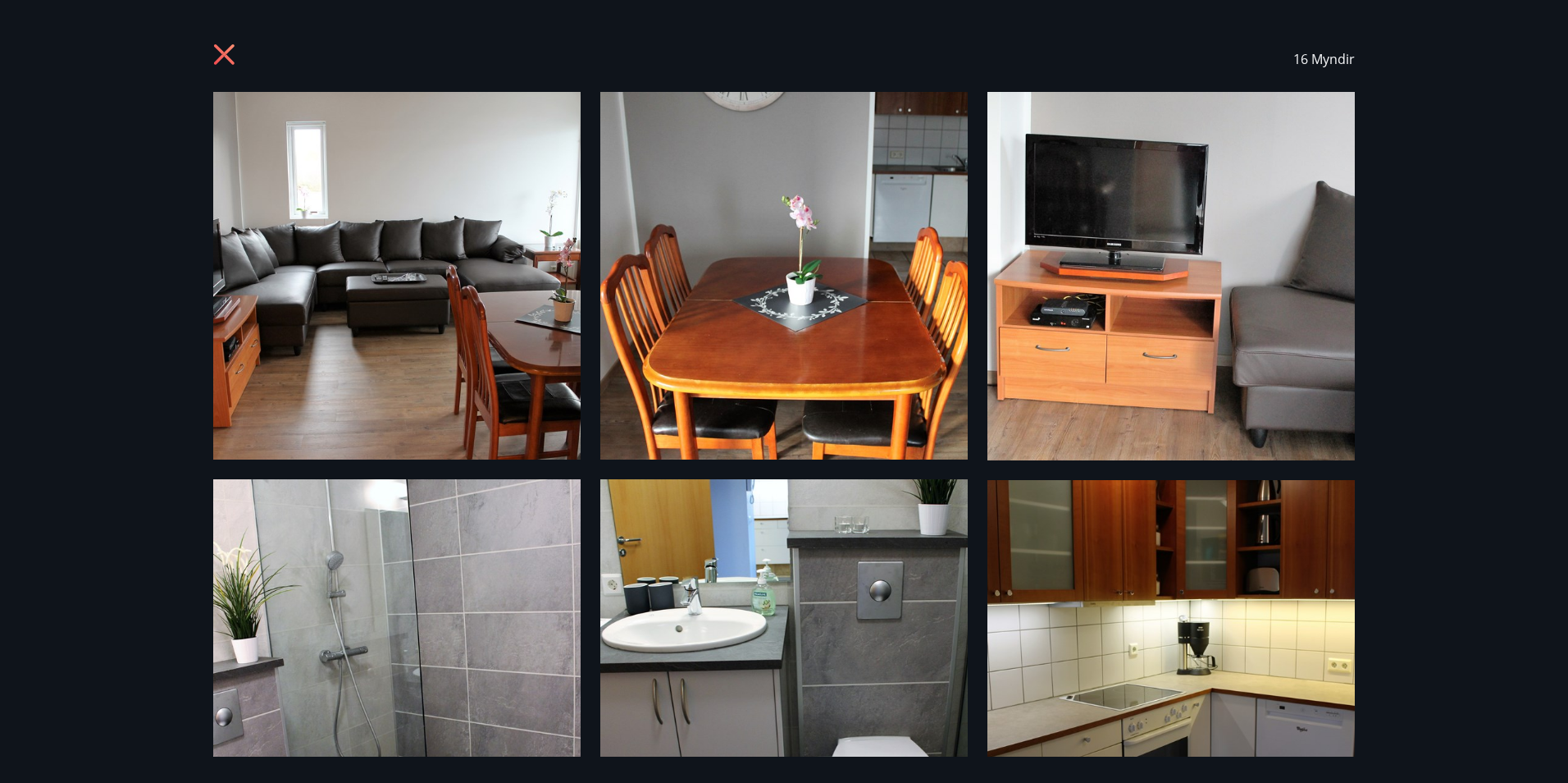
click at [508, 306] on img at bounding box center [396, 275] width 368 height 368
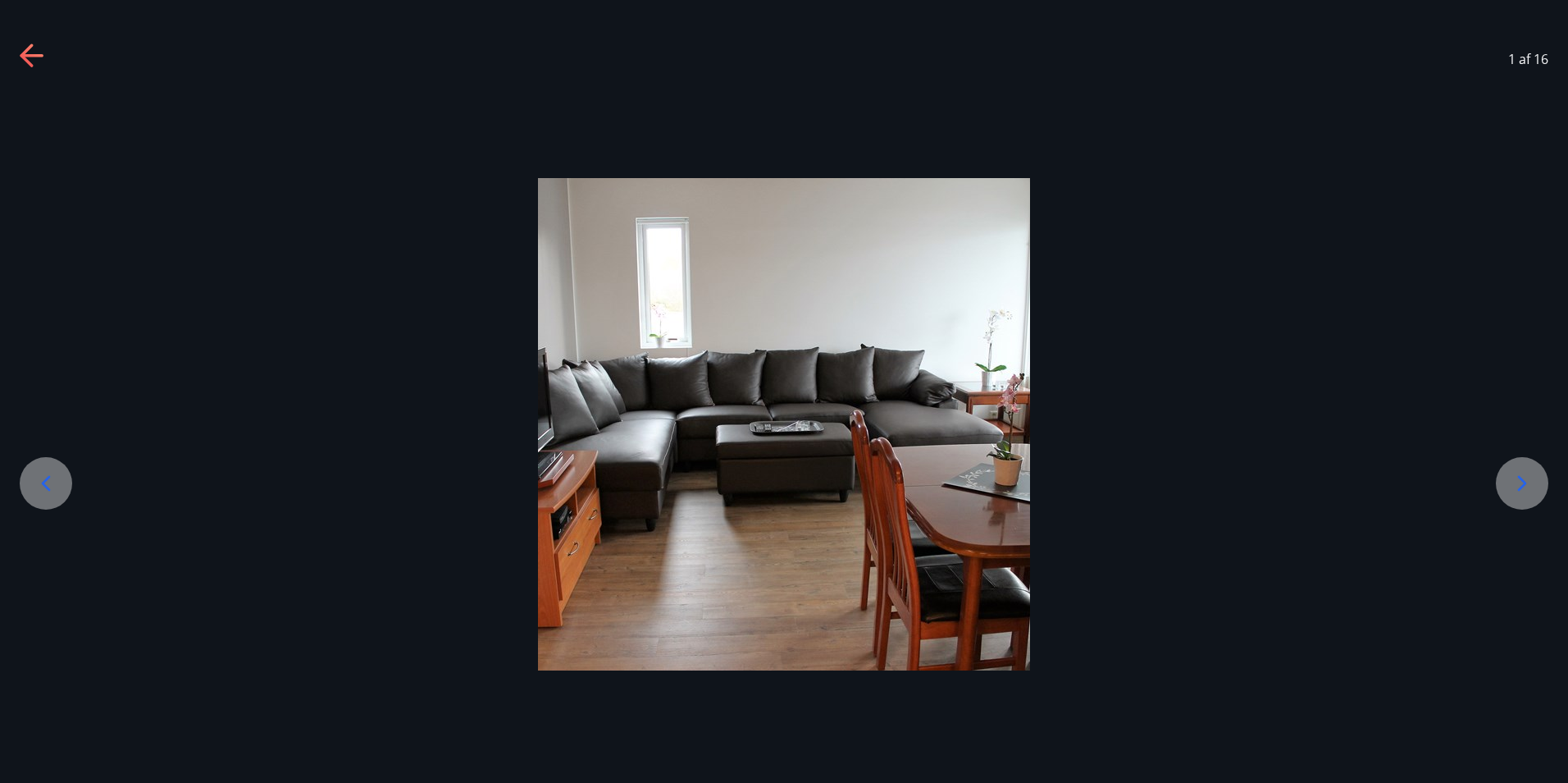
click at [1517, 479] on icon at bounding box center [1522, 483] width 26 height 26
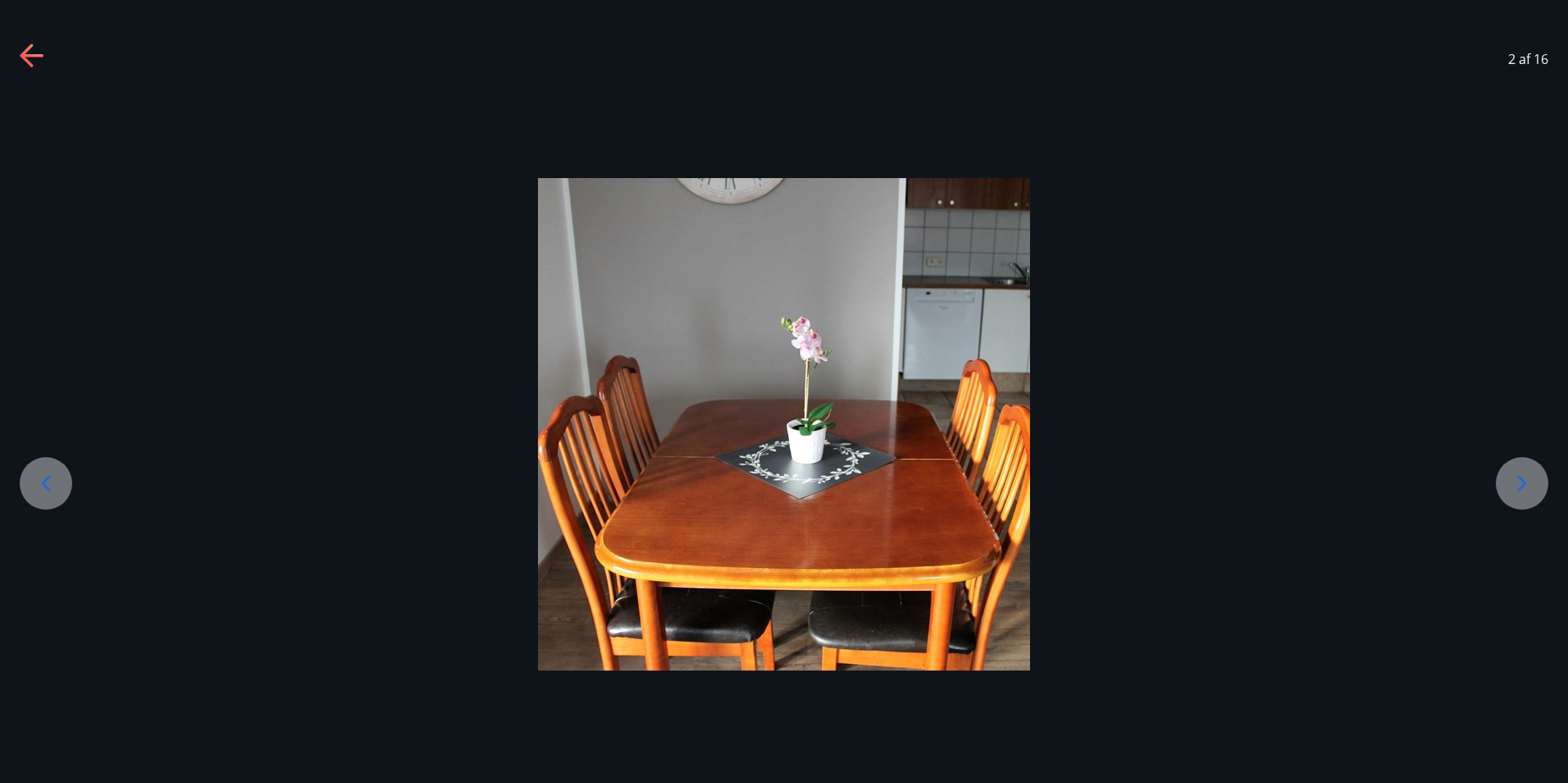
click at [1517, 479] on icon at bounding box center [1522, 483] width 26 height 26
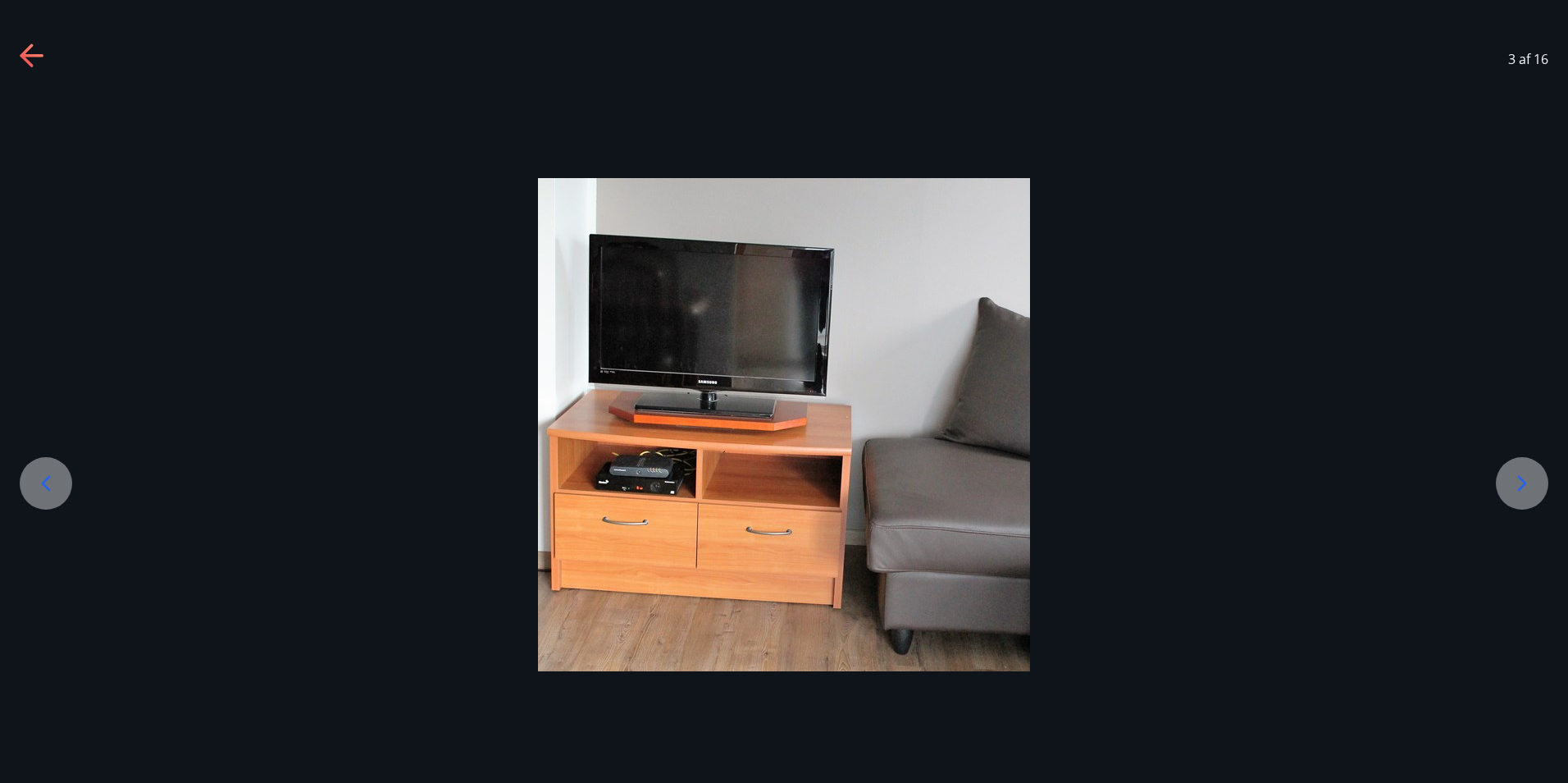
click at [1516, 480] on icon at bounding box center [1522, 483] width 26 height 26
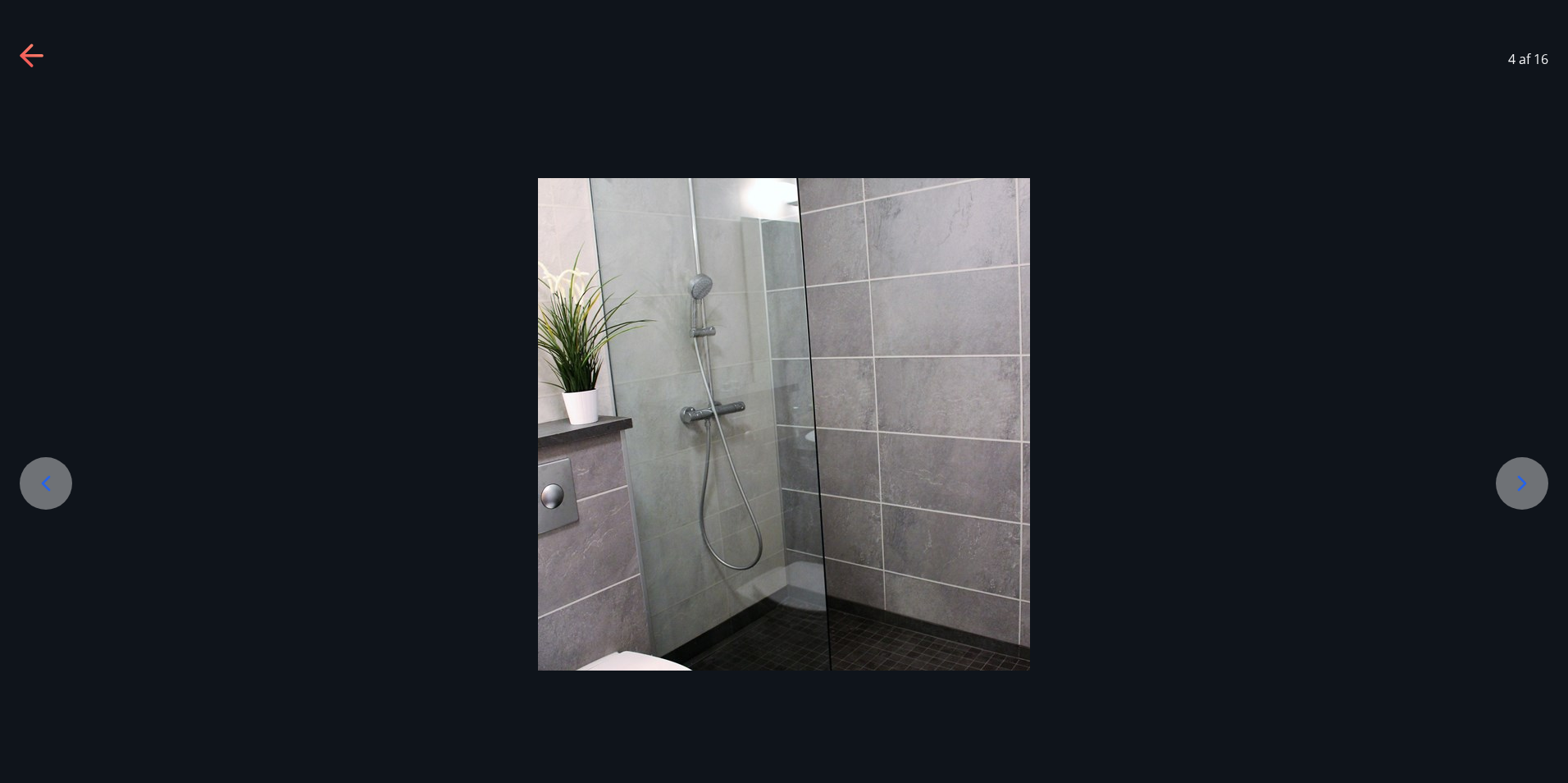
click at [1516, 480] on icon at bounding box center [1522, 483] width 26 height 26
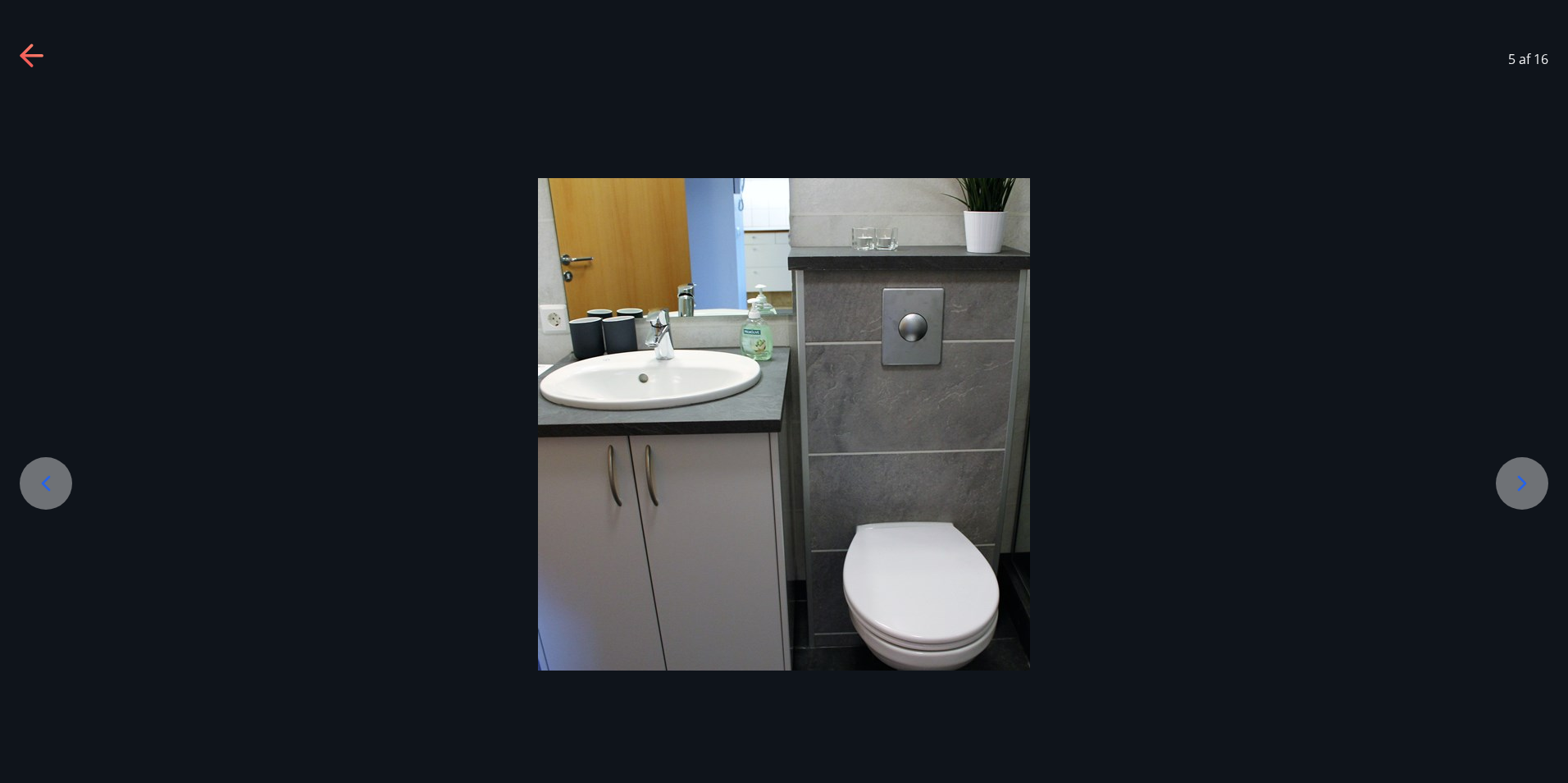
click at [1516, 480] on icon at bounding box center [1522, 483] width 26 height 26
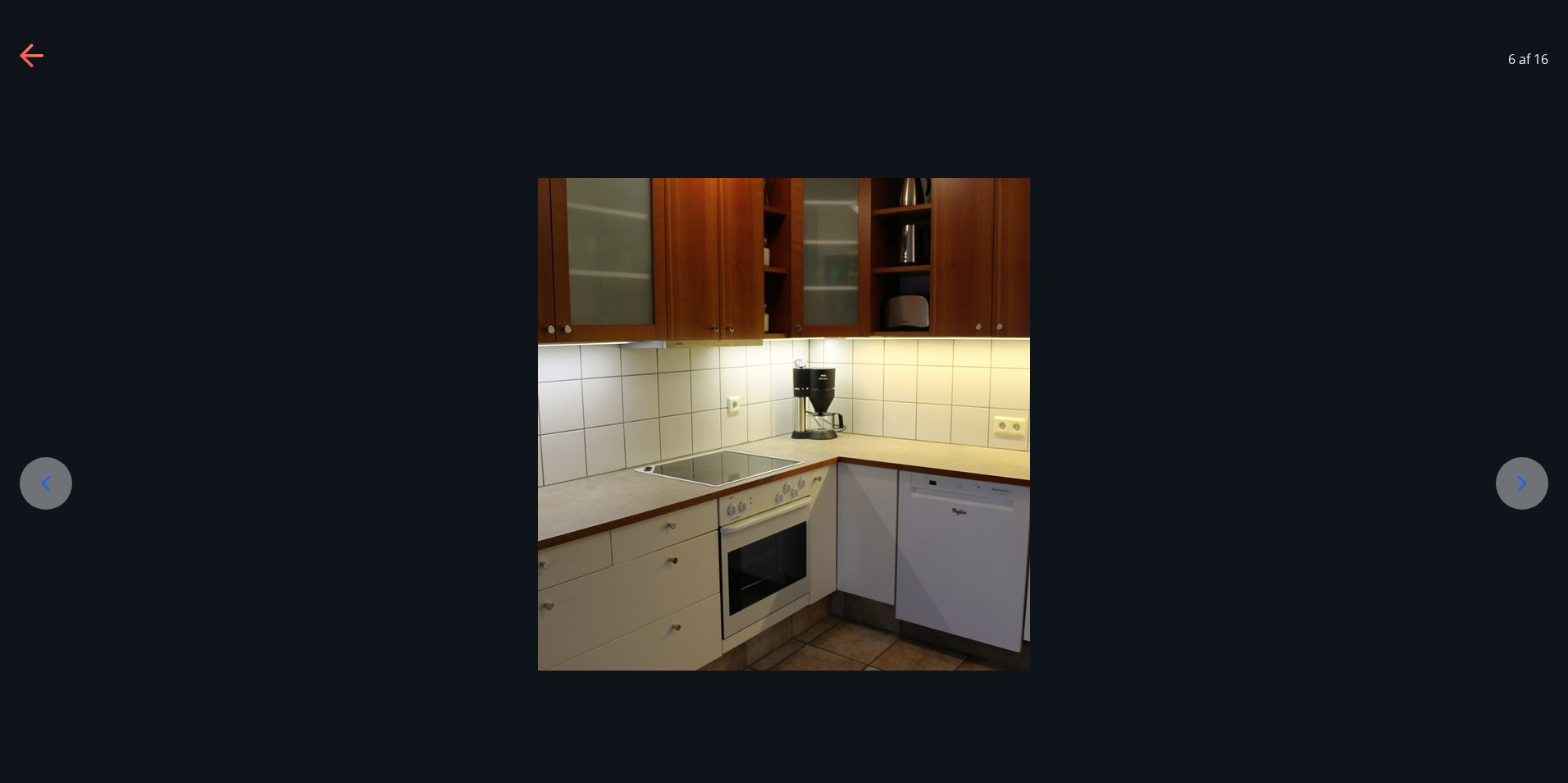
click at [1516, 480] on icon at bounding box center [1522, 483] width 26 height 26
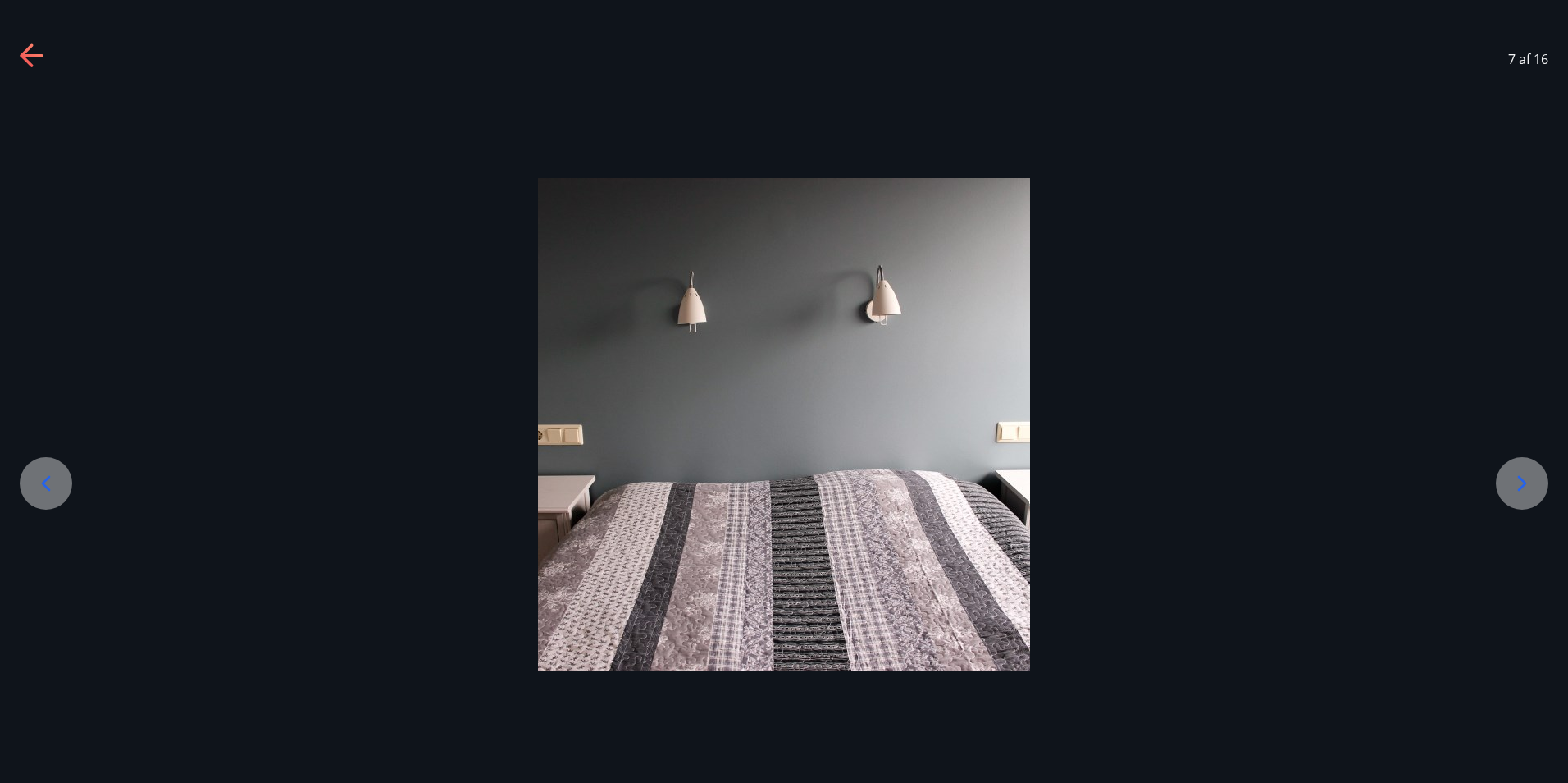
click at [1516, 480] on icon at bounding box center [1522, 483] width 26 height 26
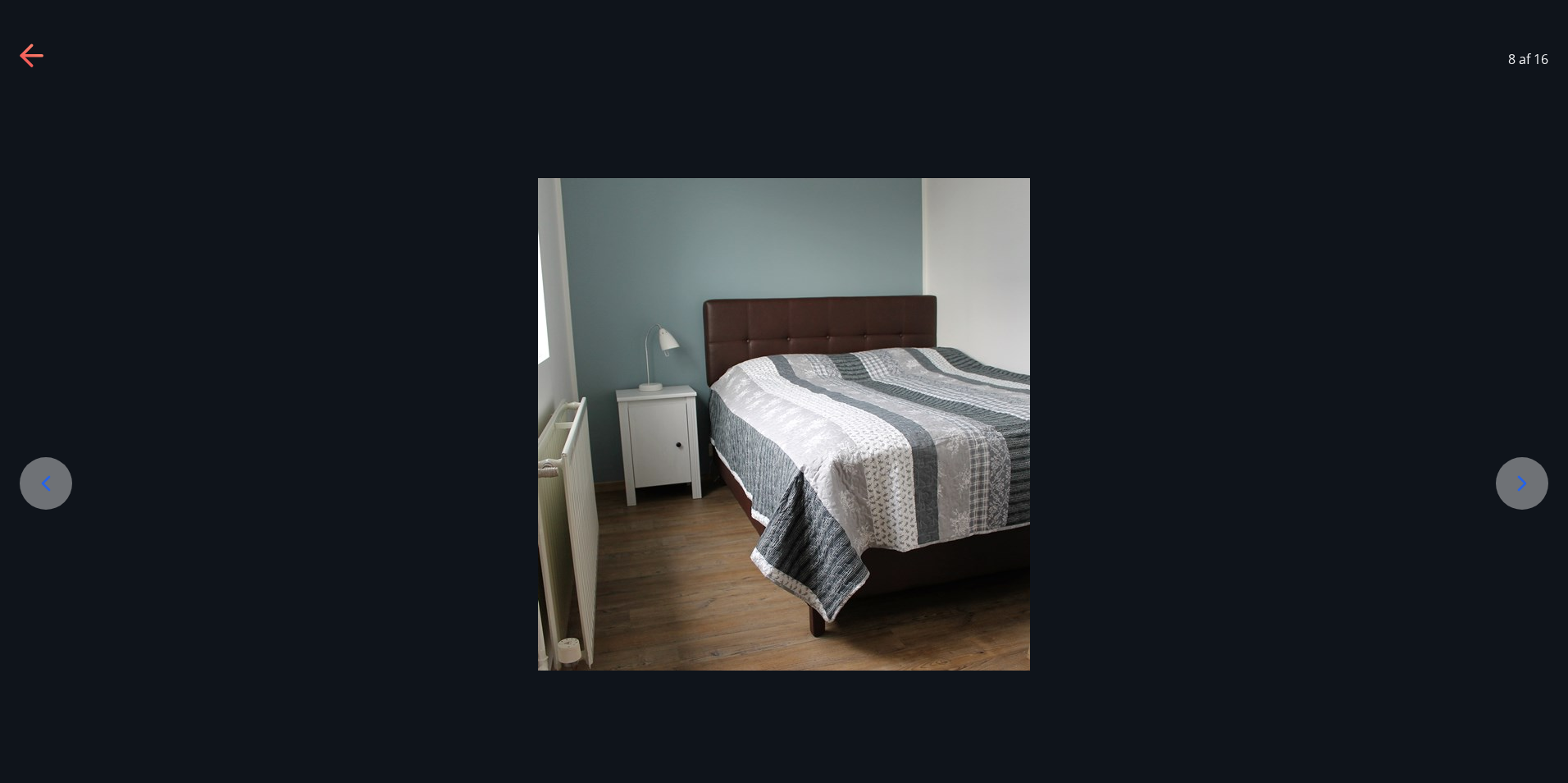
click at [1516, 480] on icon at bounding box center [1522, 483] width 26 height 26
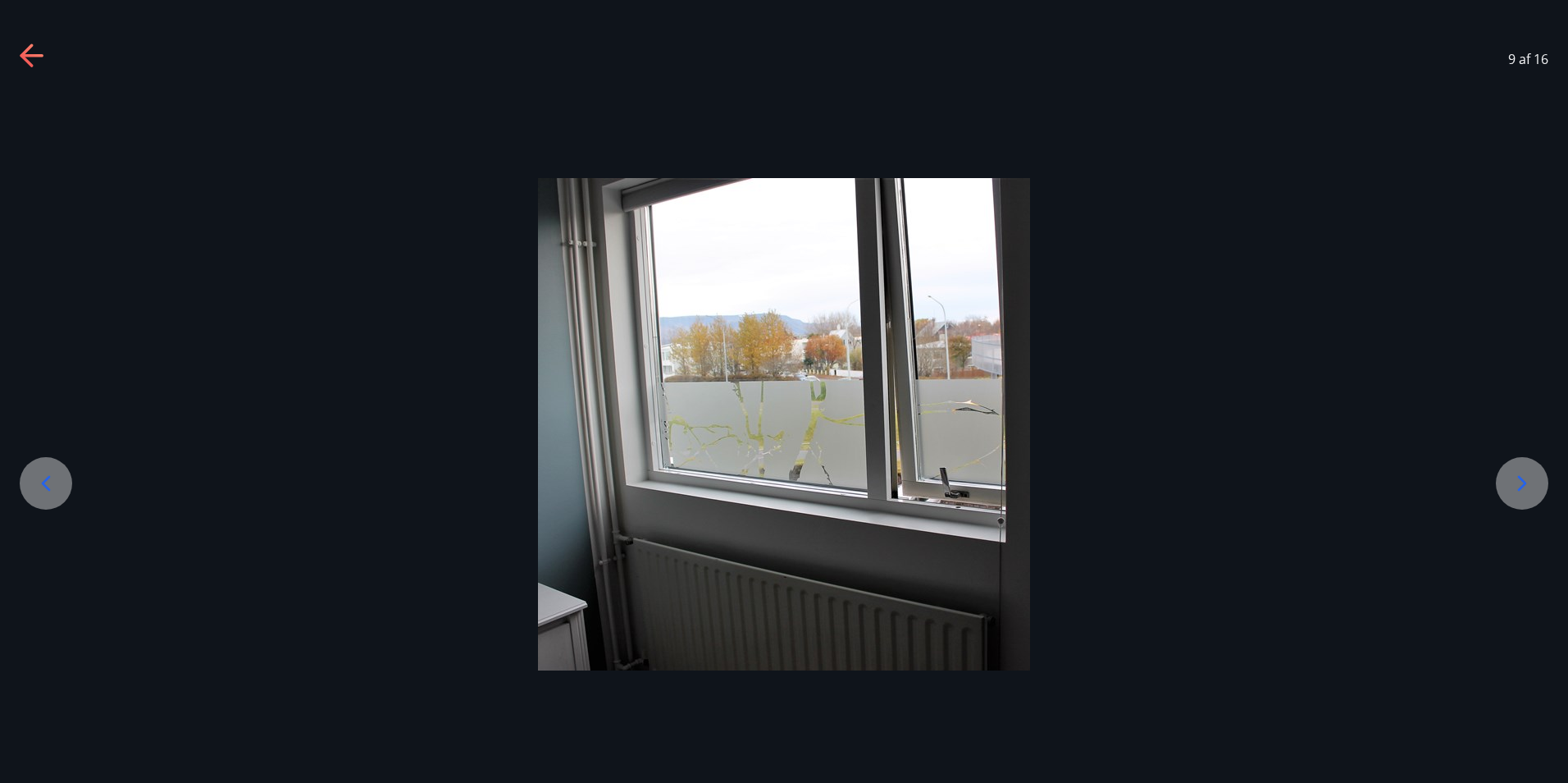
click at [1516, 480] on icon at bounding box center [1522, 483] width 26 height 26
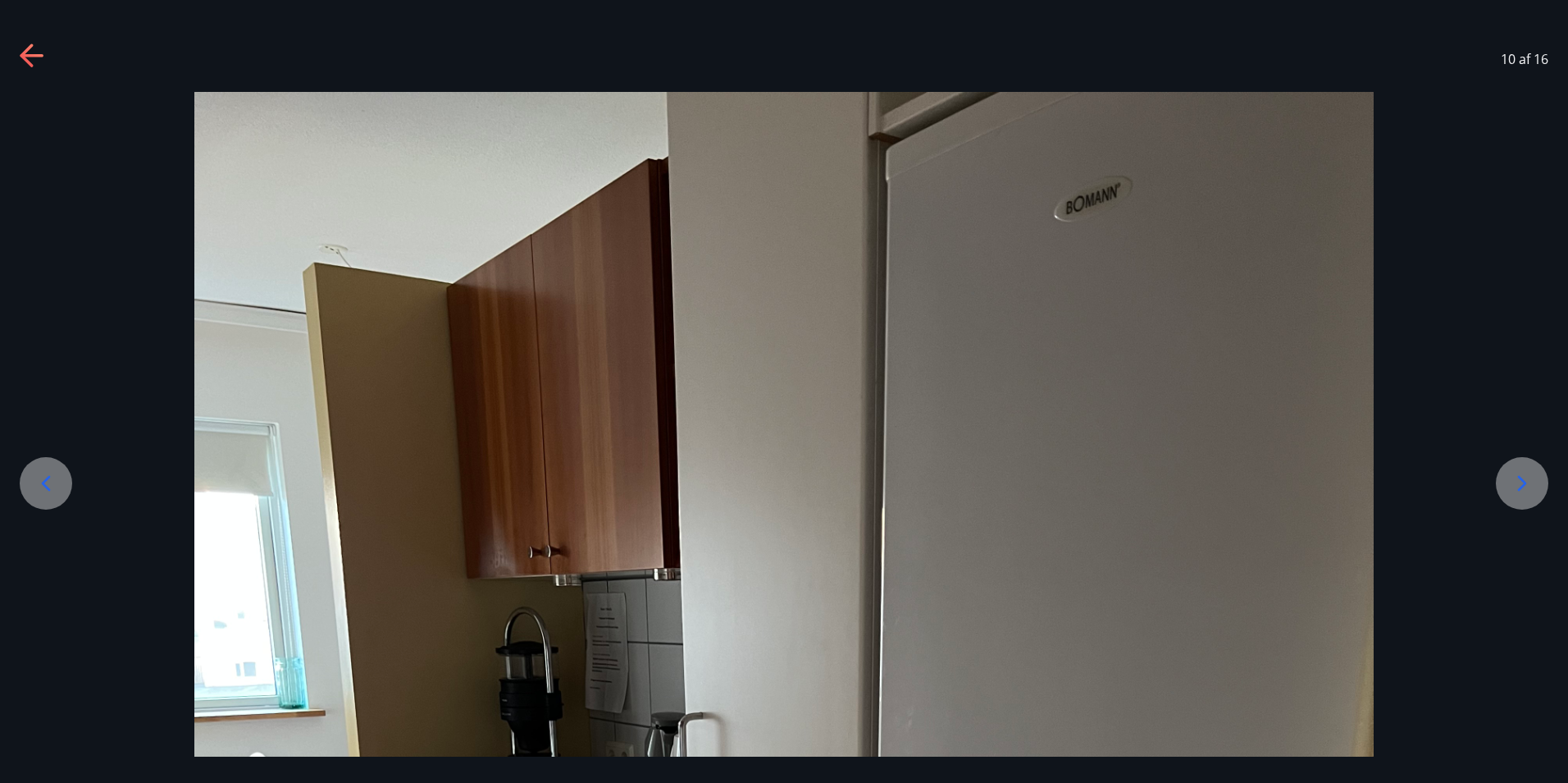
click at [1516, 480] on icon at bounding box center [1522, 483] width 26 height 26
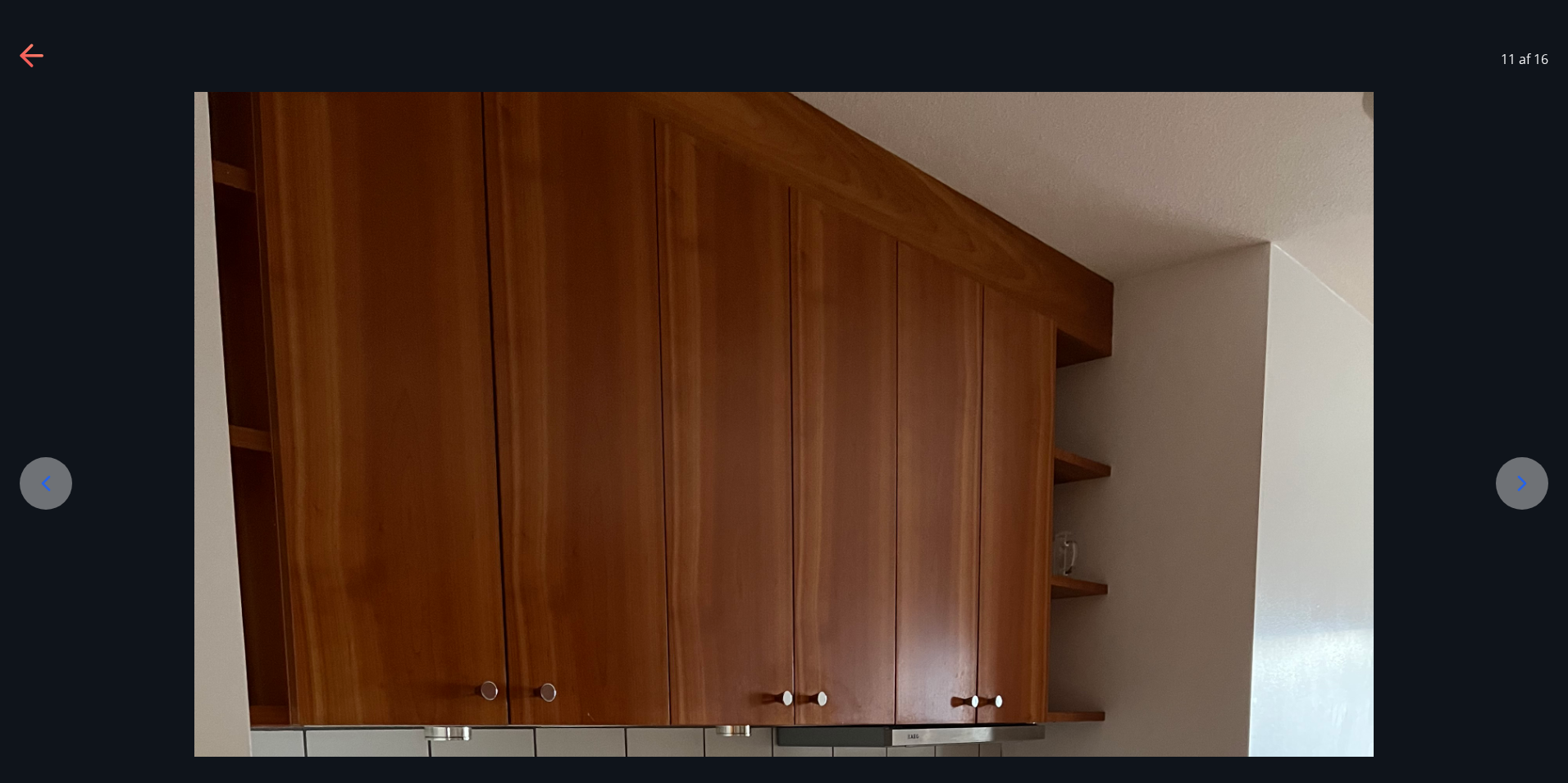
click at [1516, 480] on icon at bounding box center [1522, 483] width 26 height 26
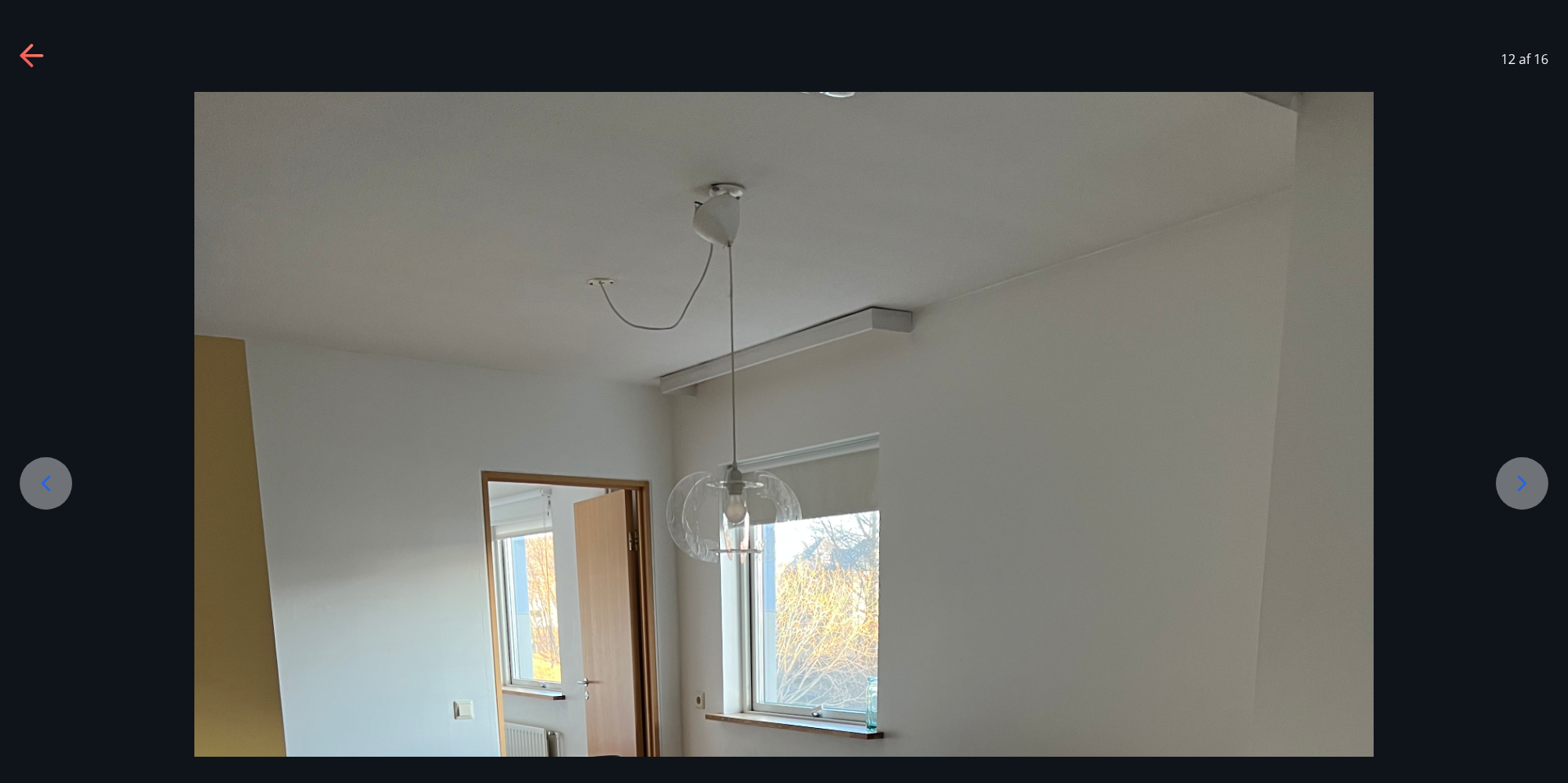
click at [1516, 480] on icon at bounding box center [1522, 483] width 26 height 26
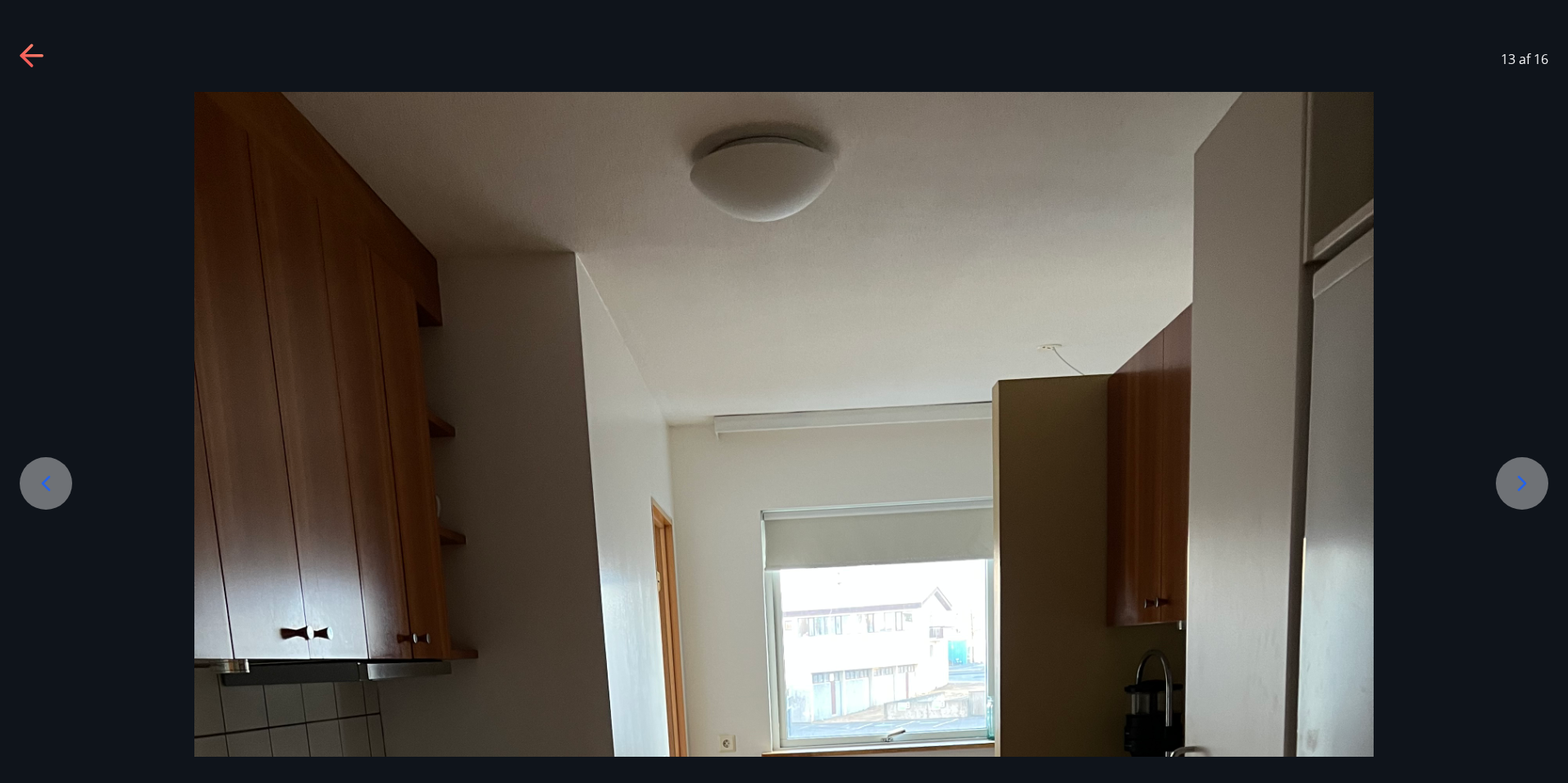
click at [1516, 480] on icon at bounding box center [1522, 483] width 26 height 26
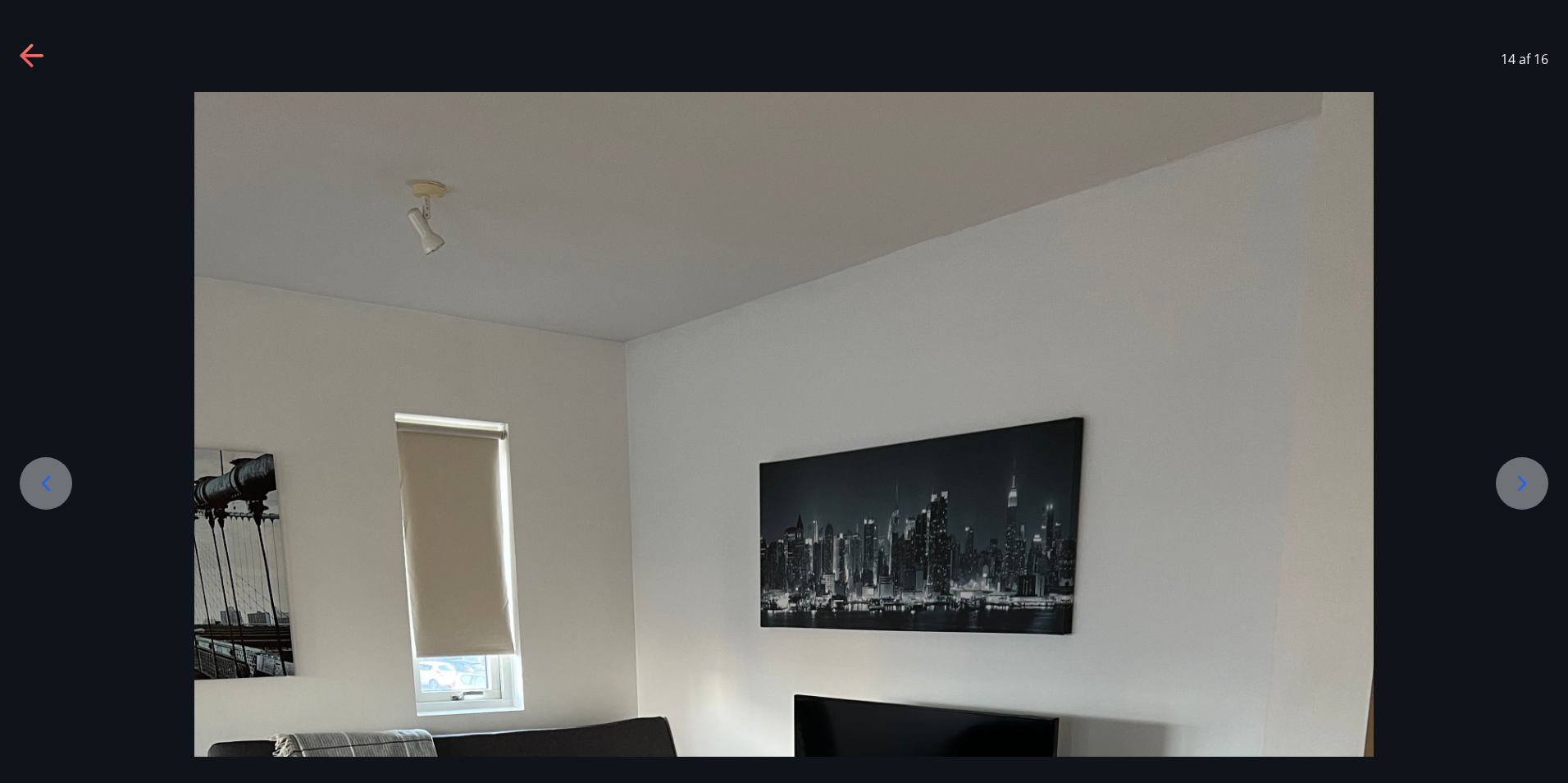
click at [1516, 480] on icon at bounding box center [1522, 483] width 26 height 26
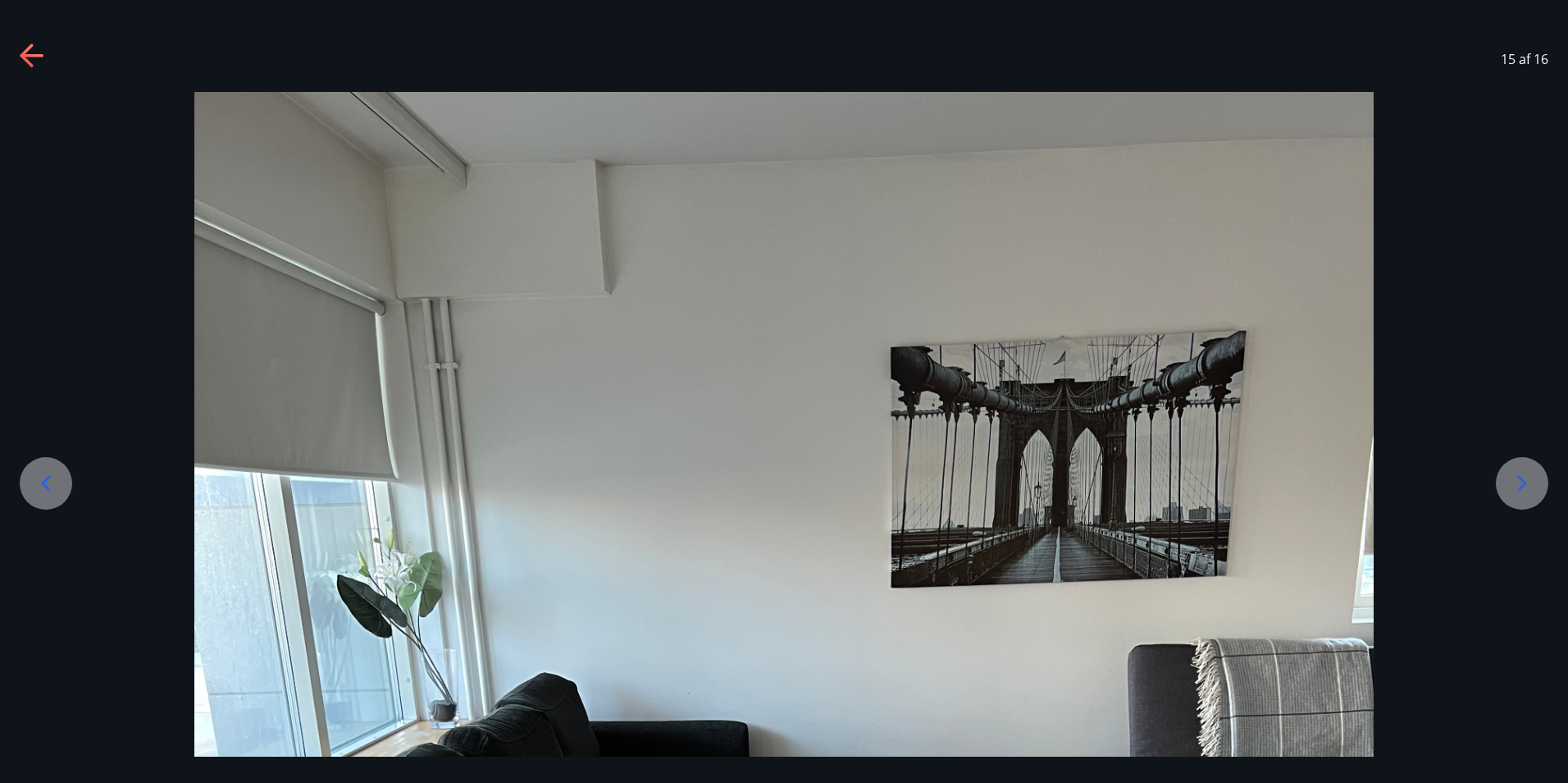
click at [1516, 480] on icon at bounding box center [1522, 483] width 26 height 26
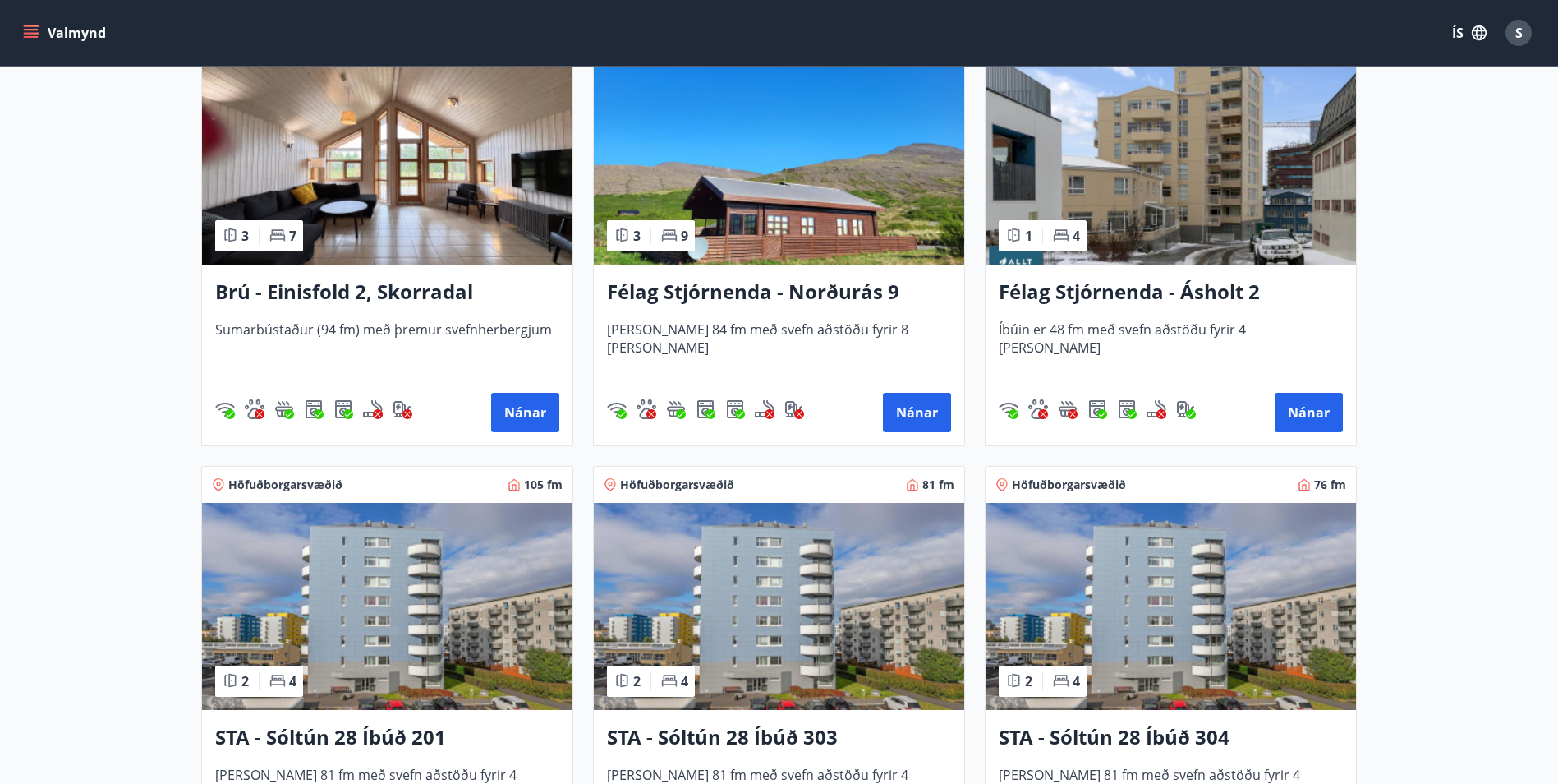
scroll to position [1396, 0]
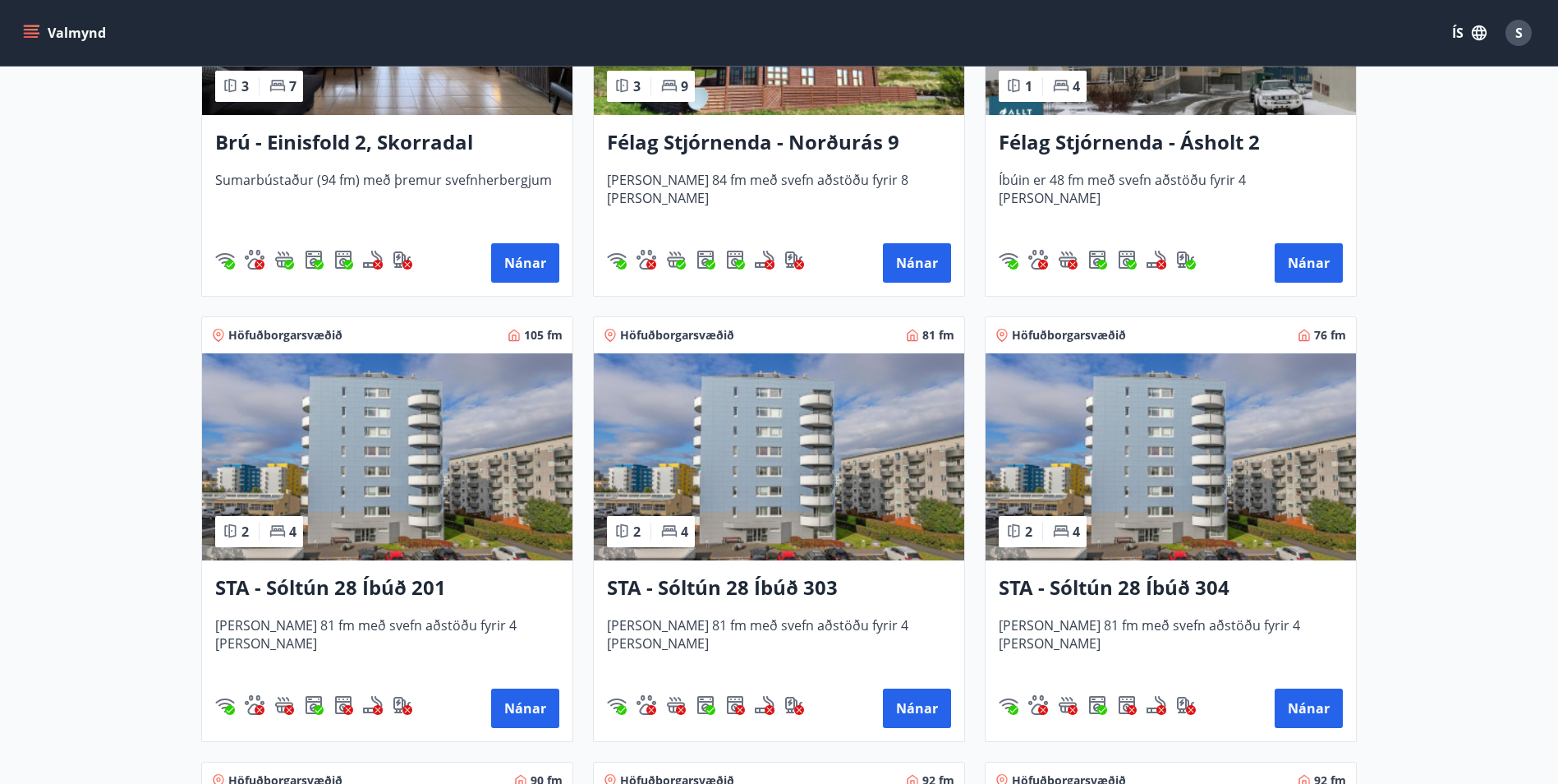
click at [1119, 581] on h3 "STA - Sóltún 28 Íbúð 304" at bounding box center [1171, 588] width 344 height 30
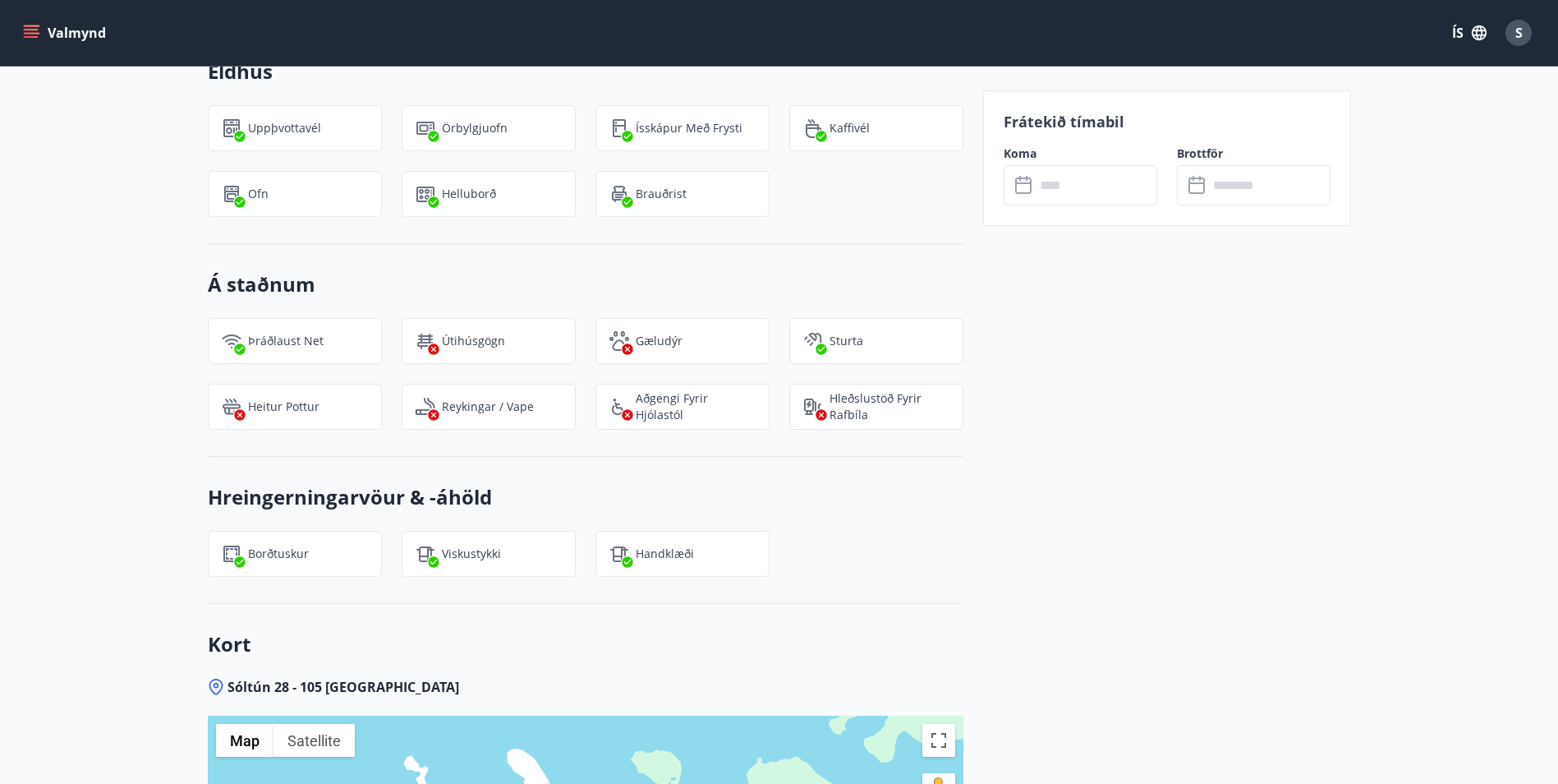
scroll to position [1725, 0]
